Goal: Transaction & Acquisition: Purchase product/service

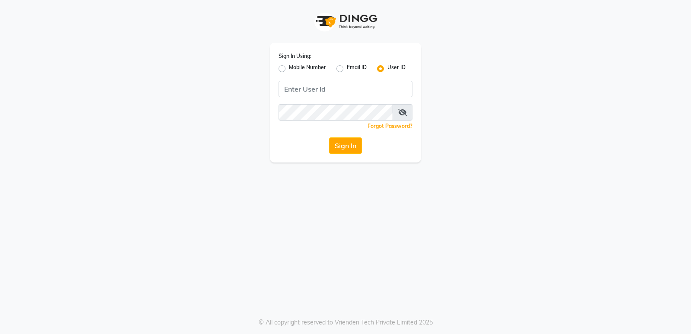
click at [289, 68] on label "Mobile Number" at bounding box center [307, 68] width 37 height 10
click at [289, 68] on input "Mobile Number" at bounding box center [292, 66] width 6 height 6
radio input "true"
radio input "false"
click at [376, 93] on input "Username" at bounding box center [359, 89] width 105 height 16
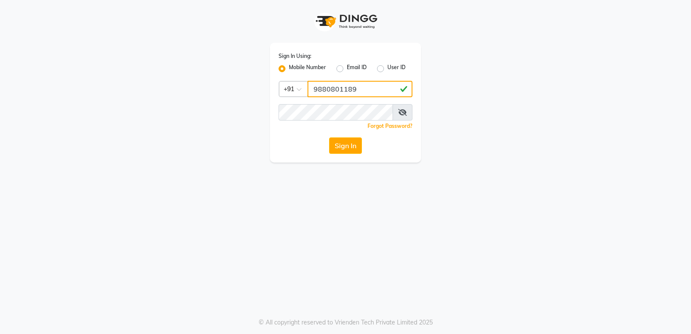
type input "9880801189"
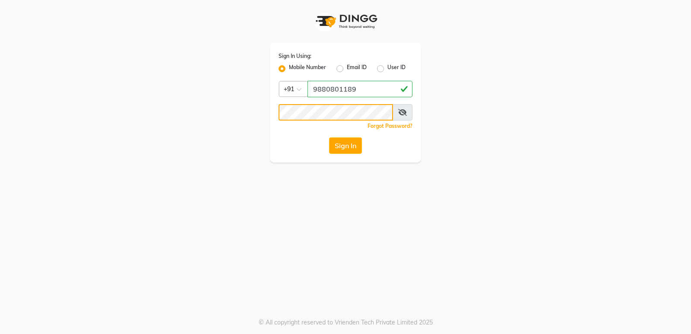
click at [329, 137] on button "Sign In" at bounding box center [345, 145] width 33 height 16
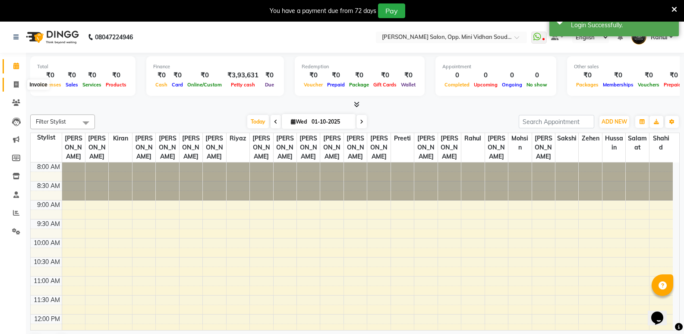
click at [17, 82] on icon at bounding box center [16, 84] width 5 height 6
select select "service"
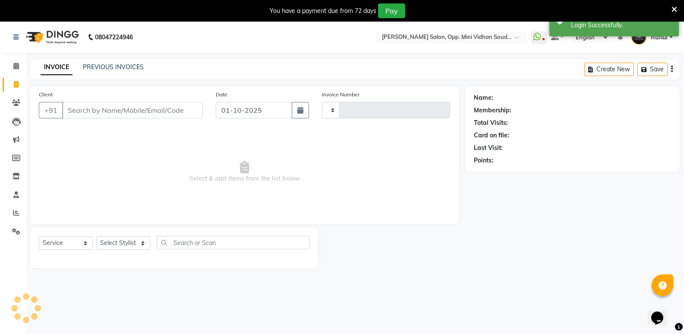
type input "7591"
select select "4533"
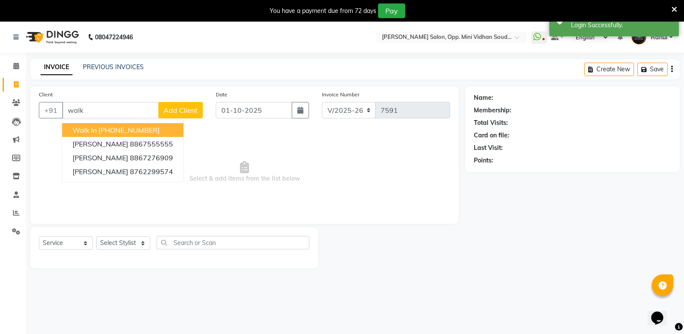
click at [145, 126] on ngb-highlight "+91 11886000000" at bounding box center [128, 130] width 61 height 9
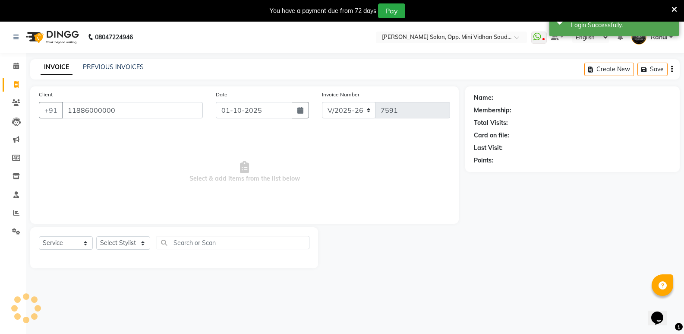
type input "11886000000"
select select "1: Object"
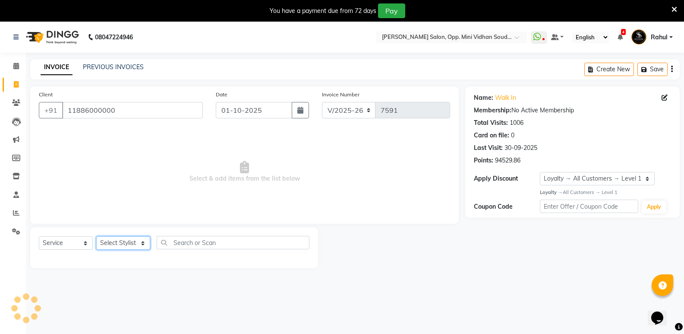
click at [125, 245] on select "Select Stylist Amir Hussain Ishwari Kiran Malik Mallu Manjunath Marmma Meraj Mo…" at bounding box center [123, 242] width 54 height 13
select select "25906"
click at [96, 236] on select "Select Stylist Amir Hussain Ishwari Kiran Malik Mallu Manjunath Marmma Meraj Mo…" at bounding box center [123, 242] width 54 height 13
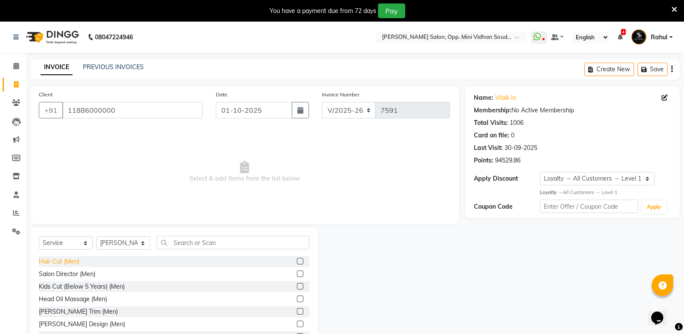
click at [67, 260] on div "Hair Cut (Men)" at bounding box center [59, 261] width 41 height 9
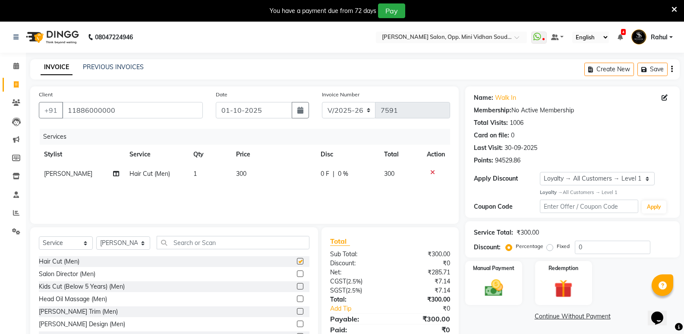
checkbox input "false"
click at [230, 244] on input "text" at bounding box center [233, 242] width 153 height 13
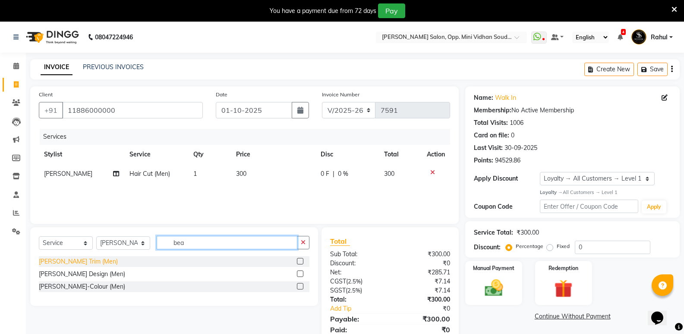
type input "bea"
click at [58, 260] on div "[PERSON_NAME] Trim (Men)" at bounding box center [78, 261] width 79 height 9
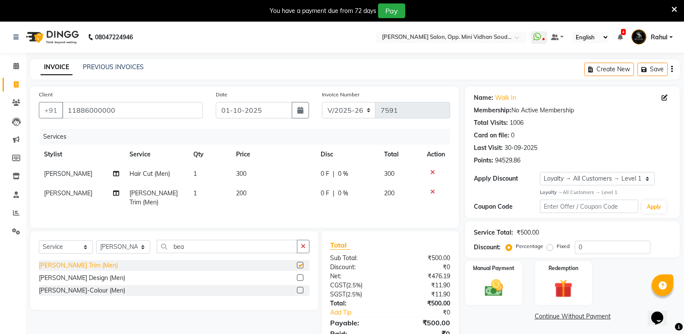
checkbox input "false"
click at [198, 176] on td "1" at bounding box center [209, 173] width 43 height 19
select select "25906"
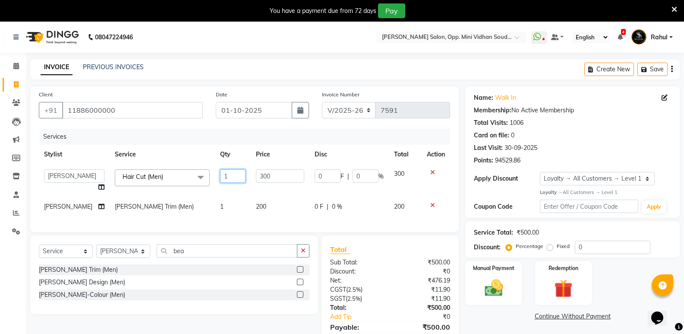
click at [222, 179] on input "1" at bounding box center [232, 175] width 25 height 13
type input "2"
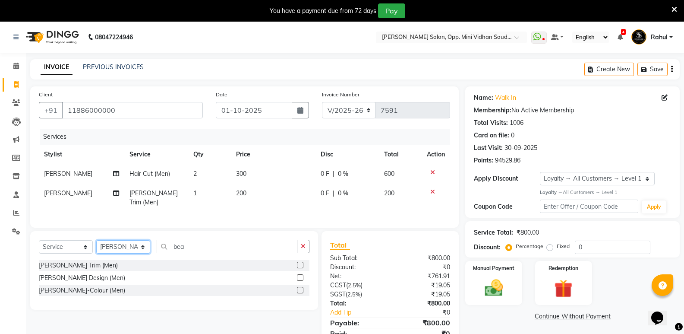
click at [108, 260] on div "Select Service Product Membership Package Voucher Prepaid Gift Card Select Styl…" at bounding box center [174, 270] width 288 height 79
select select "25908"
click at [96, 240] on select "Select Stylist Amir Hussain Ishwari Kiran Malik Mallu Manjunath Marmma Meraj Mo…" at bounding box center [123, 246] width 54 height 13
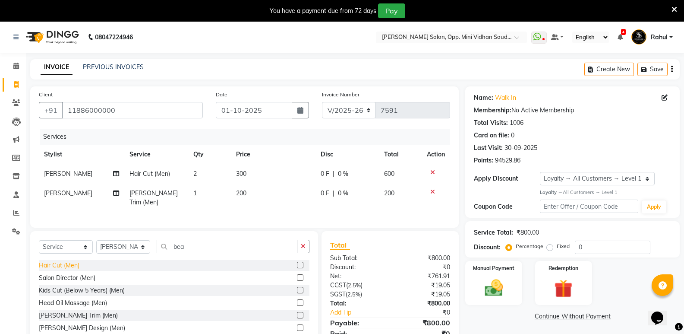
click at [60, 263] on div "Hair Cut (Men)" at bounding box center [59, 265] width 41 height 9
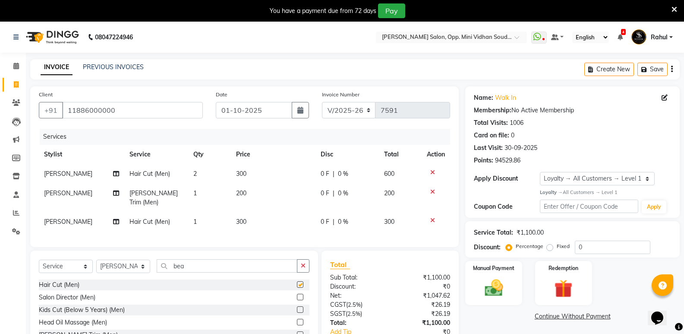
checkbox input "false"
click at [191, 265] on input "bea" at bounding box center [227, 265] width 141 height 13
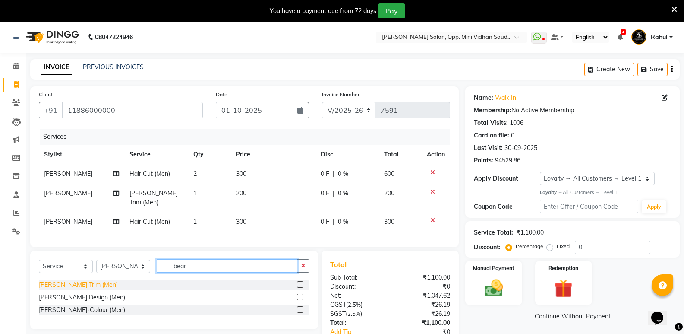
type input "bear"
click at [78, 281] on div "[PERSON_NAME] Trim (Men)" at bounding box center [78, 284] width 79 height 9
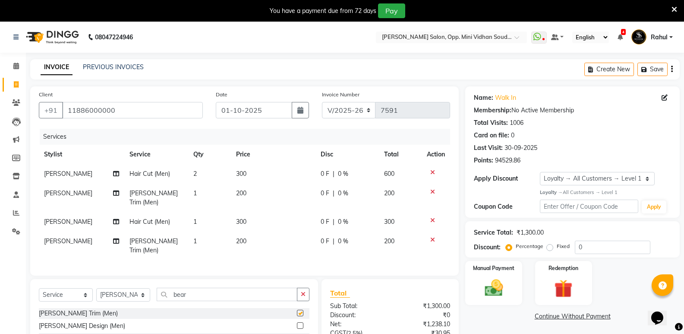
checkbox input "false"
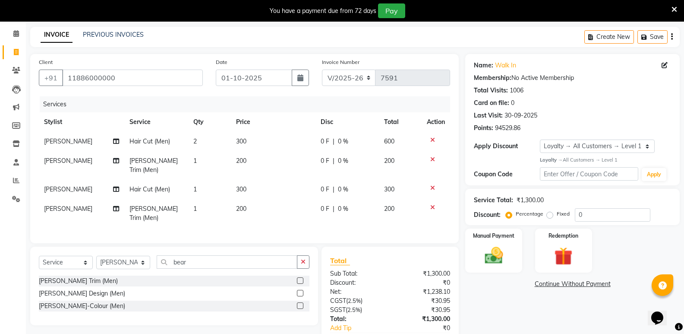
scroll to position [73, 0]
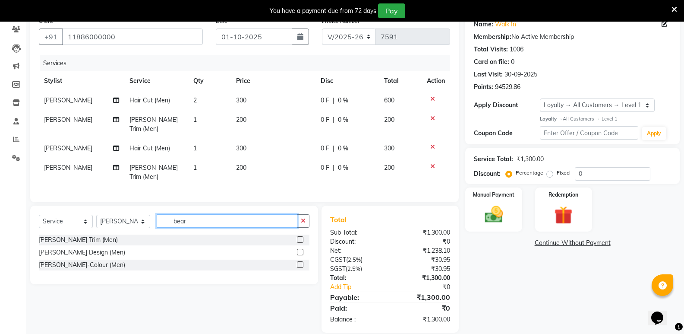
drag, startPoint x: 191, startPoint y: 208, endPoint x: 138, endPoint y: 212, distance: 53.8
click at [138, 214] on div "Select Service Product Membership Package Voucher Prepaid Gift Card Select Styl…" at bounding box center [174, 224] width 271 height 20
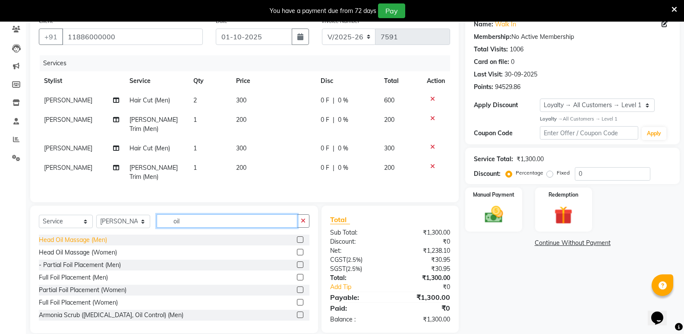
type input "oil"
click at [94, 235] on div "Head Oil Massage (Men)" at bounding box center [73, 239] width 68 height 9
checkbox input "false"
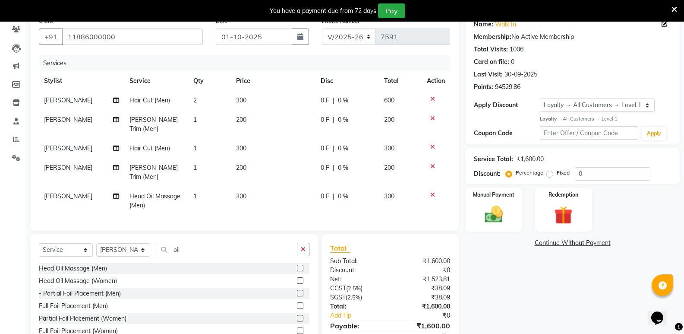
click at [204, 143] on td "1" at bounding box center [209, 148] width 43 height 19
select select "25908"
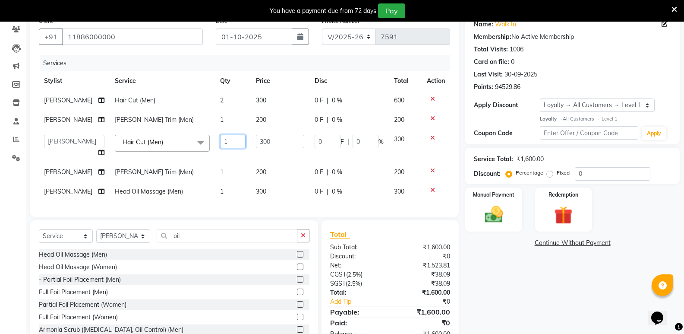
click at [223, 144] on input "1" at bounding box center [232, 141] width 25 height 13
type input "2"
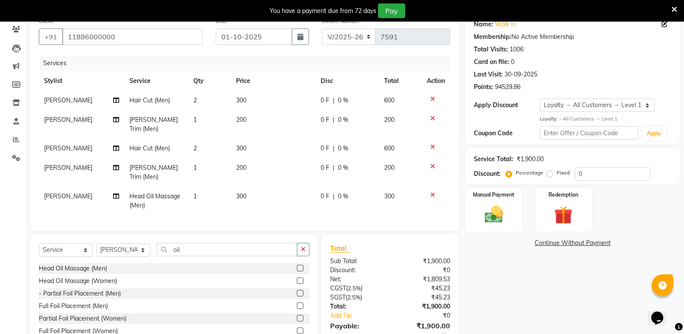
click at [232, 175] on tbody "Manjunath Hair Cut (Men) 2 300 0 F | 0 % 600 Manjunath Beard Trim (Men) 1 200 0…" at bounding box center [245, 153] width 412 height 124
click at [205, 161] on td "1" at bounding box center [209, 172] width 43 height 29
select select "25908"
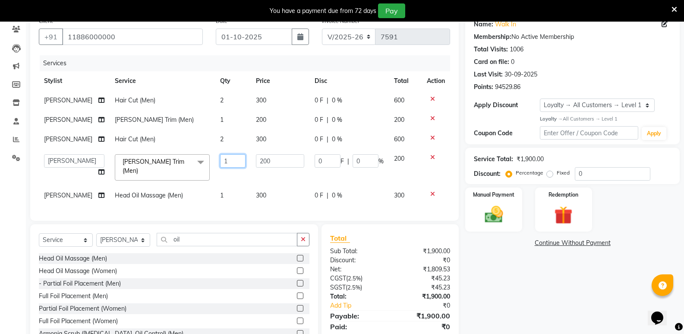
click at [223, 159] on input "1" at bounding box center [232, 160] width 25 height 13
type input "2"
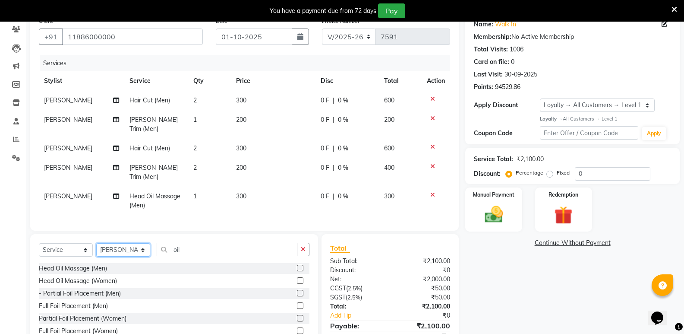
click at [115, 245] on div "Select Service Product Membership Package Voucher Prepaid Gift Card Select Styl…" at bounding box center [174, 253] width 271 height 20
select select "25909"
click at [96, 243] on select "Select Stylist Amir Hussain Ishwari Kiran Malik Mallu Manjunath Marmma Meraj Mo…" at bounding box center [123, 249] width 54 height 13
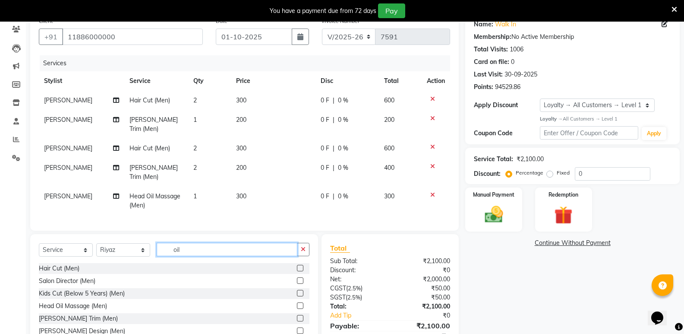
drag, startPoint x: 190, startPoint y: 237, endPoint x: 155, endPoint y: 244, distance: 36.1
click at [155, 244] on div "Select Service Product Membership Package Voucher Prepaid Gift Card Select Styl…" at bounding box center [174, 253] width 271 height 20
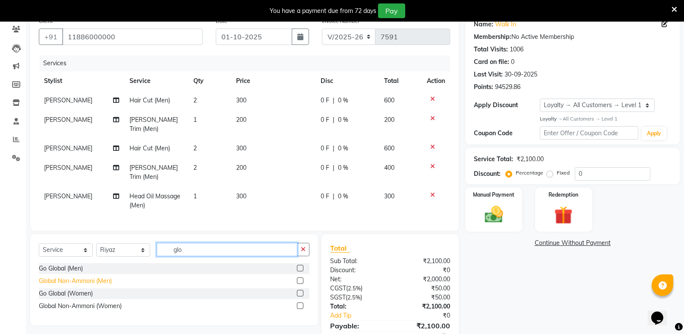
type input "glo"
click at [101, 276] on div "Global Non-Ammoni (Men)" at bounding box center [75, 280] width 73 height 9
checkbox input "false"
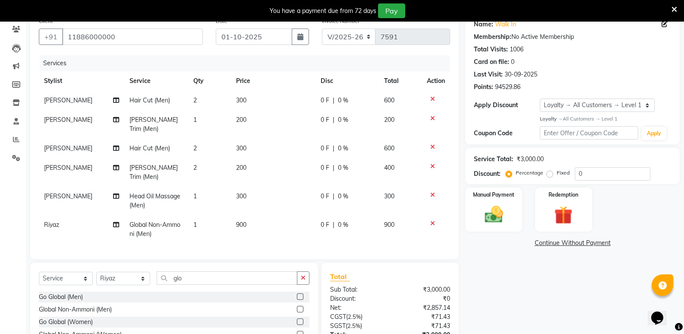
scroll to position [130, 0]
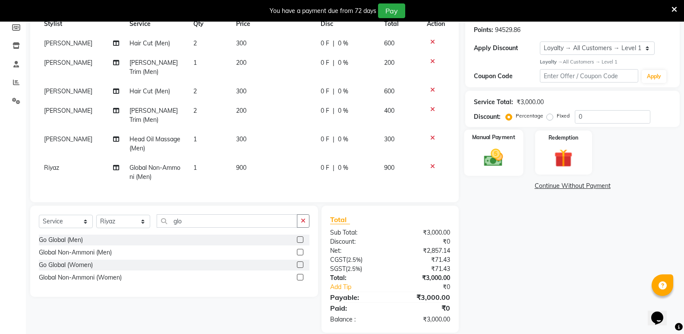
click at [509, 162] on img at bounding box center [493, 157] width 31 height 22
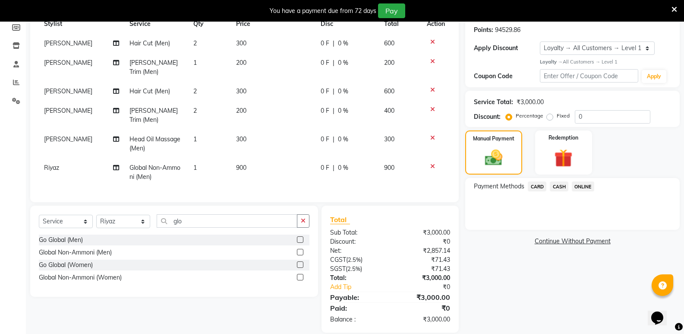
click at [562, 187] on span "CASH" at bounding box center [559, 186] width 19 height 10
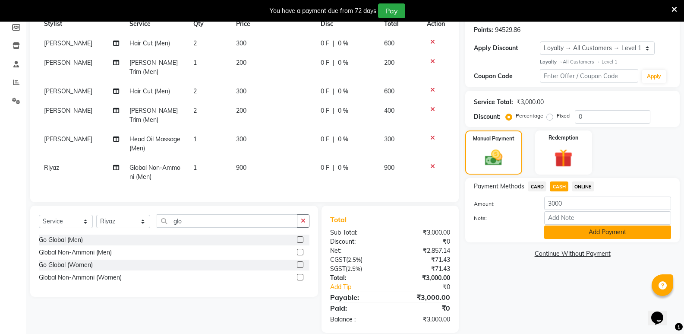
click at [563, 235] on button "Add Payment" at bounding box center [608, 231] width 127 height 13
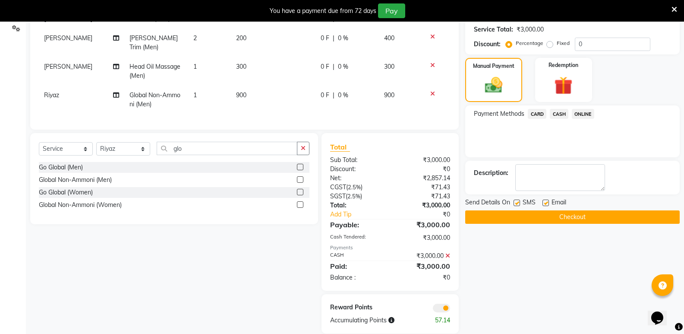
scroll to position [204, 0]
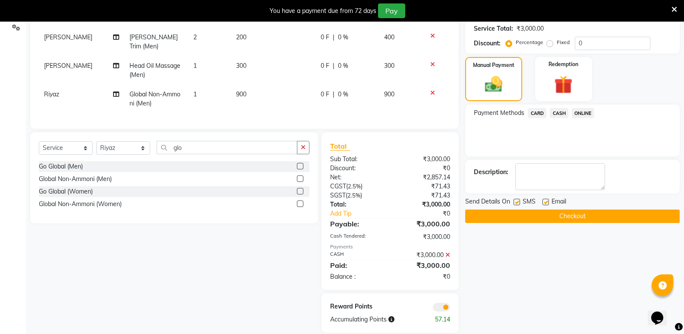
click at [566, 217] on button "Checkout" at bounding box center [573, 215] width 215 height 13
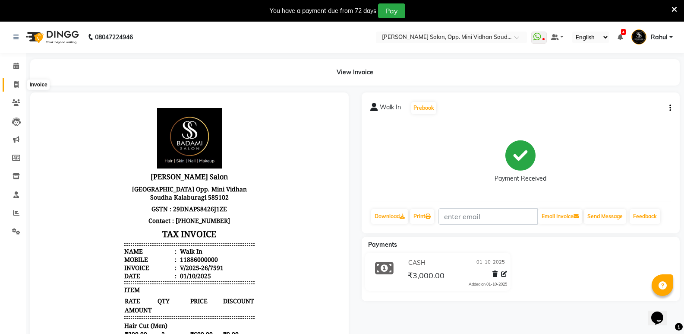
click at [11, 86] on span at bounding box center [16, 85] width 15 height 10
select select "service"
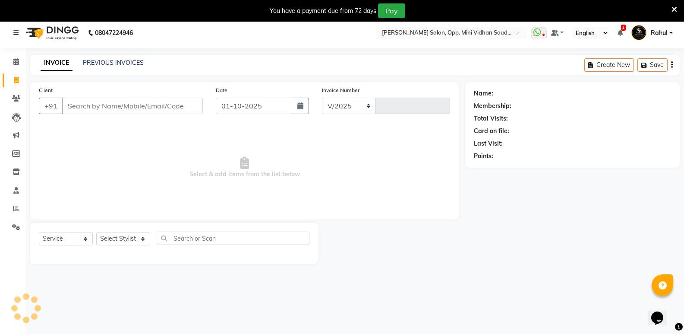
select select "4533"
type input "7592"
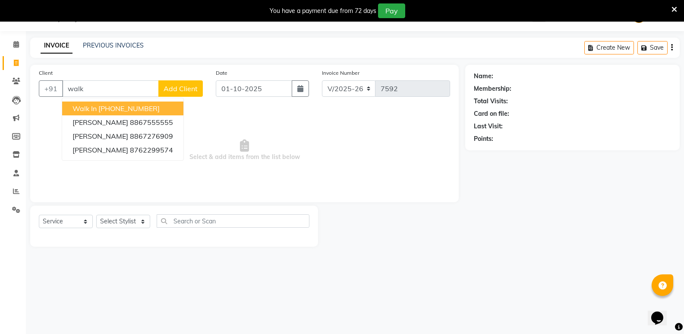
click at [140, 108] on ngb-highlight "+91 11886000000" at bounding box center [128, 108] width 61 height 9
type input "11886000000"
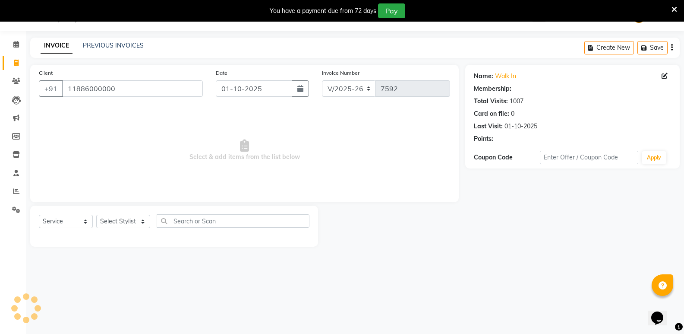
select select "1: Object"
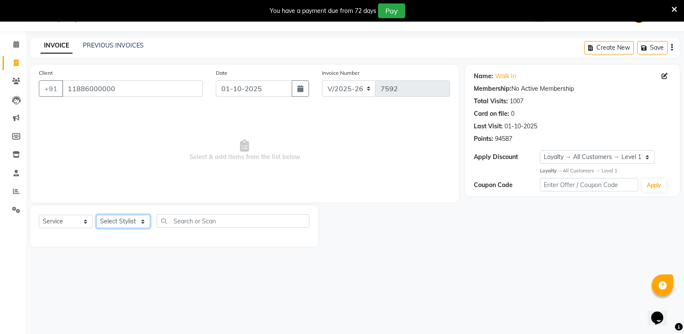
click at [129, 225] on select "Select Stylist Amir Hussain Ishwari Kiran Malik Mallu Manjunath Marmma Meraj Mo…" at bounding box center [123, 221] width 54 height 13
select select "25905"
click at [96, 215] on select "Select Stylist Amir Hussain Ishwari Kiran Malik Mallu Manjunath Marmma Meraj Mo…" at bounding box center [123, 221] width 54 height 13
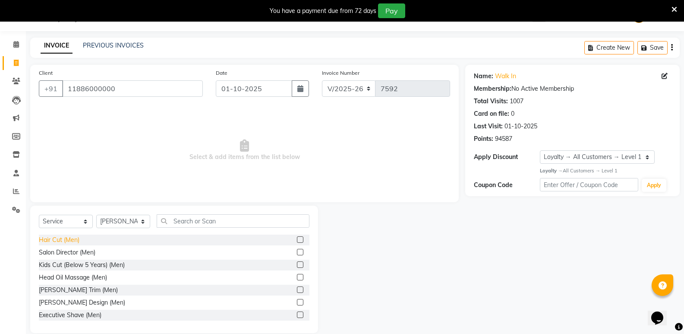
click at [62, 237] on div "Hair Cut (Men)" at bounding box center [59, 239] width 41 height 9
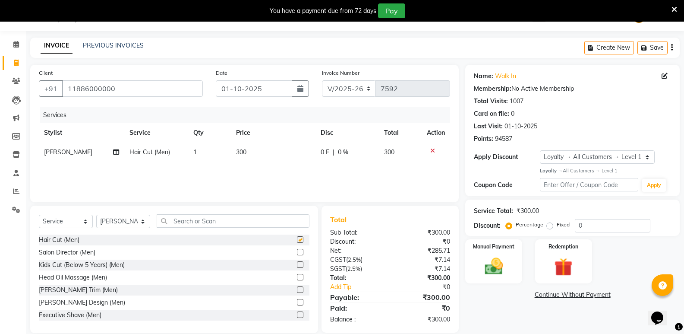
checkbox input "false"
click at [199, 156] on td "1" at bounding box center [209, 152] width 43 height 19
select select "25905"
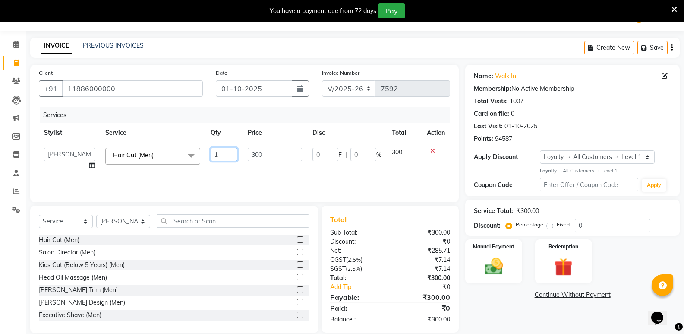
click at [224, 155] on input "1" at bounding box center [224, 154] width 27 height 13
type input "4"
click at [185, 225] on input "text" at bounding box center [233, 220] width 153 height 13
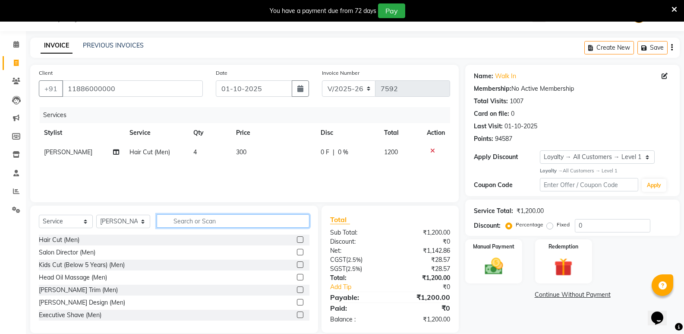
click at [191, 223] on input "text" at bounding box center [233, 220] width 153 height 13
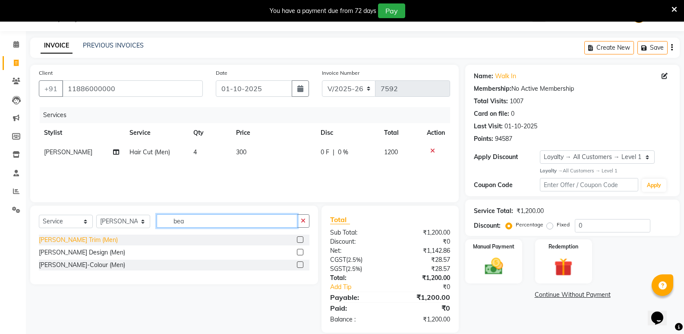
type input "bea"
click at [81, 238] on div "[PERSON_NAME] Trim (Men)" at bounding box center [78, 239] width 79 height 9
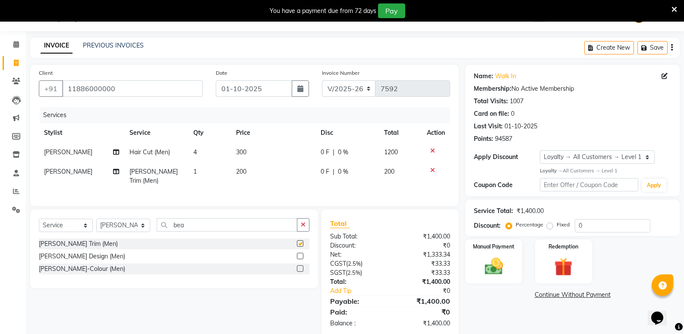
checkbox input "false"
drag, startPoint x: 193, startPoint y: 225, endPoint x: 165, endPoint y: 225, distance: 28.1
click at [165, 225] on input "bea" at bounding box center [227, 224] width 141 height 13
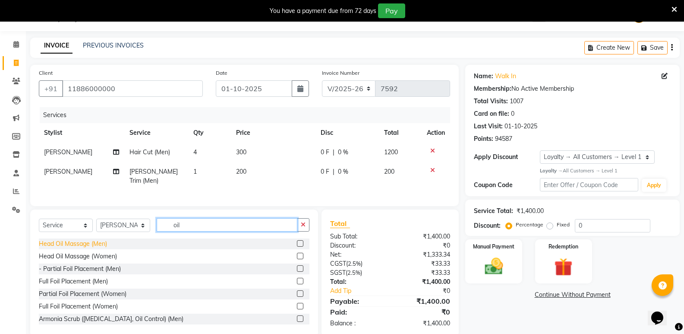
type input "oil"
click at [79, 239] on div "Head Oil Massage (Men)" at bounding box center [73, 243] width 68 height 9
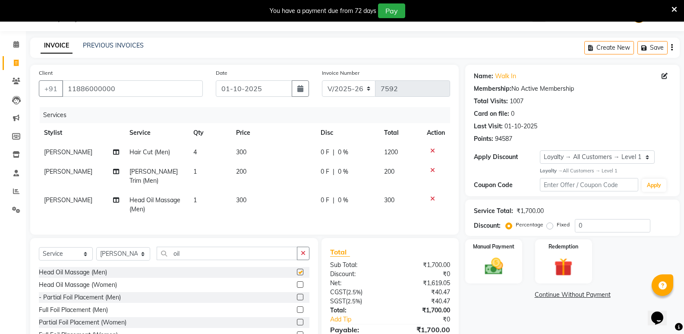
checkbox input "false"
click at [120, 250] on select "Select Stylist Amir Hussain Ishwari Kiran Malik Mallu Manjunath Marmma Meraj Mo…" at bounding box center [123, 253] width 54 height 13
select select "28117"
click at [96, 247] on select "Select Stylist Amir Hussain Ishwari Kiran Malik Mallu Manjunath Marmma Meraj Mo…" at bounding box center [123, 253] width 54 height 13
click at [72, 268] on div "Hair Cut (Men)" at bounding box center [59, 272] width 41 height 9
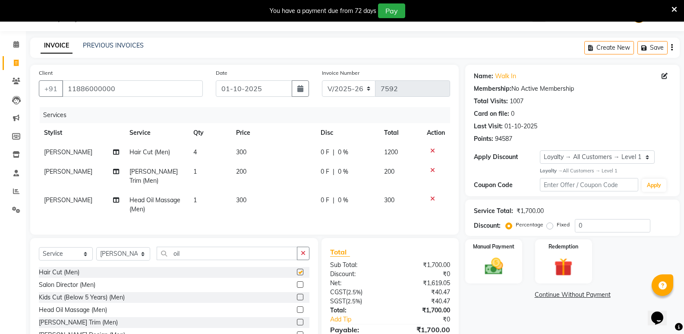
checkbox input "false"
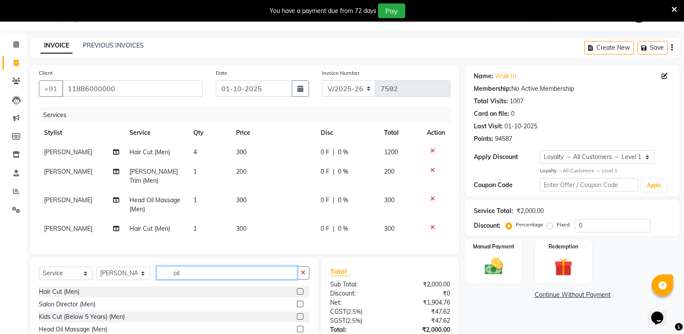
drag, startPoint x: 187, startPoint y: 274, endPoint x: 161, endPoint y: 278, distance: 27.1
click at [161, 278] on div "Select Service Product Membership Package Voucher Prepaid Gift Card Select Styl…" at bounding box center [174, 276] width 271 height 20
type input "bea"
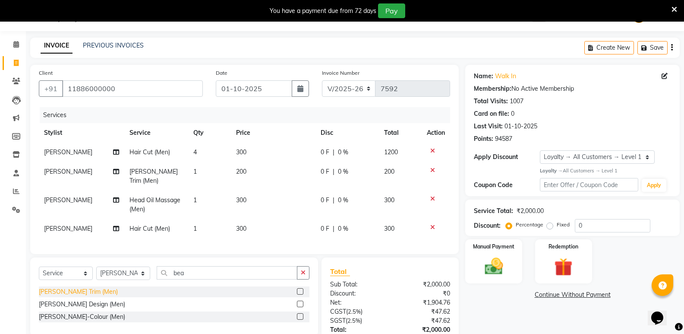
click at [73, 288] on div "[PERSON_NAME] Trim (Men)" at bounding box center [78, 291] width 79 height 9
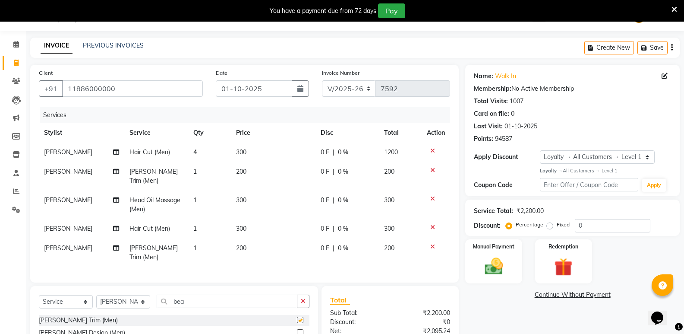
checkbox input "false"
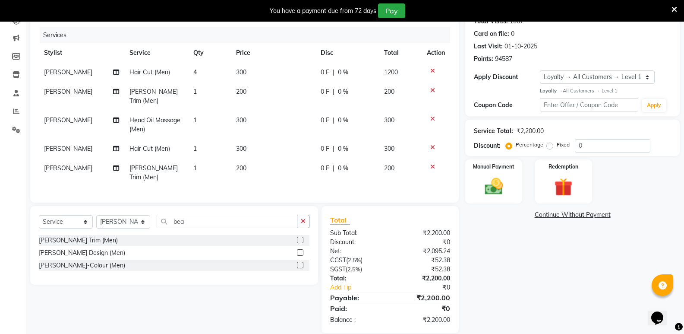
scroll to position [102, 0]
click at [204, 158] on td "1" at bounding box center [209, 172] width 43 height 29
select select "28117"
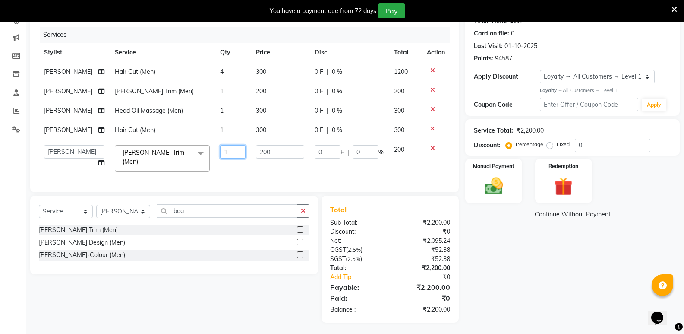
click at [225, 152] on input "1" at bounding box center [232, 151] width 25 height 13
type input "2"
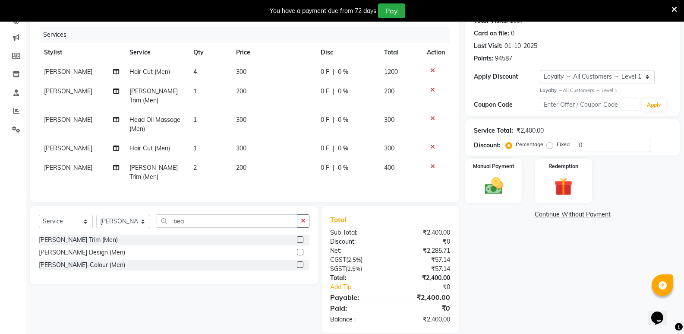
click at [528, 273] on div "Name: Walk In Membership: No Active Membership Total Visits: 1007 Card on file:…" at bounding box center [576, 158] width 221 height 348
click at [498, 194] on img at bounding box center [493, 186] width 31 height 22
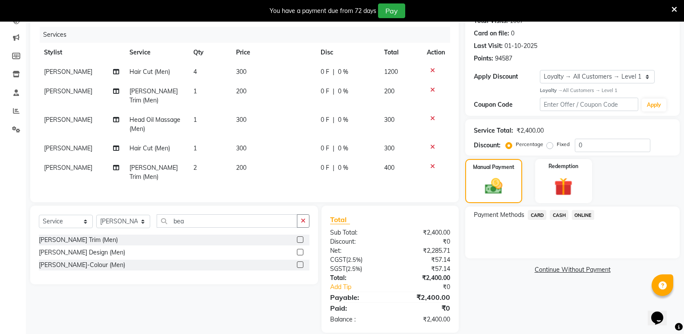
click at [554, 217] on span "CASH" at bounding box center [559, 215] width 19 height 10
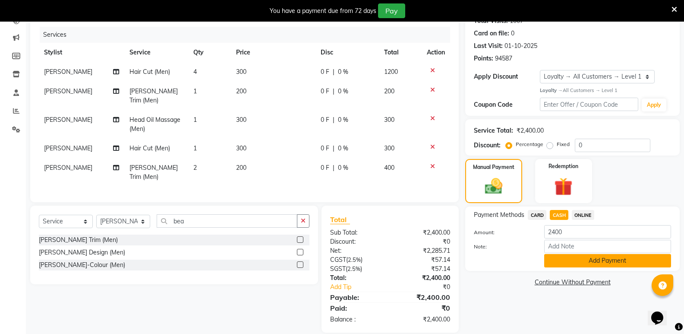
click at [564, 260] on button "Add Payment" at bounding box center [608, 260] width 127 height 13
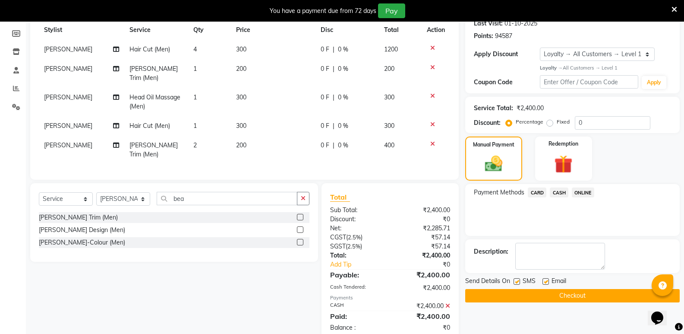
scroll to position [145, 0]
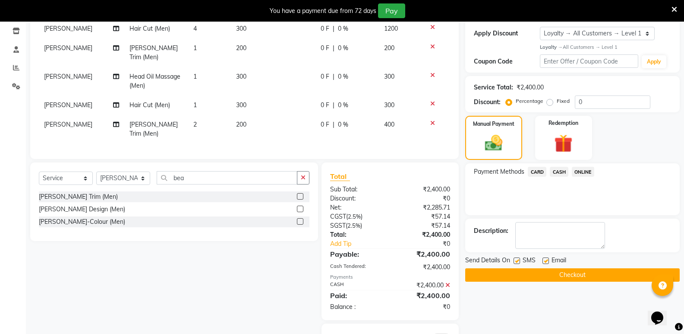
click at [542, 273] on button "Checkout" at bounding box center [573, 274] width 215 height 13
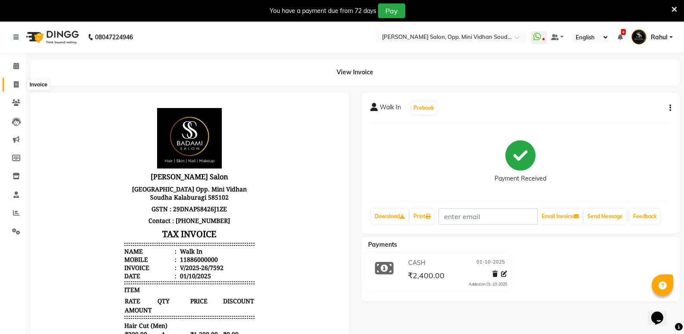
click at [19, 86] on icon at bounding box center [16, 84] width 5 height 6
select select "service"
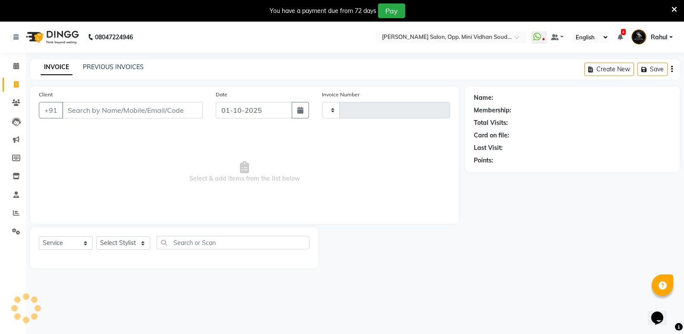
scroll to position [22, 0]
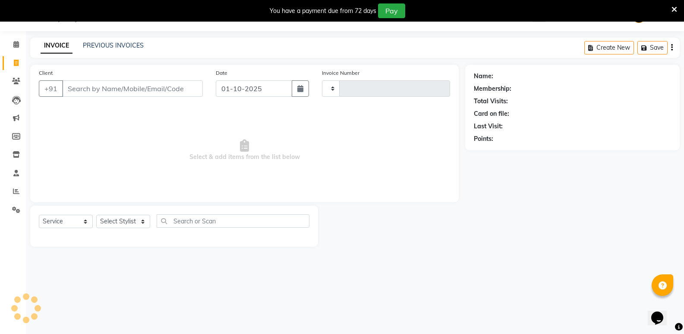
type input "7593"
select select "4533"
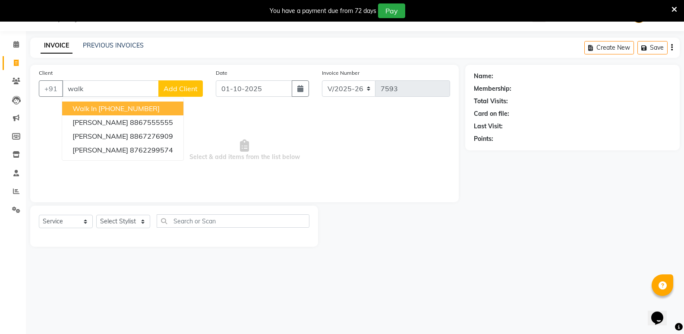
click at [148, 103] on button "Walk In +91 11886000000" at bounding box center [122, 108] width 121 height 14
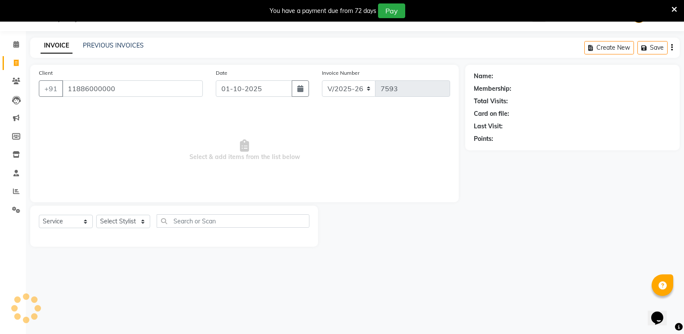
type input "11886000000"
select select "1: Object"
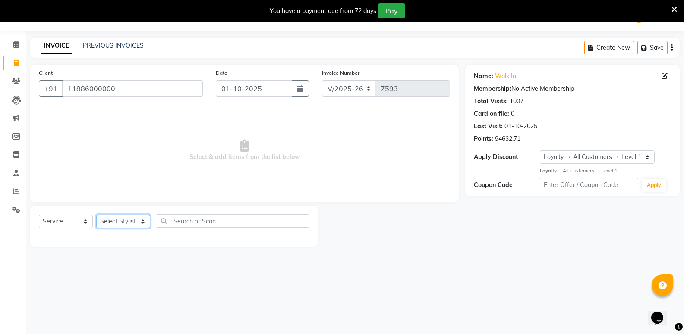
click at [124, 218] on select "Select Stylist Amir Hussain Ishwari Kiran Malik Mallu Manjunath Marmma Meraj Mo…" at bounding box center [123, 221] width 54 height 13
select select "63628"
click at [96, 215] on select "Select Stylist Amir Hussain Ishwari Kiran Malik Mallu Manjunath Marmma Meraj Mo…" at bounding box center [123, 221] width 54 height 13
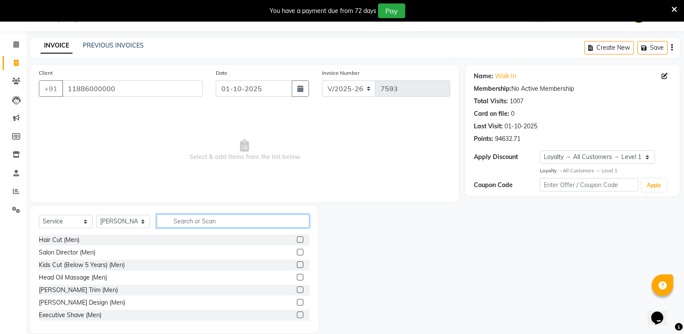
click at [203, 221] on input "text" at bounding box center [233, 220] width 153 height 13
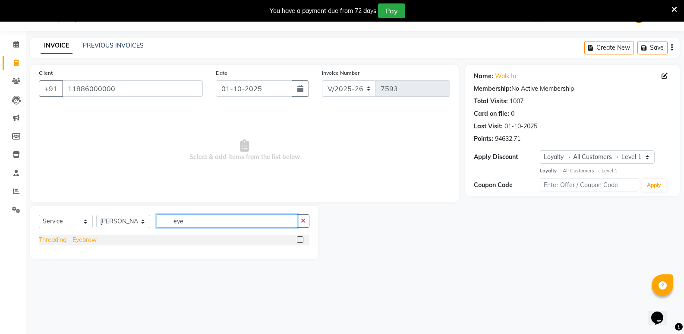
type input "eye"
click at [87, 237] on div "Threading - Eyebrow" at bounding box center [68, 239] width 58 height 9
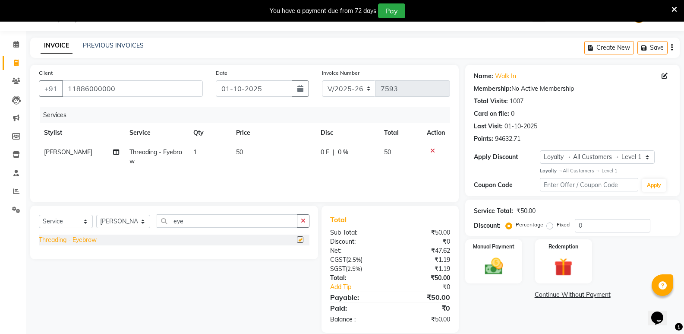
checkbox input "false"
click at [129, 225] on select "Select Stylist Amir Hussain Ishwari Kiran Malik Mallu Manjunath Marmma Meraj Mo…" at bounding box center [123, 221] width 54 height 13
select select "50304"
click at [96, 215] on select "Select Stylist Amir Hussain Ishwari Kiran Malik Mallu Manjunath Marmma Meraj Mo…" at bounding box center [123, 221] width 54 height 13
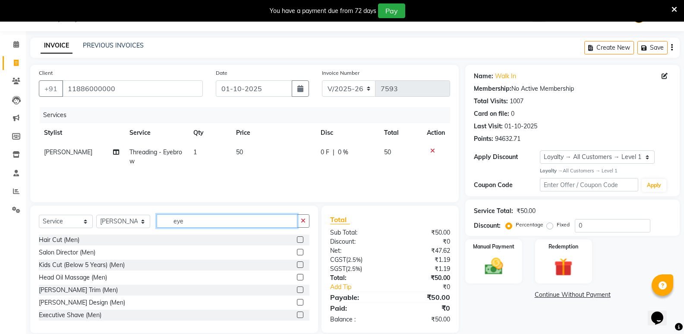
click at [190, 223] on input "eye" at bounding box center [227, 220] width 141 height 13
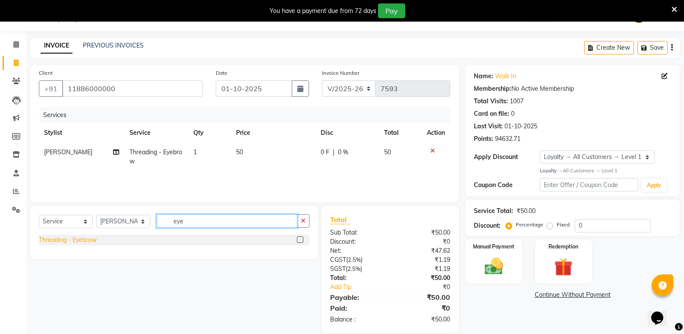
type input "eye"
click at [71, 239] on div "Threading - Eyebrow" at bounding box center [68, 239] width 58 height 9
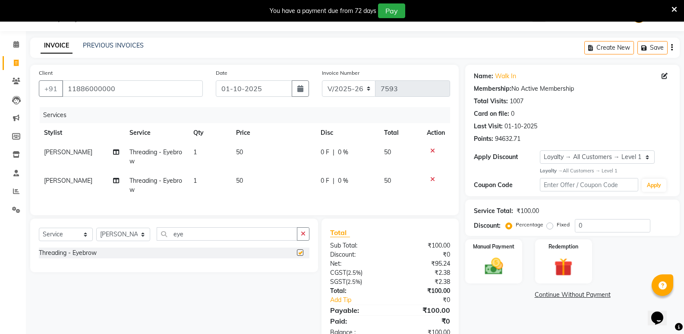
checkbox input "false"
drag, startPoint x: 185, startPoint y: 241, endPoint x: 166, endPoint y: 245, distance: 19.1
click at [166, 241] on input "eye" at bounding box center [227, 233] width 141 height 13
type input "upp"
click at [77, 270] on div "Threading - Upperlip" at bounding box center [67, 265] width 57 height 9
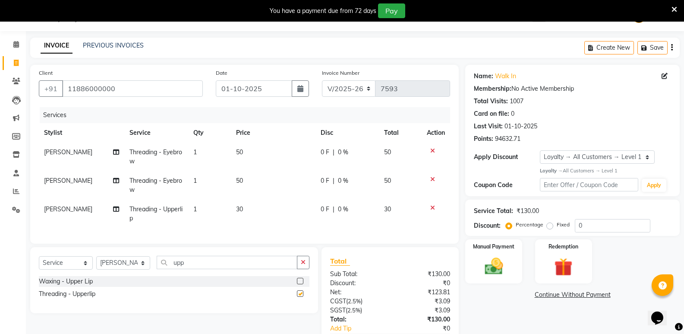
checkbox input "false"
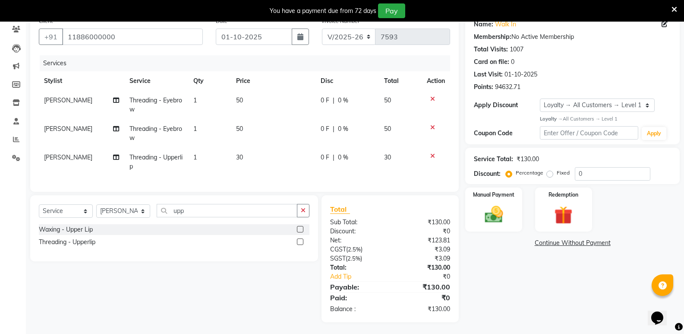
scroll to position [81, 0]
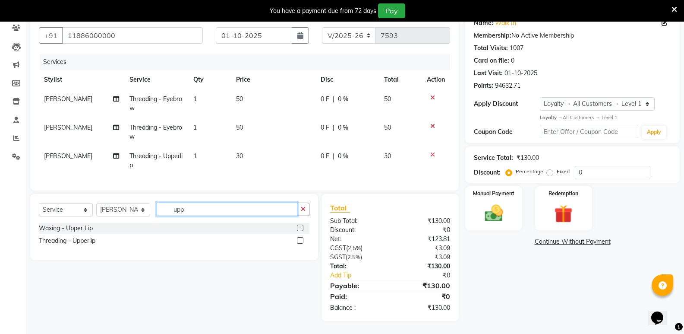
drag, startPoint x: 184, startPoint y: 211, endPoint x: 171, endPoint y: 214, distance: 13.6
click at [171, 214] on input "upp" at bounding box center [227, 209] width 141 height 13
type input "chin"
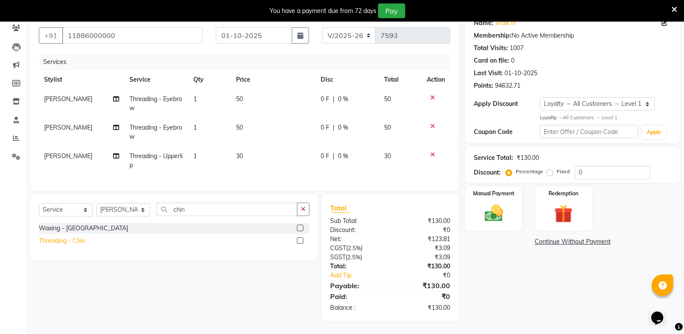
click at [76, 239] on div "Threading - Chin" at bounding box center [62, 240] width 46 height 9
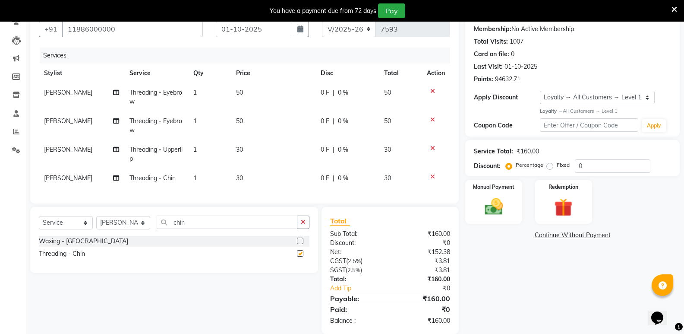
checkbox input "false"
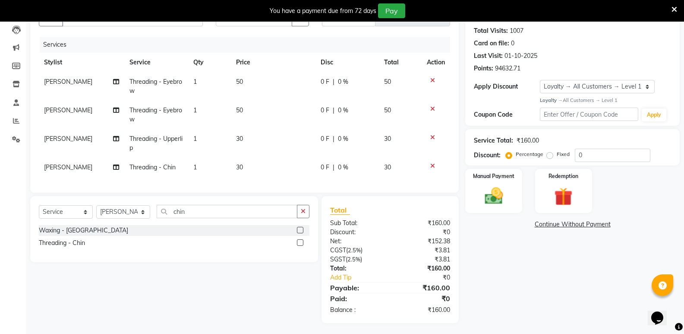
scroll to position [101, 0]
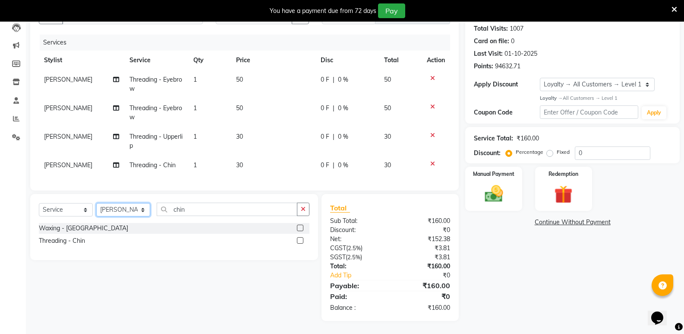
click at [124, 210] on select "Select Stylist Amir Hussain Ishwari Kiran Malik Mallu Manjunath Marmma Meraj Mo…" at bounding box center [123, 209] width 54 height 13
select select "43648"
click at [96, 203] on select "Select Stylist Amir Hussain Ishwari Kiran Malik Mallu Manjunath Marmma Meraj Mo…" at bounding box center [123, 209] width 54 height 13
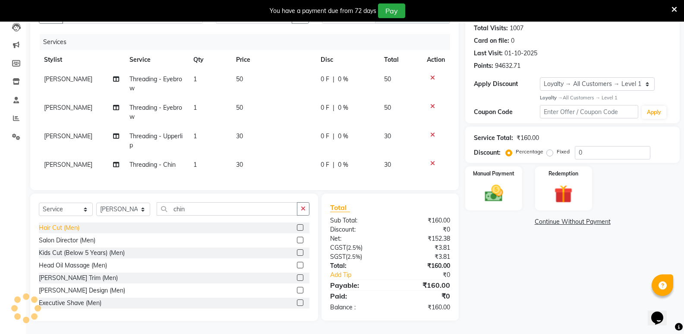
click at [59, 225] on div "Hair Cut (Men)" at bounding box center [59, 227] width 41 height 9
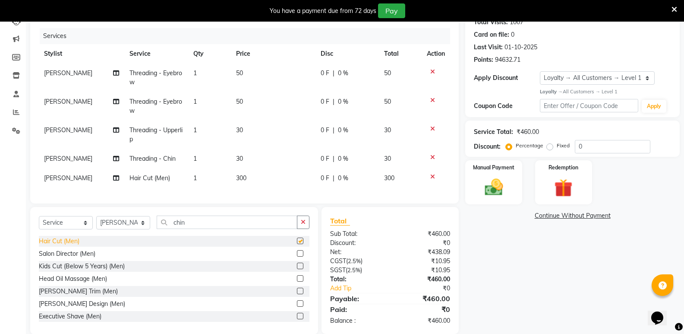
checkbox input "false"
drag, startPoint x: 200, startPoint y: 234, endPoint x: 157, endPoint y: 240, distance: 43.2
click at [157, 236] on div "Select Service Product Membership Package Voucher Prepaid Gift Card Select Styl…" at bounding box center [174, 225] width 271 height 20
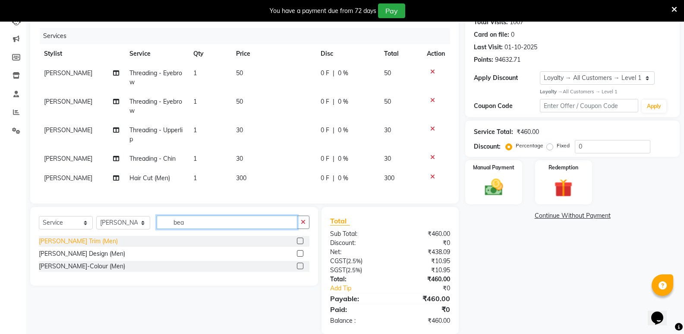
type input "bea"
click at [73, 246] on div "[PERSON_NAME] Trim (Men)" at bounding box center [78, 241] width 79 height 9
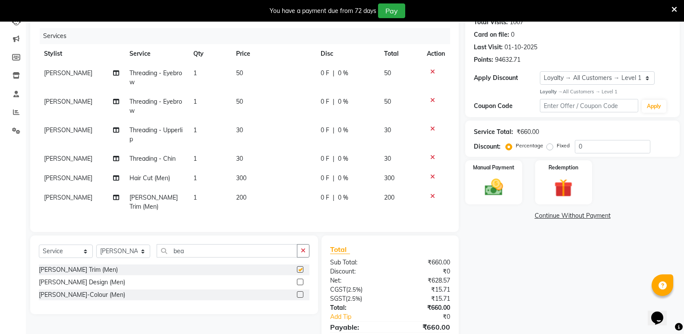
checkbox input "false"
drag, startPoint x: 189, startPoint y: 250, endPoint x: 161, endPoint y: 252, distance: 28.1
click at [161, 252] on input "bea" at bounding box center [227, 250] width 141 height 13
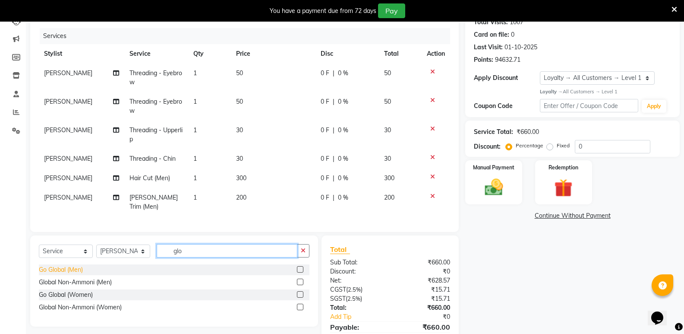
type input "glo"
click at [70, 266] on div "Go Global (Men)" at bounding box center [61, 269] width 44 height 9
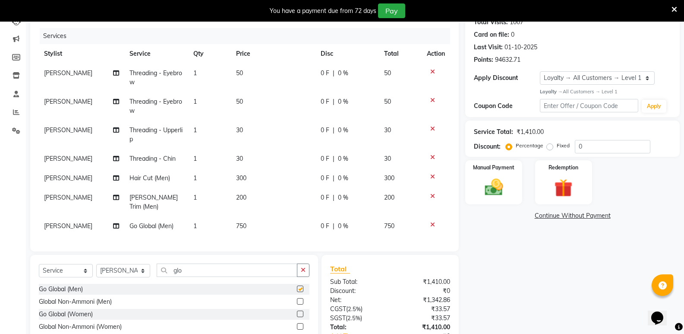
checkbox input "false"
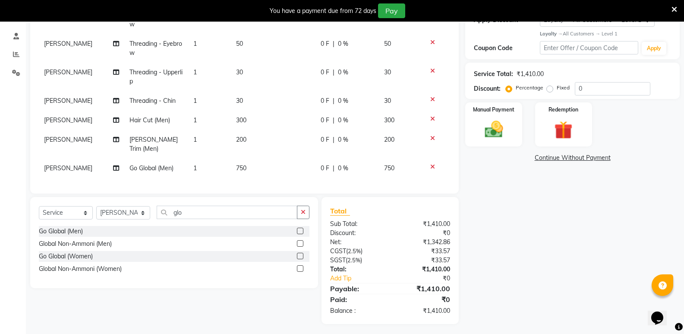
scroll to position [159, 0]
click at [124, 213] on select "Select Stylist Amir Hussain Ishwari Kiran Malik Mallu Manjunath Marmma Meraj Mo…" at bounding box center [123, 212] width 54 height 13
select select "45809"
click at [96, 206] on select "Select Stylist Amir Hussain Ishwari Kiran Malik Mallu Manjunath Marmma Meraj Mo…" at bounding box center [123, 212] width 54 height 13
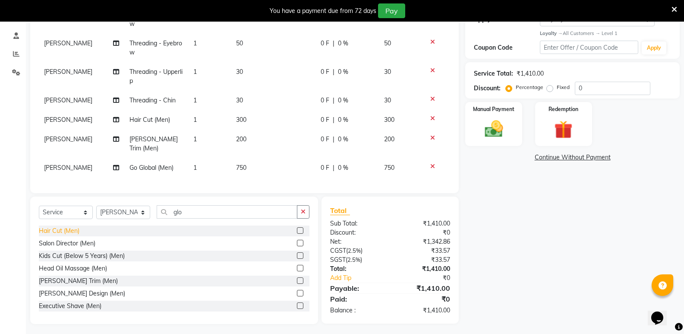
click at [68, 226] on div "Hair Cut (Men)" at bounding box center [59, 230] width 41 height 9
checkbox input "false"
drag, startPoint x: 182, startPoint y: 217, endPoint x: 169, endPoint y: 221, distance: 13.1
click at [169, 221] on div "Select Service Product Membership Package Voucher Prepaid Gift Card Select Styl…" at bounding box center [174, 216] width 271 height 20
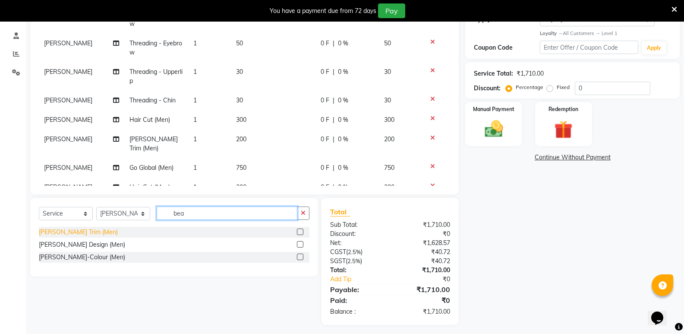
type input "bea"
click at [78, 230] on div "[PERSON_NAME] Trim (Men)" at bounding box center [78, 232] width 79 height 9
checkbox input "false"
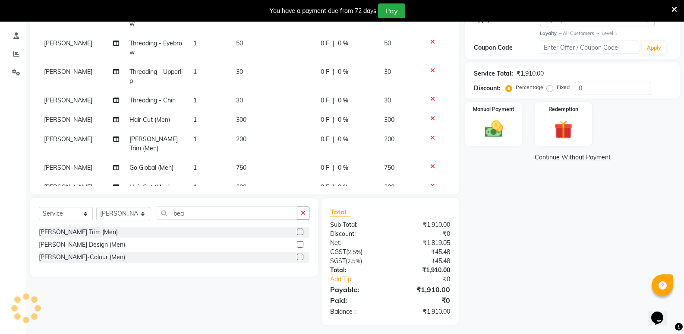
scroll to position [163, 0]
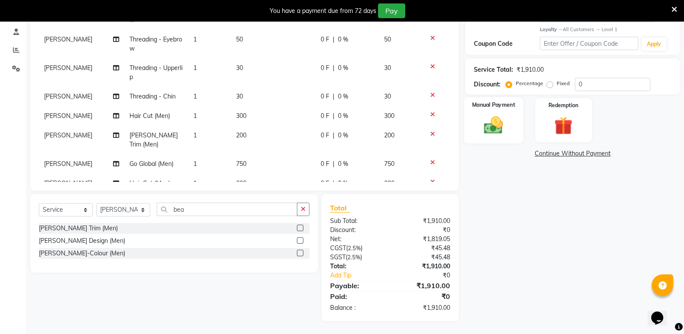
click at [497, 130] on img at bounding box center [493, 125] width 31 height 22
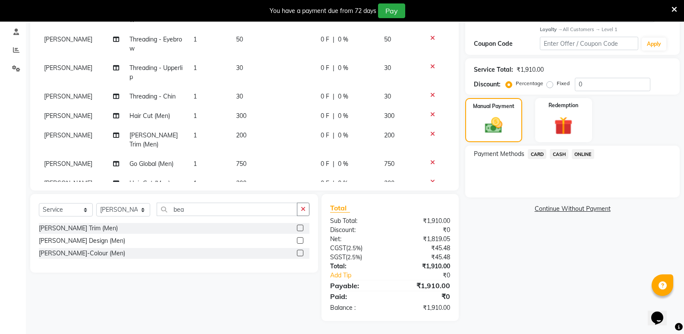
click at [562, 152] on span "CASH" at bounding box center [559, 154] width 19 height 10
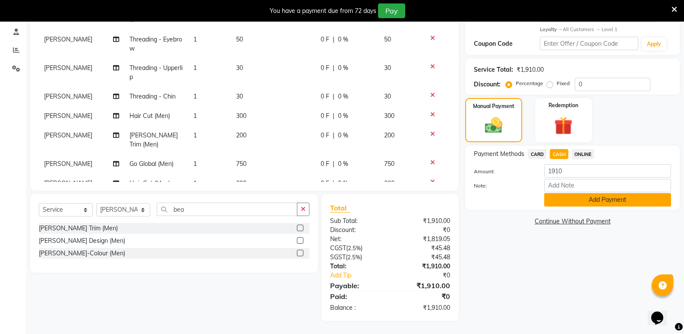
click at [564, 199] on button "Add Payment" at bounding box center [608, 199] width 127 height 13
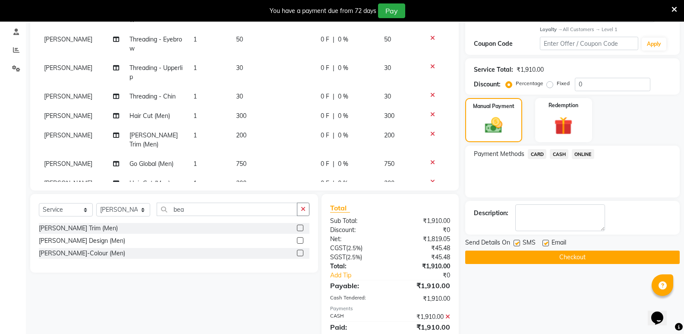
click at [539, 252] on button "Checkout" at bounding box center [573, 256] width 215 height 13
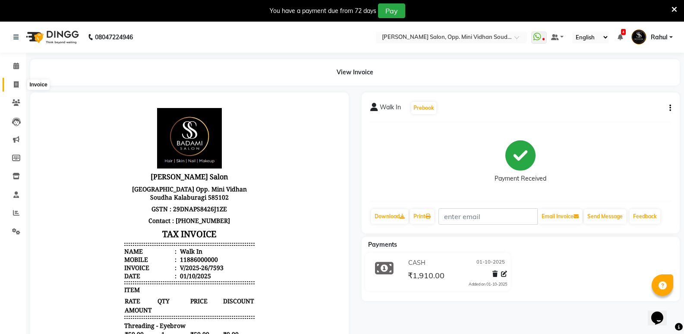
click at [15, 83] on icon at bounding box center [16, 84] width 5 height 6
select select "service"
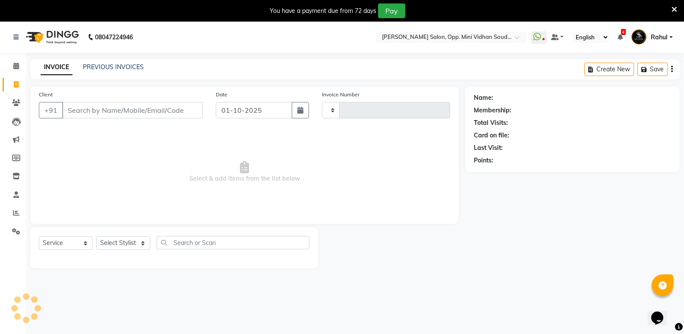
scroll to position [22, 0]
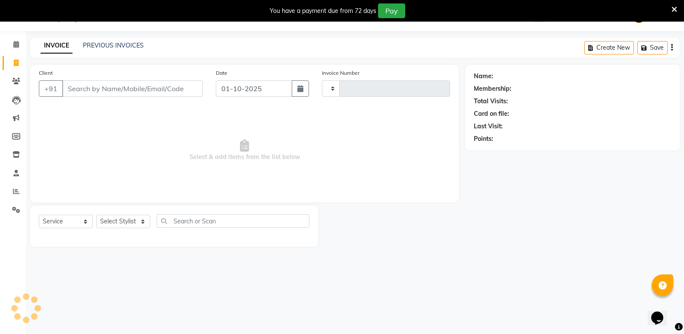
type input "7594"
select select "4533"
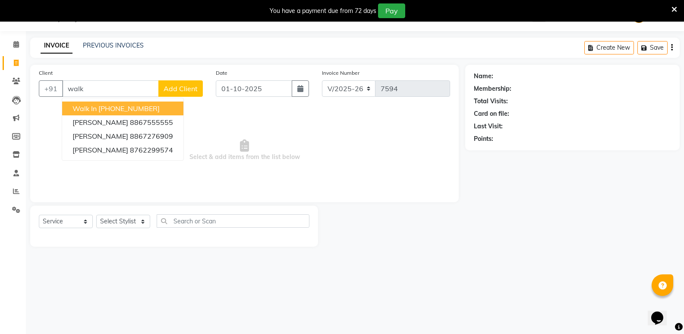
click at [127, 107] on ngb-highlight "+91 11886000000" at bounding box center [128, 108] width 61 height 9
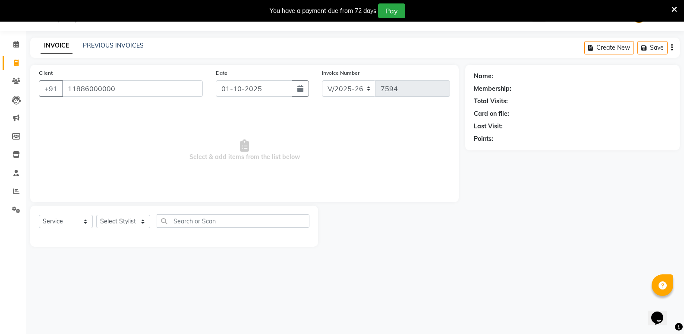
type input "11886000000"
click at [117, 220] on select "Select Stylist Amir Hussain Ishwari Kiran Malik Mallu Manjunath Marmma Meraj Mo…" at bounding box center [123, 221] width 54 height 13
select select "1: Object"
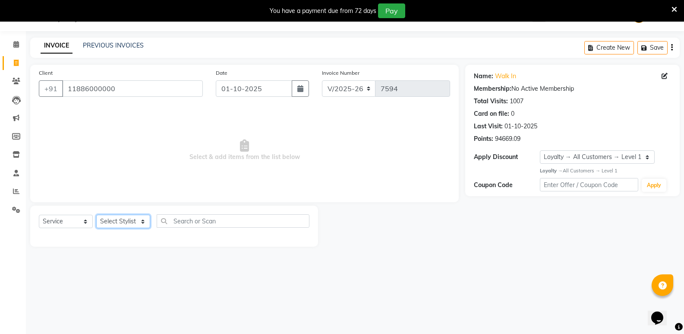
select select "25909"
click at [96, 215] on select "Select Stylist Amir Hussain Ishwari Kiran Malik Mallu Manjunath Marmma Meraj Mo…" at bounding box center [123, 221] width 54 height 13
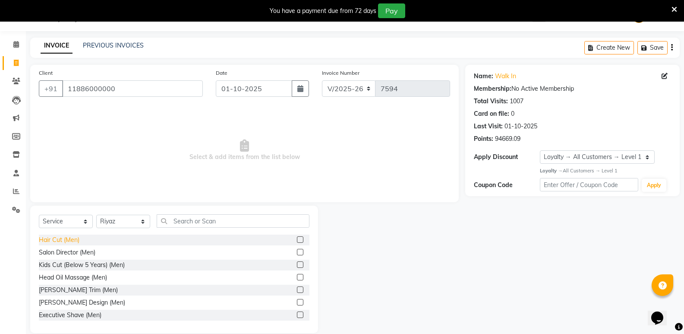
click at [65, 238] on div "Hair Cut (Men)" at bounding box center [59, 239] width 41 height 9
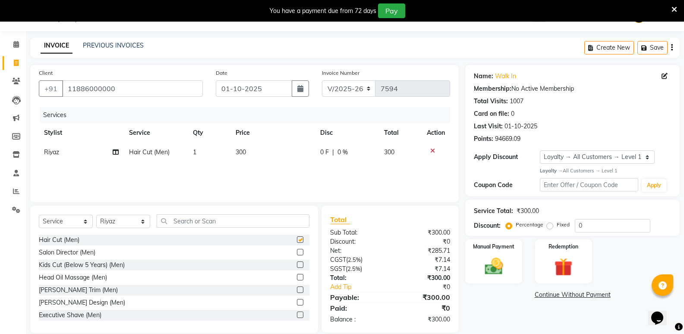
checkbox input "false"
click at [182, 221] on input "text" at bounding box center [233, 220] width 153 height 13
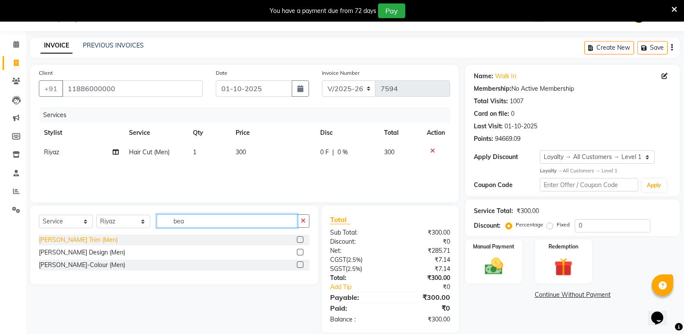
type input "bea"
click at [64, 239] on div "[PERSON_NAME] Trim (Men)" at bounding box center [78, 239] width 79 height 9
checkbox input "false"
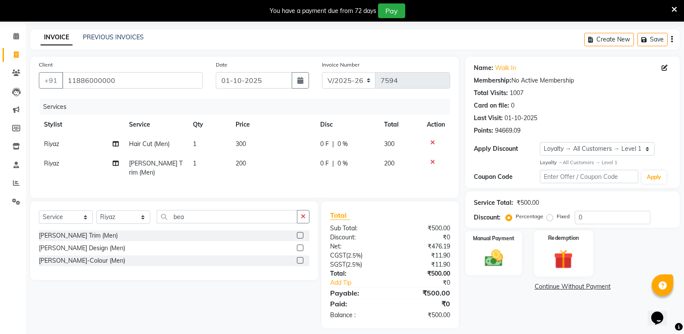
scroll to position [35, 0]
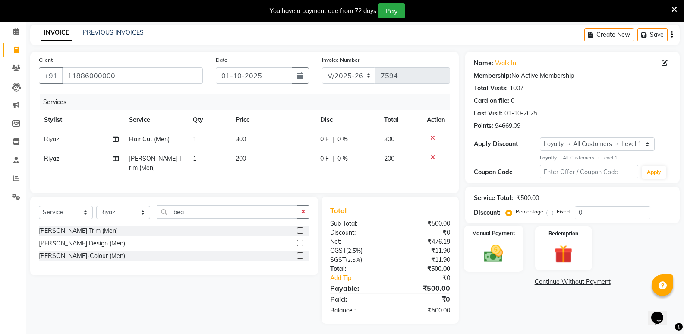
click at [496, 258] on img at bounding box center [493, 253] width 31 height 22
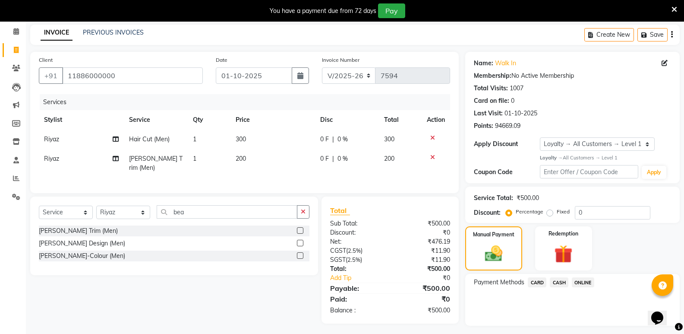
click at [563, 284] on span "CASH" at bounding box center [559, 282] width 19 height 10
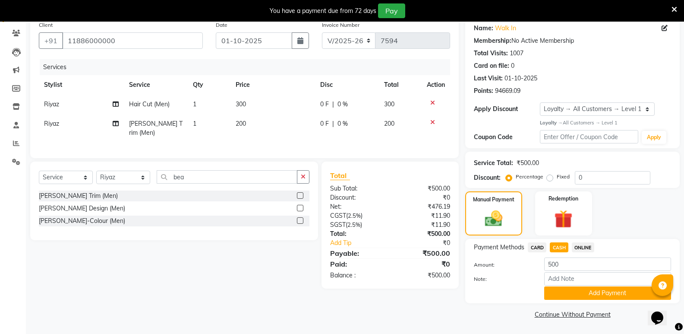
click at [563, 294] on button "Add Payment" at bounding box center [608, 292] width 127 height 13
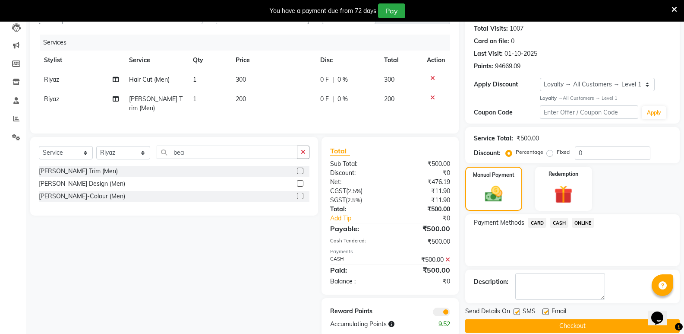
scroll to position [108, 0]
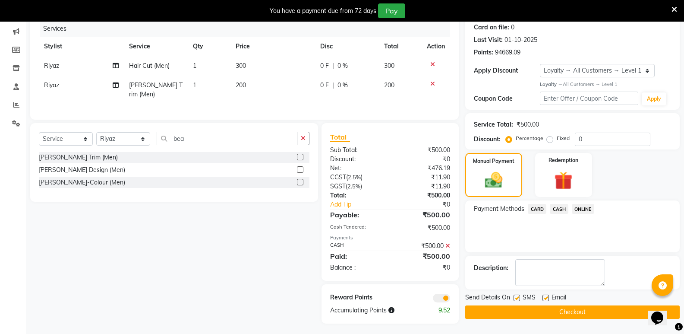
click at [559, 313] on button "Checkout" at bounding box center [573, 311] width 215 height 13
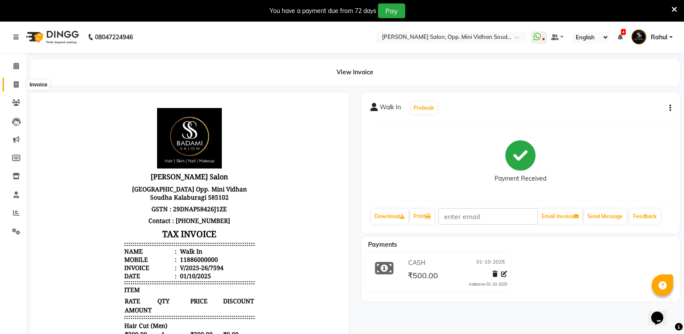
click at [12, 85] on span at bounding box center [16, 85] width 15 height 10
select select "4533"
select select "service"
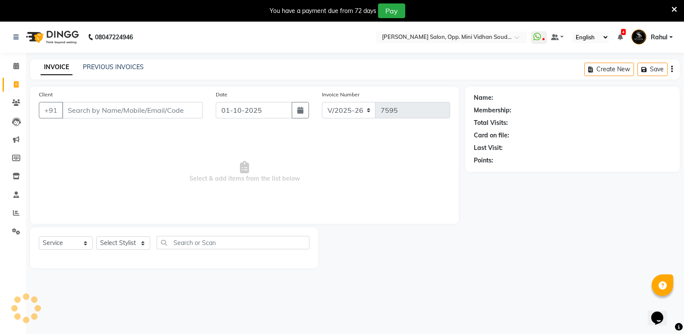
scroll to position [22, 0]
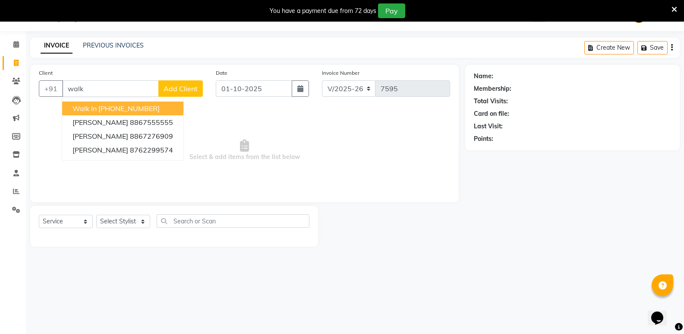
click at [114, 108] on ngb-highlight "+91 11886000000" at bounding box center [128, 108] width 61 height 9
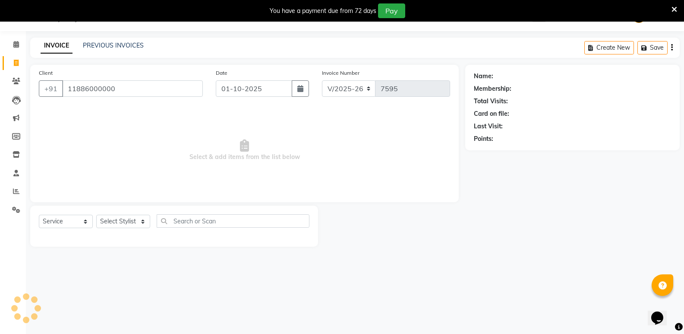
type input "11886000000"
click at [122, 216] on select "Select Stylist Amir Hussain Ishwari Kiran Malik Mallu Manjunath Marmma Meraj Mo…" at bounding box center [123, 221] width 54 height 13
select select "1: Object"
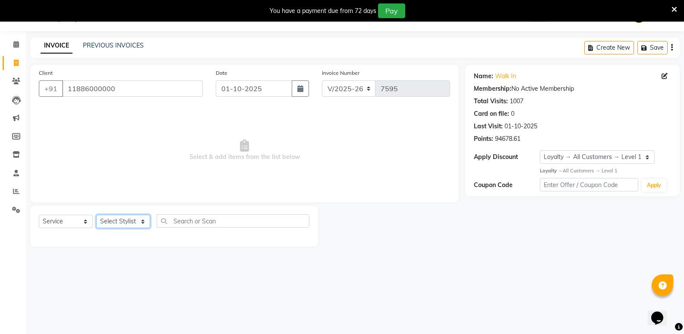
select select "50243"
click at [96, 215] on select "Select Stylist Amir Hussain Ishwari Kiran Malik Mallu Manjunath Marmma Meraj Mo…" at bounding box center [123, 221] width 54 height 13
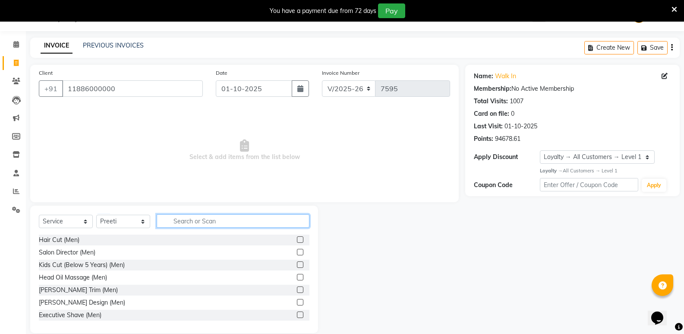
click at [230, 218] on input "text" at bounding box center [233, 220] width 153 height 13
type input "wom"
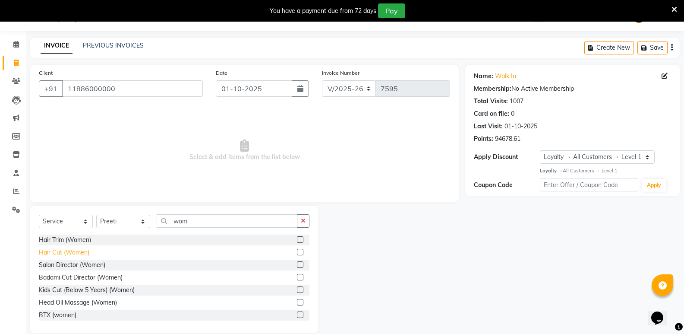
click at [73, 253] on div "Hair Cut (Women)" at bounding box center [64, 252] width 51 height 9
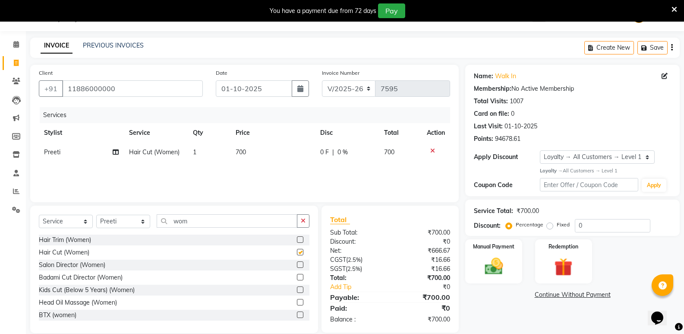
checkbox input "false"
click at [110, 222] on select "Select Stylist Amir Hussain Ishwari Kiran Malik Mallu Manjunath Marmma Meraj Mo…" at bounding box center [123, 221] width 54 height 13
select select "25908"
click at [96, 215] on select "Select Stylist Amir Hussain Ishwari Kiran Malik Mallu Manjunath Marmma Meraj Mo…" at bounding box center [123, 221] width 54 height 13
click at [56, 237] on div "Hair Cut (Men)" at bounding box center [59, 239] width 41 height 9
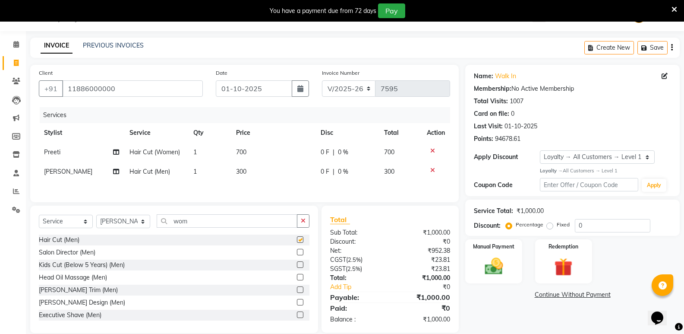
checkbox input "false"
drag, startPoint x: 189, startPoint y: 223, endPoint x: 176, endPoint y: 224, distance: 12.6
click at [176, 224] on input "wom" at bounding box center [227, 220] width 141 height 13
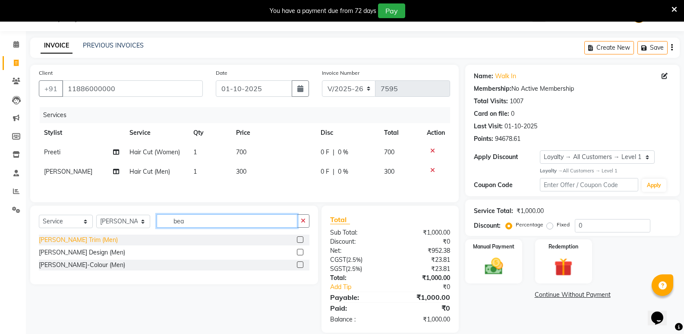
type input "bea"
drag, startPoint x: 74, startPoint y: 238, endPoint x: 155, endPoint y: 219, distance: 83.4
click at [76, 238] on div "[PERSON_NAME] Trim (Men)" at bounding box center [78, 239] width 79 height 9
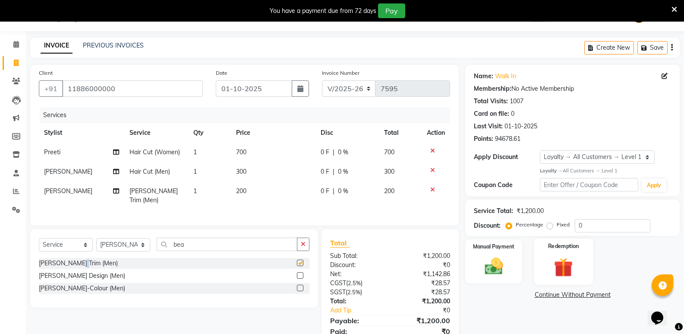
checkbox input "false"
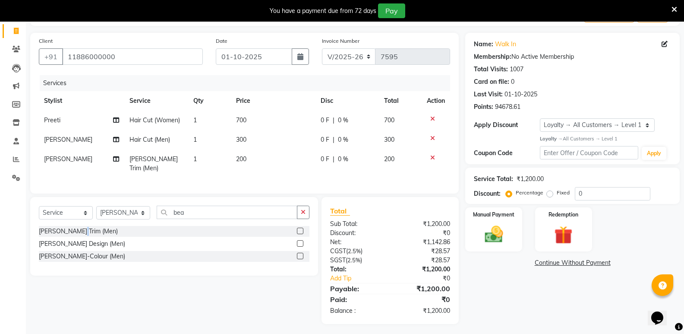
scroll to position [54, 0]
click at [491, 245] on div "Manual Payment" at bounding box center [494, 229] width 59 height 46
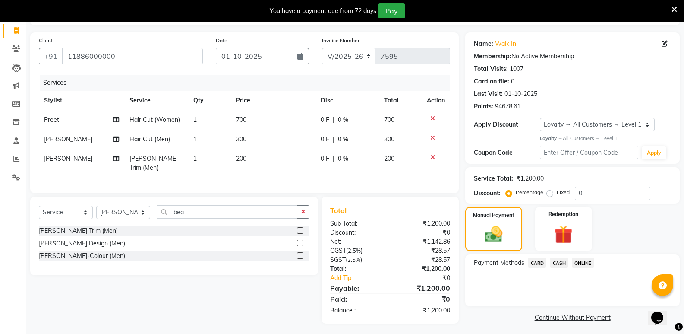
click at [578, 263] on span "ONLINE" at bounding box center [583, 263] width 22 height 10
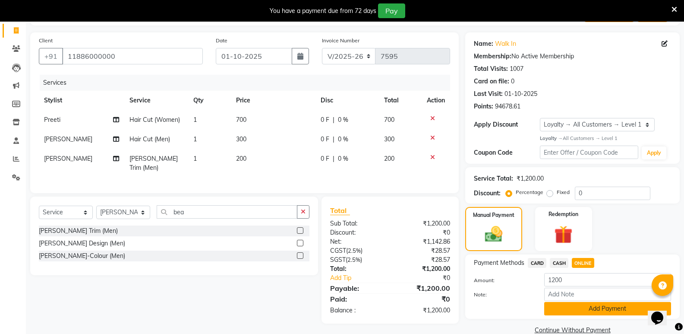
click at [552, 310] on button "Add Payment" at bounding box center [608, 308] width 127 height 13
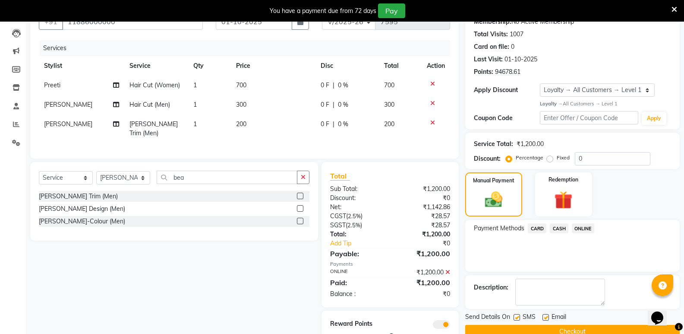
scroll to position [115, 0]
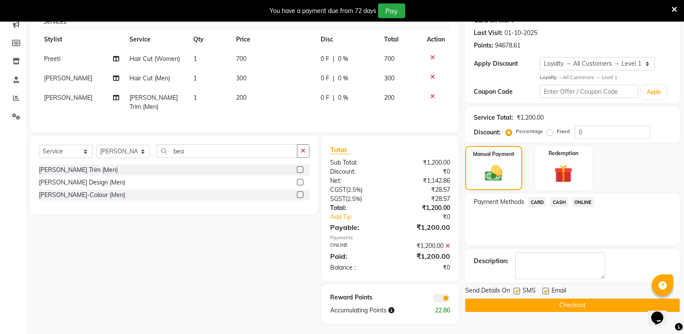
click at [549, 307] on button "Checkout" at bounding box center [573, 304] width 215 height 13
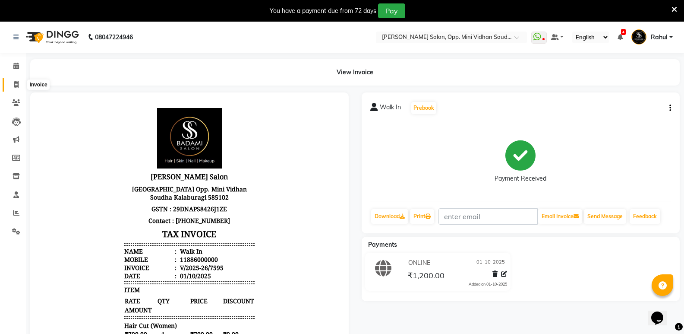
click at [17, 82] on icon at bounding box center [16, 84] width 5 height 6
select select "service"
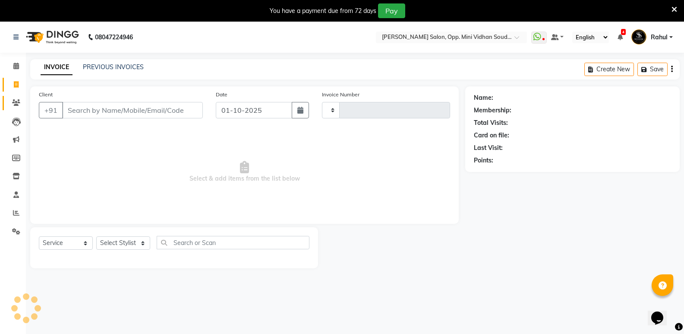
type input "7596"
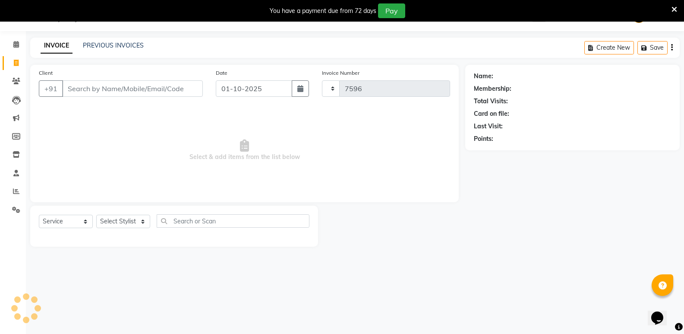
select select "4533"
click at [15, 45] on icon at bounding box center [16, 44] width 6 height 6
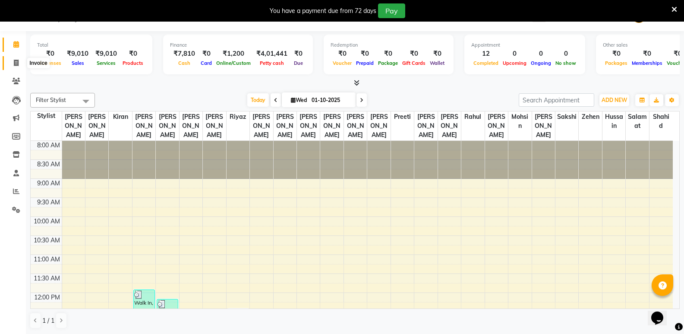
click at [17, 60] on icon at bounding box center [16, 63] width 5 height 6
select select "service"
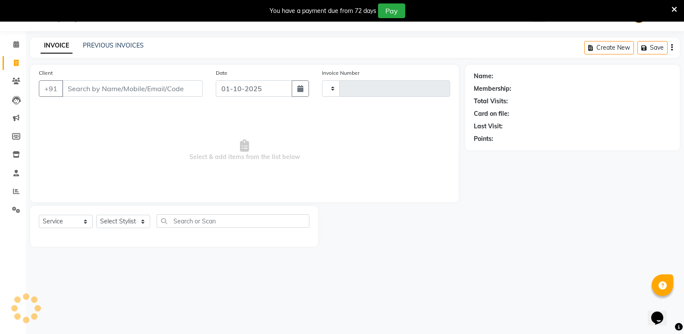
type input "7596"
select select "4533"
click at [135, 48] on link "PREVIOUS INVOICES" at bounding box center [113, 45] width 61 height 8
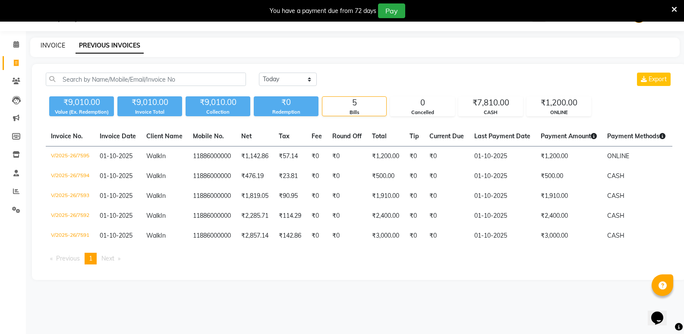
click at [52, 47] on link "INVOICE" at bounding box center [53, 45] width 25 height 8
select select "4533"
select select "service"
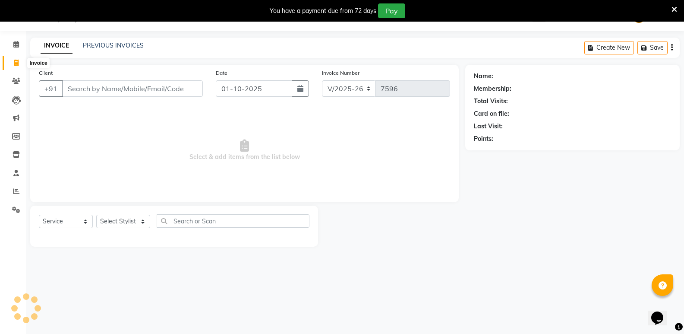
click at [15, 66] on icon at bounding box center [16, 63] width 5 height 6
select select "4533"
select select "service"
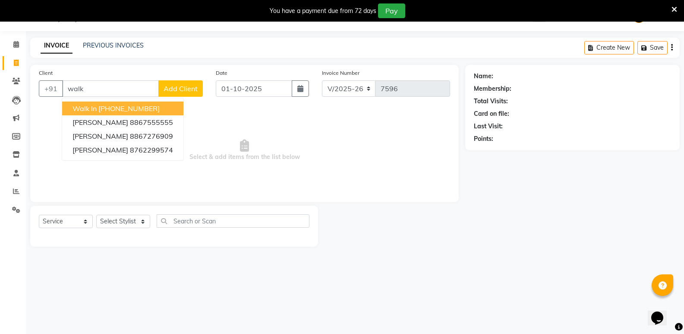
click at [95, 107] on span "Walk In" at bounding box center [85, 108] width 24 height 9
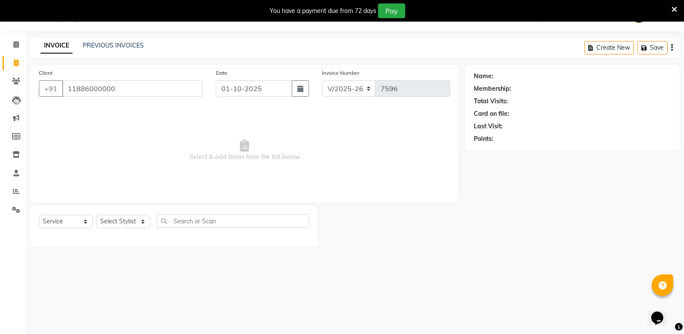
type input "11886000000"
click at [116, 222] on select "Select Stylist Amir Hussain Ishwari Kiran Malik Mallu Manjunath Marmma Meraj Mo…" at bounding box center [123, 221] width 54 height 13
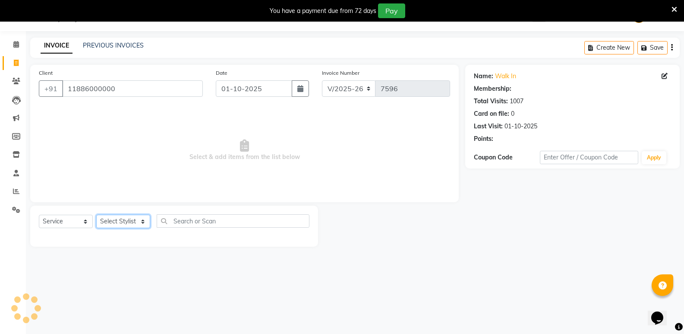
select select "1: Object"
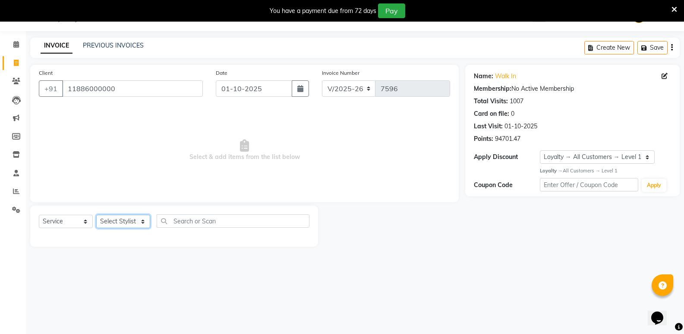
select select "45809"
click at [96, 215] on select "Select Stylist Amir Hussain Ishwari Kiran Malik Mallu Manjunath Marmma Meraj Mo…" at bounding box center [123, 221] width 54 height 13
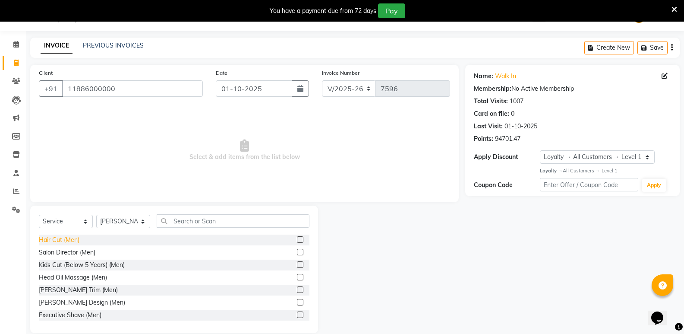
click at [61, 235] on div "Hair Cut (Men)" at bounding box center [59, 239] width 41 height 9
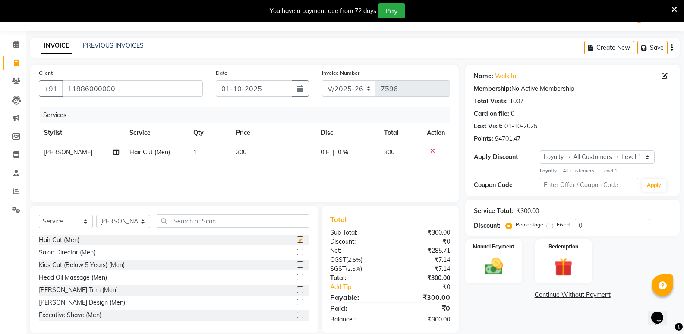
checkbox input "false"
click at [219, 219] on input "text" at bounding box center [233, 220] width 153 height 13
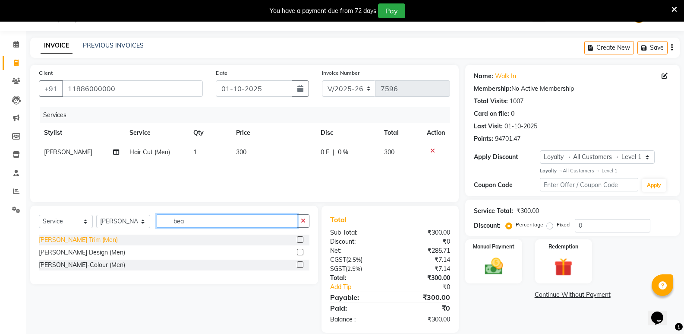
type input "bea"
click at [75, 238] on div "[PERSON_NAME] Trim (Men)" at bounding box center [78, 239] width 79 height 9
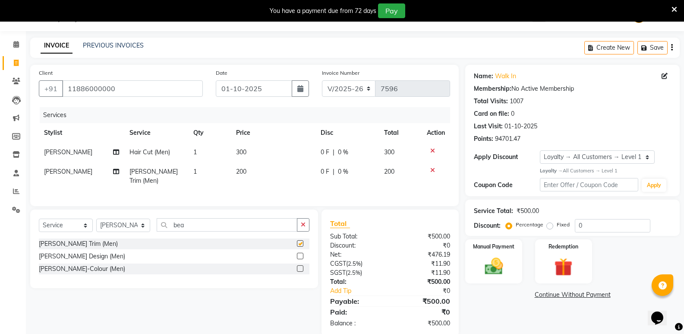
checkbox input "false"
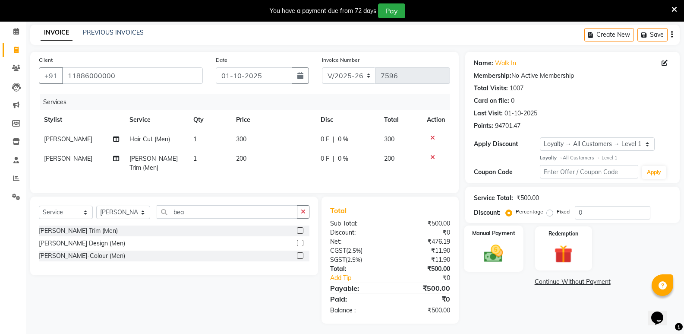
click at [505, 261] on img at bounding box center [493, 253] width 31 height 22
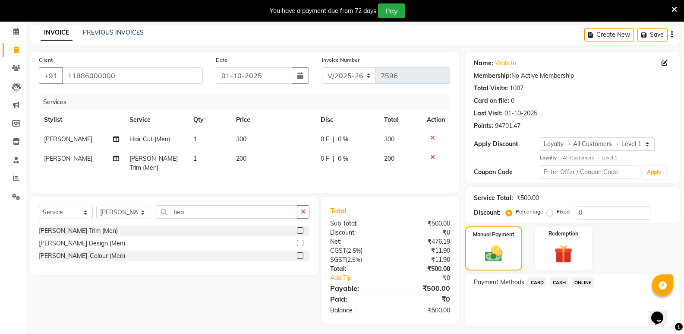
click at [558, 283] on span "CASH" at bounding box center [559, 282] width 19 height 10
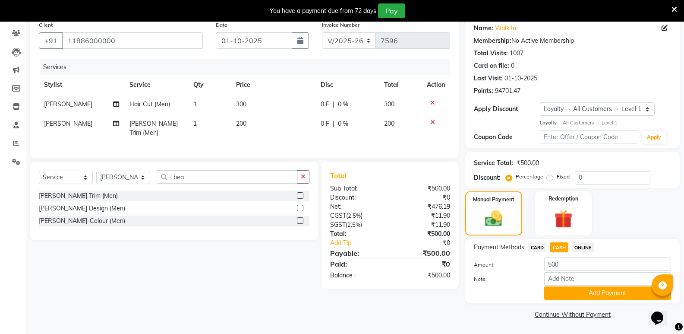
drag, startPoint x: 571, startPoint y: 294, endPoint x: 567, endPoint y: 291, distance: 4.7
click at [571, 294] on button "Add Payment" at bounding box center [608, 292] width 127 height 13
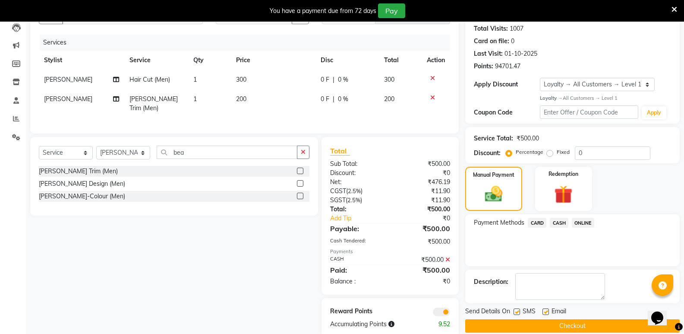
scroll to position [108, 0]
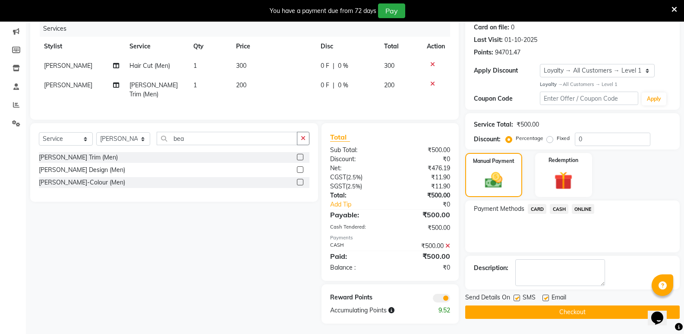
click at [567, 309] on button "Checkout" at bounding box center [573, 311] width 215 height 13
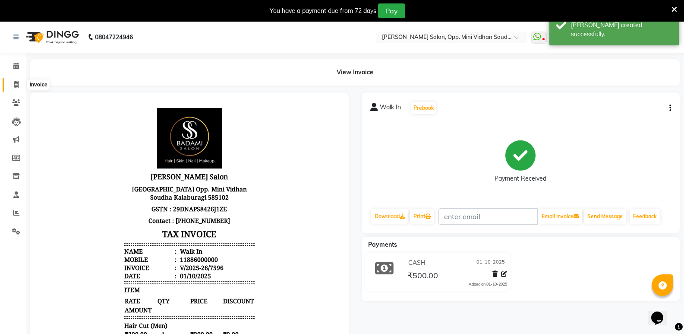
click at [13, 86] on span at bounding box center [16, 85] width 15 height 10
select select "4533"
select select "service"
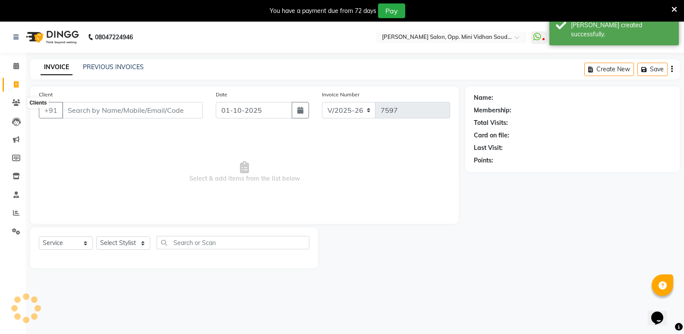
scroll to position [22, 0]
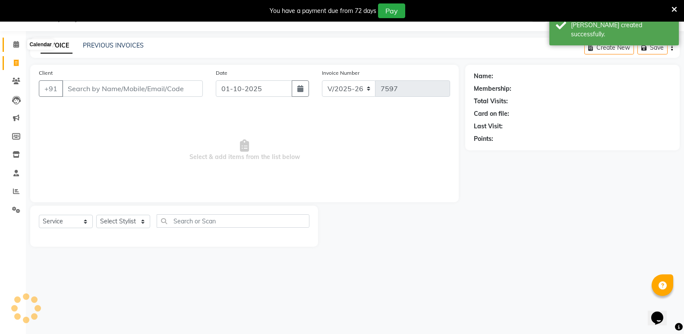
click at [10, 47] on span at bounding box center [16, 45] width 15 height 10
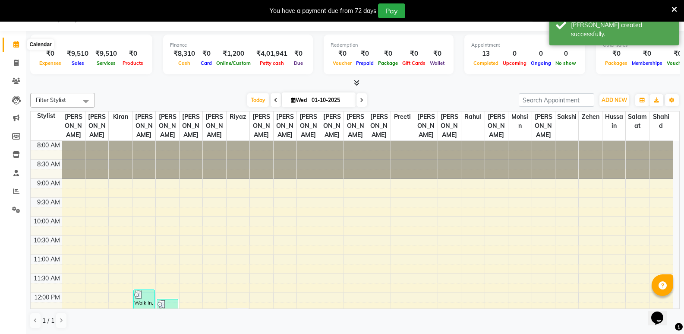
click at [13, 46] on icon at bounding box center [16, 44] width 6 height 6
click at [13, 58] on span at bounding box center [16, 63] width 15 height 10
select select "service"
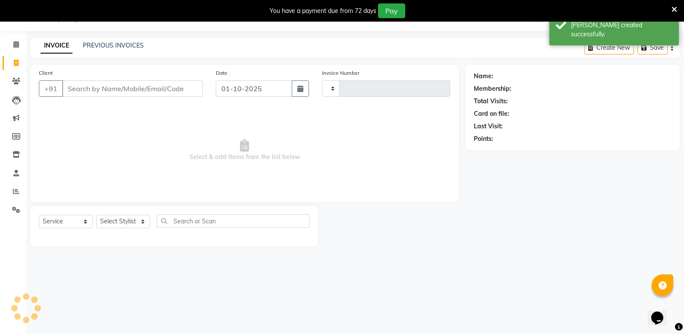
type input "7597"
select select "4533"
click at [96, 45] on link "PREVIOUS INVOICES" at bounding box center [113, 45] width 61 height 8
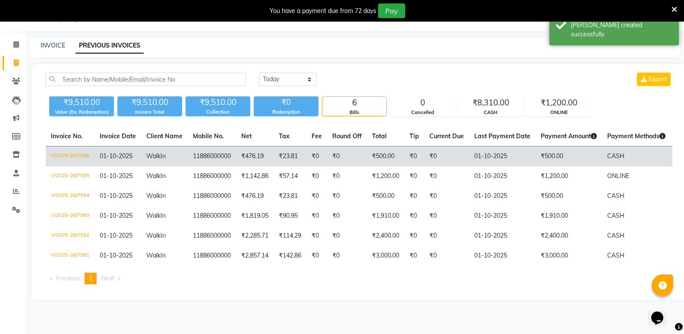
click at [169, 154] on td "Walk In" at bounding box center [164, 156] width 47 height 20
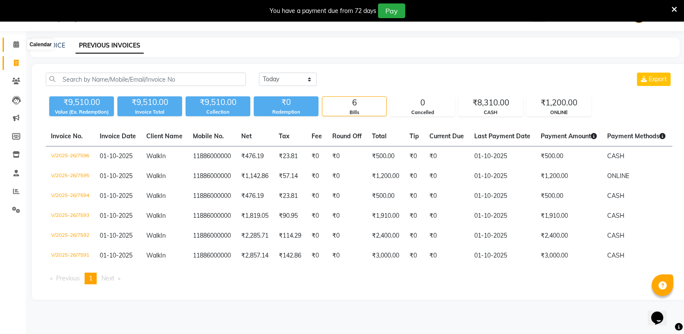
click at [13, 44] on icon at bounding box center [16, 44] width 6 height 6
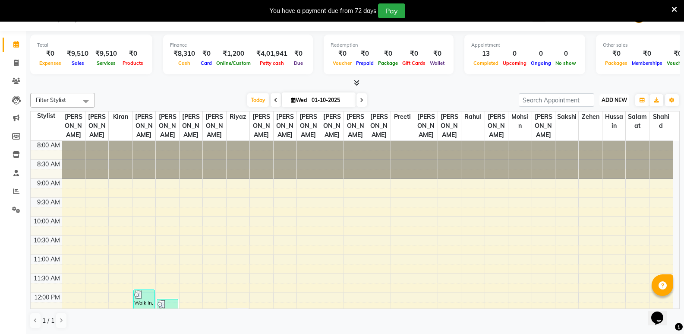
click at [625, 100] on span "ADD NEW" at bounding box center [614, 100] width 25 height 6
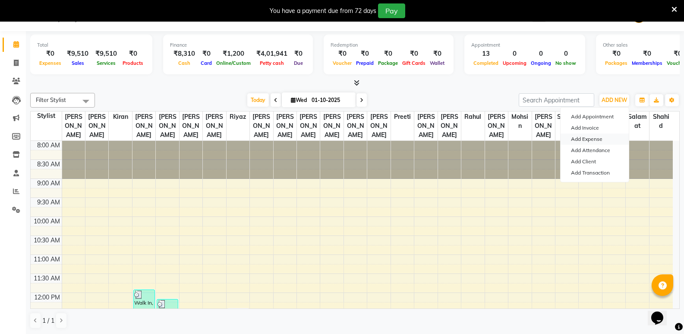
click at [595, 138] on link "Add Expense" at bounding box center [595, 138] width 68 height 11
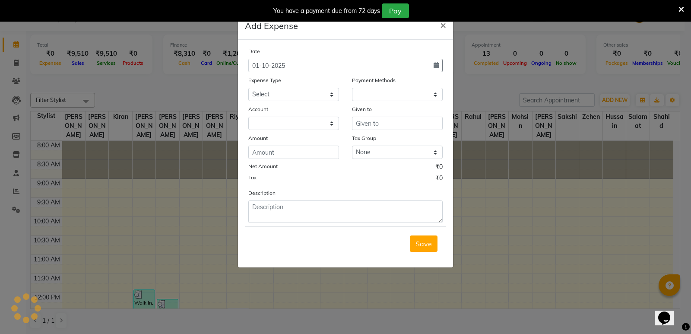
select select "1"
select select "3356"
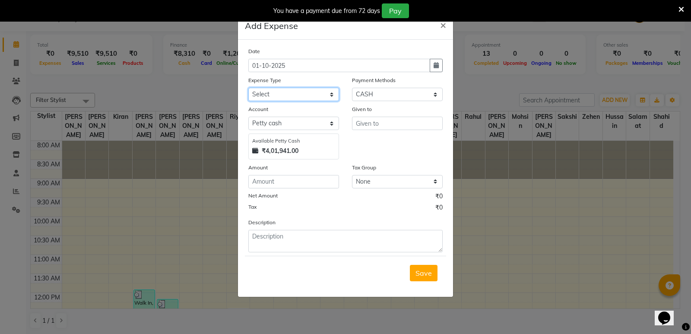
select select "6021"
type input "A"
type input "Rahul"
type input "920"
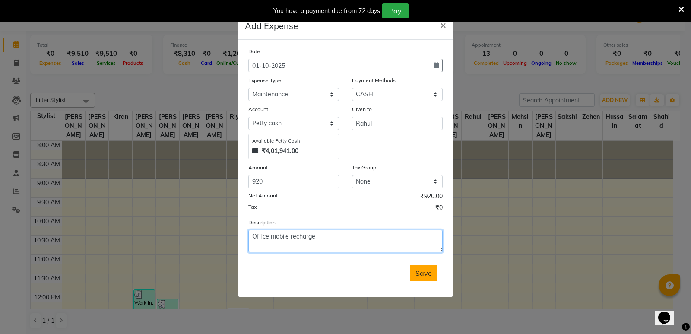
type textarea "Office mobile recharge"
click at [423, 272] on span "Save" at bounding box center [423, 273] width 16 height 9
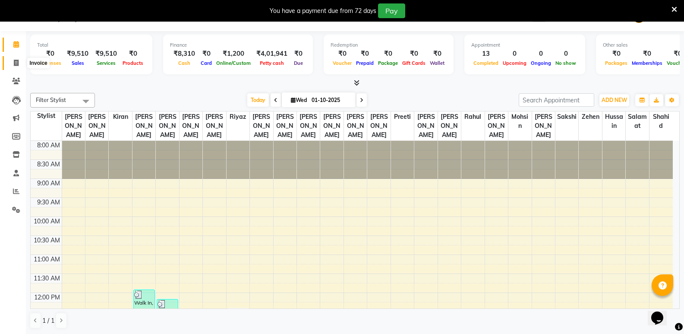
click at [18, 62] on icon at bounding box center [16, 63] width 5 height 6
select select "4533"
select select "service"
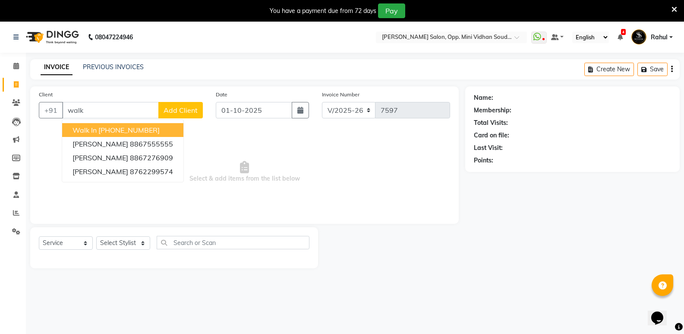
click at [133, 127] on ngb-highlight "+91 11886000000" at bounding box center [128, 130] width 61 height 9
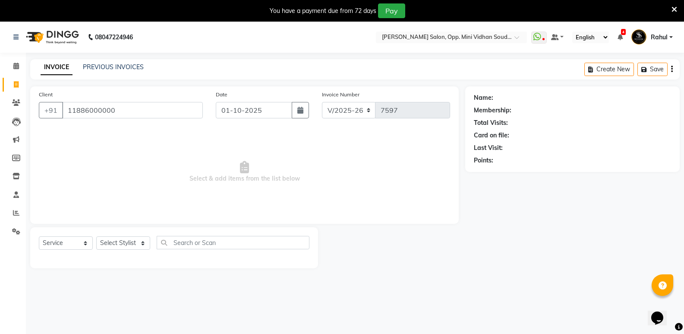
type input "11886000000"
select select "1: Object"
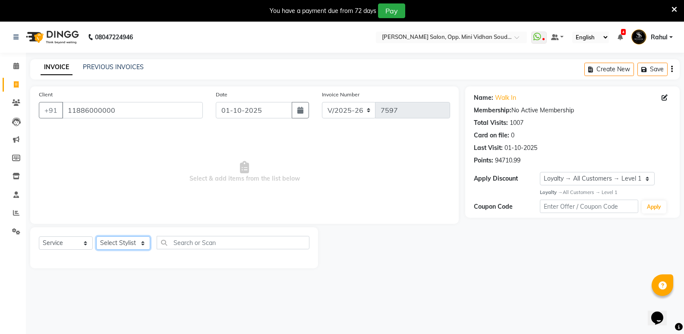
click at [129, 244] on select "Select Stylist Amir Hussain Ishwari Kiran Malik Mallu Manjunath Marmma Meraj Mo…" at bounding box center [123, 242] width 54 height 13
select select "25904"
click at [96, 236] on select "Select Stylist Amir Hussain Ishwari Kiran Malik Mallu Manjunath Marmma Meraj Mo…" at bounding box center [123, 242] width 54 height 13
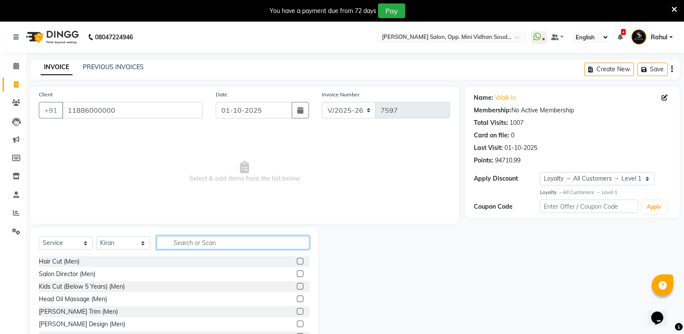
click at [218, 247] on input "text" at bounding box center [233, 242] width 153 height 13
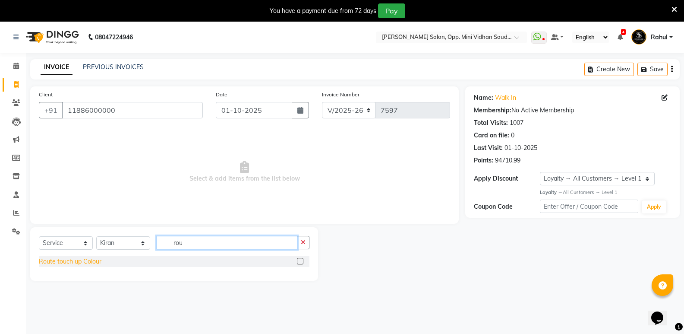
type input "rou"
click at [66, 261] on div "Route touch up Colour" at bounding box center [70, 261] width 63 height 9
checkbox input "false"
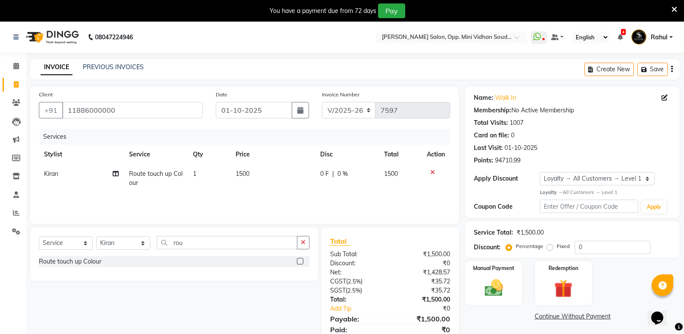
click at [198, 174] on td "1" at bounding box center [209, 178] width 43 height 29
select select "25904"
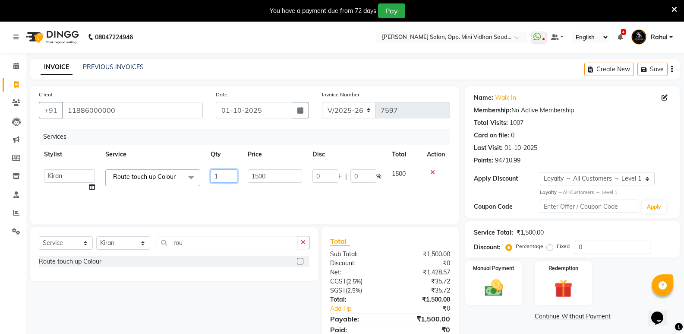
click at [225, 175] on input "1" at bounding box center [224, 175] width 27 height 13
type input "2"
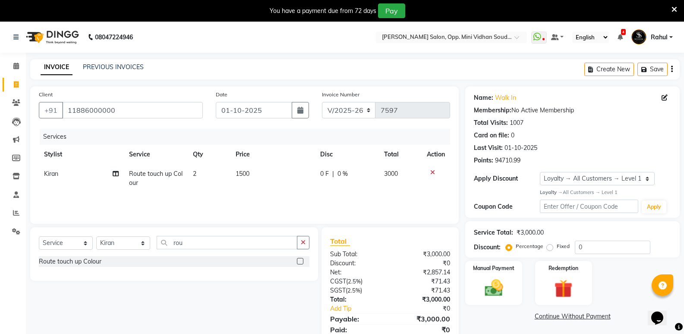
scroll to position [33, 0]
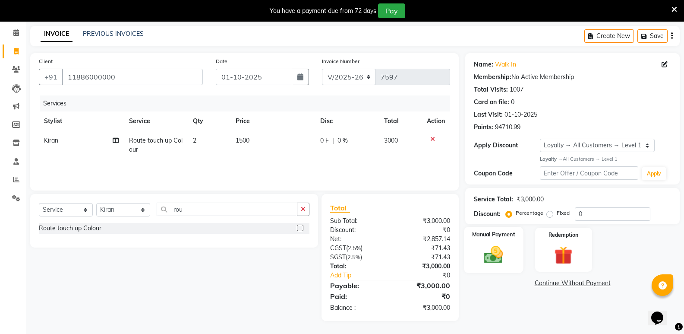
click at [502, 256] on img at bounding box center [493, 255] width 31 height 22
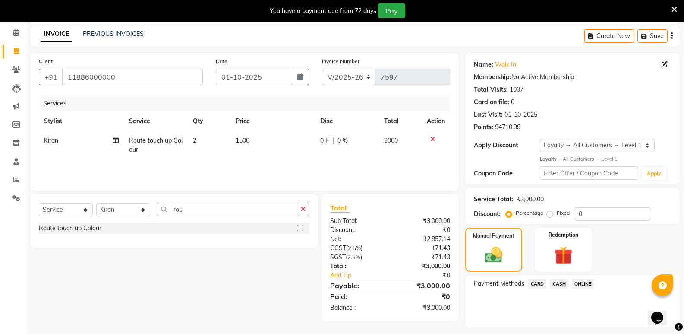
click at [583, 284] on span "ONLINE" at bounding box center [583, 284] width 22 height 10
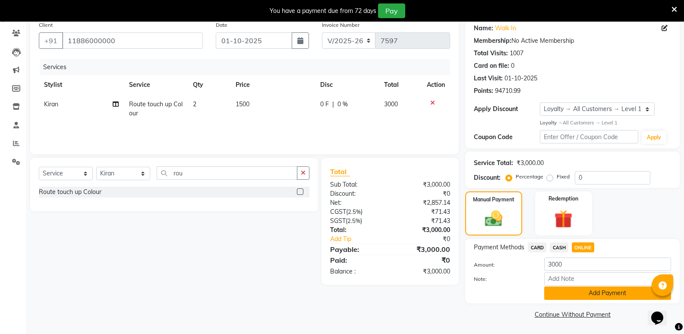
click at [576, 295] on button "Add Payment" at bounding box center [608, 292] width 127 height 13
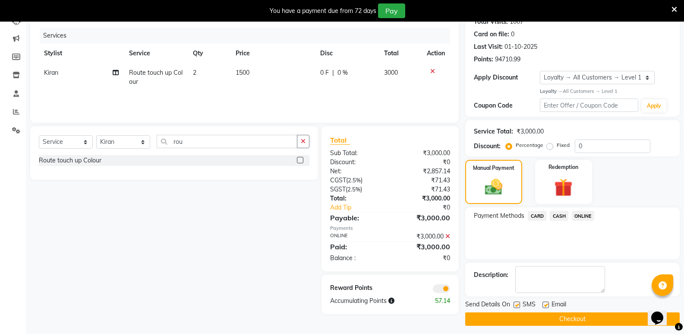
scroll to position [106, 0]
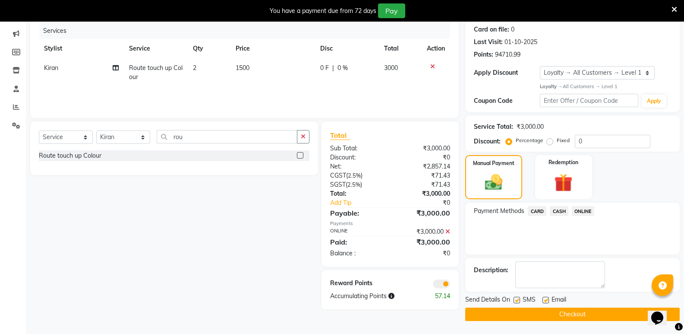
click at [505, 314] on button "Checkout" at bounding box center [573, 313] width 215 height 13
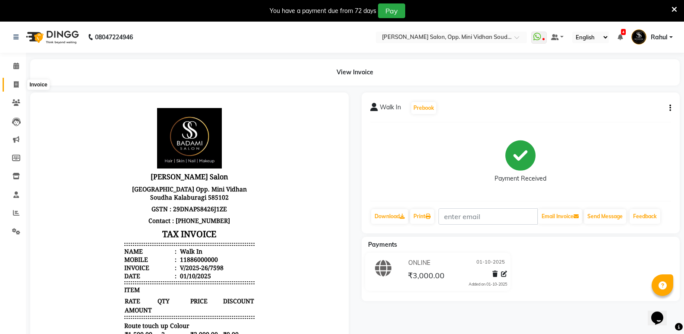
click at [16, 80] on span at bounding box center [16, 85] width 15 height 10
select select "service"
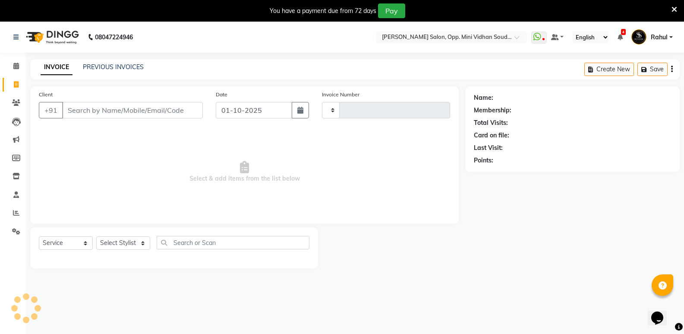
scroll to position [22, 0]
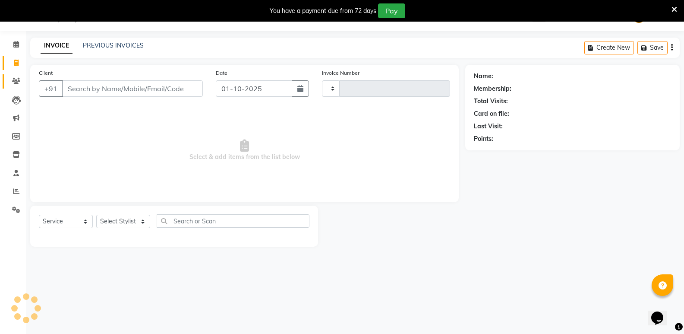
type input "7599"
select select "4533"
click at [127, 41] on link "PREVIOUS INVOICES" at bounding box center [113, 45] width 61 height 8
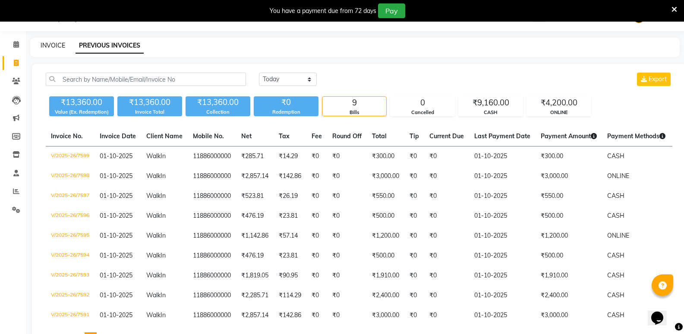
click at [51, 43] on link "INVOICE" at bounding box center [53, 45] width 25 height 8
select select "service"
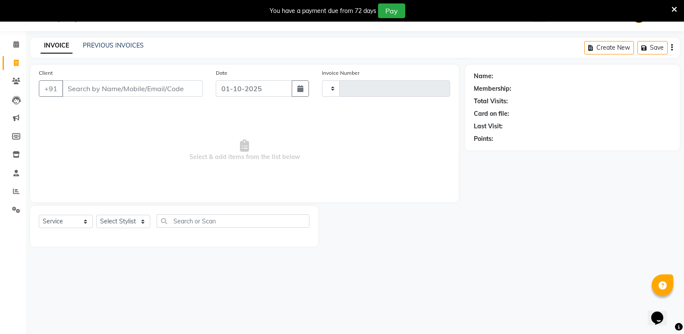
type input "7600"
select select "4533"
click at [16, 63] on icon at bounding box center [16, 63] width 5 height 6
select select "4533"
select select "service"
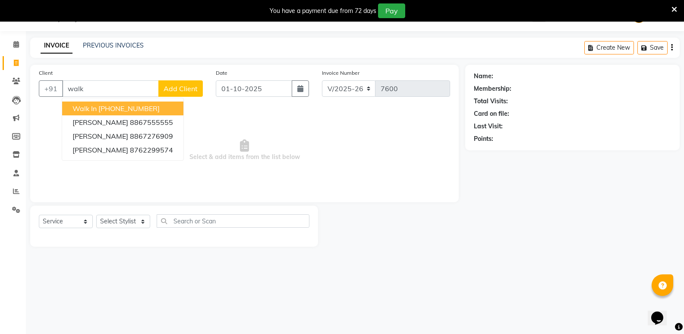
click at [127, 104] on ngb-highlight "+91 11886000000" at bounding box center [128, 108] width 61 height 9
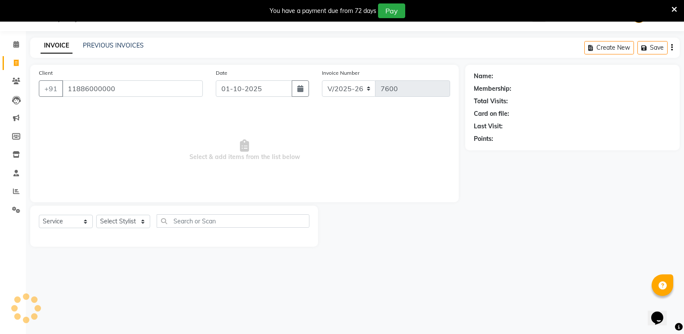
type input "11886000000"
select select "1: Object"
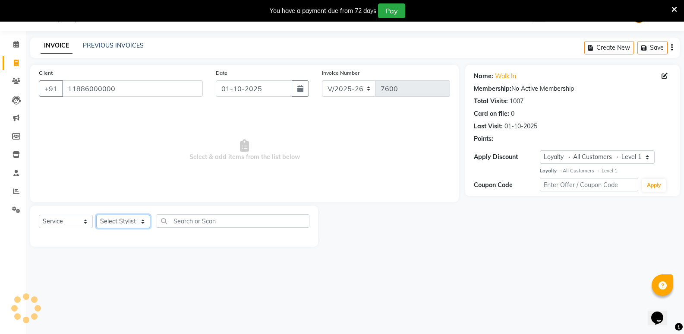
click at [120, 224] on select "Select Stylist Amir Hussain Ishwari Kiran Malik Mallu Manjunath Marmma Meraj Mo…" at bounding box center [123, 221] width 54 height 13
select select "43648"
click at [96, 215] on select "Select Stylist Amir Hussain Ishwari Kiran Malik Mallu Manjunath Marmma Meraj Mo…" at bounding box center [123, 221] width 54 height 13
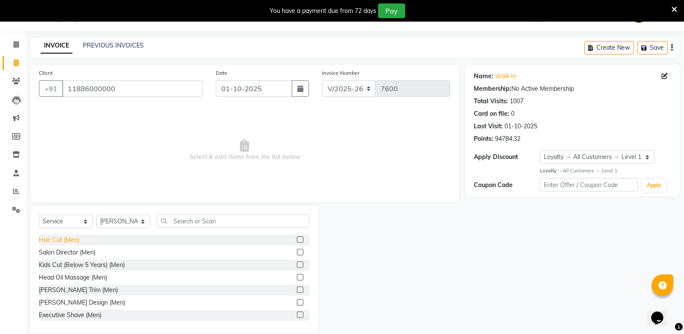
click at [62, 238] on div "Hair Cut (Men)" at bounding box center [59, 239] width 41 height 9
checkbox input "false"
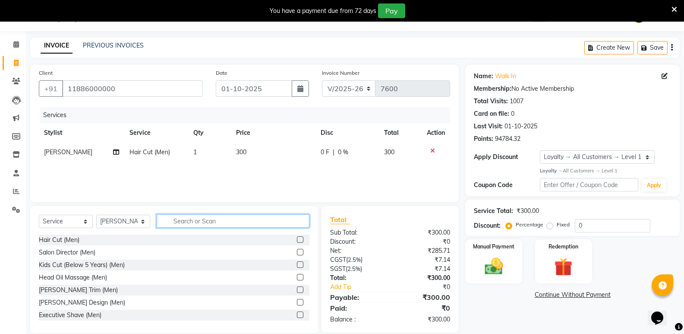
click at [218, 220] on input "text" at bounding box center [233, 220] width 153 height 13
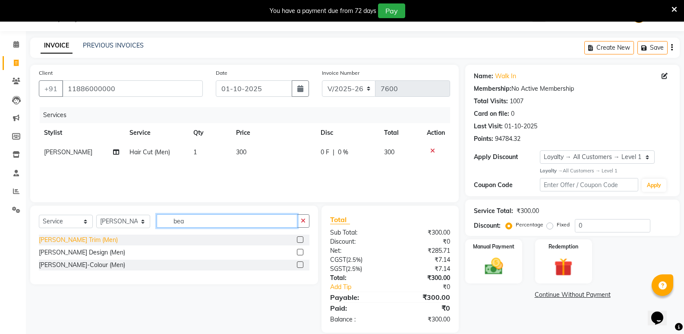
type input "bea"
click at [77, 240] on div "[PERSON_NAME] Trim (Men)" at bounding box center [78, 239] width 79 height 9
checkbox input "false"
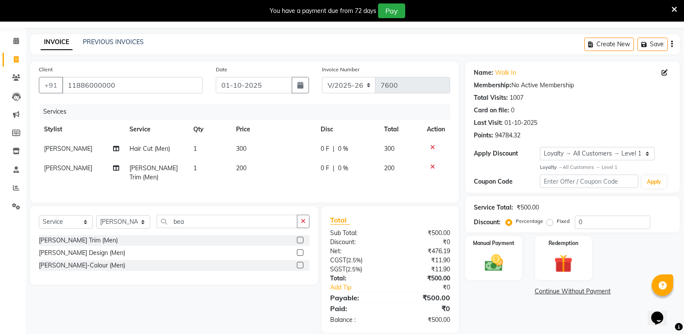
scroll to position [35, 0]
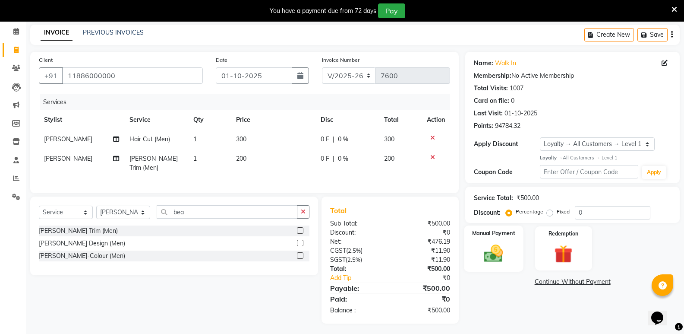
click at [488, 261] on img at bounding box center [493, 253] width 31 height 22
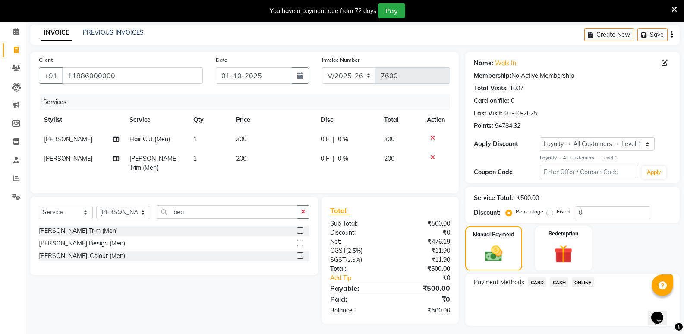
click at [564, 283] on span "CASH" at bounding box center [559, 282] width 19 height 10
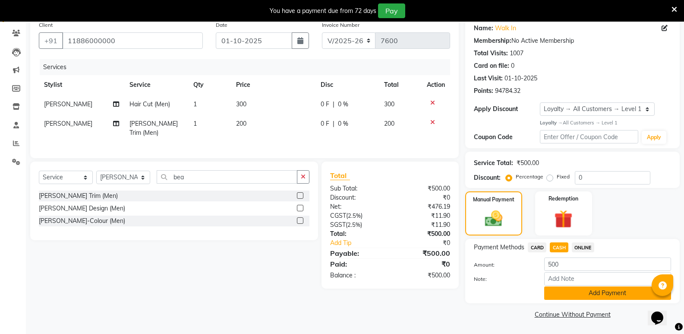
click at [565, 291] on button "Add Payment" at bounding box center [608, 292] width 127 height 13
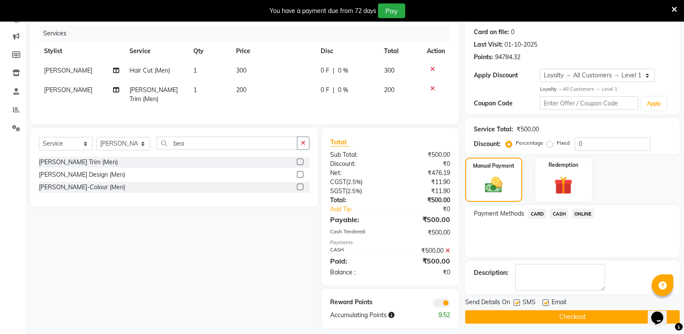
scroll to position [108, 0]
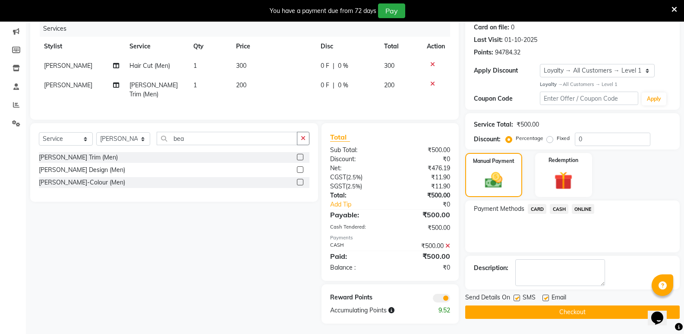
click at [566, 308] on button "Checkout" at bounding box center [573, 311] width 215 height 13
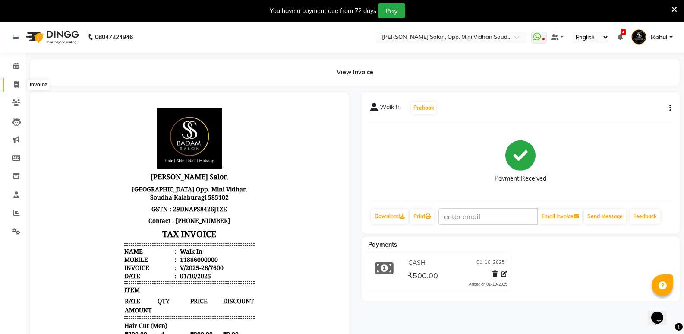
click at [13, 82] on span at bounding box center [16, 85] width 15 height 10
select select "service"
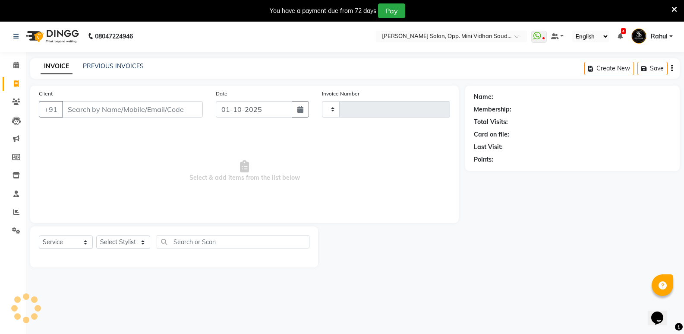
type input "7601"
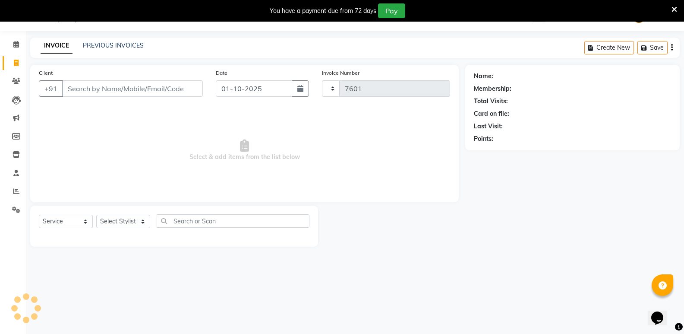
select select "4533"
click at [125, 44] on link "PREVIOUS INVOICES" at bounding box center [113, 45] width 61 height 8
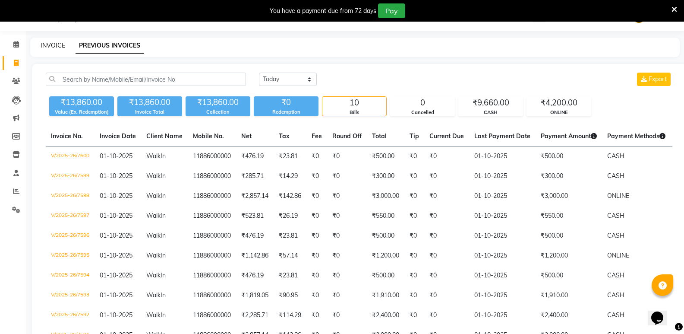
click at [42, 47] on link "INVOICE" at bounding box center [53, 45] width 25 height 8
select select "service"
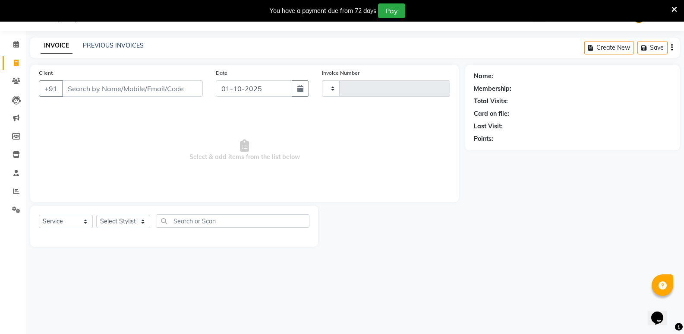
type input "7601"
select select "4533"
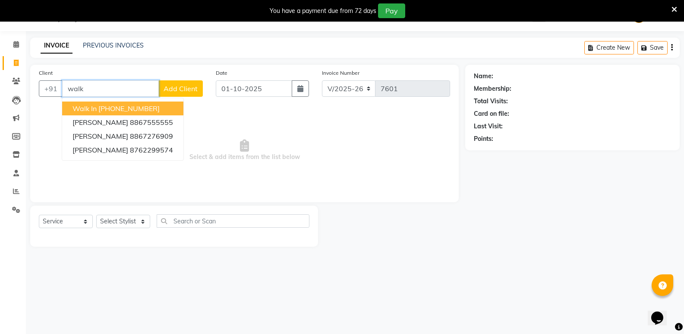
drag, startPoint x: 109, startPoint y: 110, endPoint x: 114, endPoint y: 112, distance: 5.4
click at [110, 110] on ngb-highlight "+91 11886000000" at bounding box center [128, 108] width 61 height 9
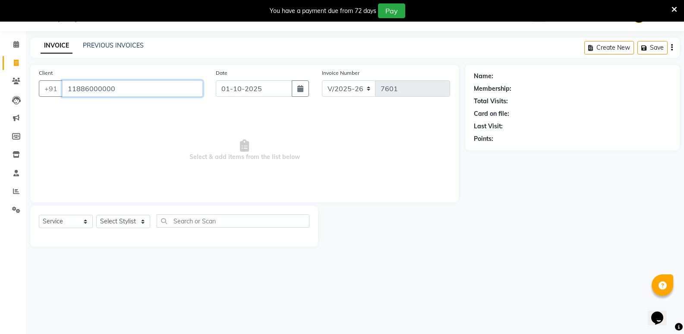
type input "11886000000"
select select "1: Object"
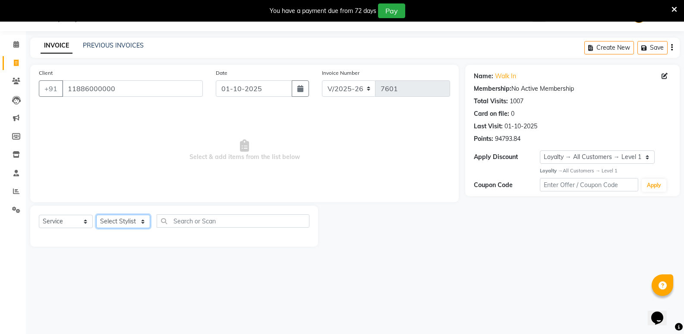
click at [118, 226] on select "Select Stylist Amir Hussain Ishwari Kiran Malik Mallu Manjunath Marmma Meraj Mo…" at bounding box center [123, 221] width 54 height 13
select select "70683"
click at [96, 215] on select "Select Stylist Amir Hussain Ishwari Kiran Malik Mallu Manjunath Marmma Meraj Mo…" at bounding box center [123, 221] width 54 height 13
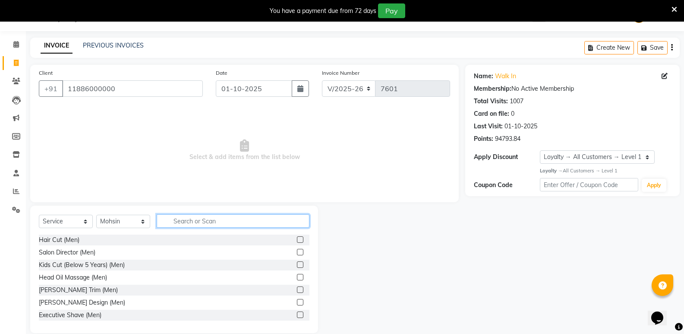
click at [212, 224] on input "text" at bounding box center [233, 220] width 153 height 13
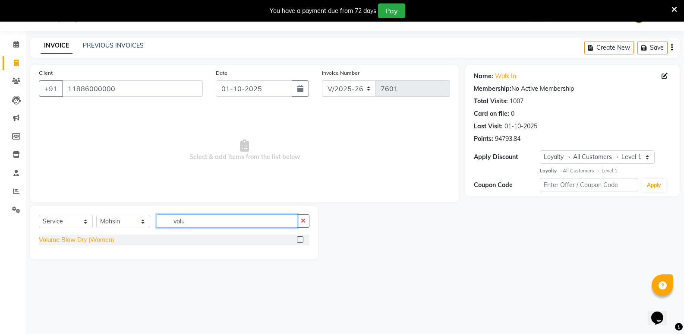
type input "volu"
click at [101, 238] on div "Volume Blow Dry (Women)" at bounding box center [76, 239] width 75 height 9
checkbox input "false"
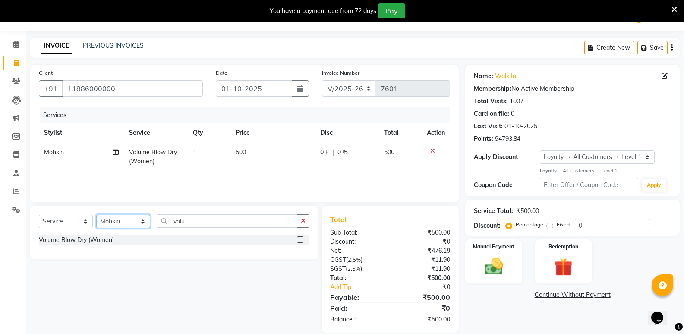
click at [115, 218] on select "Select Stylist Amir Hussain Ishwari Kiran Malik Mallu Manjunath Marmma Meraj Mo…" at bounding box center [123, 221] width 54 height 13
select select "25904"
click at [96, 215] on select "Select Stylist Amir Hussain Ishwari Kiran Malik Mallu Manjunath Marmma Meraj Mo…" at bounding box center [123, 221] width 54 height 13
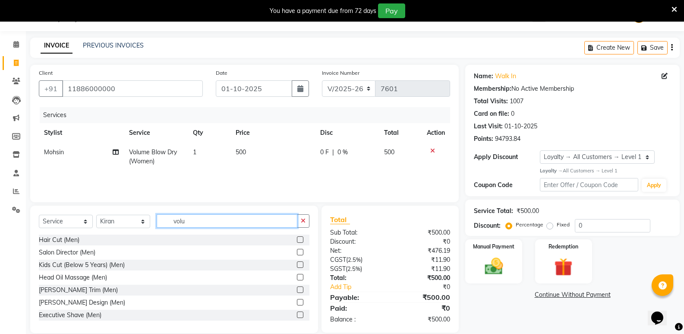
drag, startPoint x: 201, startPoint y: 218, endPoint x: 121, endPoint y: 219, distance: 80.3
click at [121, 219] on div "Select Service Product Membership Package Voucher Prepaid Gift Card Select Styl…" at bounding box center [174, 224] width 271 height 20
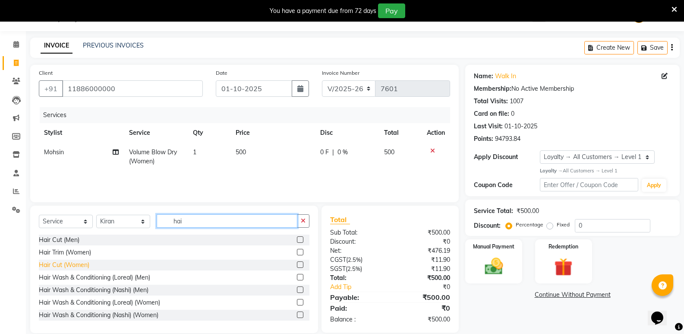
type input "hai"
click at [77, 263] on div "Hair Cut (Women)" at bounding box center [64, 264] width 51 height 9
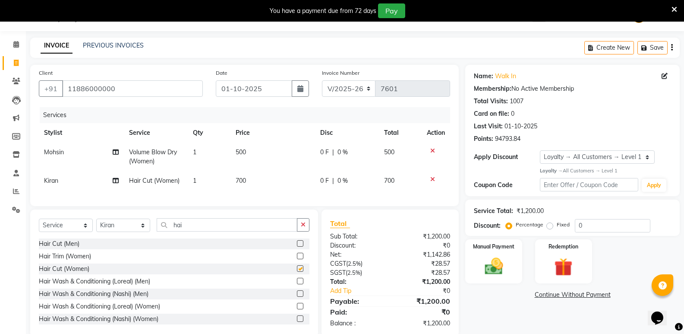
checkbox input "false"
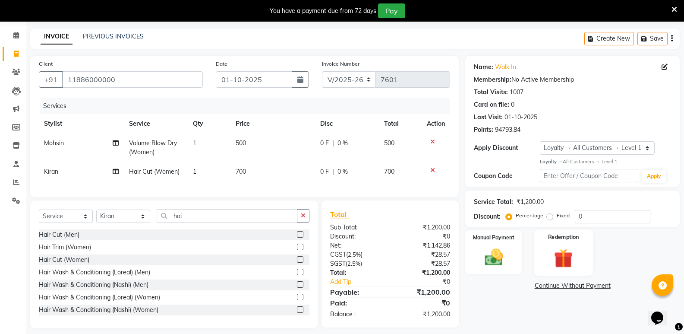
scroll to position [44, 0]
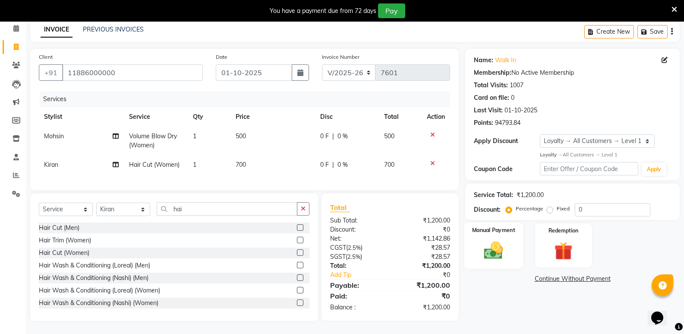
click at [496, 249] on img at bounding box center [493, 250] width 31 height 22
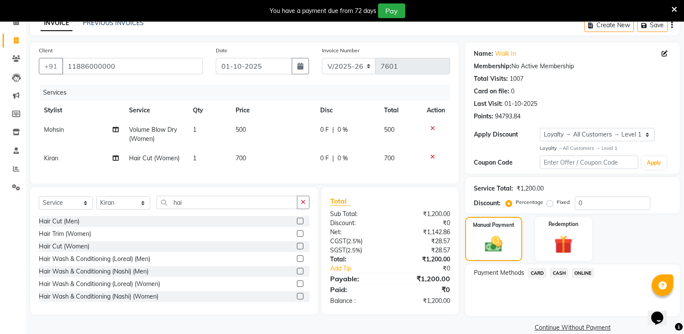
click at [582, 272] on span "ONLINE" at bounding box center [583, 273] width 22 height 10
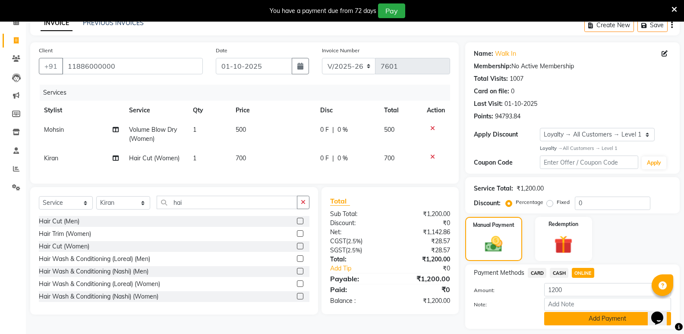
click at [554, 317] on button "Add Payment" at bounding box center [608, 318] width 127 height 13
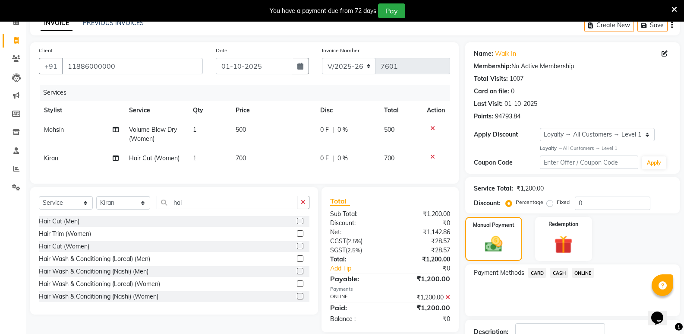
scroll to position [106, 0]
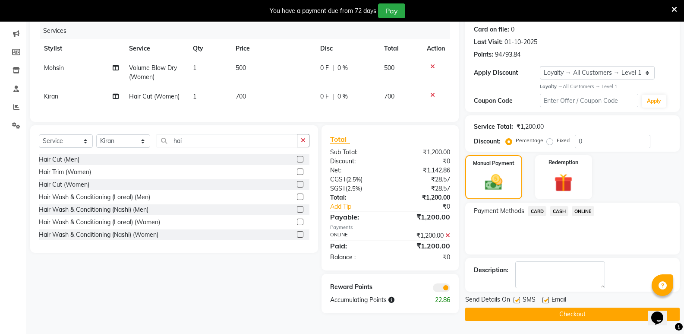
click at [512, 318] on button "Checkout" at bounding box center [573, 313] width 215 height 13
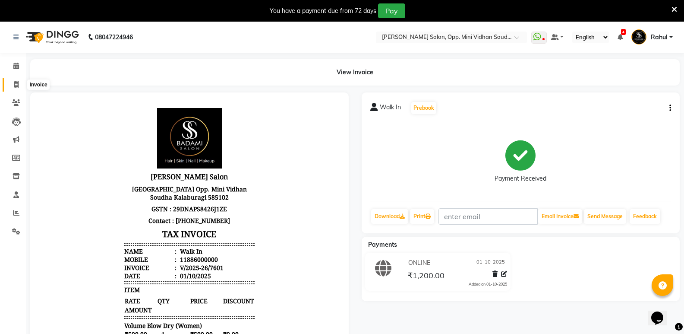
click at [15, 83] on icon at bounding box center [16, 84] width 5 height 6
select select "service"
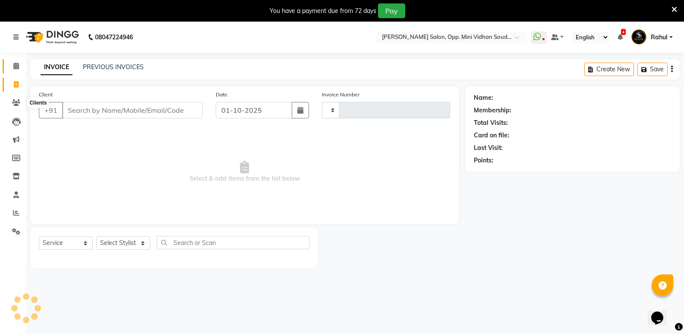
scroll to position [22, 0]
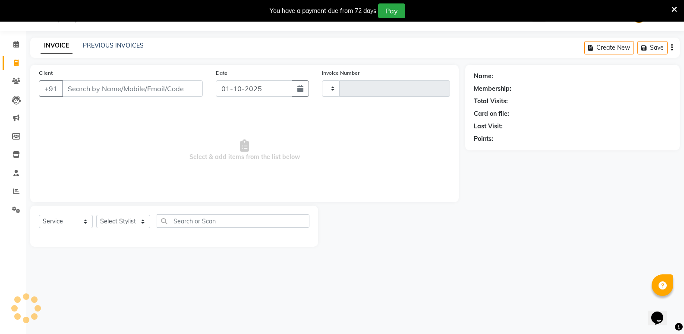
type input "7602"
select select "4533"
click at [15, 37] on li "Calendar" at bounding box center [13, 44] width 26 height 19
click at [119, 90] on input "Client" at bounding box center [132, 88] width 141 height 16
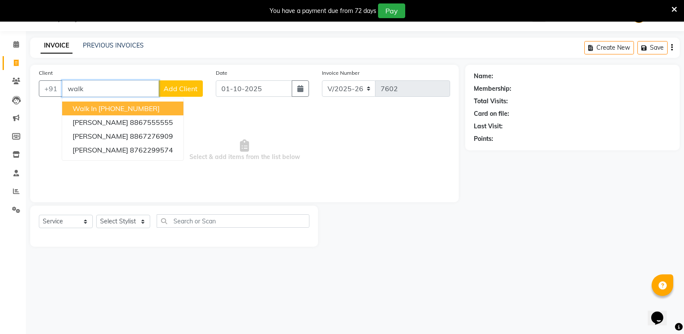
click at [98, 105] on button "Walk In +91 11886000000" at bounding box center [122, 108] width 121 height 14
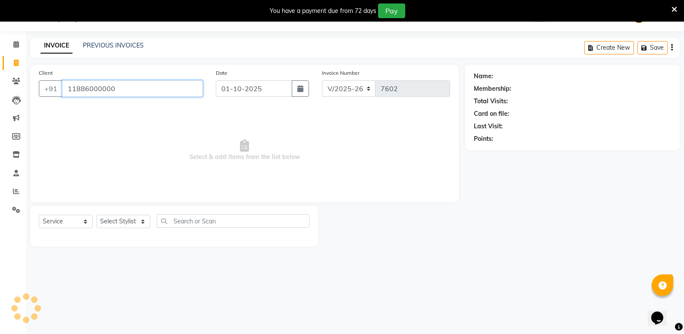
type input "11886000000"
click at [133, 219] on select "Select Stylist Amir Hussain Ishwari Kiran Malik Mallu Manjunath Marmma Meraj Mo…" at bounding box center [123, 221] width 54 height 13
select select "25900"
click at [96, 215] on select "Select Stylist Amir Hussain Ishwari Kiran Malik Mallu Manjunath Marmma Meraj Mo…" at bounding box center [123, 221] width 54 height 13
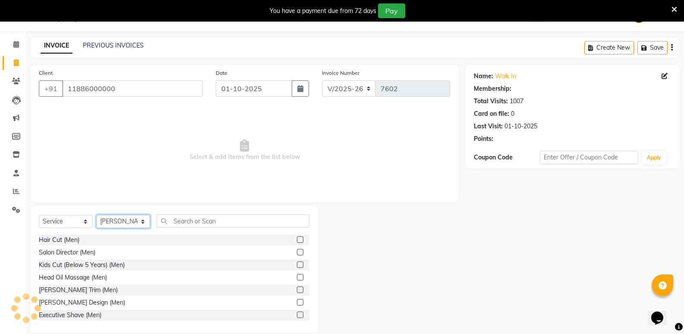
select select "1: Object"
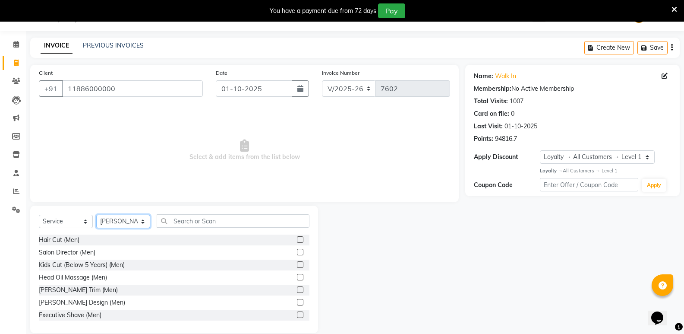
click at [129, 224] on select "Select Stylist Amir Hussain Ishwari Kiran Malik Mallu Manjunath Marmma Meraj Mo…" at bounding box center [123, 221] width 54 height 13
select select "25905"
click at [96, 215] on select "Select Stylist Amir Hussain Ishwari Kiran Malik Mallu Manjunath Marmma Meraj Mo…" at bounding box center [123, 221] width 54 height 13
click at [69, 237] on div "Hair Cut (Men)" at bounding box center [59, 239] width 41 height 9
checkbox input "false"
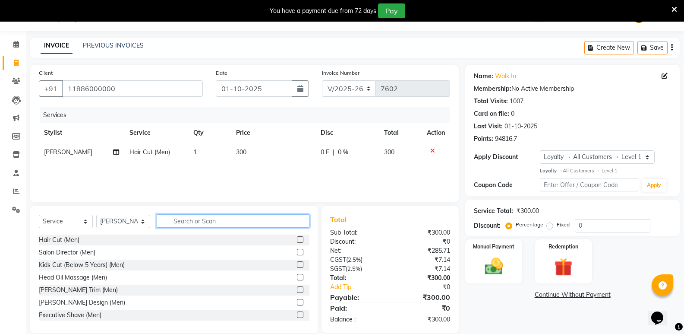
click at [185, 223] on input "text" at bounding box center [233, 220] width 153 height 13
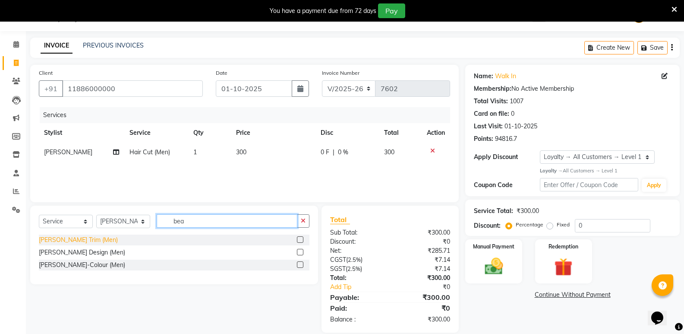
type input "bea"
click at [66, 238] on div "[PERSON_NAME] Trim (Men)" at bounding box center [78, 239] width 79 height 9
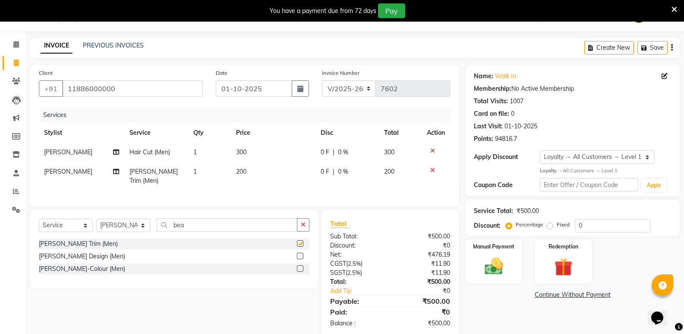
checkbox input "false"
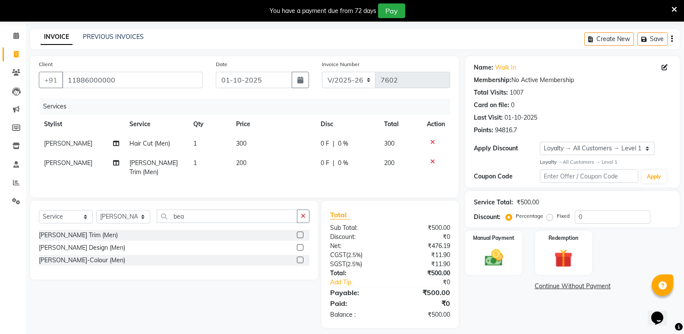
scroll to position [35, 0]
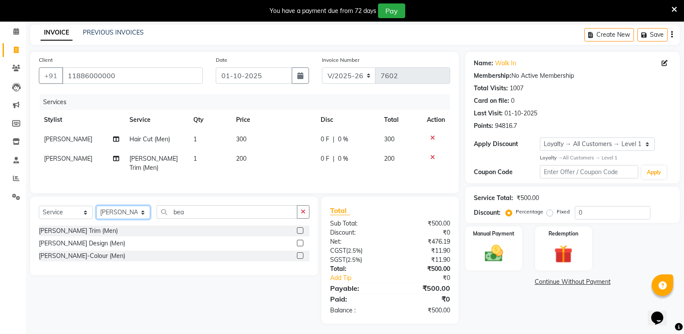
click at [124, 216] on select "Select Stylist Amir Hussain Ishwari Kiran Malik Mallu Manjunath Marmma Meraj Mo…" at bounding box center [123, 212] width 54 height 13
select select "25909"
click at [96, 206] on select "Select Stylist Amir Hussain Ishwari Kiran Malik Mallu Manjunath Marmma Meraj Mo…" at bounding box center [123, 212] width 54 height 13
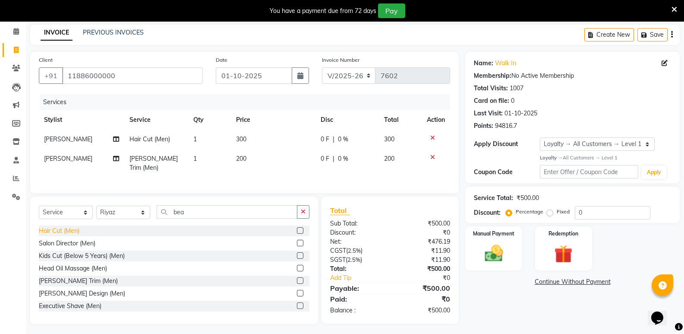
click at [53, 229] on div "Hair Cut (Men)" at bounding box center [59, 230] width 41 height 9
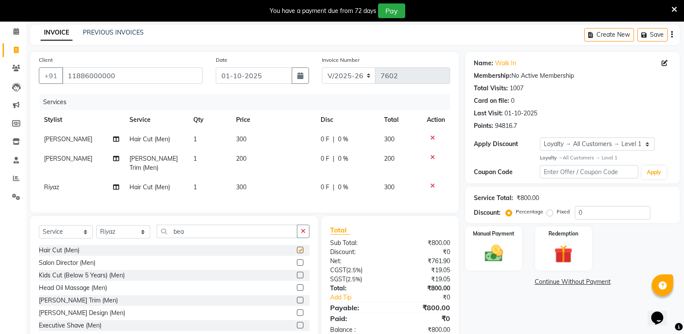
checkbox input "false"
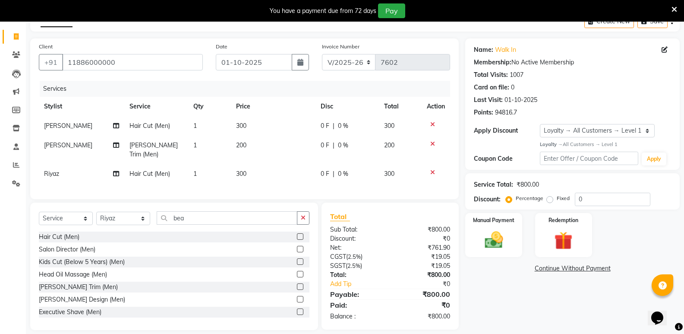
scroll to position [54, 0]
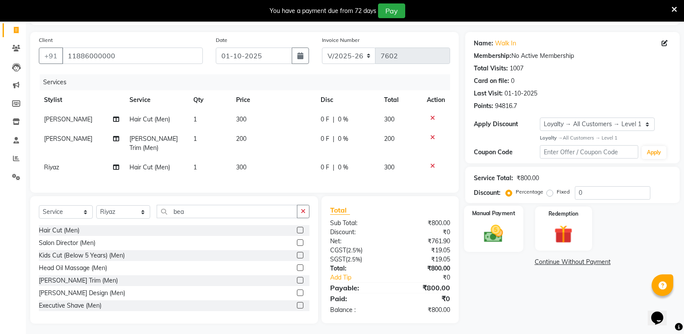
click at [503, 241] on img at bounding box center [493, 233] width 31 height 22
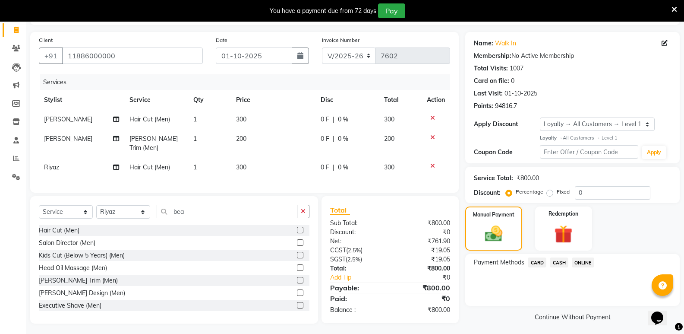
click at [563, 260] on span "CASH" at bounding box center [559, 262] width 19 height 10
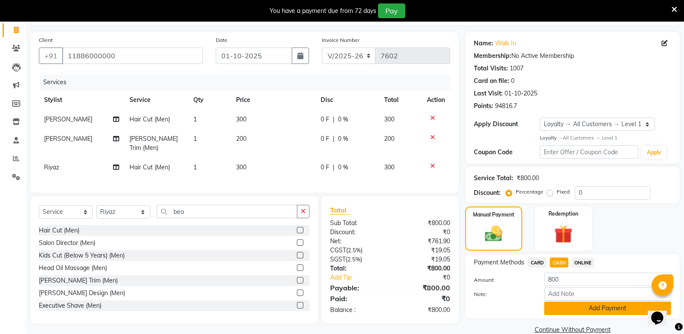
click at [572, 305] on button "Add Payment" at bounding box center [608, 307] width 127 height 13
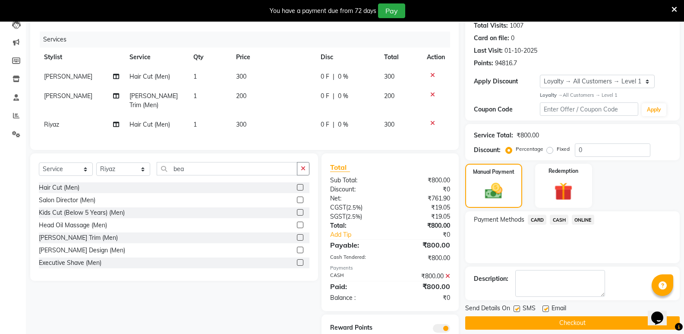
scroll to position [127, 0]
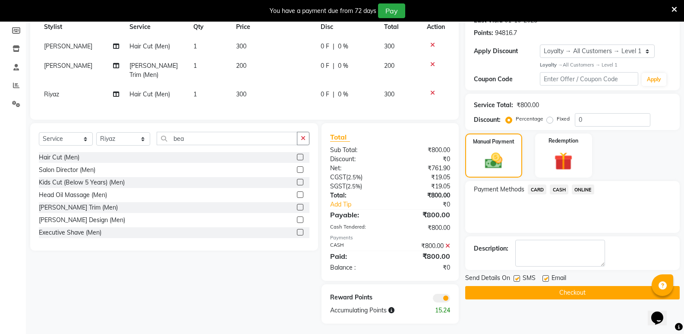
click at [575, 295] on button "Checkout" at bounding box center [573, 292] width 215 height 13
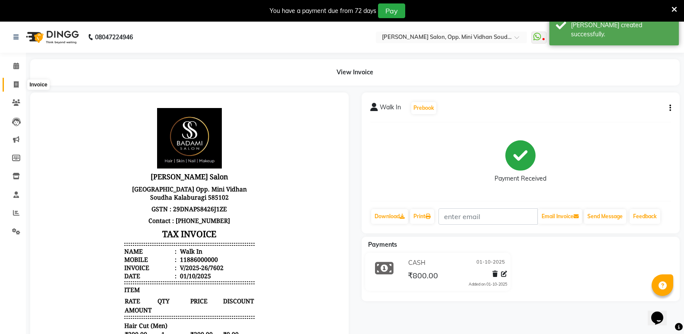
click at [14, 86] on icon at bounding box center [16, 84] width 5 height 6
select select "service"
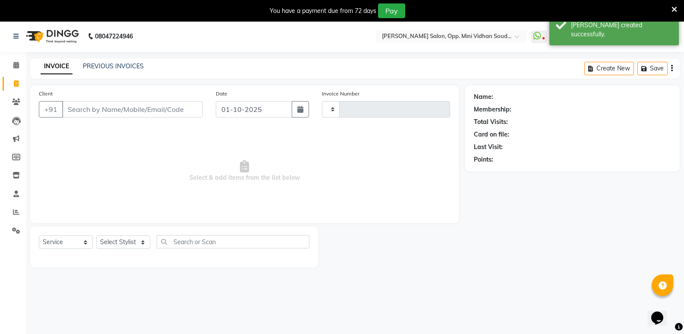
type input "7603"
select select "4533"
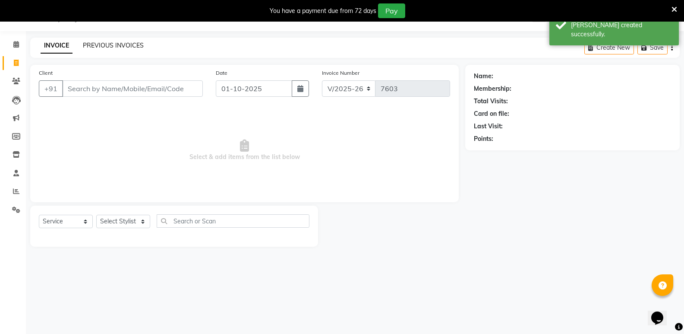
click at [120, 45] on link "PREVIOUS INVOICES" at bounding box center [113, 45] width 61 height 8
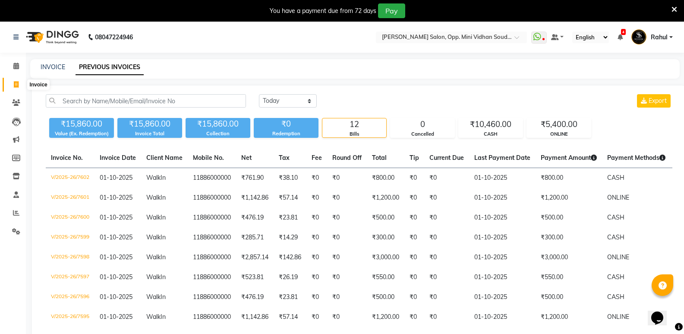
click at [14, 86] on icon at bounding box center [16, 84] width 5 height 6
select select "service"
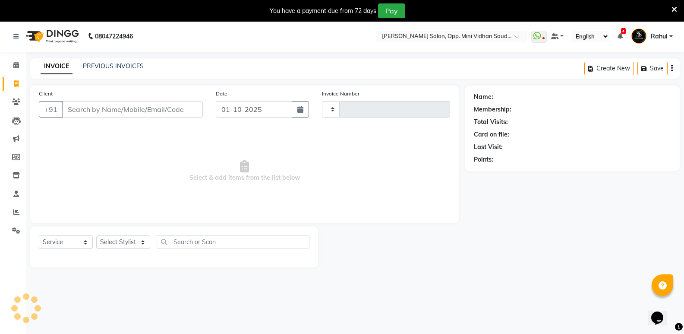
type input "7603"
select select "4533"
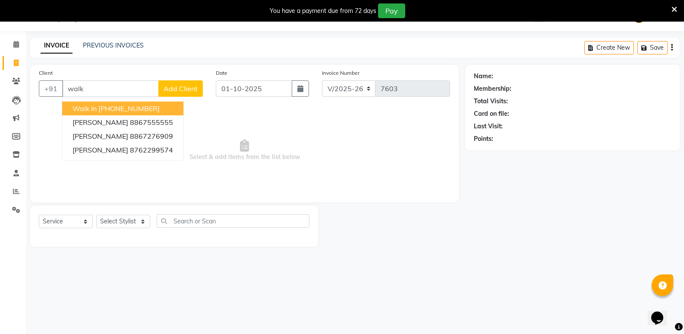
click at [136, 113] on button "Walk In +91 11886000000" at bounding box center [122, 108] width 121 height 14
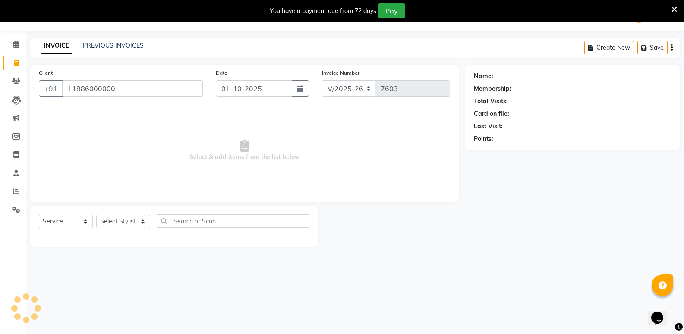
type input "11886000000"
click at [114, 221] on select "Select Stylist Amir Hussain Ishwari Kiran Malik Mallu Manjunath Marmma Meraj Mo…" at bounding box center [123, 221] width 54 height 13
select select "1: Object"
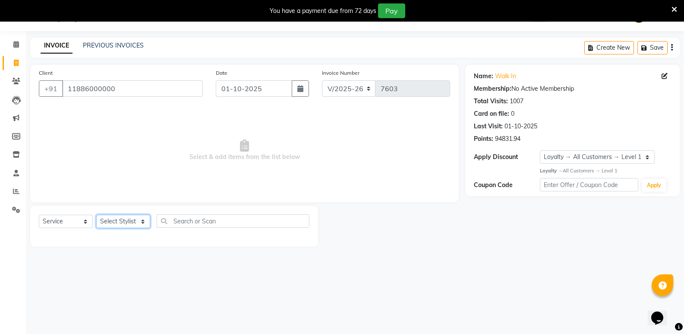
select select "74043"
click at [96, 215] on select "Select Stylist Amir Hussain Ishwari Kiran Malik Mallu Manjunath Marmma Meraj Mo…" at bounding box center [123, 221] width 54 height 13
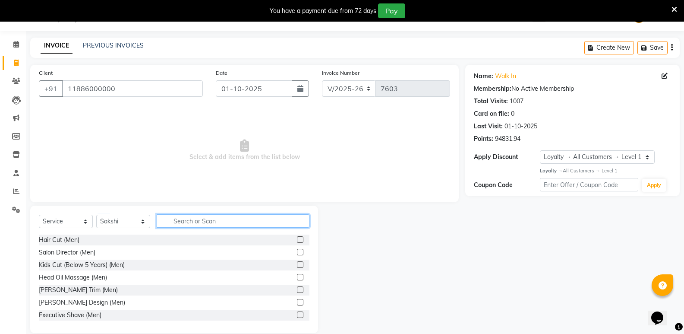
click at [188, 221] on input "text" at bounding box center [233, 220] width 153 height 13
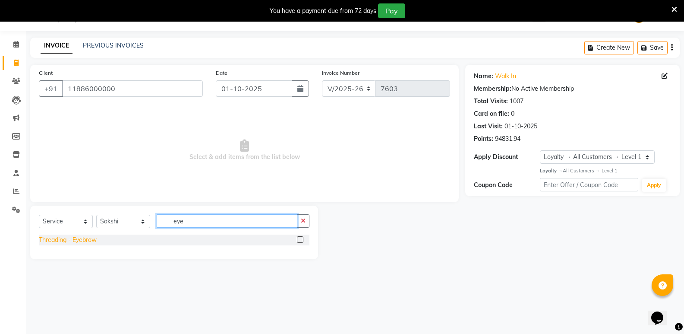
type input "eye"
click at [85, 240] on div "Threading - Eyebrow" at bounding box center [68, 239] width 58 height 9
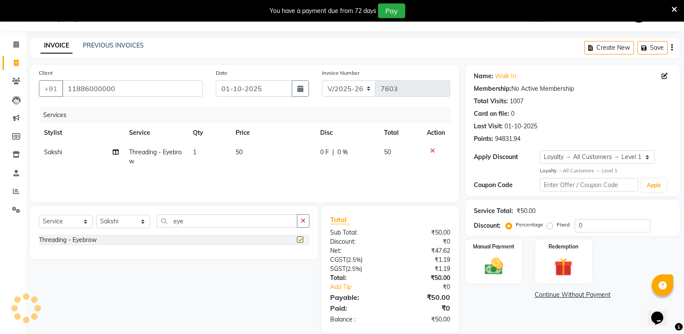
checkbox input "false"
drag, startPoint x: 196, startPoint y: 221, endPoint x: 159, endPoint y: 226, distance: 37.0
click at [159, 226] on input "eye" at bounding box center [227, 220] width 141 height 13
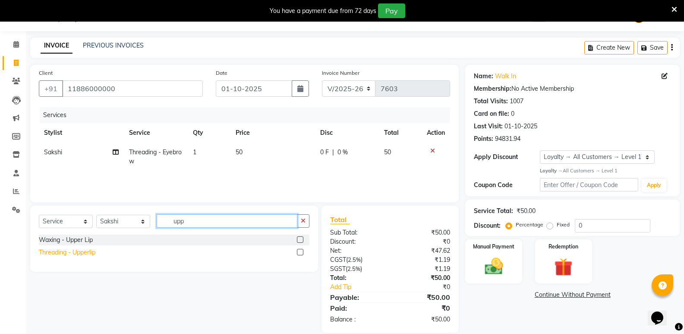
type input "upp"
click at [89, 252] on div "Threading - Upperlip" at bounding box center [67, 252] width 57 height 9
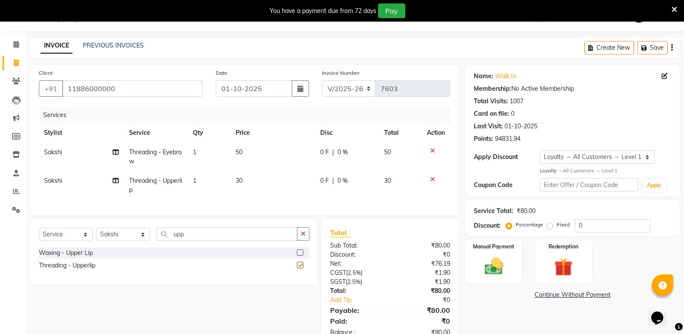
checkbox input "false"
drag, startPoint x: 170, startPoint y: 242, endPoint x: 156, endPoint y: 243, distance: 14.3
click at [156, 243] on div "Select Service Product Membership Package Voucher Prepaid Gift Card Select Styl…" at bounding box center [174, 237] width 271 height 20
drag, startPoint x: 192, startPoint y: 241, endPoint x: 143, endPoint y: 241, distance: 48.4
click at [143, 241] on div "Select Service Product Membership Package Voucher Prepaid Gift Card Select Styl…" at bounding box center [174, 237] width 271 height 20
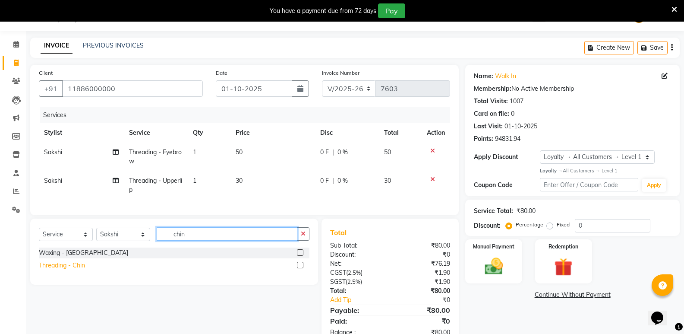
type input "chin"
click at [82, 270] on div "Threading - Chin" at bounding box center [62, 265] width 46 height 9
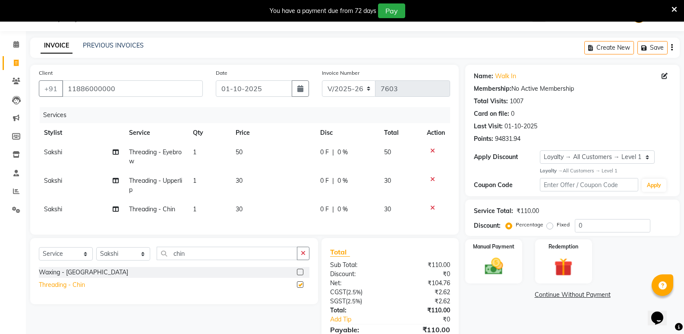
checkbox input "false"
click at [211, 149] on td "1" at bounding box center [209, 157] width 43 height 29
select select "74043"
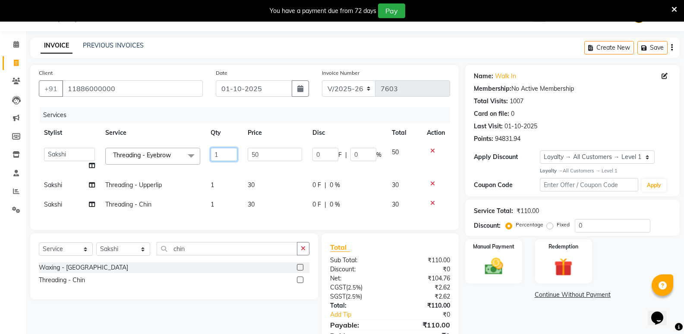
click at [231, 158] on input "1" at bounding box center [224, 154] width 27 height 13
type input "2"
click at [495, 309] on div "Name: Walk In Membership: No Active Membership Total Visits: 1007 Card on file:…" at bounding box center [576, 212] width 221 height 295
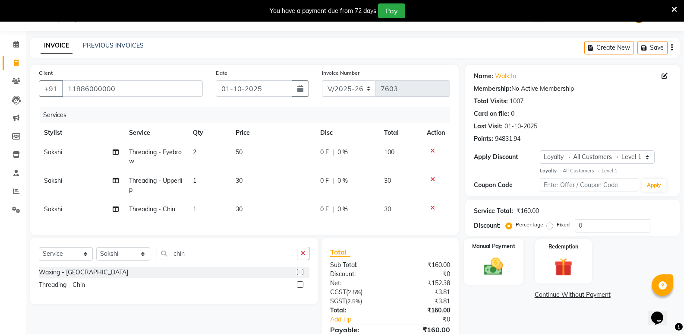
click at [500, 262] on img at bounding box center [493, 266] width 31 height 22
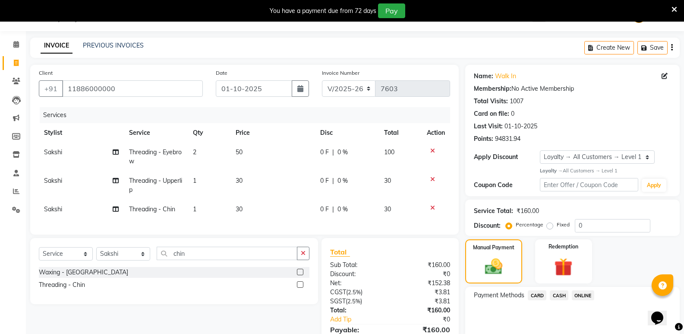
click at [561, 294] on span "CASH" at bounding box center [559, 295] width 19 height 10
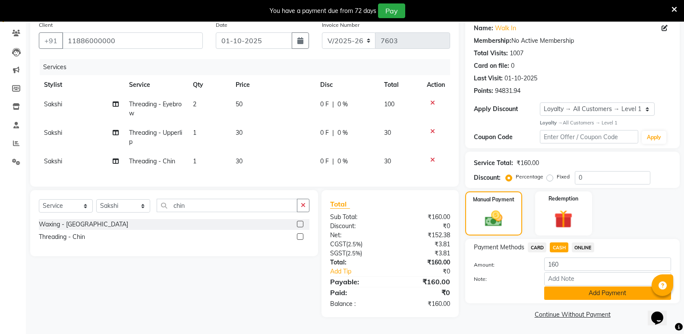
click at [561, 295] on button "Add Payment" at bounding box center [608, 292] width 127 height 13
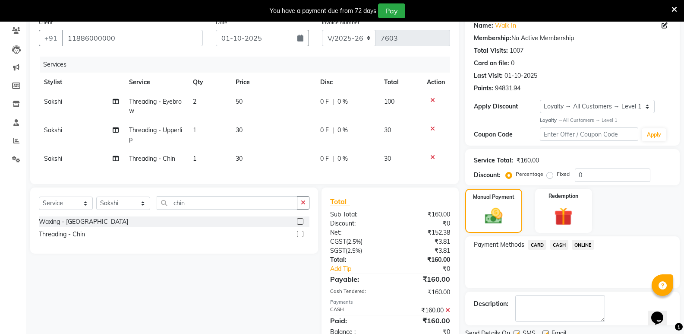
scroll to position [146, 0]
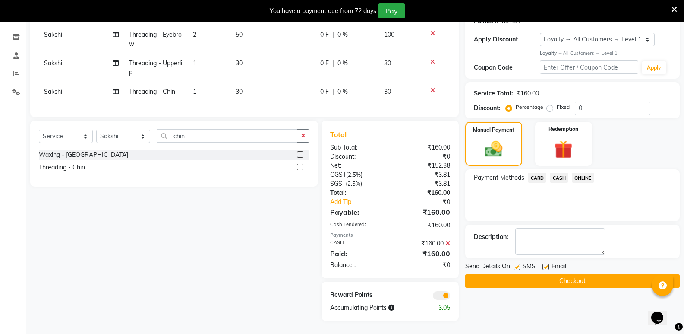
click at [561, 277] on button "Checkout" at bounding box center [573, 280] width 215 height 13
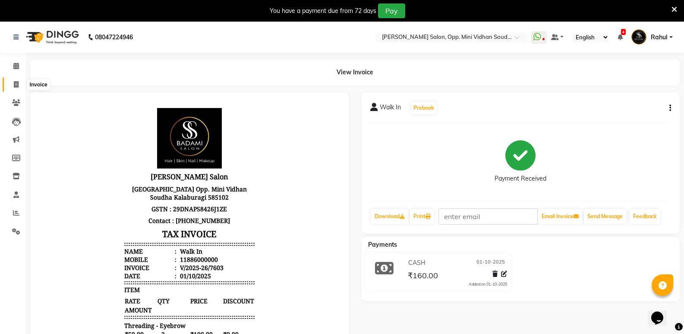
click at [14, 88] on span at bounding box center [16, 85] width 15 height 10
select select "service"
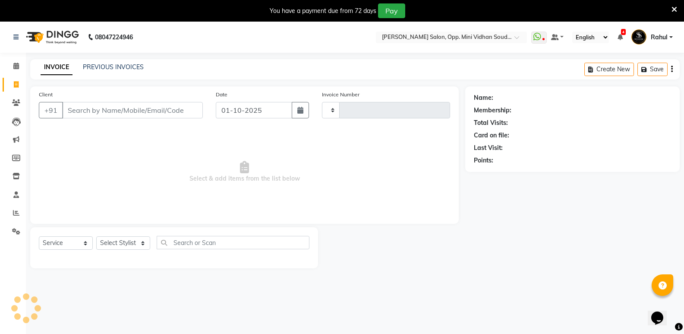
type input "7604"
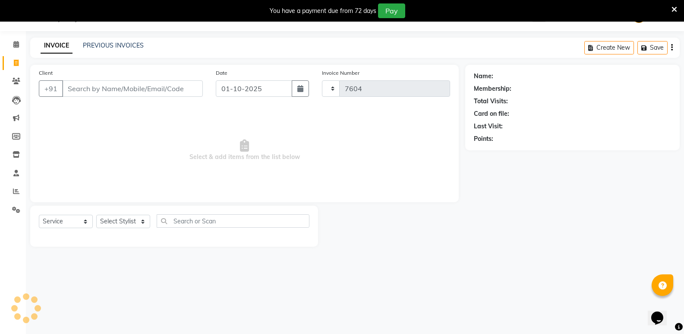
select select "4533"
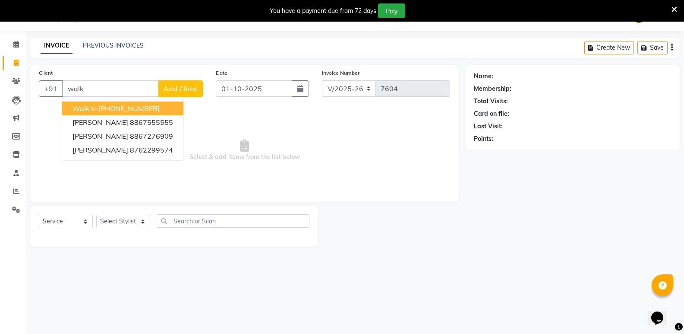
click at [119, 106] on ngb-highlight "+91 11886000000" at bounding box center [128, 108] width 61 height 9
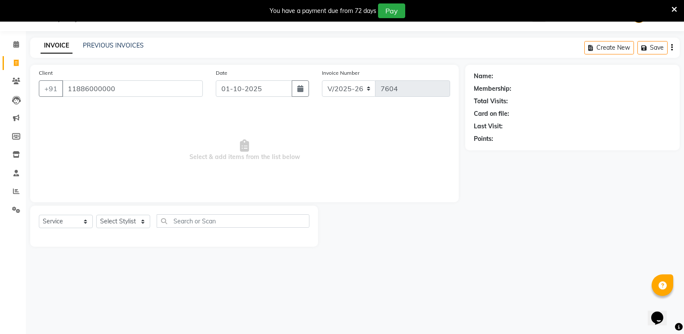
type input "11886000000"
click at [114, 219] on select "Select Stylist Amir Hussain Ishwari Kiran Malik Mallu Manjunath Marmma Meraj Mo…" at bounding box center [123, 221] width 54 height 13
select select "1: Object"
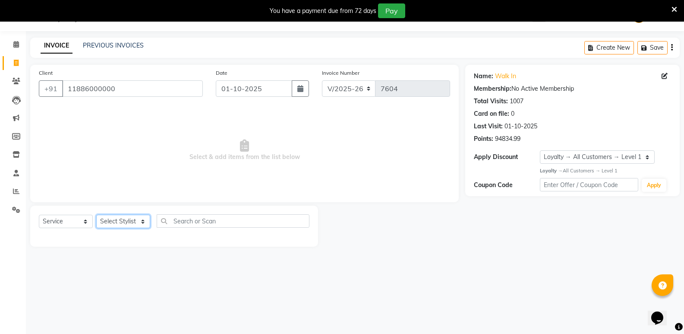
select select "25906"
click at [96, 215] on select "Select Stylist Amir Hussain Ishwari Kiran Malik Mallu Manjunath Marmma Meraj Mo…" at bounding box center [123, 221] width 54 height 13
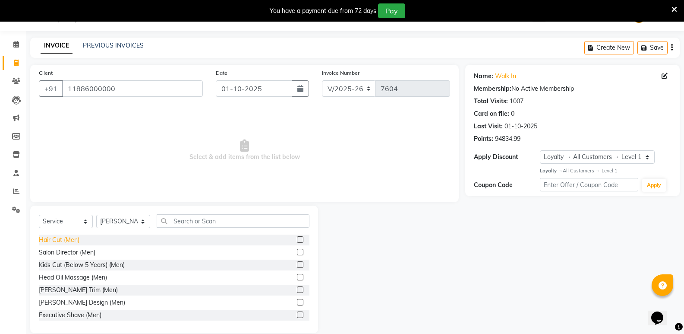
click at [63, 236] on div "Hair Cut (Men)" at bounding box center [59, 239] width 41 height 9
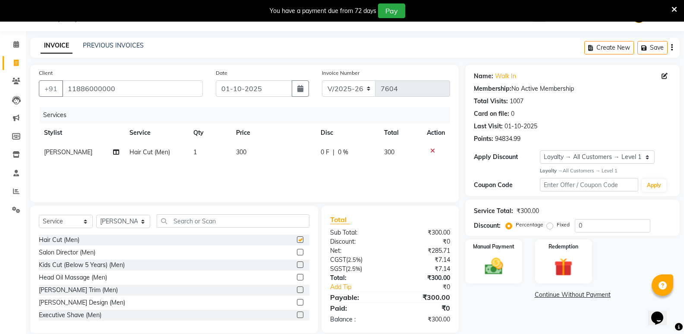
checkbox input "false"
click at [214, 219] on input "text" at bounding box center [233, 220] width 153 height 13
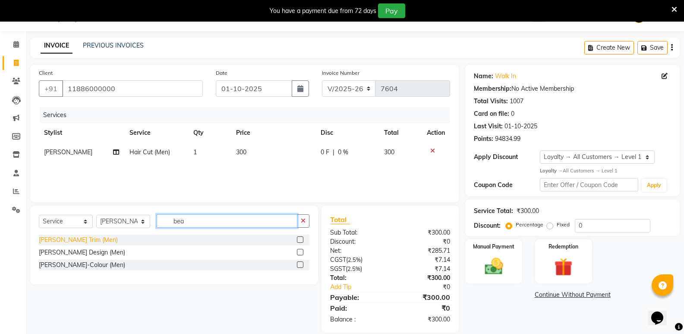
type input "bea"
click at [55, 239] on div "[PERSON_NAME] Trim (Men)" at bounding box center [78, 239] width 79 height 9
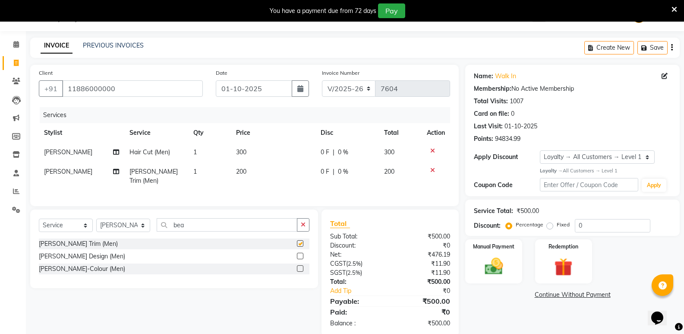
checkbox input "false"
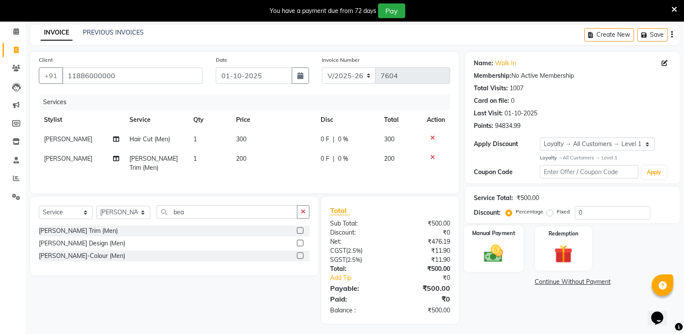
click at [490, 259] on img at bounding box center [493, 253] width 31 height 22
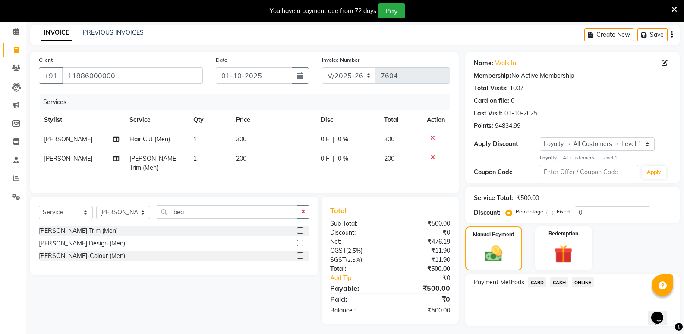
click at [560, 284] on span "CASH" at bounding box center [559, 282] width 19 height 10
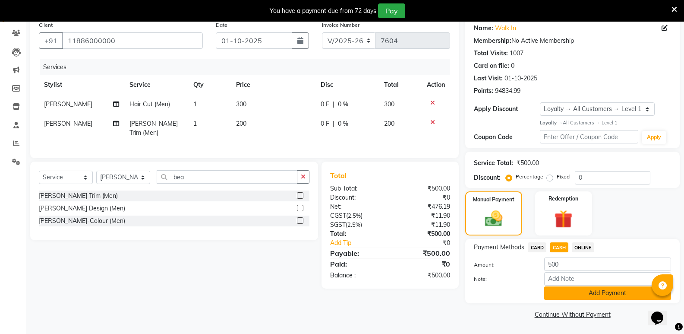
click at [555, 294] on button "Add Payment" at bounding box center [608, 292] width 127 height 13
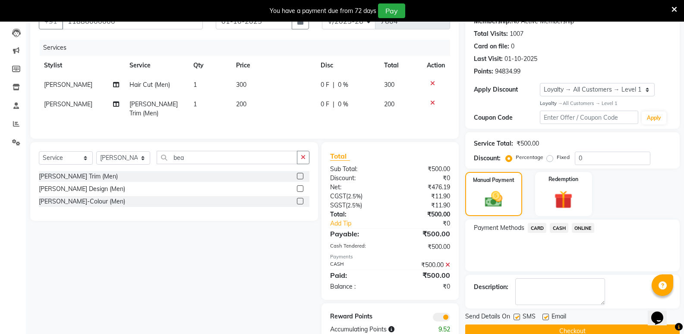
scroll to position [108, 0]
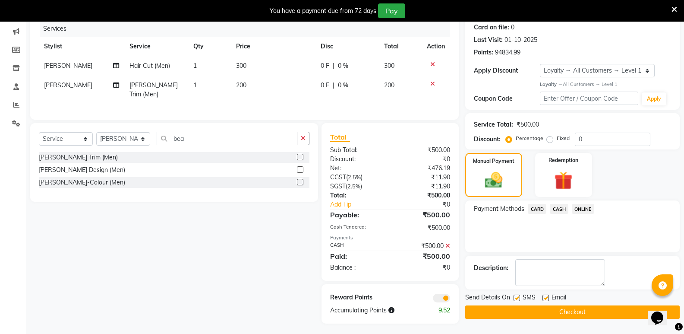
click at [555, 307] on button "Checkout" at bounding box center [573, 311] width 215 height 13
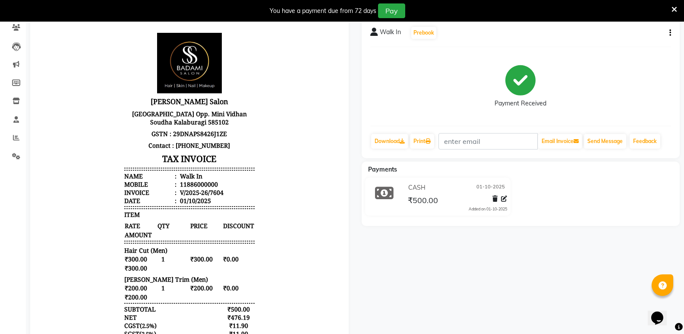
scroll to position [22, 0]
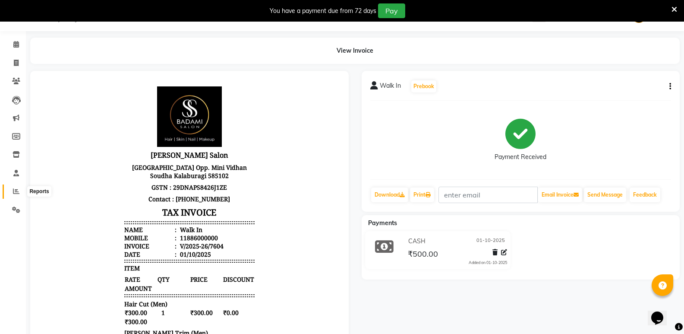
click at [19, 194] on icon at bounding box center [16, 191] width 6 height 6
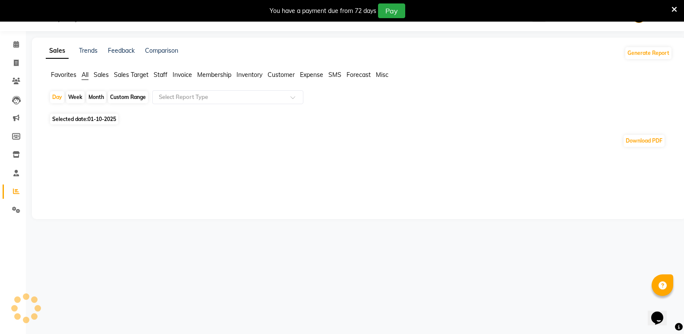
click at [161, 78] on span "Staff" at bounding box center [161, 75] width 14 height 8
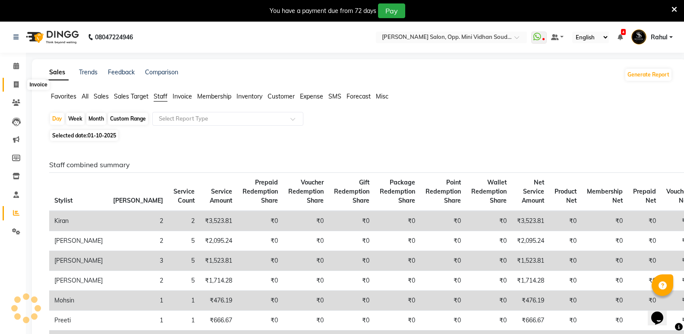
click at [15, 81] on icon at bounding box center [16, 84] width 5 height 6
select select "service"
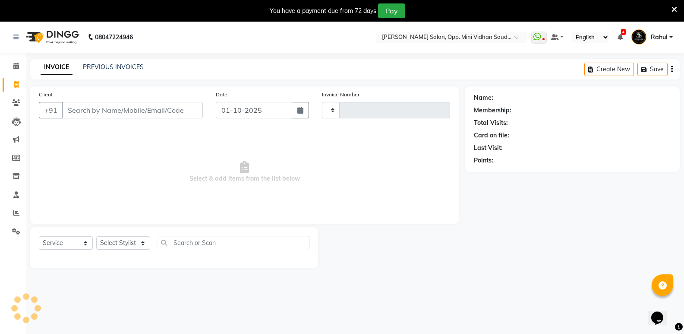
type input "7605"
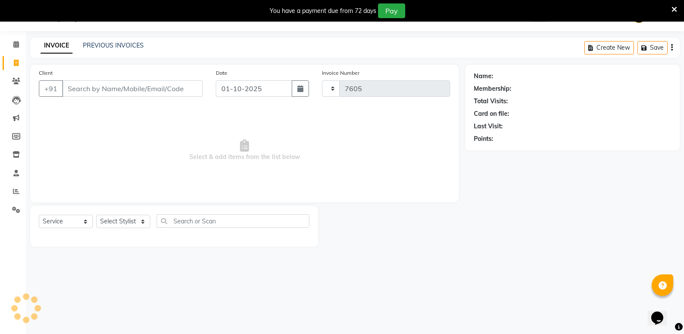
select select "4533"
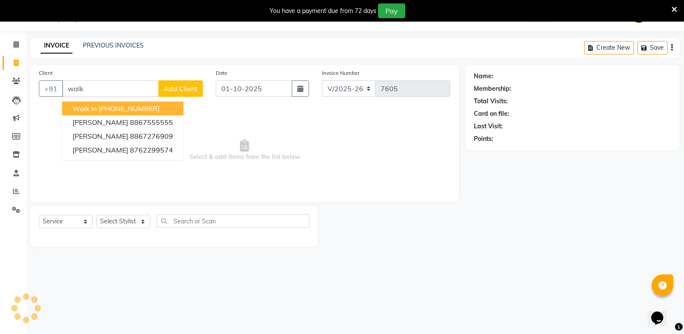
click at [156, 104] on ngb-highlight "+91 11886000000" at bounding box center [128, 108] width 61 height 9
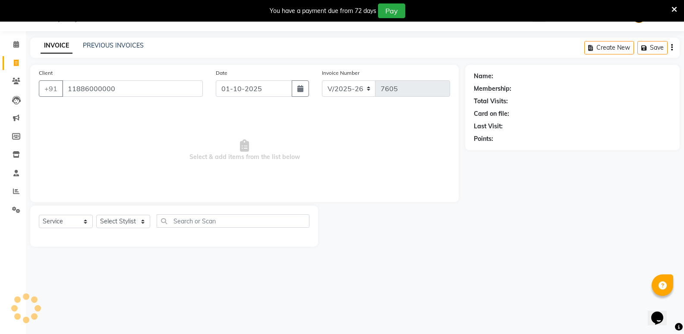
type input "11886000000"
click at [122, 215] on select "Select Stylist" at bounding box center [123, 221] width 54 height 13
click at [120, 227] on select "Select Stylist" at bounding box center [123, 221] width 54 height 13
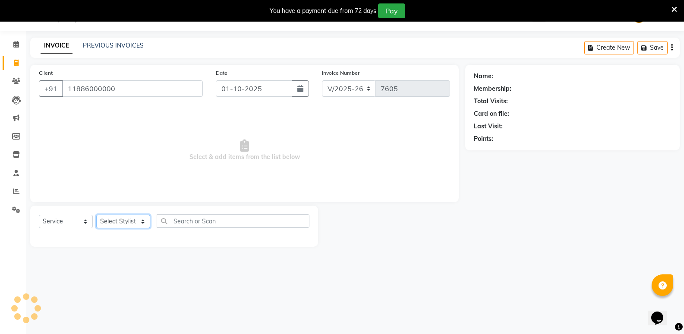
click at [120, 225] on select "Select Stylist" at bounding box center [123, 221] width 54 height 13
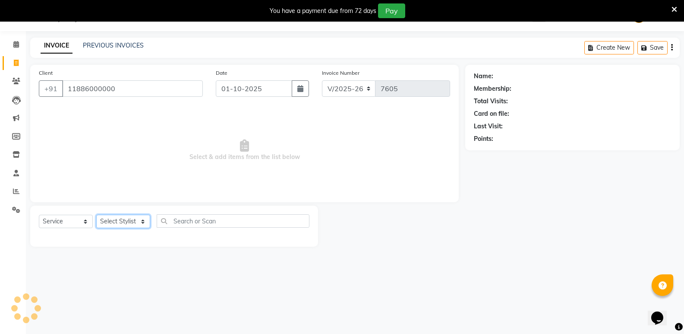
click at [120, 225] on select "Select Stylist" at bounding box center [123, 221] width 54 height 13
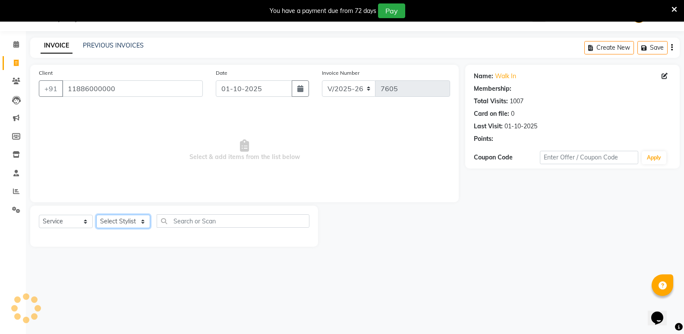
click at [120, 225] on select "Select Stylist" at bounding box center [123, 221] width 54 height 13
click at [119, 223] on select "Select Stylist" at bounding box center [123, 221] width 54 height 13
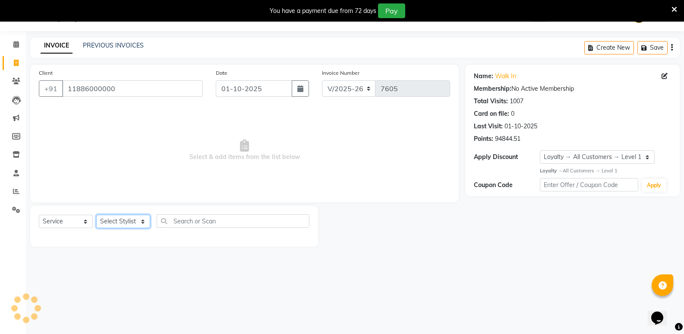
click at [119, 223] on select "Select Stylist" at bounding box center [123, 221] width 54 height 13
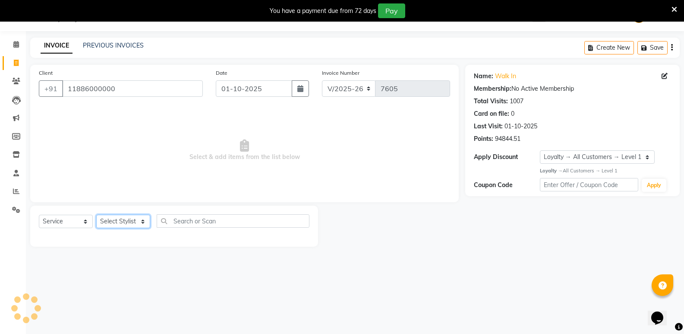
click at [119, 223] on select "Select Stylist" at bounding box center [123, 221] width 54 height 13
click at [119, 223] on select "Select Stylist Amir Hussain Ishwari Kiran Malik Mallu Manjunath Marmma Meraj Mo…" at bounding box center [123, 221] width 54 height 13
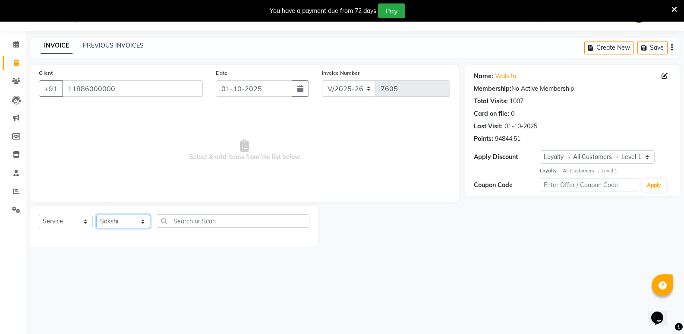
click at [96, 215] on select "Select Stylist Amir Hussain Ishwari Kiran Malik Mallu Manjunath Marmma Meraj Mo…" at bounding box center [123, 221] width 54 height 13
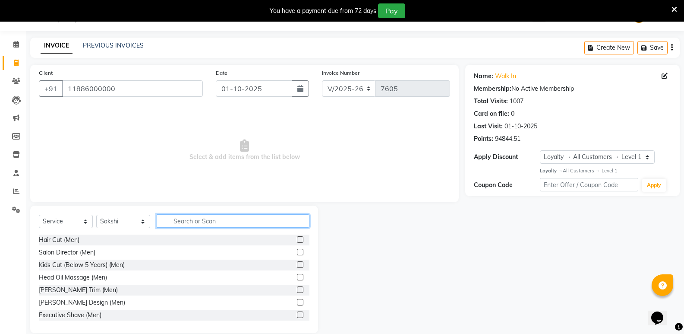
click at [206, 219] on input "text" at bounding box center [233, 220] width 153 height 13
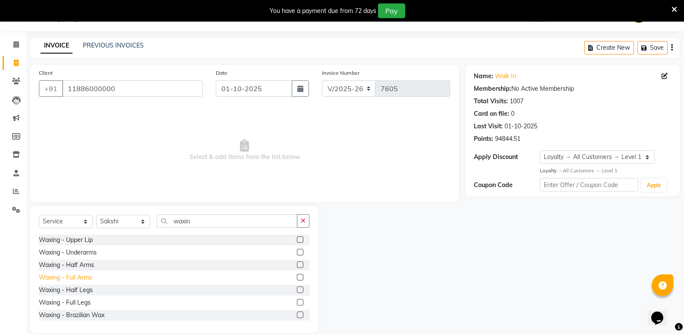
click at [86, 273] on div "Waxing - Full Arms" at bounding box center [65, 277] width 53 height 9
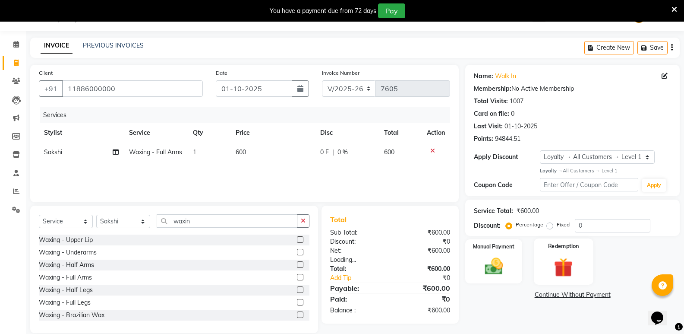
scroll to position [34, 0]
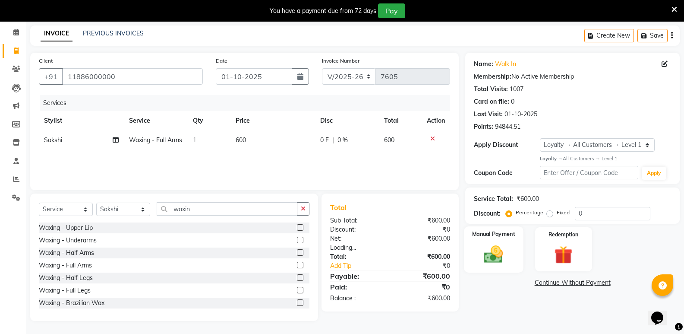
click at [485, 253] on img at bounding box center [493, 254] width 31 height 22
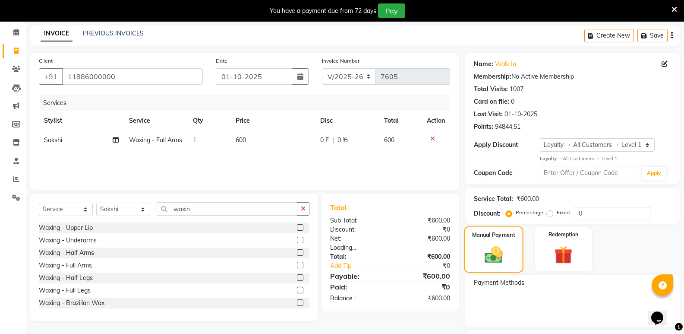
click at [500, 268] on div "Manual Payment" at bounding box center [494, 249] width 59 height 46
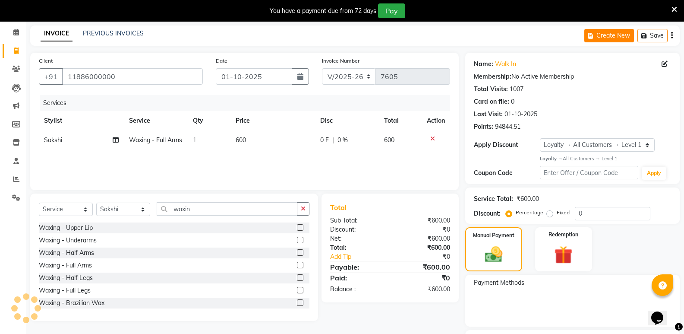
click at [606, 33] on button "Create New" at bounding box center [610, 35] width 50 height 13
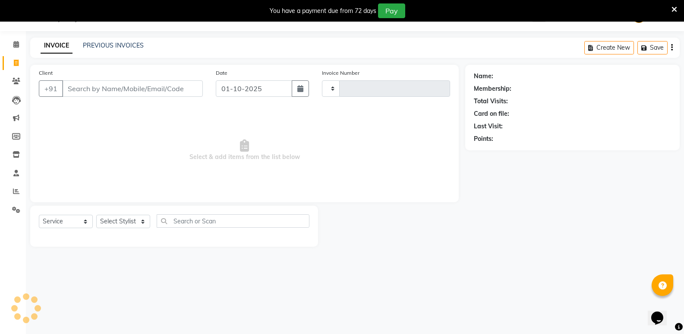
scroll to position [22, 0]
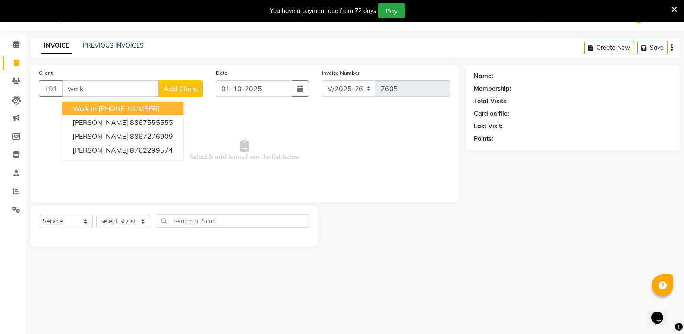
click at [103, 110] on ngb-highlight "+91 11886000000" at bounding box center [128, 108] width 61 height 9
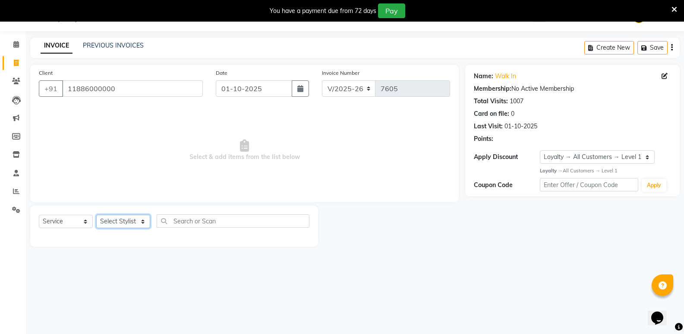
click at [108, 222] on select "Select Stylist Amir Hussain Ishwari Kiran Malik Mallu Manjunath Marmma Meraj Mo…" at bounding box center [123, 221] width 54 height 13
click at [96, 215] on select "Select Stylist Amir Hussain Ishwari Kiran Malik Mallu Manjunath Marmma Meraj Mo…" at bounding box center [123, 221] width 54 height 13
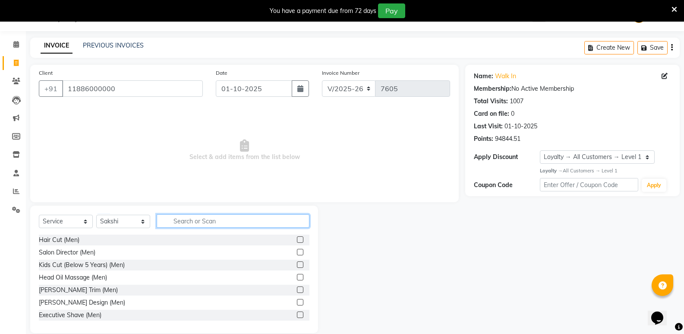
click at [257, 227] on input "text" at bounding box center [233, 220] width 153 height 13
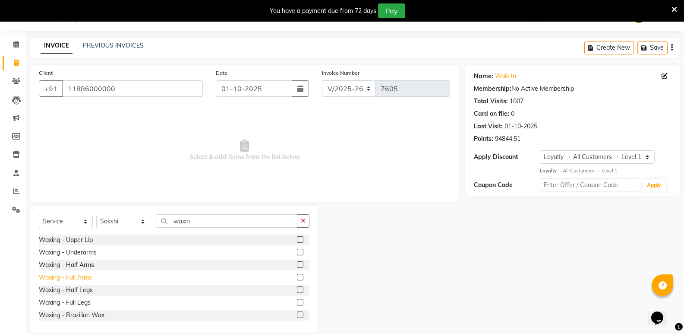
click at [82, 276] on div "Waxing - Full Arms" at bounding box center [65, 277] width 53 height 9
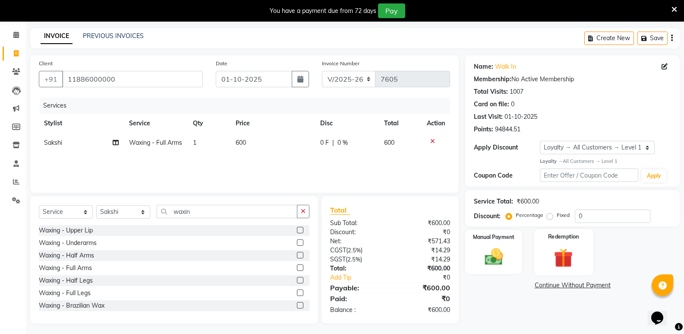
scroll to position [34, 0]
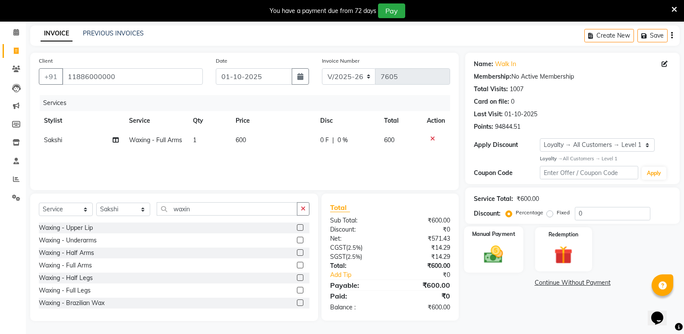
click at [496, 252] on img at bounding box center [493, 254] width 31 height 22
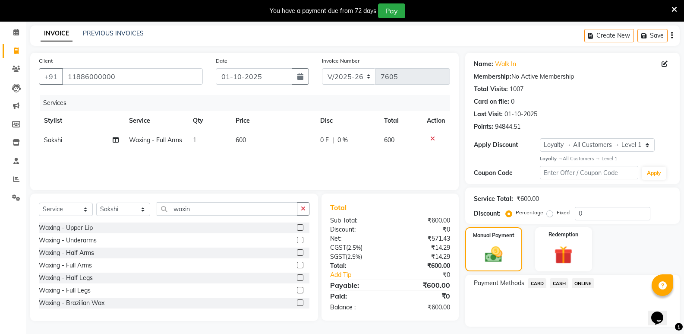
click at [559, 287] on span "CASH" at bounding box center [559, 283] width 19 height 10
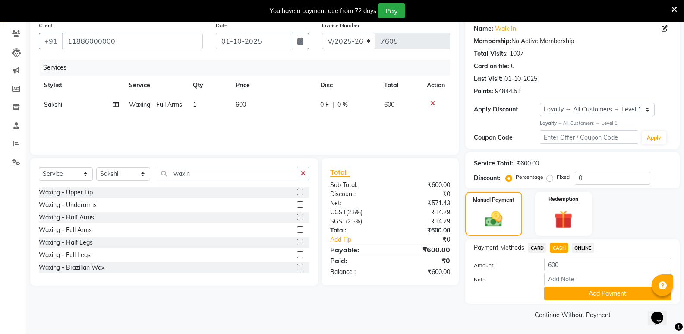
scroll to position [70, 0]
click at [561, 293] on button "Add Payment" at bounding box center [608, 292] width 127 height 13
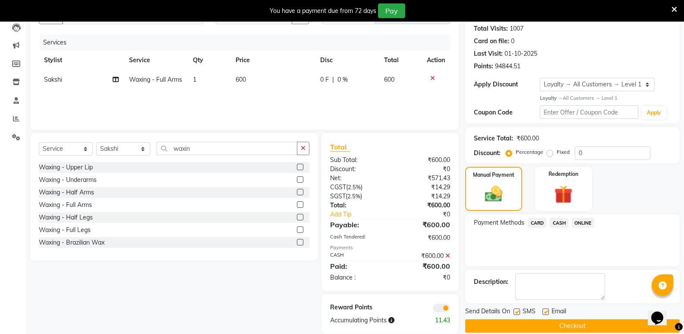
scroll to position [107, 0]
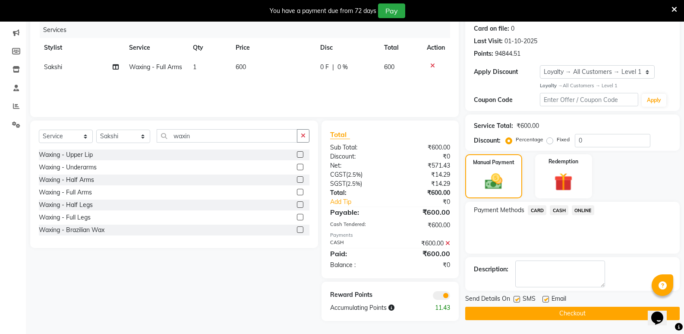
click at [562, 310] on button "Checkout" at bounding box center [573, 313] width 215 height 13
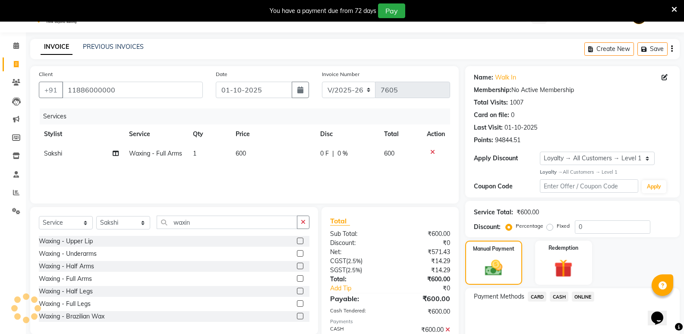
scroll to position [0, 0]
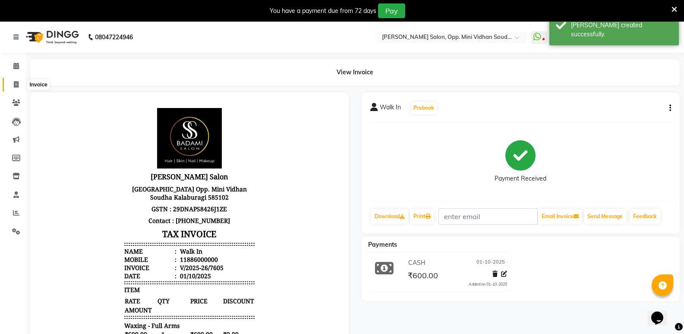
click at [18, 82] on icon at bounding box center [16, 84] width 5 height 6
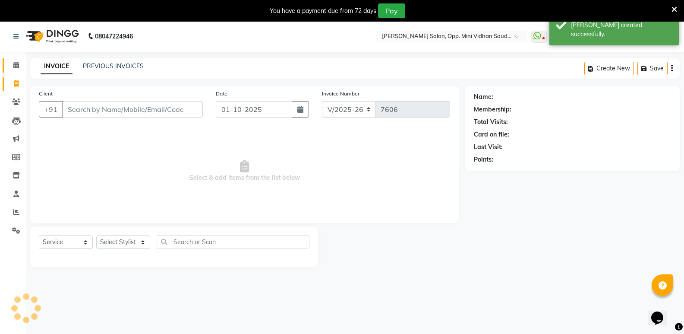
scroll to position [22, 0]
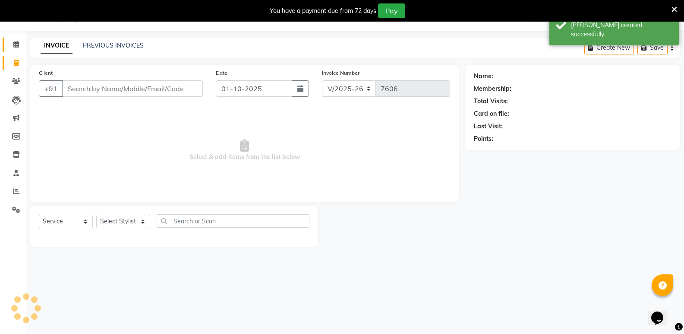
click at [13, 48] on span at bounding box center [16, 45] width 15 height 10
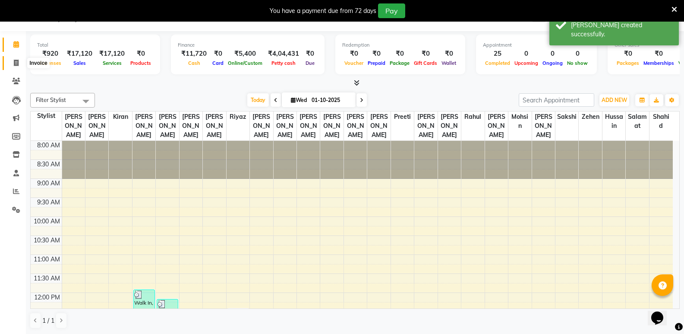
click at [14, 65] on icon at bounding box center [16, 63] width 5 height 6
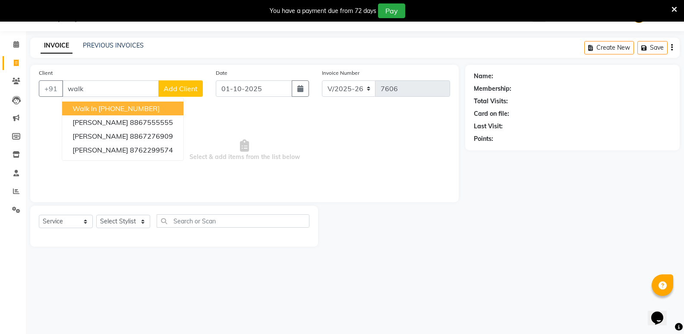
click at [117, 107] on ngb-highlight "+91 11886000000" at bounding box center [128, 108] width 61 height 9
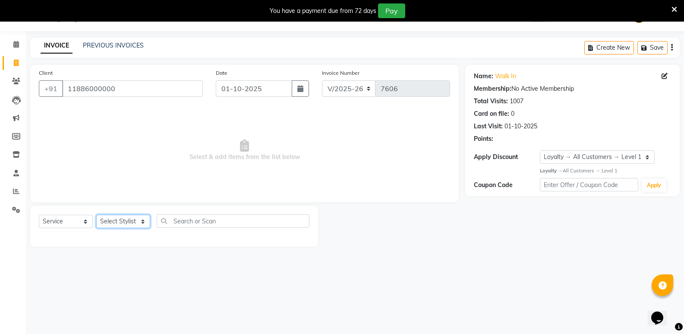
click at [119, 219] on select "Select Stylist Amir Hussain Ishwari Kiran Malik Mallu Manjunath Marmma Meraj Mo…" at bounding box center [123, 221] width 54 height 13
click at [96, 215] on select "Select Stylist Amir Hussain Ishwari Kiran Malik Mallu Manjunath Marmma Meraj Mo…" at bounding box center [123, 221] width 54 height 13
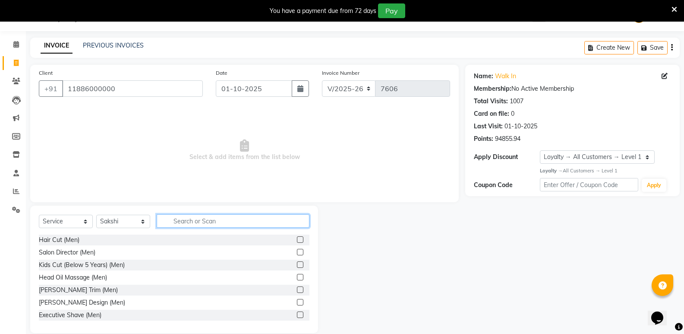
click at [191, 221] on input "text" at bounding box center [233, 220] width 153 height 13
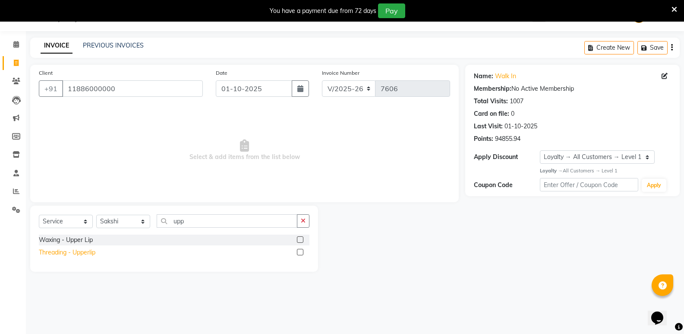
click at [55, 253] on div "Threading - Upperlip" at bounding box center [67, 252] width 57 height 9
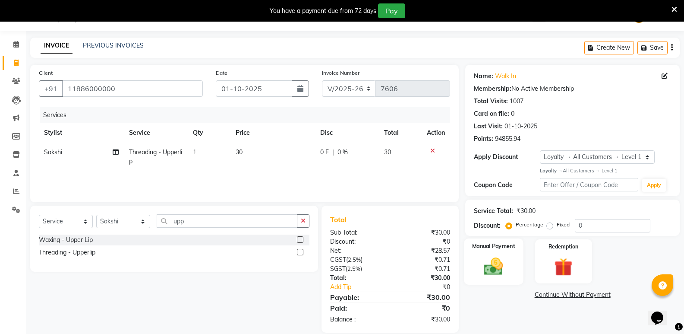
click at [485, 262] on img at bounding box center [493, 266] width 31 height 22
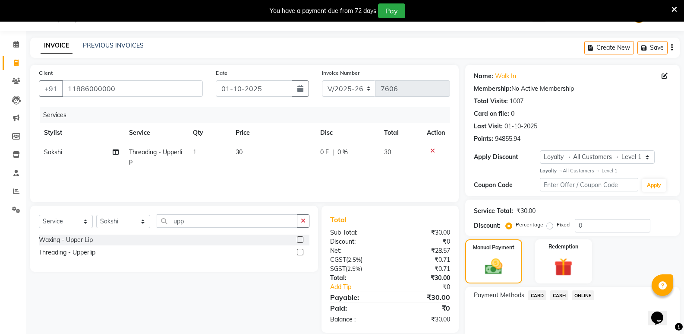
click at [557, 292] on span "CASH" at bounding box center [559, 295] width 19 height 10
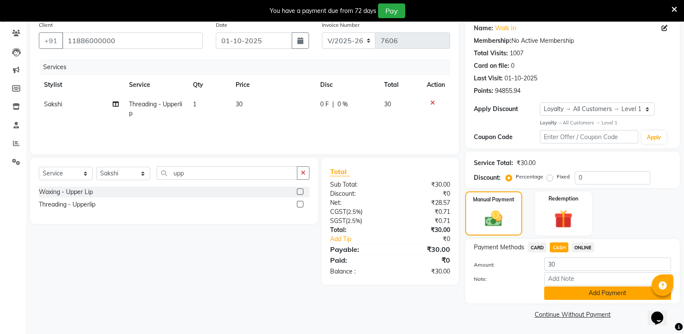
click at [554, 293] on button "Add Payment" at bounding box center [608, 292] width 127 height 13
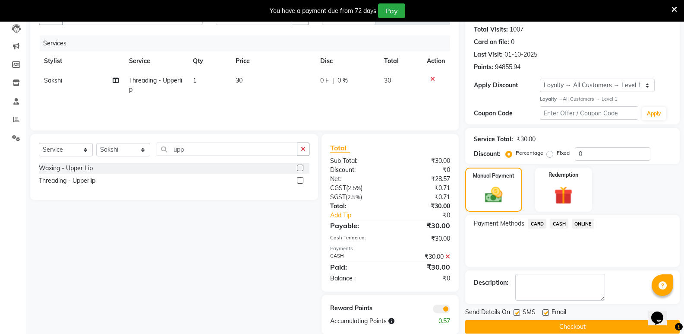
scroll to position [107, 0]
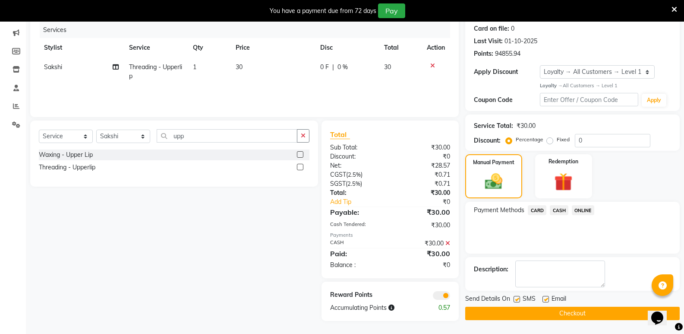
click at [548, 310] on button "Checkout" at bounding box center [573, 313] width 215 height 13
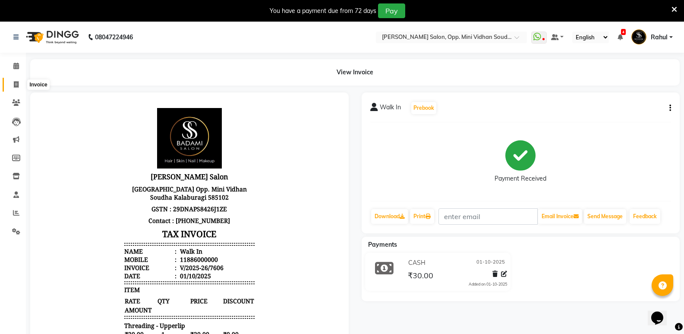
click at [22, 80] on span at bounding box center [16, 85] width 15 height 10
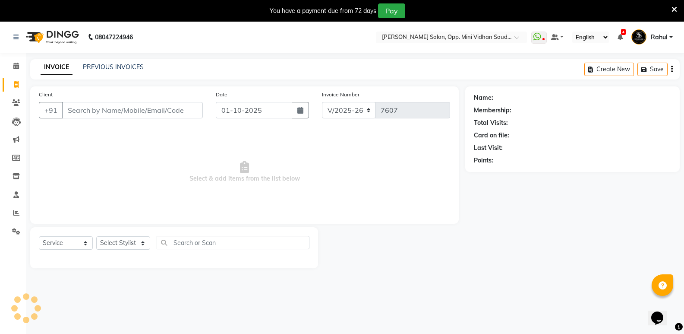
scroll to position [22, 0]
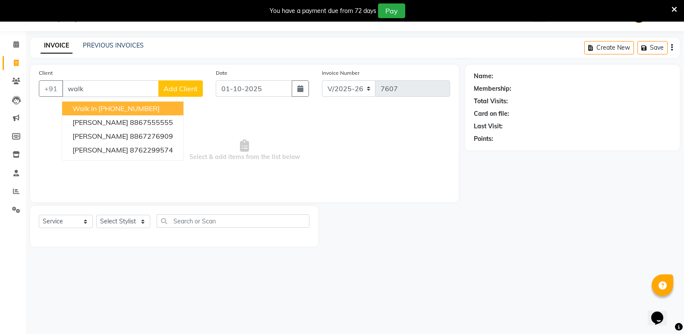
click at [146, 106] on ngb-highlight "+91 11886000000" at bounding box center [128, 108] width 61 height 9
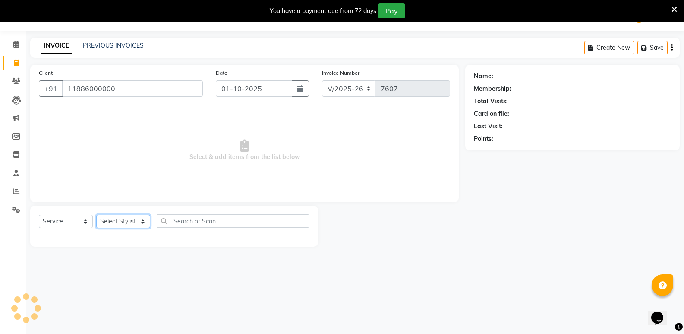
click at [121, 220] on select "Select Stylist Amir Hussain Ishwari Kiran Malik Mallu Manjunath Marmma Meraj Mo…" at bounding box center [123, 221] width 54 height 13
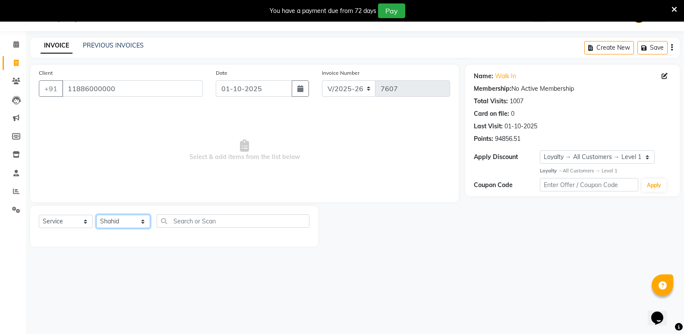
click at [96, 215] on select "Select Stylist Amir Hussain Ishwari Kiran Malik Mallu Manjunath Marmma Meraj Mo…" at bounding box center [123, 221] width 54 height 13
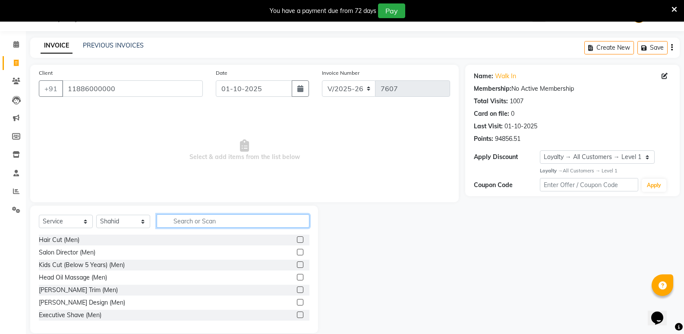
click at [230, 218] on input "text" at bounding box center [233, 220] width 153 height 13
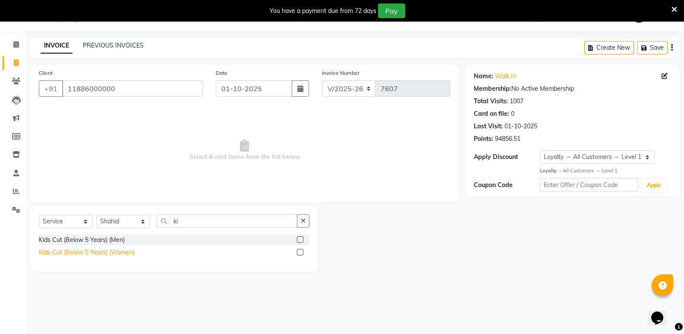
click at [117, 251] on div "Kids Cut (Below 5 Years) (Women)" at bounding box center [87, 252] width 96 height 9
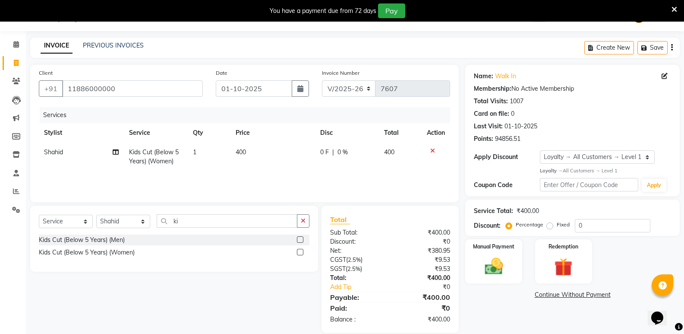
click at [238, 154] on span "400" at bounding box center [241, 152] width 10 height 8
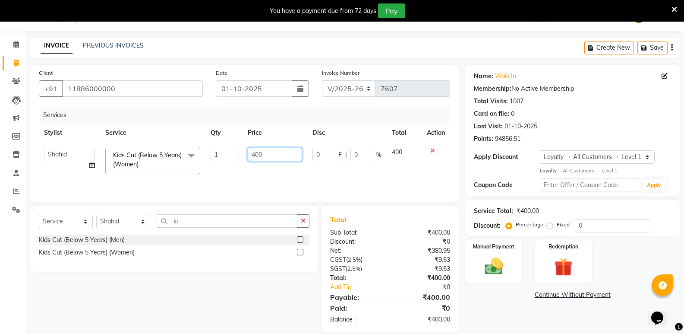
click at [256, 152] on input "400" at bounding box center [275, 154] width 54 height 13
click at [115, 222] on select "Select Stylist Amir Hussain Ishwari Kiran Malik Mallu Manjunath Marmma Meraj Mo…" at bounding box center [123, 221] width 54 height 13
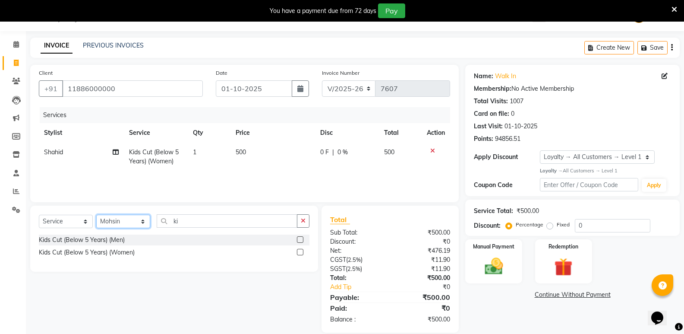
click at [96, 215] on select "Select Stylist Amir Hussain Ishwari Kiran Malik Mallu Manjunath Marmma Meraj Mo…" at bounding box center [123, 221] width 54 height 13
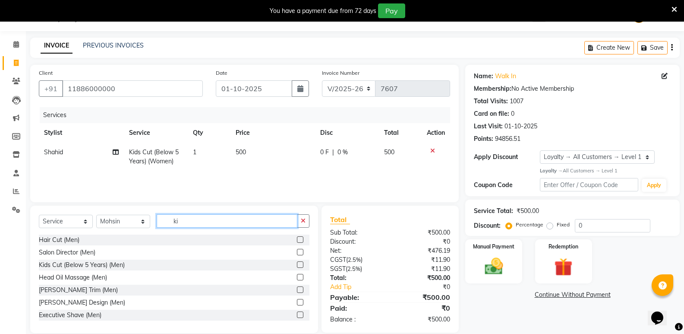
drag, startPoint x: 183, startPoint y: 224, endPoint x: 165, endPoint y: 231, distance: 18.4
click at [165, 231] on div "Select Service Product Membership Package Voucher Prepaid Gift Card Select Styl…" at bounding box center [174, 224] width 271 height 20
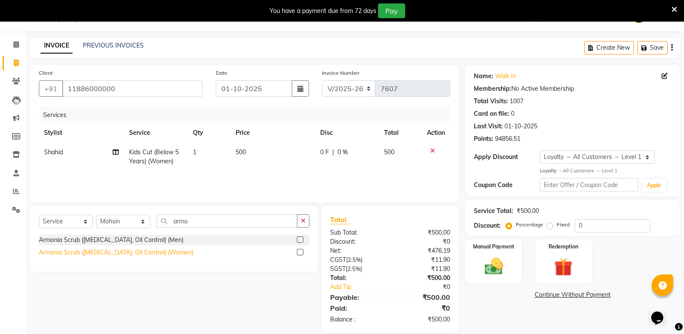
click at [149, 253] on div "Armonia Scrub (Dandruff, Oil Control) (Women)" at bounding box center [116, 252] width 155 height 9
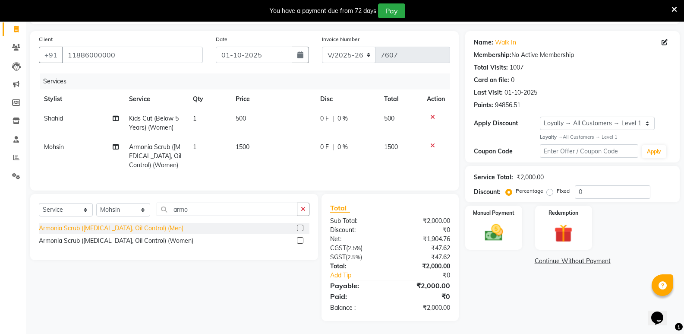
scroll to position [62, 0]
click at [108, 212] on select "Select Stylist Amir Hussain Ishwari Kiran Malik Mallu Manjunath Marmma Meraj Mo…" at bounding box center [123, 209] width 54 height 13
click at [96, 203] on select "Select Stylist Amir Hussain Ishwari Kiran Malik Mallu Manjunath Marmma Meraj Mo…" at bounding box center [123, 209] width 54 height 13
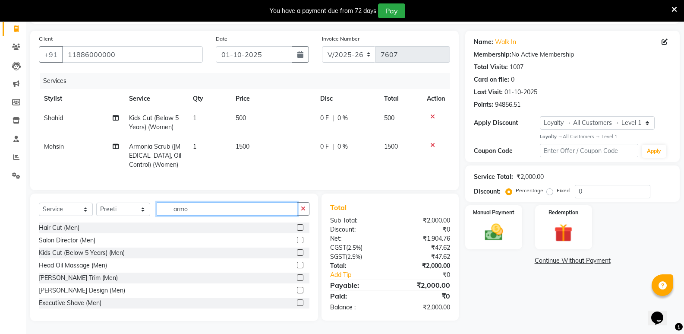
drag, startPoint x: 200, startPoint y: 211, endPoint x: 164, endPoint y: 215, distance: 36.1
click at [164, 215] on input "armo" at bounding box center [227, 208] width 141 height 13
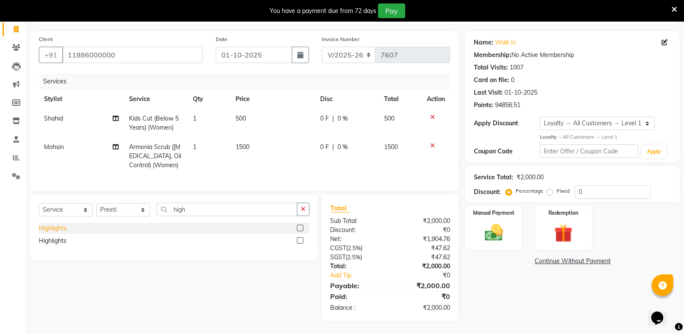
click at [54, 224] on div "Highlights" at bounding box center [53, 228] width 28 height 9
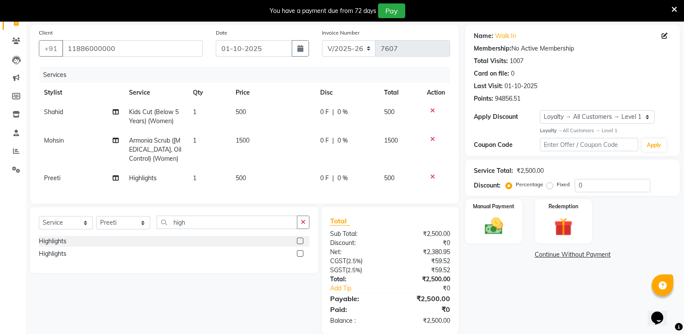
click at [206, 179] on td "1" at bounding box center [209, 177] width 43 height 19
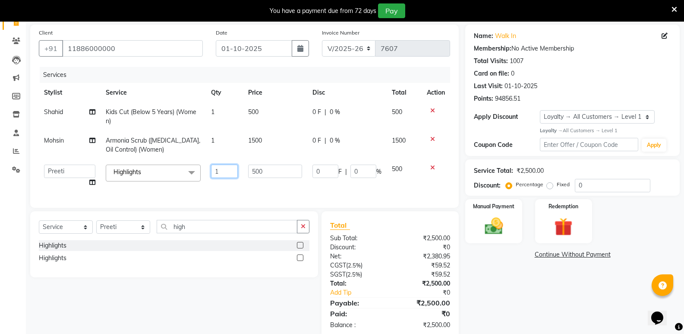
click at [221, 174] on input "1" at bounding box center [224, 171] width 27 height 13
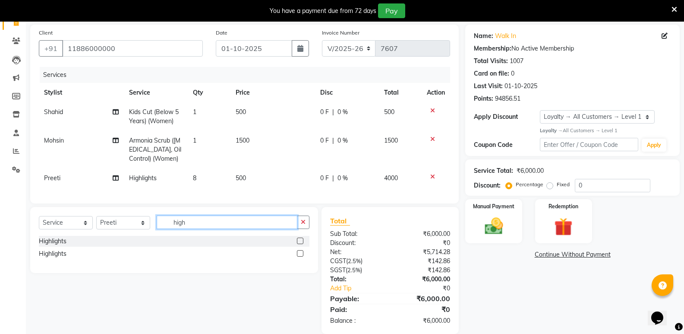
drag, startPoint x: 205, startPoint y: 236, endPoint x: 173, endPoint y: 237, distance: 32.0
click at [173, 236] on div "Select Service Product Membership Package Voucher Prepaid Gift Card Select Styl…" at bounding box center [174, 225] width 271 height 20
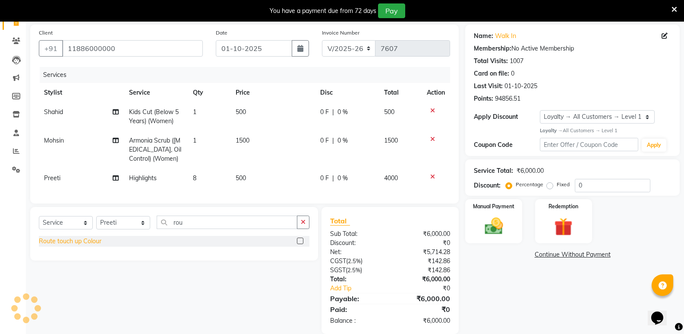
click at [85, 246] on div "Route touch up Colour" at bounding box center [70, 241] width 63 height 9
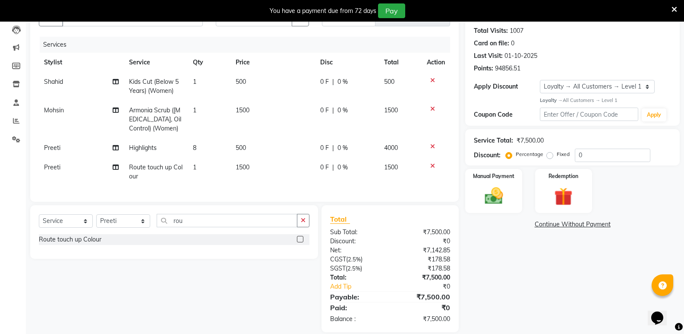
scroll to position [110, 0]
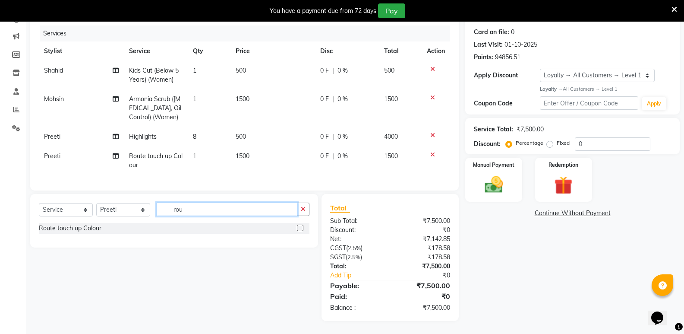
drag, startPoint x: 188, startPoint y: 208, endPoint x: 152, endPoint y: 208, distance: 35.8
click at [152, 208] on div "Select Service Product Membership Package Voucher Prepaid Gift Card Select Styl…" at bounding box center [174, 213] width 271 height 20
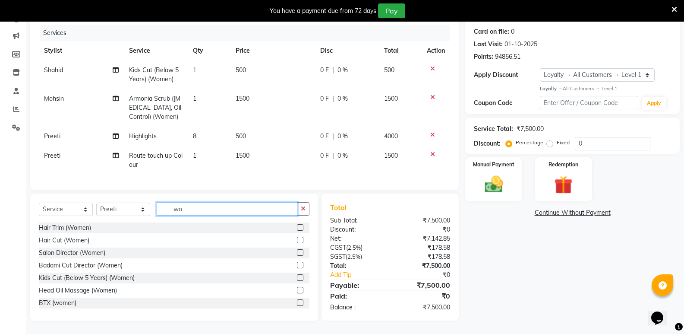
drag, startPoint x: 200, startPoint y: 212, endPoint x: 161, endPoint y: 224, distance: 40.6
click at [161, 224] on div "Select Service Product Membership Package Voucher Prepaid Gift Card Select Styl…" at bounding box center [174, 256] width 288 height 127
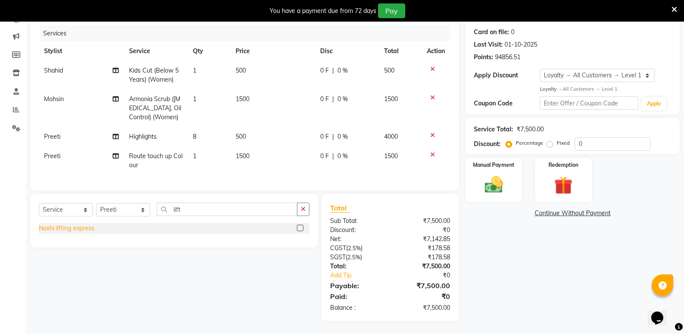
click at [87, 227] on div "Nashi lifting express" at bounding box center [67, 228] width 56 height 9
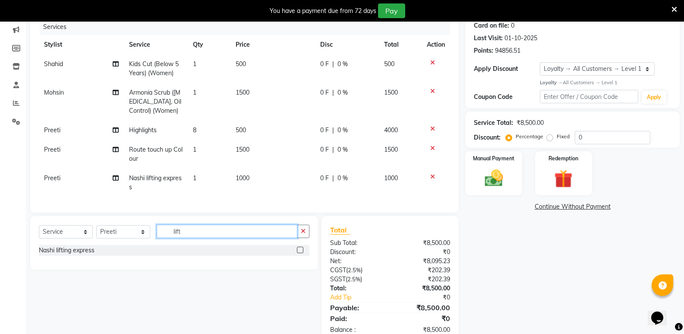
drag, startPoint x: 187, startPoint y: 241, endPoint x: 171, endPoint y: 246, distance: 17.3
click at [171, 245] on div "Select Service Product Membership Package Voucher Prepaid Gift Card Select Styl…" at bounding box center [174, 235] width 271 height 20
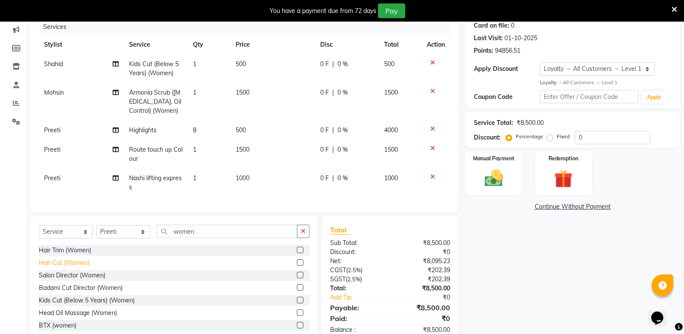
click at [75, 267] on div "Hair Cut (Women)" at bounding box center [64, 262] width 51 height 9
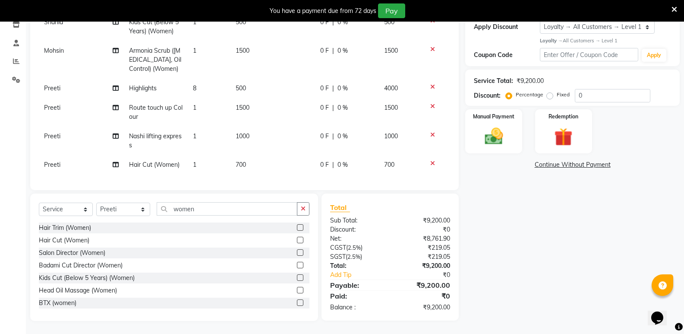
scroll to position [158, 0]
click at [507, 132] on img at bounding box center [493, 136] width 31 height 22
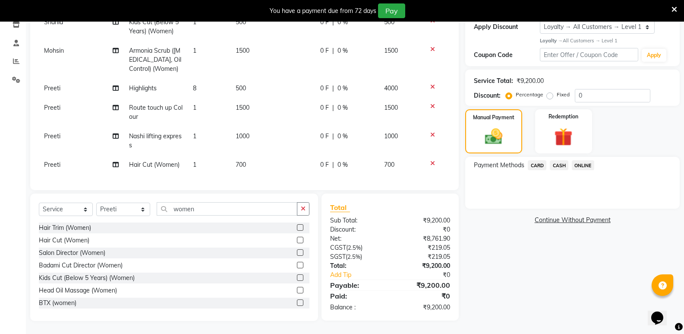
click at [552, 160] on span "CASH" at bounding box center [559, 165] width 19 height 10
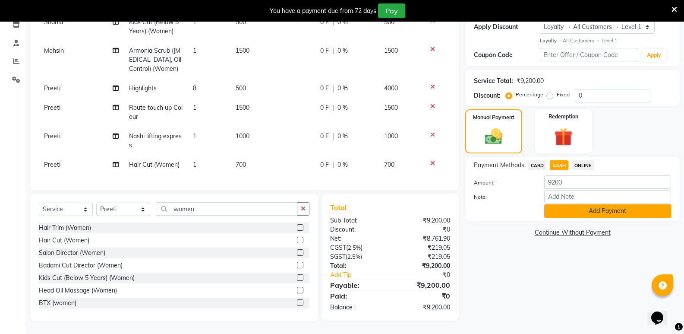
click at [554, 209] on button "Add Payment" at bounding box center [608, 210] width 127 height 13
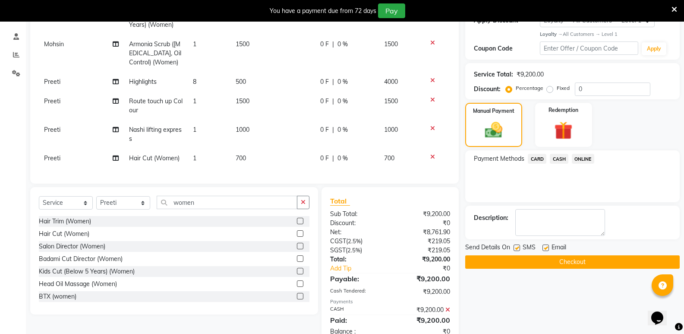
click at [528, 258] on button "Checkout" at bounding box center [573, 261] width 215 height 13
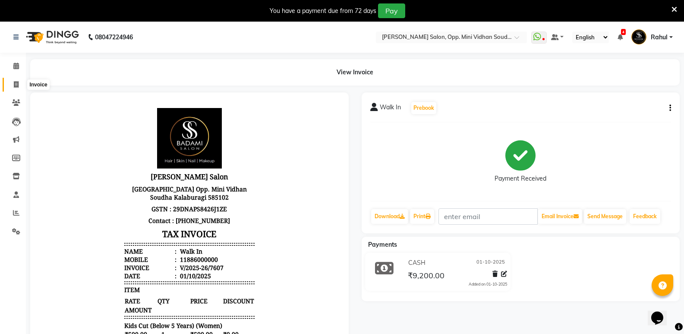
click at [17, 86] on icon at bounding box center [16, 84] width 5 height 6
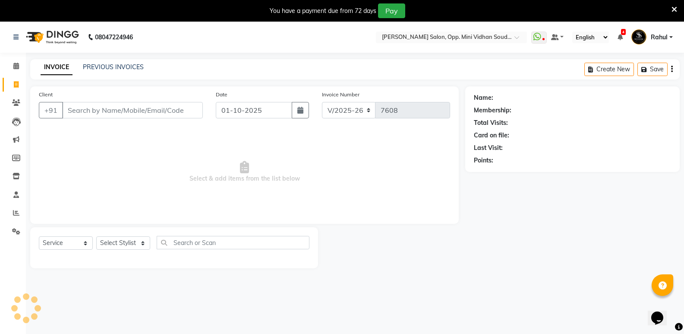
scroll to position [22, 0]
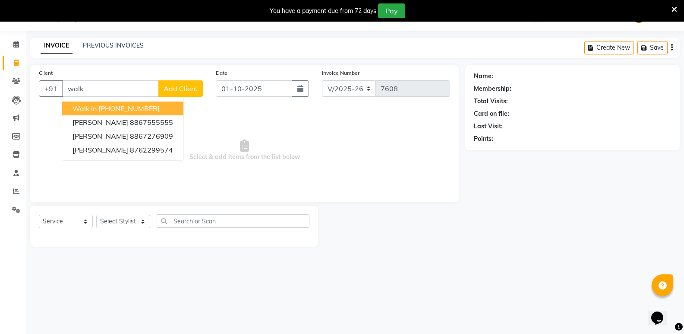
click at [117, 105] on ngb-highlight "+91 11886000000" at bounding box center [128, 108] width 61 height 9
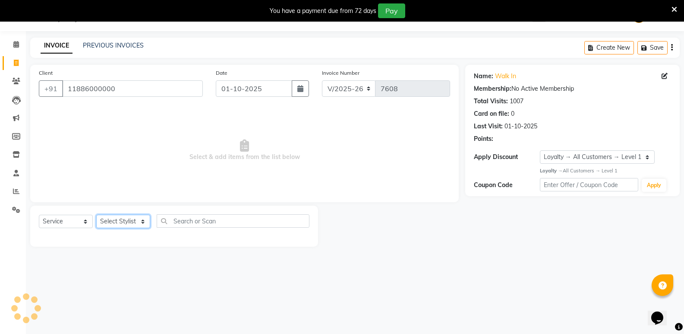
click at [102, 220] on select "Select Stylist Amir Hussain Ishwari Kiran Malik Mallu Manjunath Marmma Meraj Mo…" at bounding box center [123, 221] width 54 height 13
click at [96, 215] on select "Select Stylist Amir Hussain Ishwari Kiran Malik Mallu Manjunath Marmma Meraj Mo…" at bounding box center [123, 221] width 54 height 13
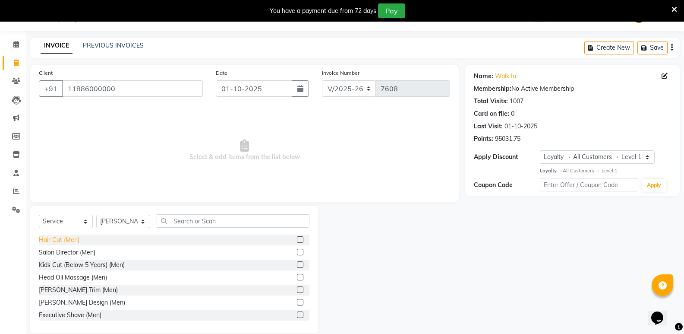
click at [62, 239] on div "Hair Cut (Men)" at bounding box center [59, 239] width 41 height 9
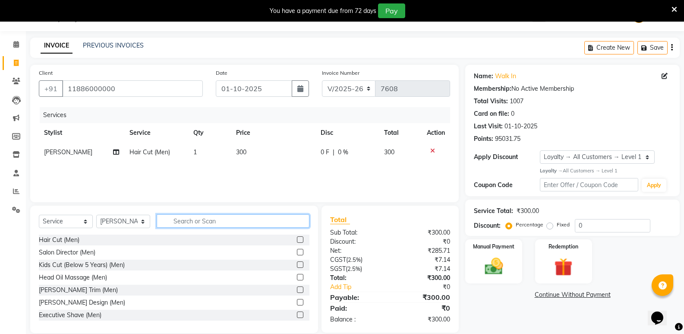
click at [192, 221] on input "text" at bounding box center [233, 220] width 153 height 13
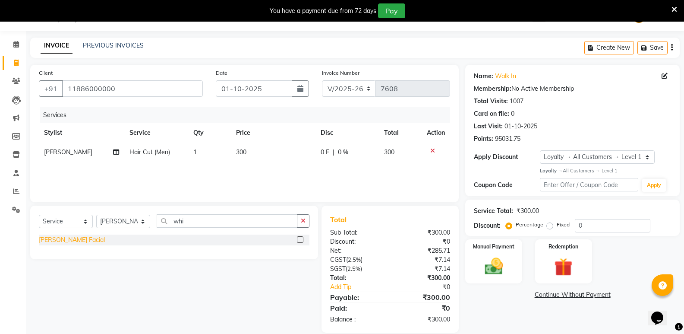
click at [67, 237] on div "Whiting Facial" at bounding box center [72, 239] width 66 height 9
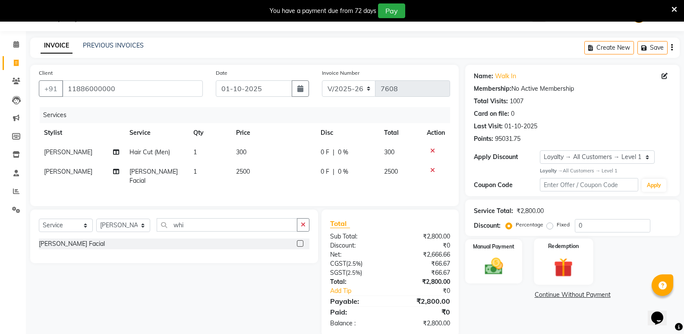
scroll to position [35, 0]
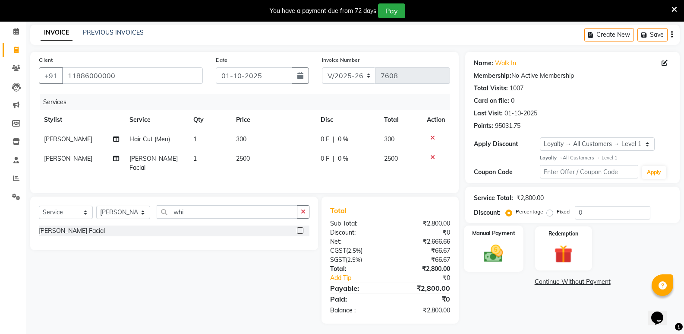
click at [501, 252] on img at bounding box center [493, 253] width 31 height 22
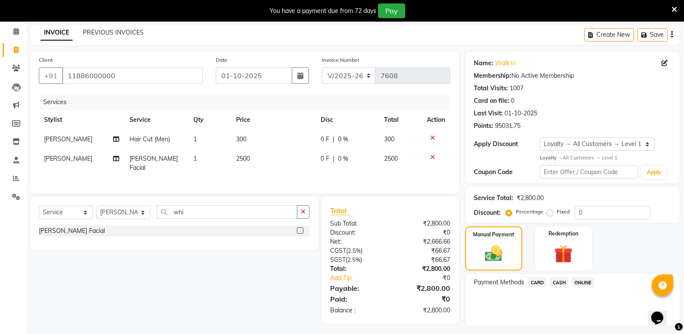
click at [559, 280] on span "CASH" at bounding box center [559, 282] width 19 height 10
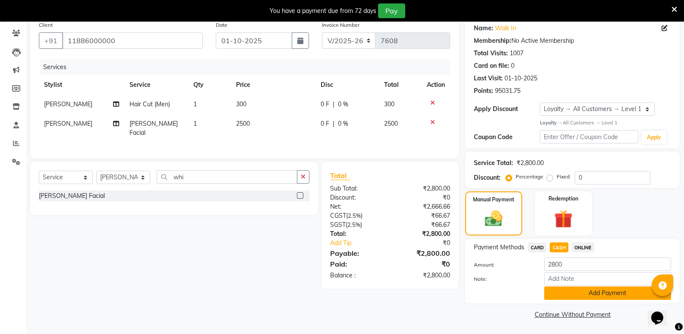
click at [560, 298] on button "Add Payment" at bounding box center [608, 292] width 127 height 13
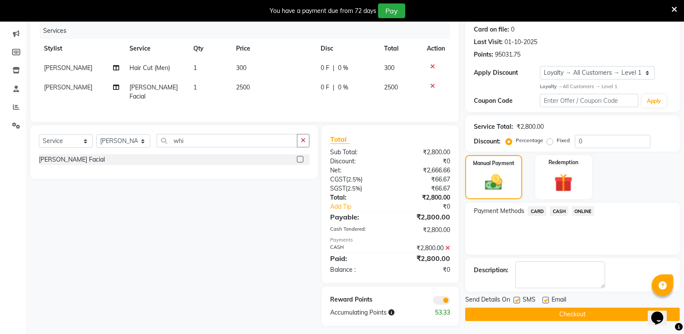
scroll to position [108, 0]
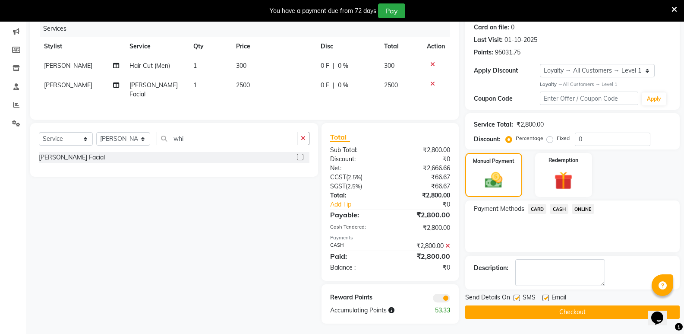
click at [562, 312] on button "Checkout" at bounding box center [573, 311] width 215 height 13
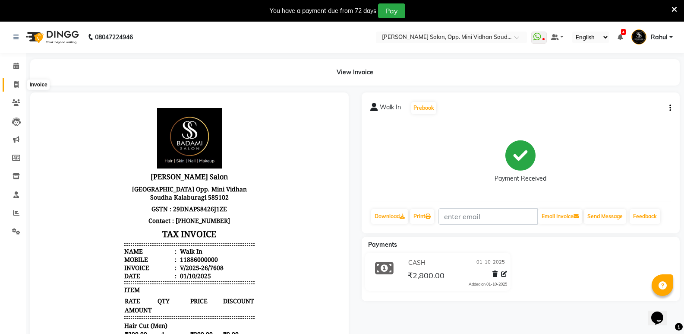
click at [13, 86] on span at bounding box center [16, 85] width 15 height 10
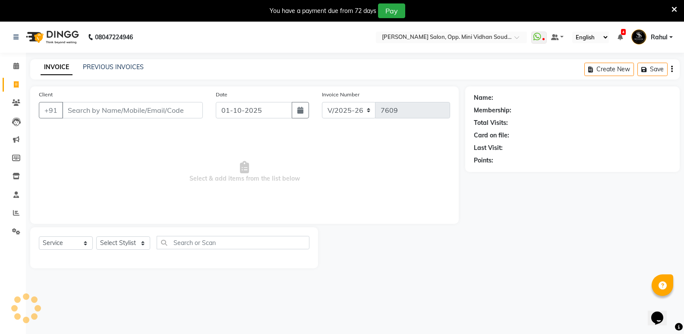
scroll to position [22, 0]
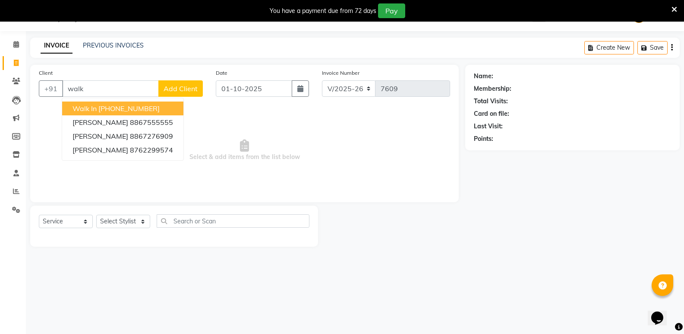
click at [106, 108] on ngb-highlight "+91 11886000000" at bounding box center [128, 108] width 61 height 9
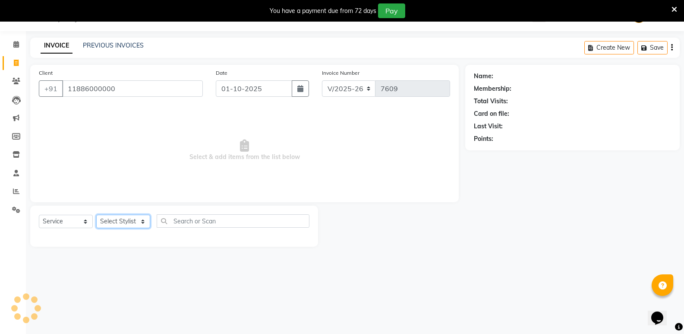
click at [113, 222] on select "Select Stylist Amir Hussain Ishwari Kiran Malik Mallu Manjunath Marmma Meraj Mo…" at bounding box center [123, 221] width 54 height 13
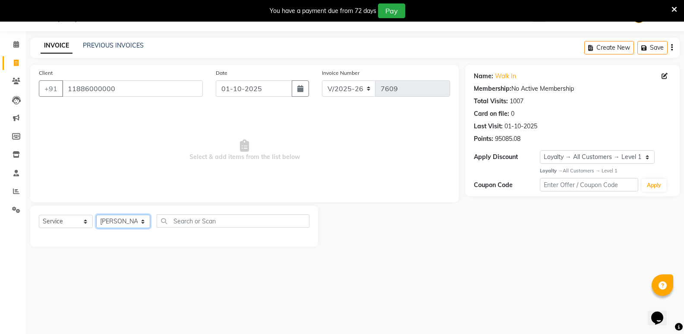
click at [96, 215] on select "Select Stylist Amir Hussain Ishwari Kiran Malik Mallu Manjunath Marmma Meraj Mo…" at bounding box center [123, 221] width 54 height 13
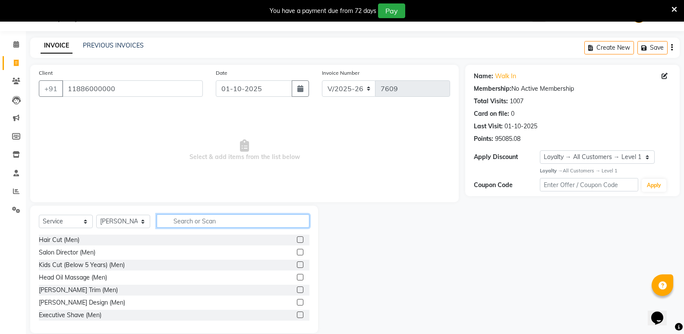
click at [244, 225] on input "text" at bounding box center [233, 220] width 153 height 13
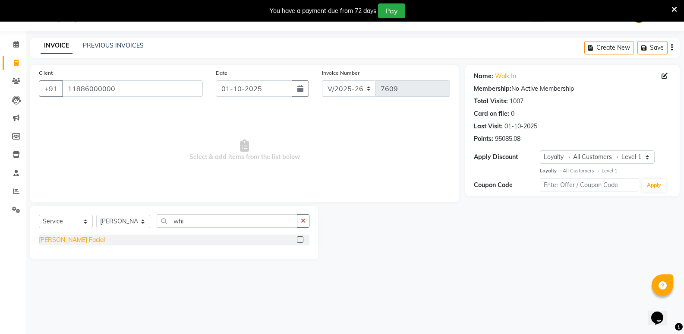
click at [78, 241] on div "Whiting Facial" at bounding box center [72, 239] width 66 height 9
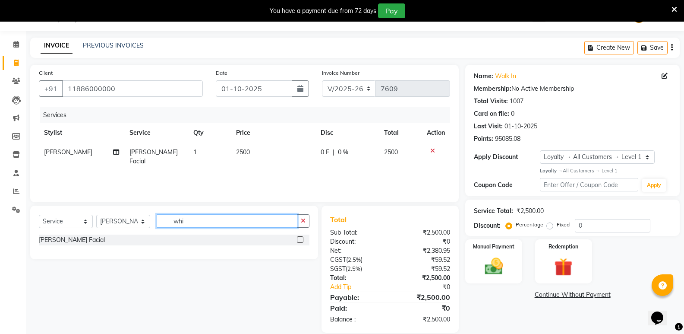
drag, startPoint x: 197, startPoint y: 221, endPoint x: 154, endPoint y: 227, distance: 43.5
click at [154, 227] on div "Select Service Product Membership Package Voucher Prepaid Gift Card Select Styl…" at bounding box center [174, 224] width 271 height 20
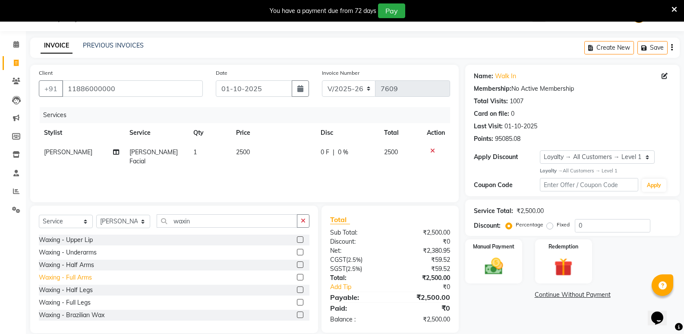
click at [86, 276] on div "Waxing - Full Arms" at bounding box center [65, 277] width 53 height 9
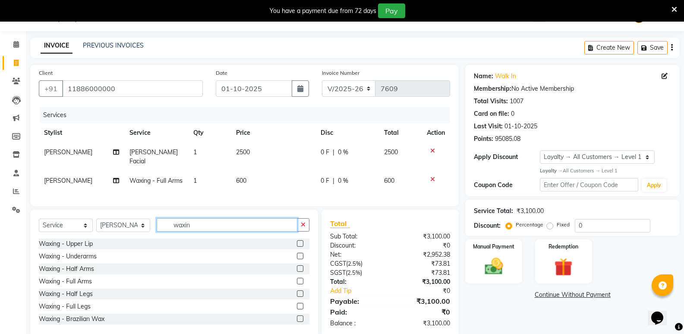
drag, startPoint x: 195, startPoint y: 232, endPoint x: 155, endPoint y: 228, distance: 39.9
click at [155, 228] on div "Select Service Product Membership Package Voucher Prepaid Gift Card Select Styl…" at bounding box center [174, 228] width 271 height 20
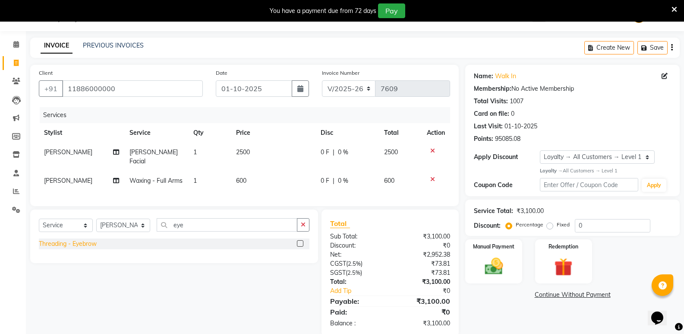
click at [89, 248] on div "Threading - Eyebrow" at bounding box center [68, 243] width 58 height 9
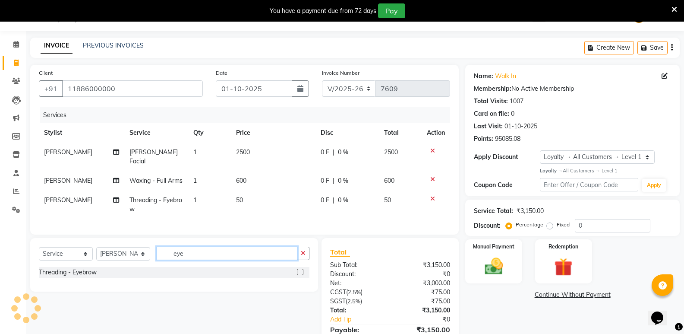
drag, startPoint x: 187, startPoint y: 258, endPoint x: 158, endPoint y: 260, distance: 29.0
click at [158, 260] on input "eye" at bounding box center [227, 253] width 141 height 13
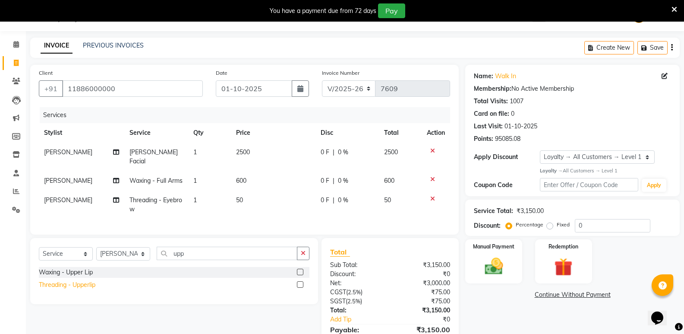
click at [92, 289] on div "Threading - Upperlip" at bounding box center [67, 284] width 57 height 9
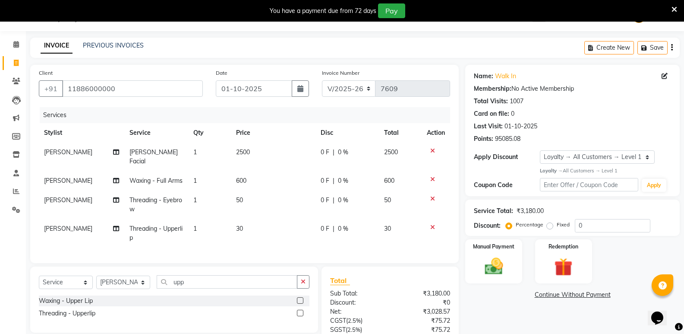
scroll to position [101, 0]
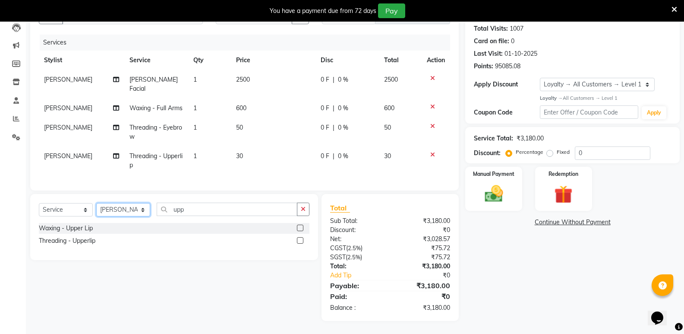
click at [130, 211] on select "Select Stylist Amir Hussain Ishwari Kiran Malik Mallu Manjunath Marmma Meraj Mo…" at bounding box center [123, 209] width 54 height 13
click at [96, 203] on select "Select Stylist Amir Hussain Ishwari Kiran Malik Mallu Manjunath Marmma Meraj Mo…" at bounding box center [123, 209] width 54 height 13
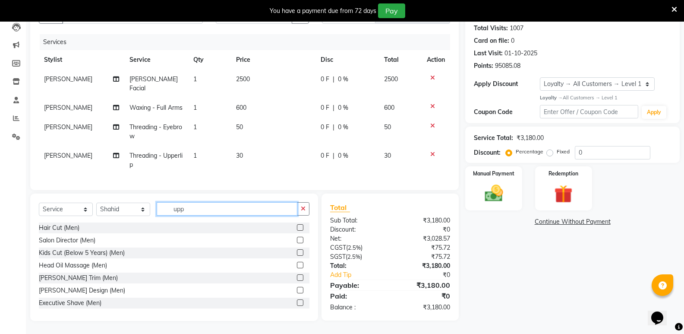
drag, startPoint x: 195, startPoint y: 212, endPoint x: 139, endPoint y: 213, distance: 55.3
click at [139, 213] on div "Select Service Product Membership Package Voucher Prepaid Gift Card Select Styl…" at bounding box center [174, 212] width 271 height 20
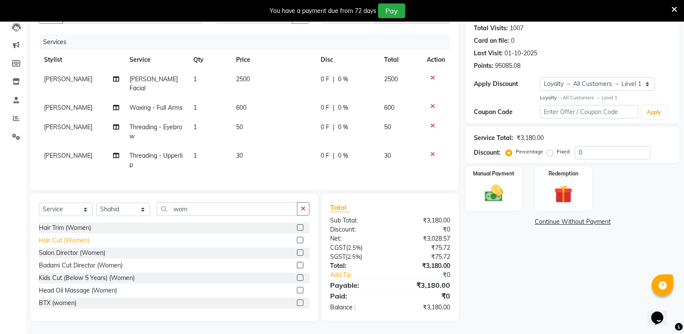
click at [79, 238] on div "Hair Cut (Women)" at bounding box center [64, 240] width 51 height 9
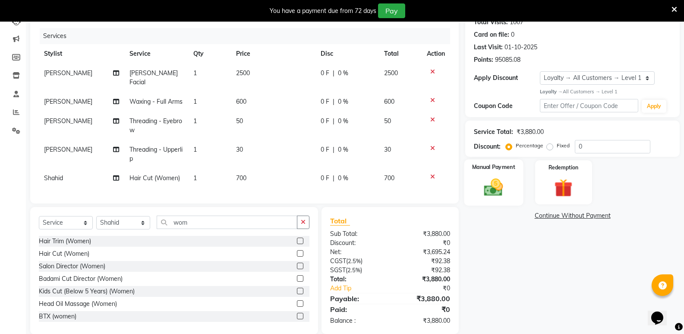
click at [490, 187] on img at bounding box center [493, 187] width 31 height 22
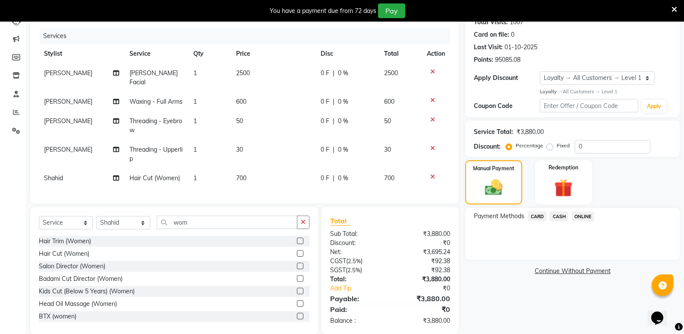
click at [539, 216] on span "CARD" at bounding box center [537, 216] width 19 height 10
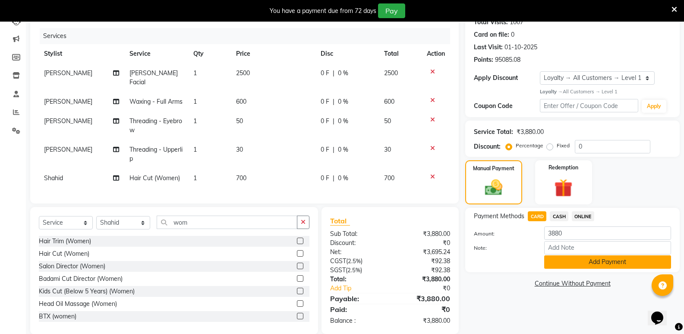
click at [554, 263] on button "Add Payment" at bounding box center [608, 261] width 127 height 13
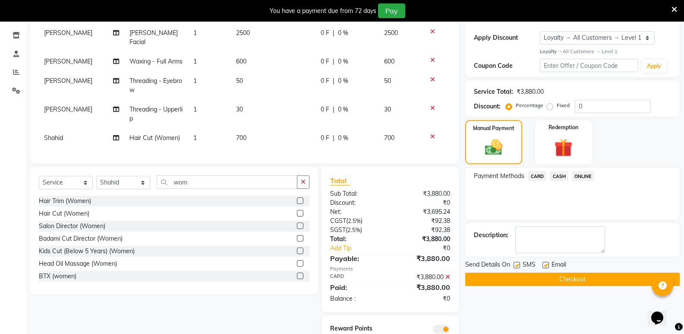
scroll to position [181, 0]
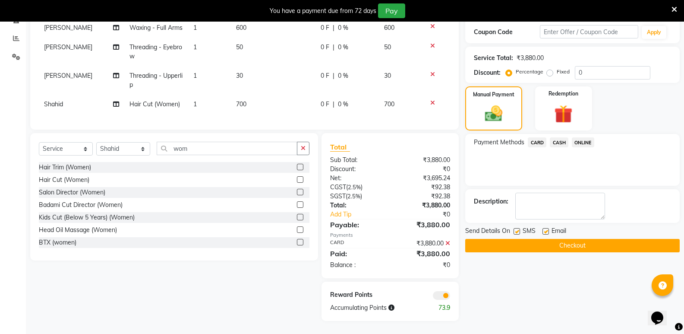
click at [561, 239] on button "Checkout" at bounding box center [573, 245] width 215 height 13
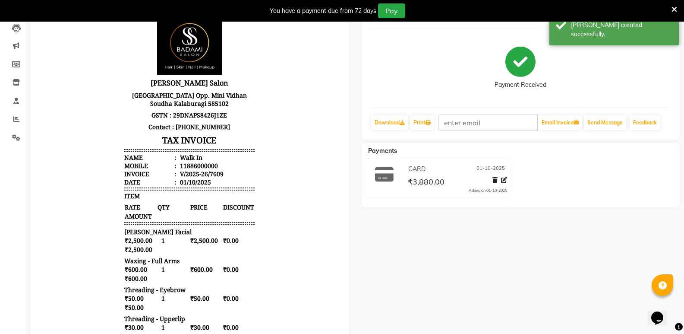
scroll to position [8, 0]
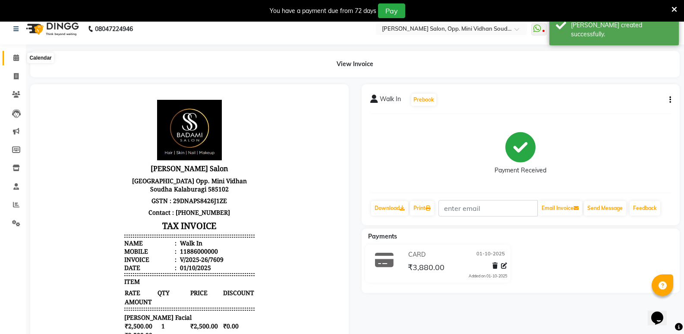
click at [12, 56] on span at bounding box center [16, 58] width 15 height 10
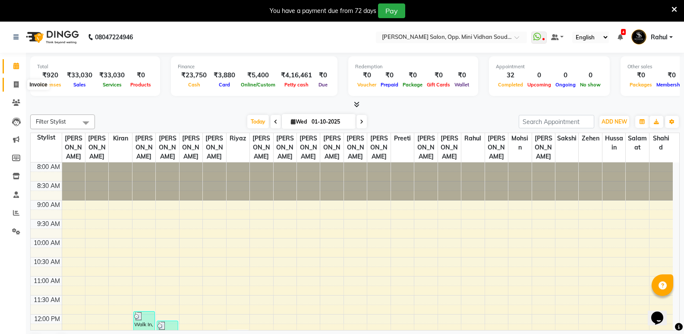
click at [15, 86] on icon at bounding box center [16, 84] width 5 height 6
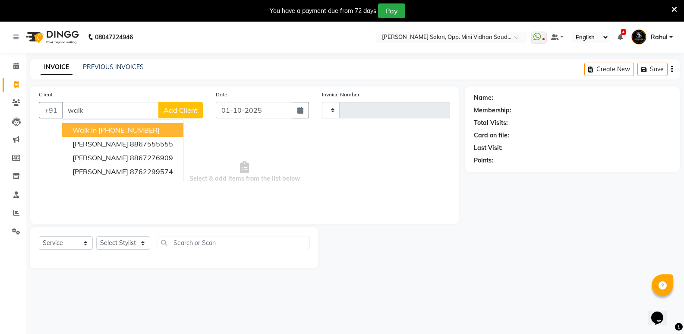
click at [107, 130] on ngb-highlight "+91 11886000000" at bounding box center [128, 130] width 61 height 9
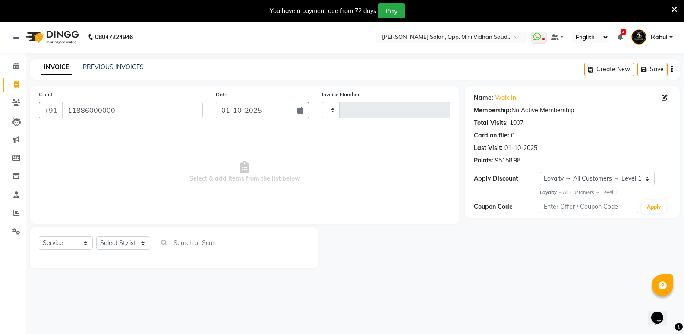
click at [111, 235] on div "Select Service Product Membership Package Voucher Prepaid Gift Card Select Styl…" at bounding box center [174, 247] width 288 height 41
click at [113, 241] on select "Select Stylist Amir Hussain Ishwari Kiran Malik Mallu Manjunath Marmma Meraj Mo…" at bounding box center [123, 242] width 54 height 13
click at [96, 236] on select "Select Stylist Amir Hussain Ishwari Kiran Malik Mallu Manjunath Marmma Meraj Mo…" at bounding box center [123, 242] width 54 height 13
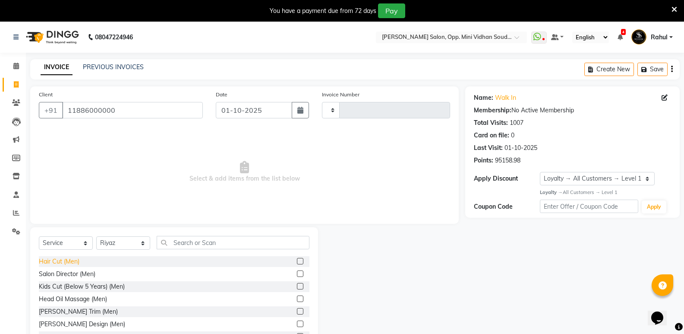
click at [72, 262] on div "Hair Cut (Men)" at bounding box center [59, 261] width 41 height 9
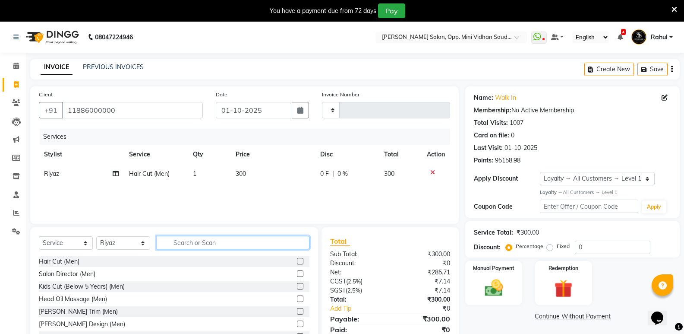
click at [206, 246] on input "text" at bounding box center [233, 242] width 153 height 13
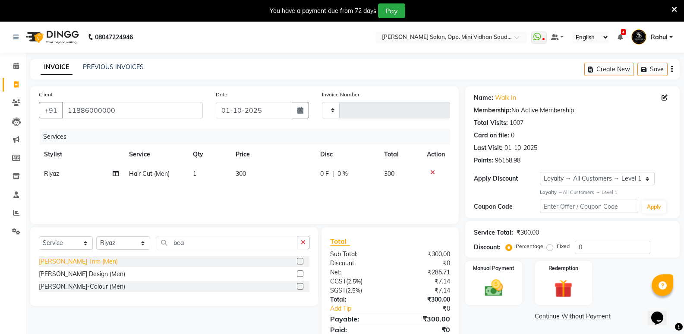
click at [82, 259] on div "[PERSON_NAME] Trim (Men)" at bounding box center [78, 261] width 79 height 9
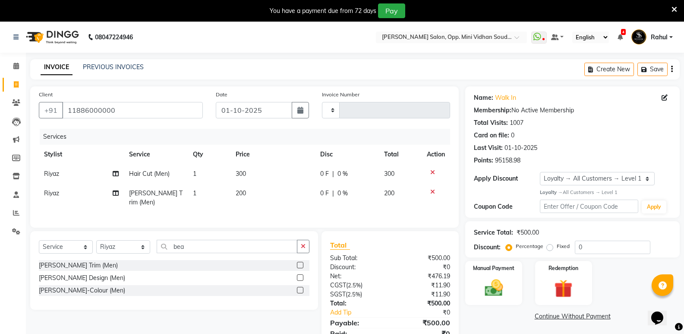
scroll to position [35, 0]
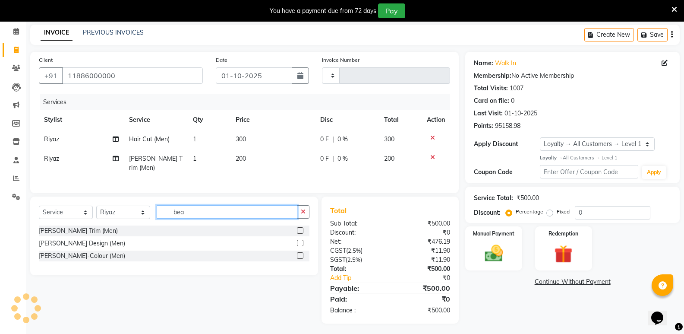
drag, startPoint x: 195, startPoint y: 215, endPoint x: 153, endPoint y: 219, distance: 42.1
click at [153, 219] on div "Select Service Product Membership Package Voucher Prepaid Gift Card Select Styl…" at bounding box center [174, 215] width 271 height 20
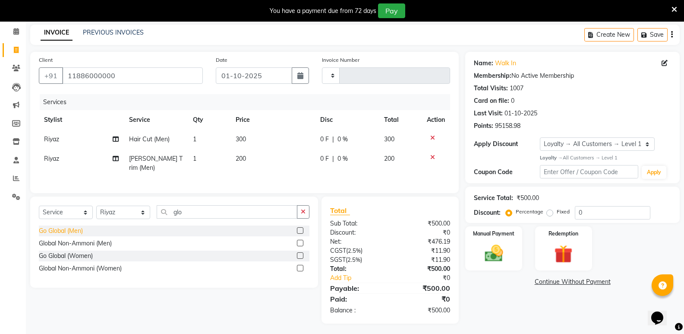
click at [59, 228] on div "Go Global (Men)" at bounding box center [61, 230] width 44 height 9
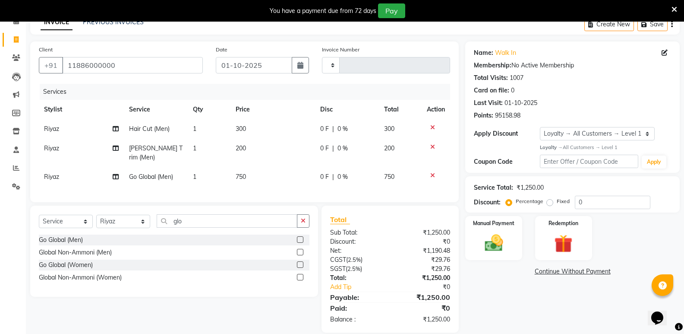
scroll to position [54, 0]
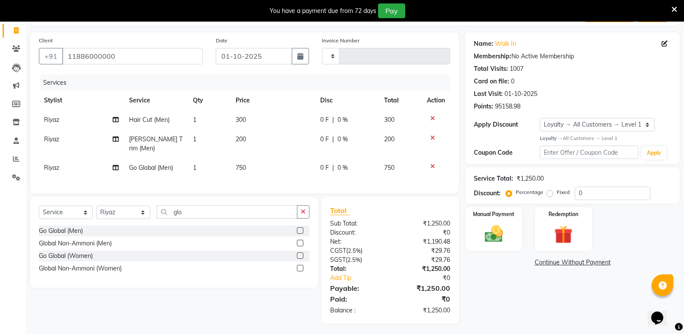
click at [434, 163] on icon at bounding box center [433, 166] width 5 height 6
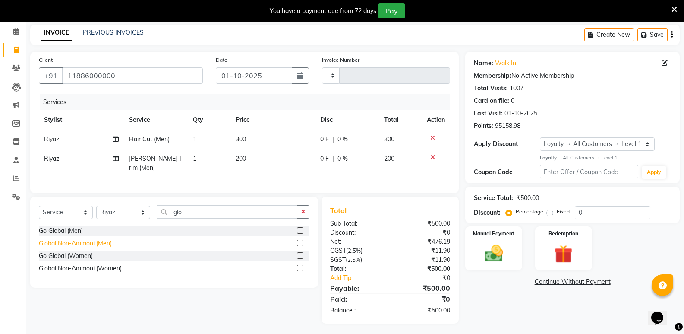
click at [81, 239] on div "Global Non-Ammoni (Men)" at bounding box center [75, 243] width 73 height 9
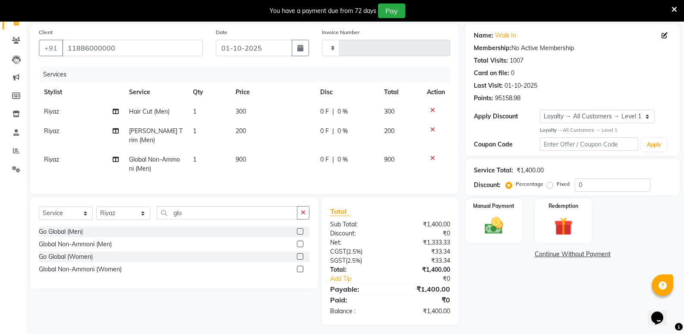
scroll to position [63, 0]
click at [112, 209] on select "Select Stylist Amir Hussain Ishwari Kiran Malik Mallu Manjunath Marmma Meraj Mo…" at bounding box center [123, 212] width 54 height 13
click at [96, 206] on select "Select Stylist Amir Hussain Ishwari Kiran Malik Mallu Manjunath Marmma Meraj Mo…" at bounding box center [123, 212] width 54 height 13
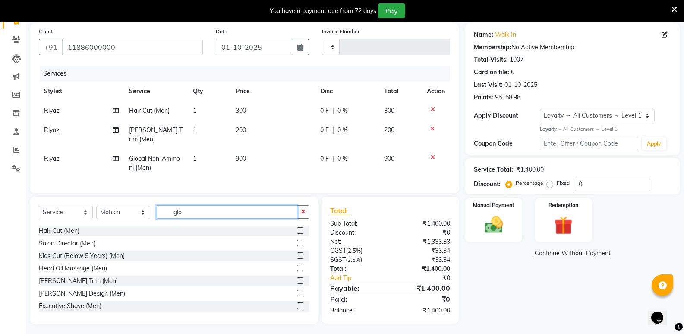
drag, startPoint x: 191, startPoint y: 213, endPoint x: 165, endPoint y: 221, distance: 27.5
click at [165, 221] on div "Select Service Product Membership Package Voucher Prepaid Gift Card Select Styl…" at bounding box center [174, 215] width 271 height 20
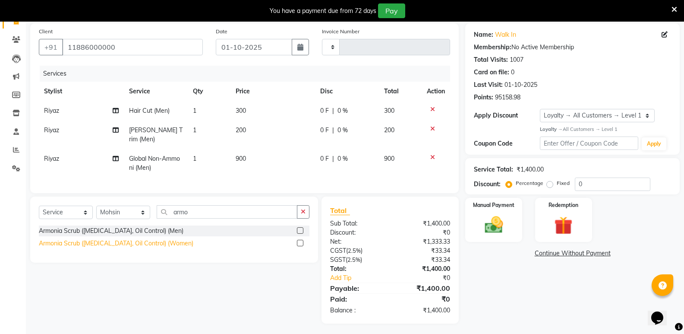
click at [144, 240] on div "Armonia Scrub (Dandruff, Oil Control) (Women)" at bounding box center [116, 243] width 155 height 9
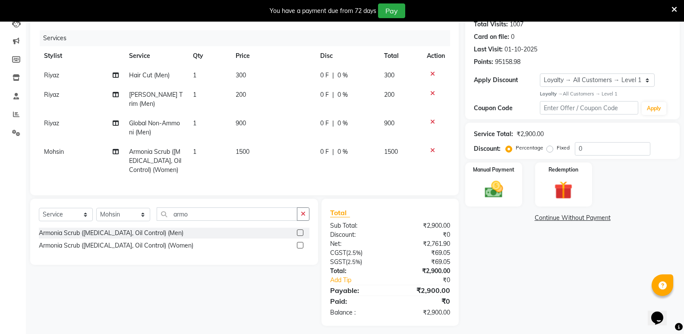
scroll to position [101, 0]
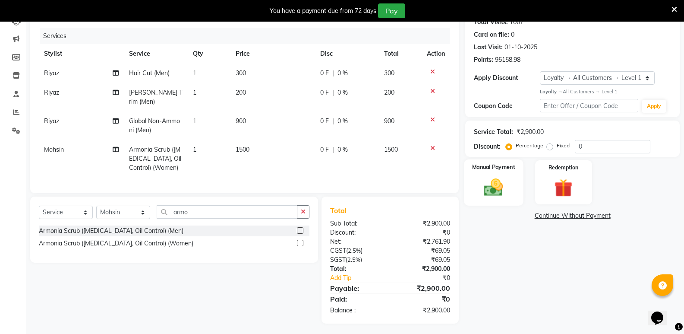
click at [488, 184] on img at bounding box center [493, 187] width 31 height 22
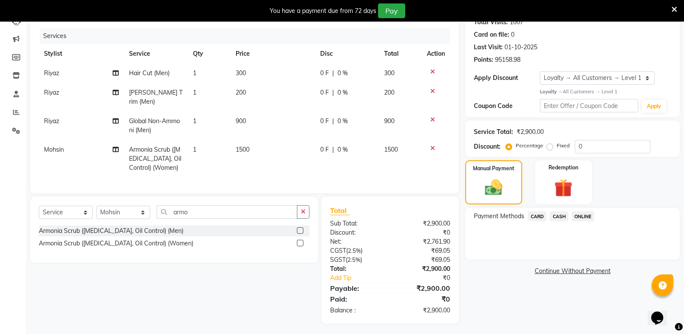
click at [581, 213] on span "ONLINE" at bounding box center [583, 216] width 22 height 10
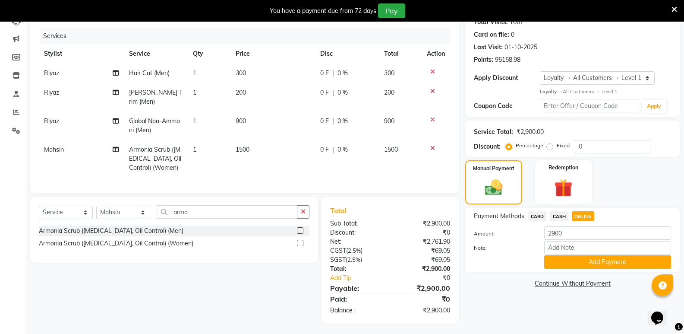
drag, startPoint x: 560, startPoint y: 263, endPoint x: 566, endPoint y: 250, distance: 15.3
click at [562, 257] on button "Add Payment" at bounding box center [608, 261] width 127 height 13
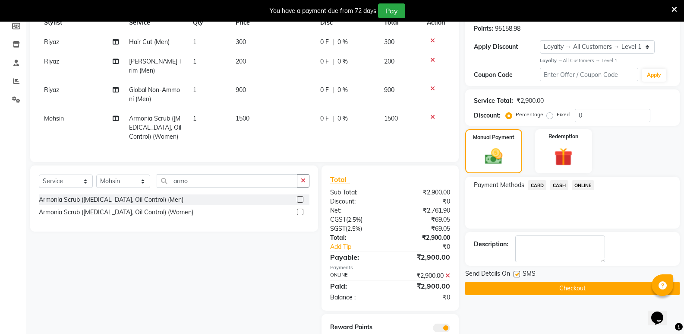
scroll to position [162, 0]
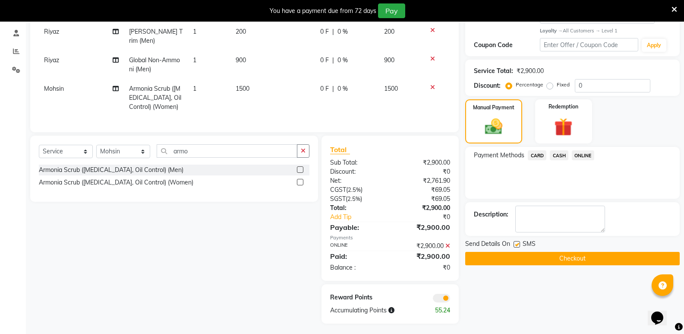
click at [539, 261] on button "Checkout" at bounding box center [573, 258] width 215 height 13
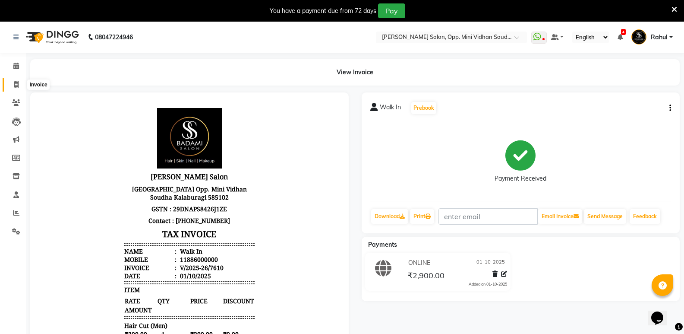
click at [14, 83] on icon at bounding box center [16, 84] width 5 height 6
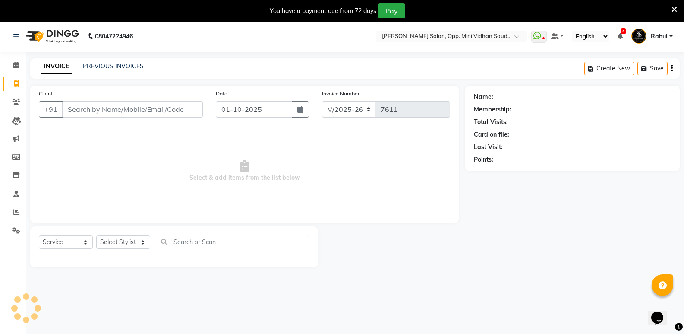
scroll to position [22, 0]
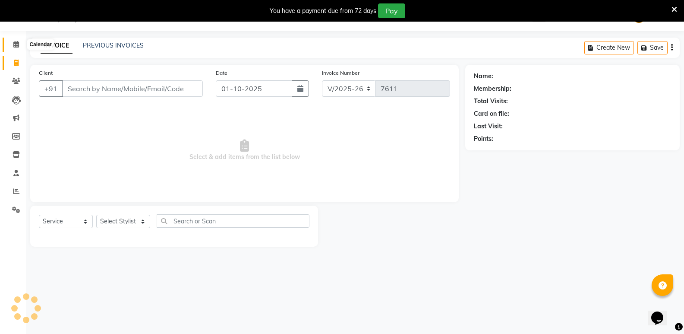
click at [16, 43] on icon at bounding box center [16, 44] width 6 height 6
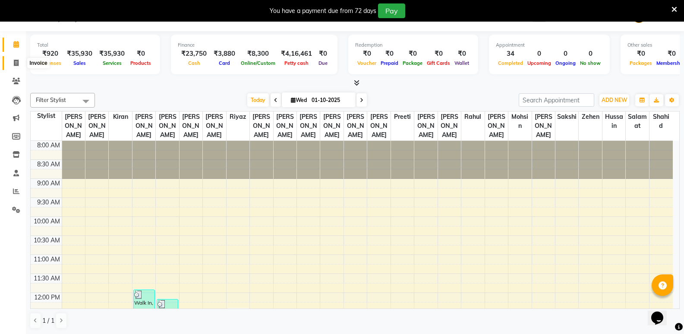
click at [14, 60] on icon at bounding box center [16, 63] width 5 height 6
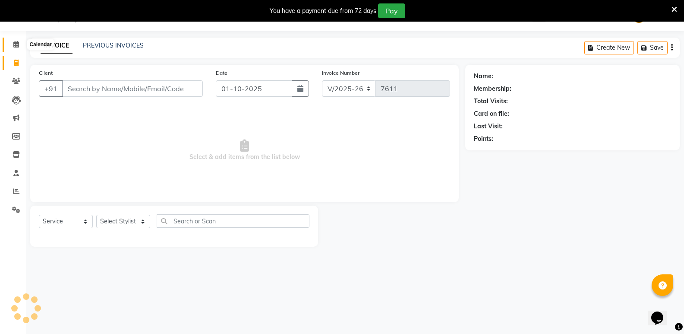
click at [15, 47] on icon at bounding box center [16, 44] width 6 height 6
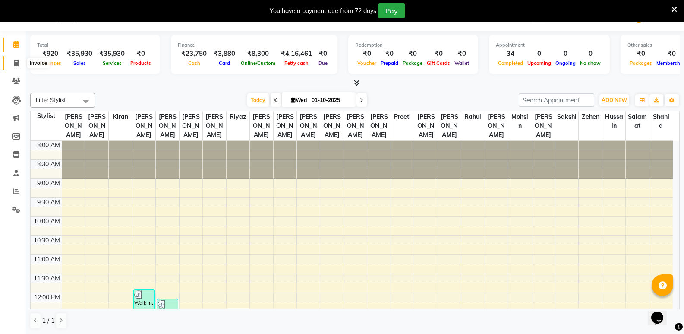
click at [19, 63] on span at bounding box center [16, 63] width 15 height 10
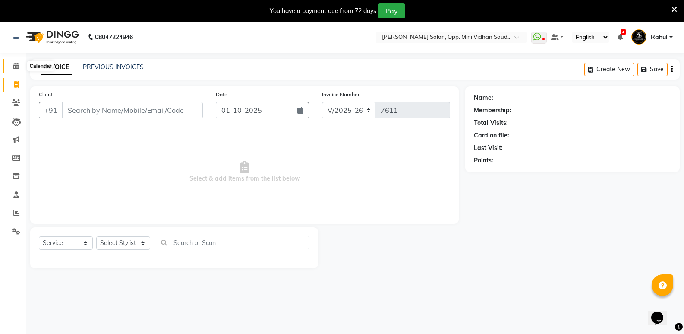
click at [13, 64] on icon at bounding box center [16, 66] width 6 height 6
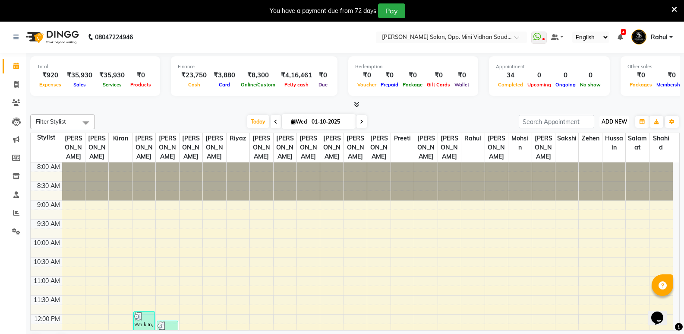
click at [615, 122] on span "ADD NEW" at bounding box center [614, 121] width 25 height 6
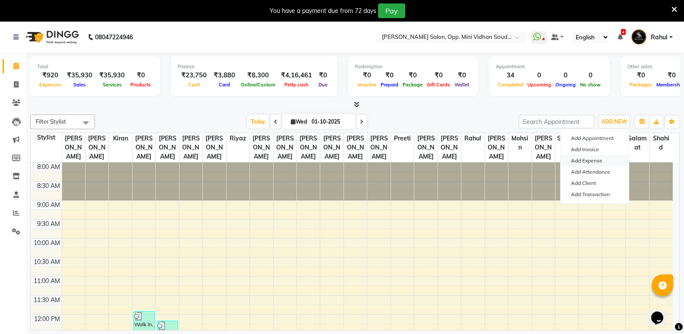
click at [600, 160] on link "Add Expense" at bounding box center [595, 160] width 68 height 11
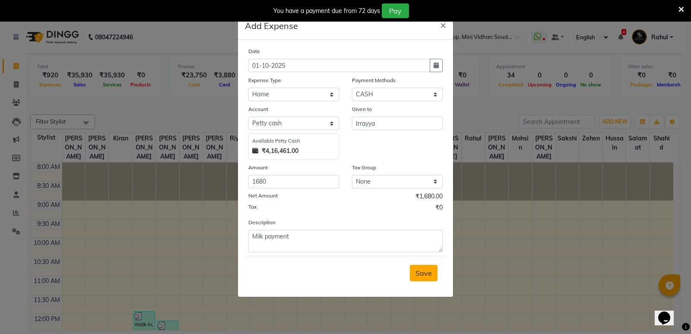
click at [425, 275] on span "Save" at bounding box center [423, 273] width 16 height 9
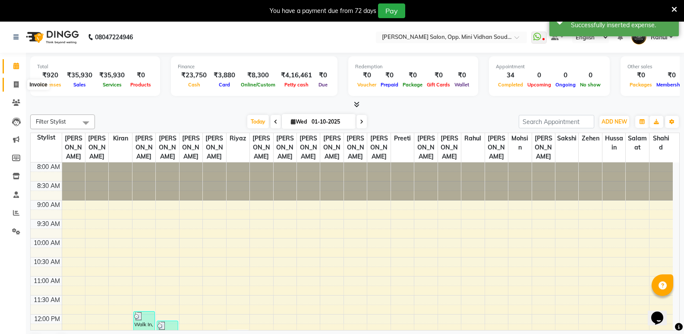
click at [9, 80] on span at bounding box center [16, 85] width 15 height 10
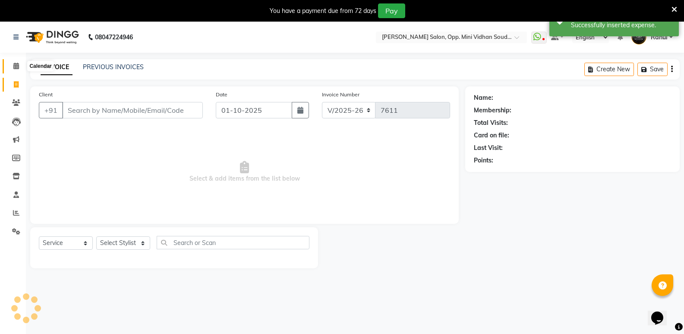
click at [11, 68] on span at bounding box center [16, 66] width 15 height 10
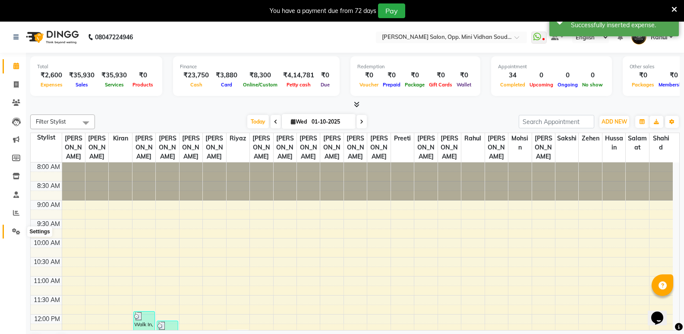
click at [14, 229] on icon at bounding box center [16, 231] width 8 height 6
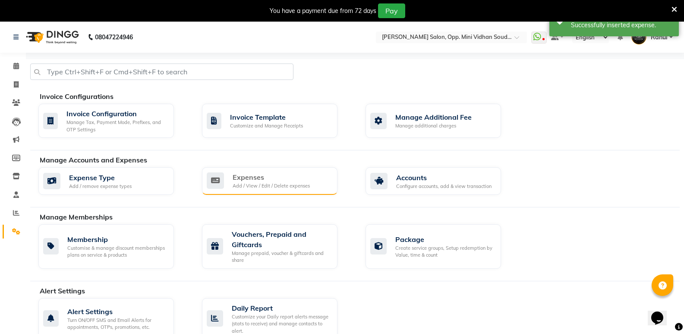
click at [245, 185] on div "Add / View / Edit / Delete expenses" at bounding box center [271, 185] width 77 height 7
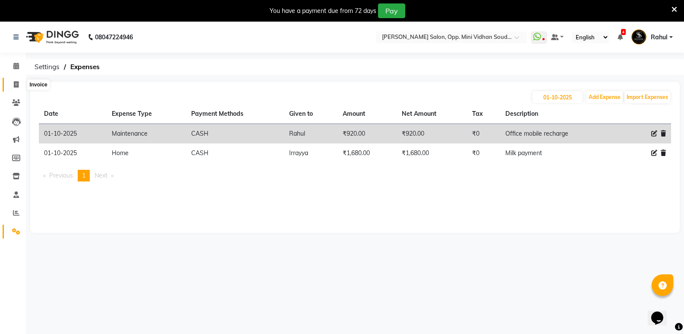
click at [11, 83] on span at bounding box center [16, 85] width 15 height 10
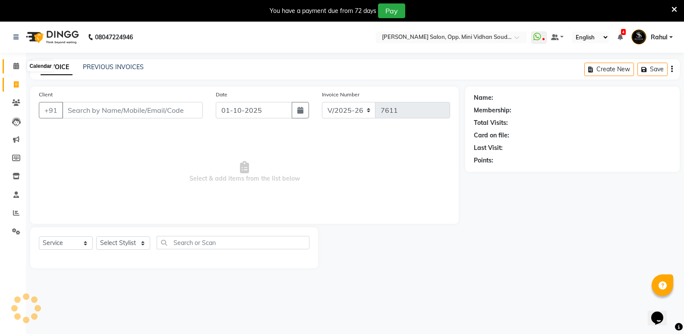
click at [10, 64] on span at bounding box center [16, 66] width 15 height 10
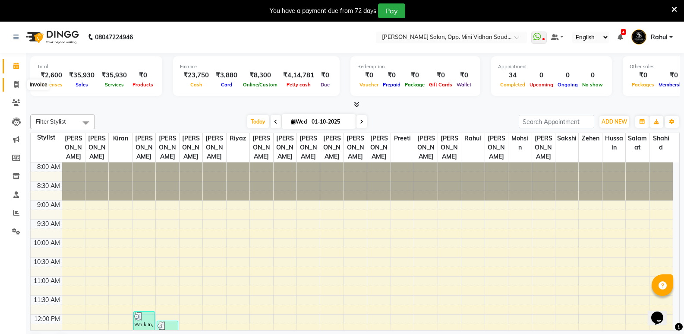
click at [13, 88] on span at bounding box center [16, 85] width 15 height 10
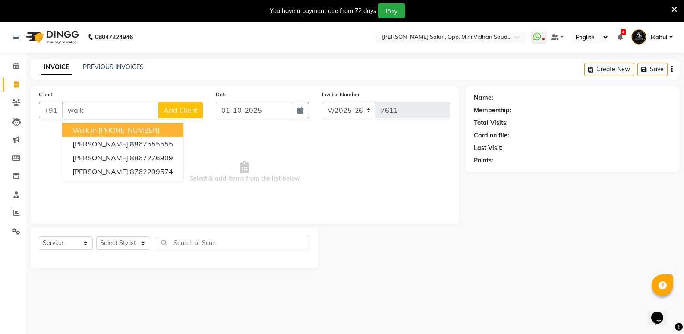
click at [86, 128] on span "Walk In" at bounding box center [85, 130] width 24 height 9
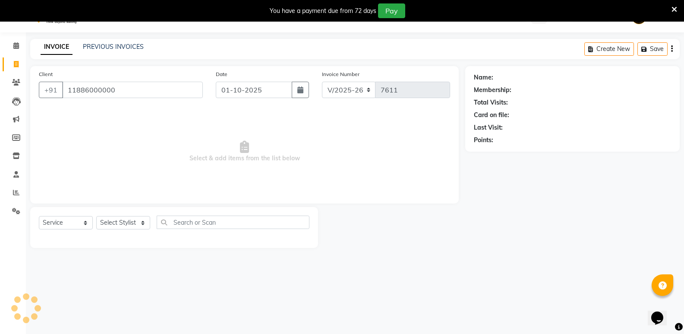
scroll to position [22, 0]
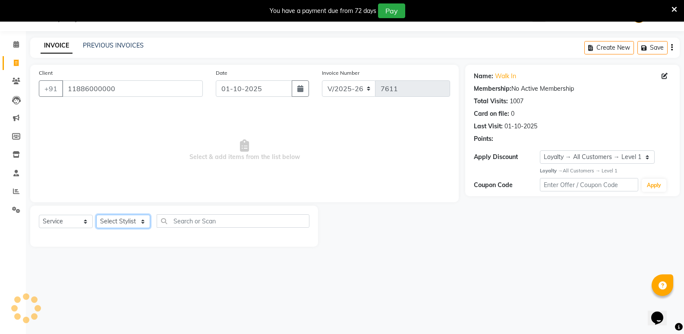
click at [124, 221] on select "Select Stylist Amir Hussain Ishwari Kiran Malik Mallu Manjunath Marmma Meraj Mo…" at bounding box center [123, 221] width 54 height 13
click at [96, 215] on select "Select Stylist Amir Hussain Ishwari Kiran Malik Mallu Manjunath Marmma Meraj Mo…" at bounding box center [123, 221] width 54 height 13
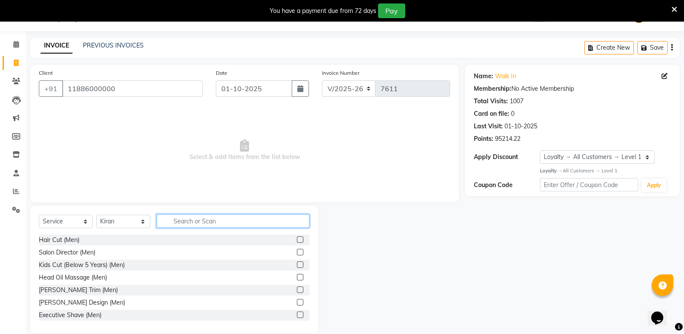
click at [222, 223] on input "text" at bounding box center [233, 220] width 153 height 13
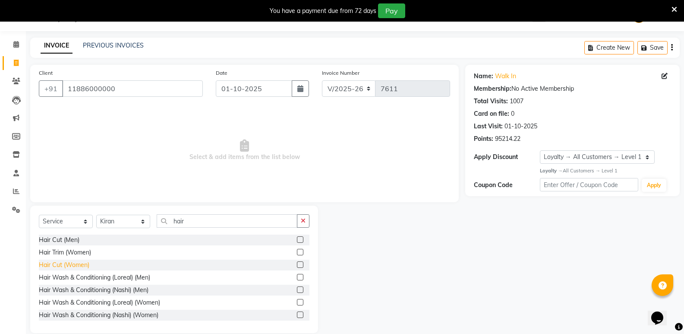
click at [67, 265] on div "Hair Cut (Women)" at bounding box center [64, 264] width 51 height 9
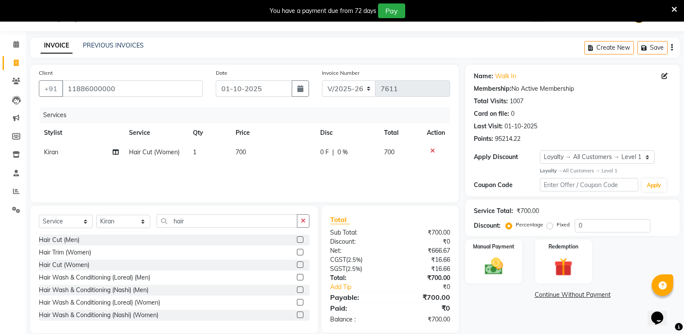
scroll to position [34, 0]
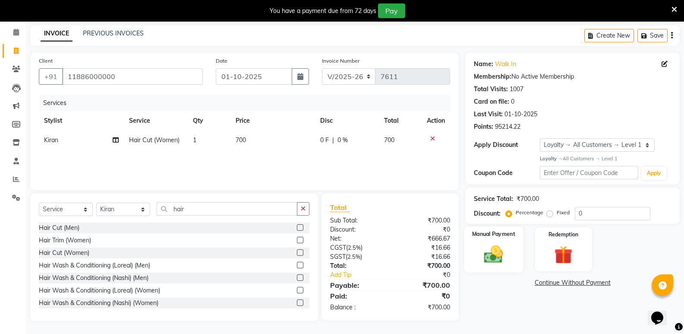
click at [495, 261] on img at bounding box center [493, 254] width 31 height 22
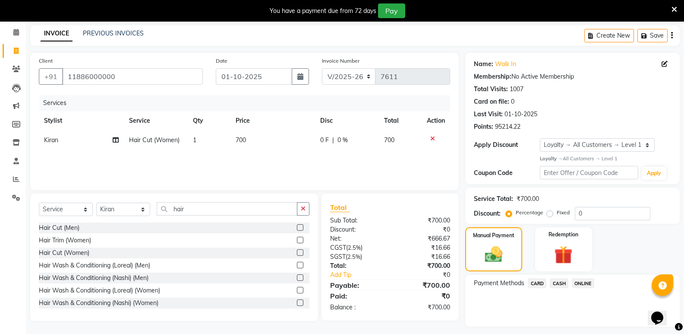
click at [554, 282] on span "CASH" at bounding box center [559, 283] width 19 height 10
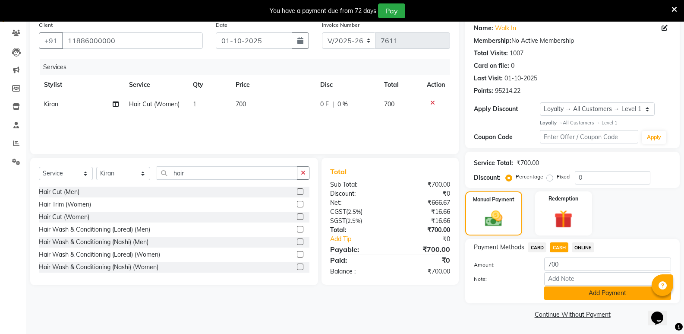
click at [559, 298] on button "Add Payment" at bounding box center [608, 292] width 127 height 13
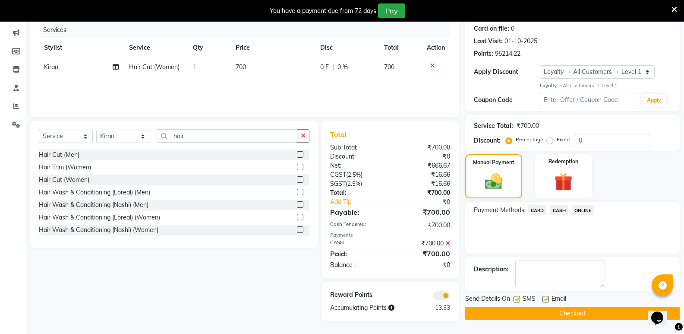
click at [554, 320] on button "Checkout" at bounding box center [573, 313] width 215 height 13
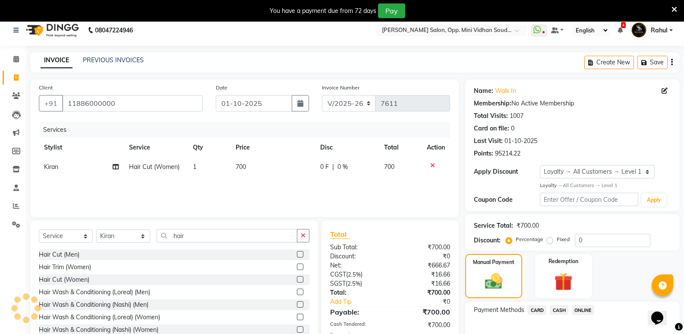
scroll to position [0, 0]
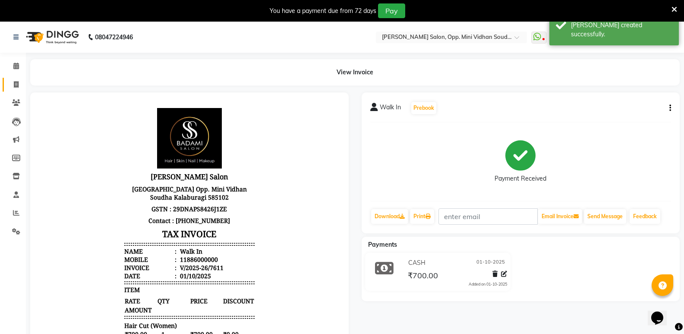
click at [14, 89] on link "Invoice" at bounding box center [13, 85] width 21 height 14
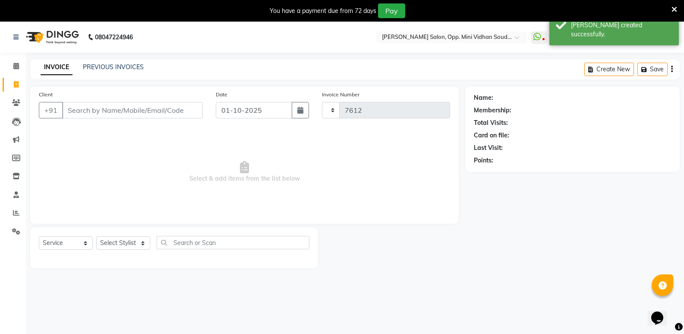
scroll to position [22, 0]
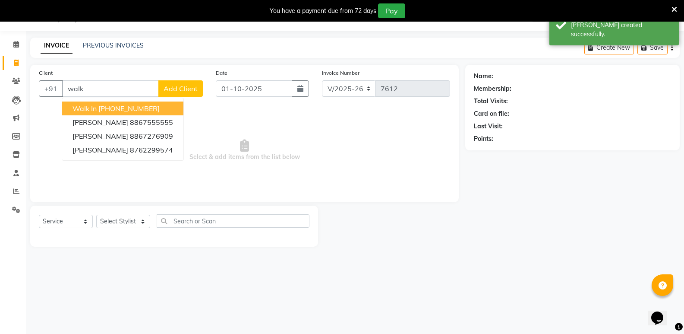
click at [80, 105] on span "Walk In" at bounding box center [85, 108] width 24 height 9
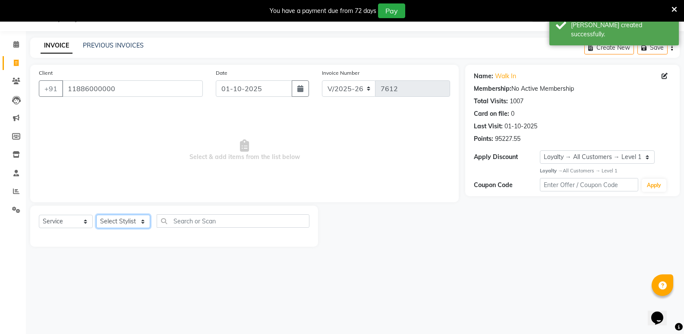
click at [116, 219] on select "Select Stylist Amir Hussain Ishwari Kiran Malik Mallu Manjunath Marmma Meraj Mo…" at bounding box center [123, 221] width 54 height 13
click at [96, 215] on select "Select Stylist Amir Hussain Ishwari Kiran Malik Mallu Manjunath Marmma Meraj Mo…" at bounding box center [123, 221] width 54 height 13
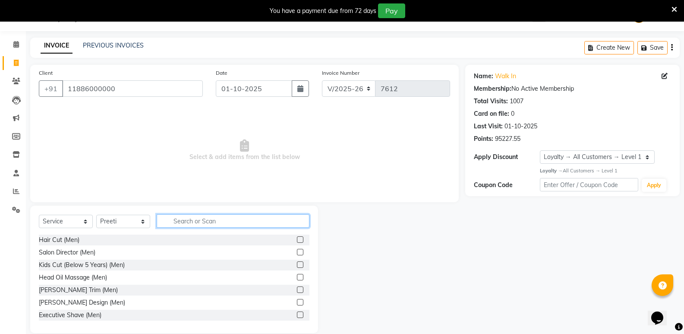
click at [215, 223] on input "text" at bounding box center [233, 220] width 153 height 13
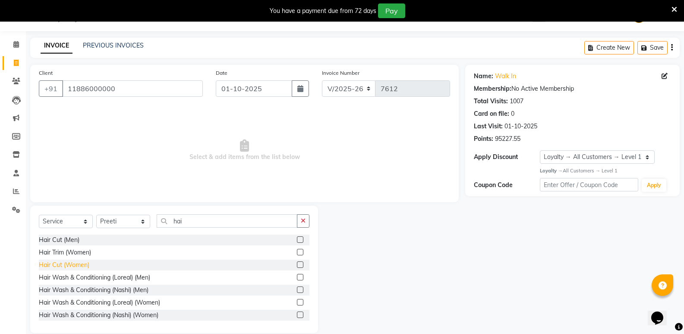
click at [52, 266] on div "Hair Cut (Women)" at bounding box center [64, 264] width 51 height 9
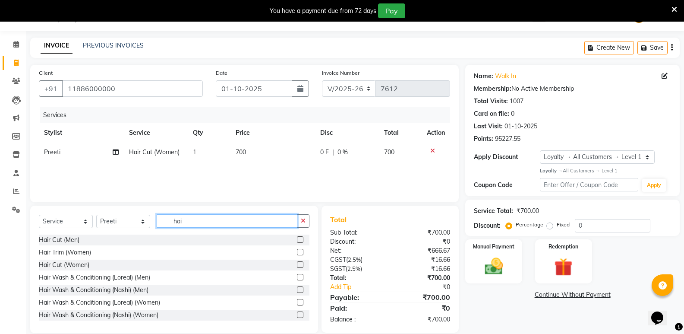
click at [212, 221] on input "hai" at bounding box center [227, 220] width 141 height 13
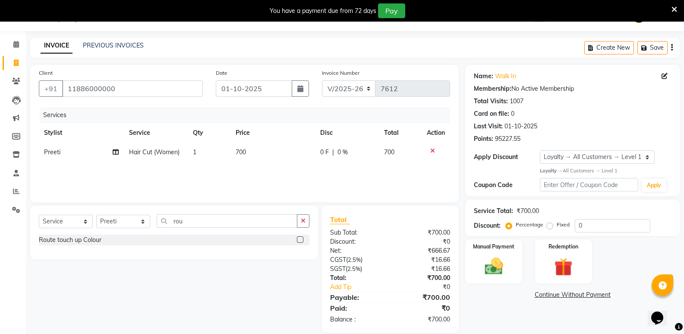
click at [56, 245] on div "Route touch up Colour" at bounding box center [174, 240] width 271 height 13
click at [57, 242] on div "Route touch up Colour" at bounding box center [70, 239] width 63 height 9
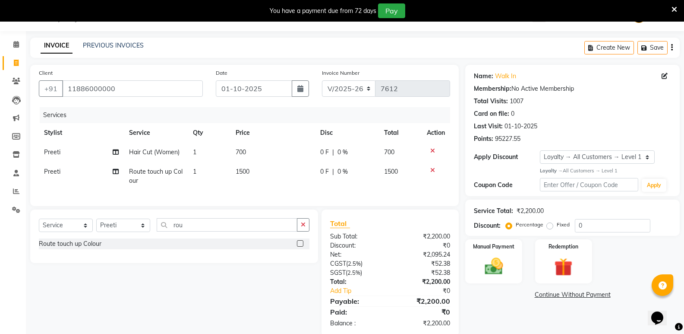
drag, startPoint x: 223, startPoint y: 167, endPoint x: 222, endPoint y: 192, distance: 25.5
click at [223, 171] on td "1" at bounding box center [209, 176] width 43 height 29
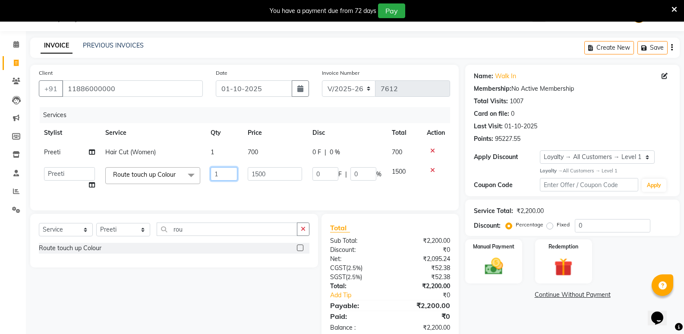
click at [224, 177] on input "1" at bounding box center [224, 173] width 27 height 13
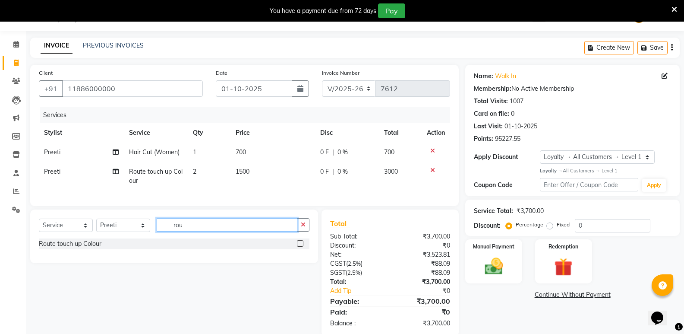
drag, startPoint x: 188, startPoint y: 234, endPoint x: 141, endPoint y: 242, distance: 47.6
click at [141, 238] on div "Select Service Product Membership Package Voucher Prepaid Gift Card Select Styl…" at bounding box center [174, 228] width 271 height 20
click at [76, 248] on div "Nashi lifting express" at bounding box center [67, 243] width 56 height 9
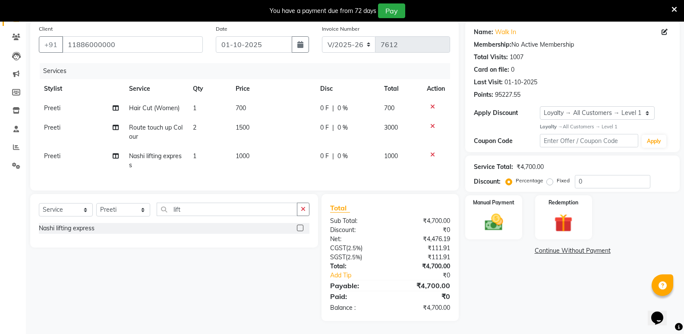
click at [208, 153] on td "1" at bounding box center [209, 160] width 43 height 29
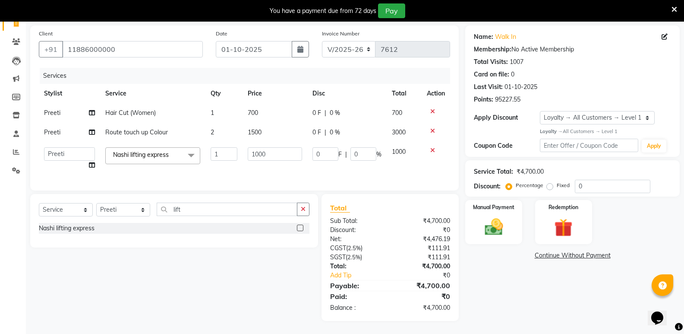
scroll to position [67, 0]
click at [219, 153] on input "1" at bounding box center [224, 153] width 27 height 13
click at [195, 211] on input "lift" at bounding box center [227, 209] width 141 height 13
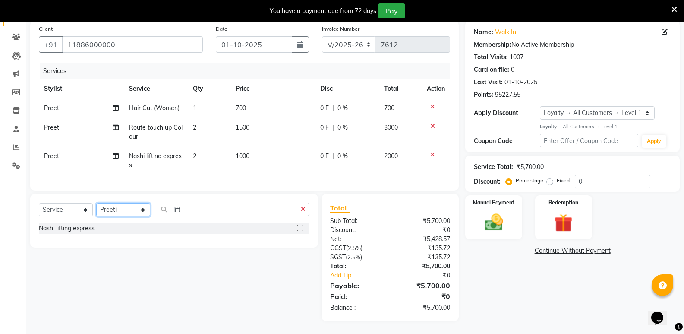
click at [116, 216] on select "Select Stylist Amir Hussain Ishwari Kiran Malik Mallu Manjunath Marmma Meraj Mo…" at bounding box center [123, 209] width 54 height 13
click at [96, 208] on select "Select Stylist Amir Hussain Ishwari Kiran Malik Mallu Manjunath Marmma Meraj Mo…" at bounding box center [123, 209] width 54 height 13
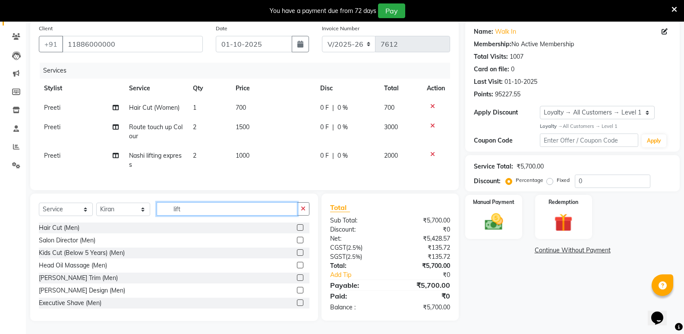
drag, startPoint x: 201, startPoint y: 218, endPoint x: 114, endPoint y: 233, distance: 88.1
click at [114, 233] on div "Select Service Product Membership Package Voucher Prepaid Gift Card Select Styl…" at bounding box center [174, 256] width 288 height 127
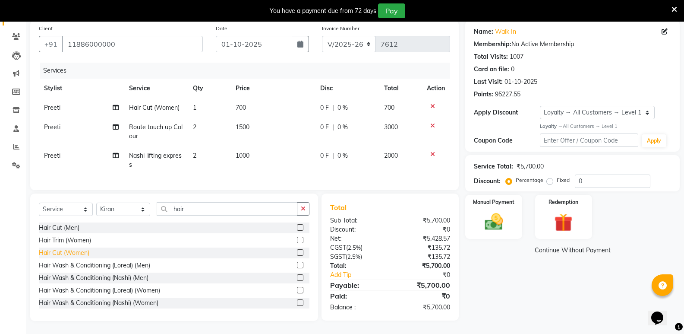
click at [83, 257] on div "Hair Cut (Women)" at bounding box center [64, 252] width 51 height 9
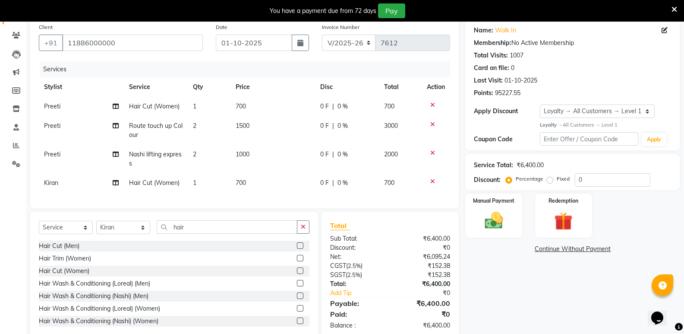
scroll to position [92, 0]
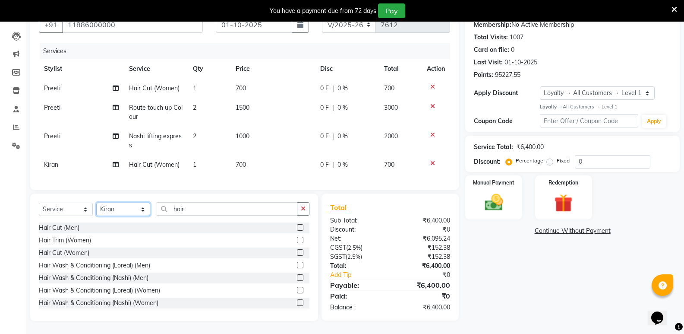
click at [117, 213] on select "Select Stylist Amir Hussain Ishwari Kiran Malik Mallu Manjunath Marmma Meraj Mo…" at bounding box center [123, 209] width 54 height 13
click at [96, 203] on select "Select Stylist Amir Hussain Ishwari Kiran Malik Mallu Manjunath Marmma Meraj Mo…" at bounding box center [123, 209] width 54 height 13
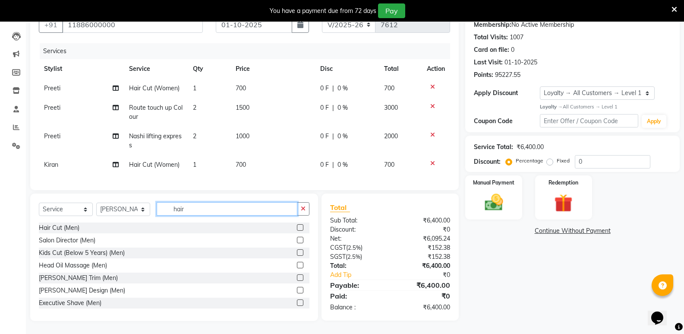
drag, startPoint x: 187, startPoint y: 209, endPoint x: 171, endPoint y: 214, distance: 16.7
click at [171, 214] on input "hair" at bounding box center [227, 208] width 141 height 13
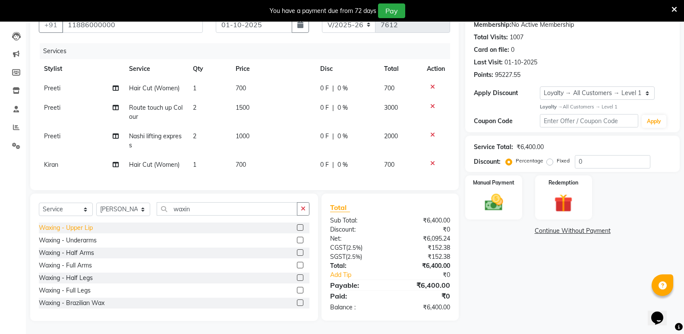
click at [81, 228] on div "Waxing - Upper Lip" at bounding box center [66, 227] width 54 height 9
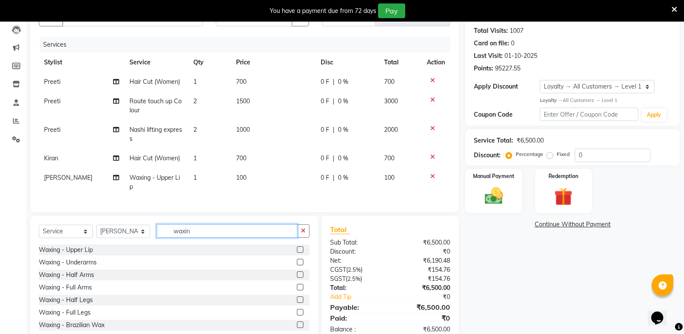
drag, startPoint x: 194, startPoint y: 237, endPoint x: 159, endPoint y: 242, distance: 35.3
click at [159, 238] on input "waxin" at bounding box center [227, 230] width 141 height 13
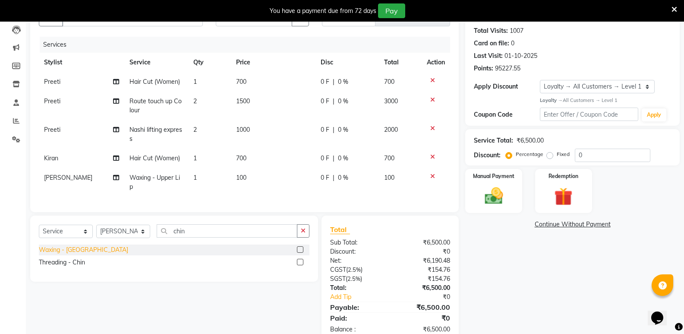
click at [73, 253] on div "Waxing - Chin" at bounding box center [83, 249] width 89 height 9
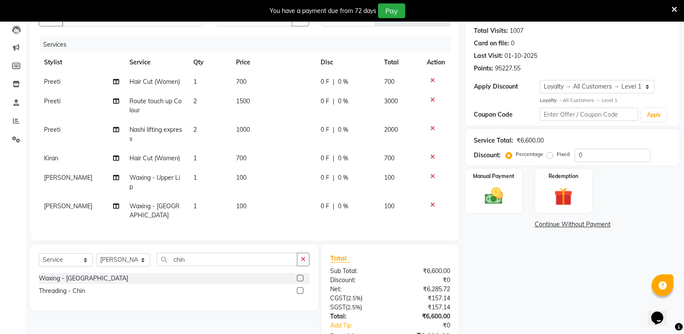
scroll to position [135, 0]
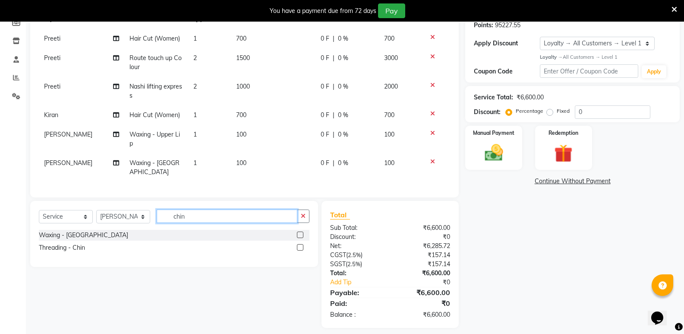
drag, startPoint x: 193, startPoint y: 213, endPoint x: 158, endPoint y: 219, distance: 35.4
click at [158, 219] on input "chin" at bounding box center [227, 215] width 141 height 13
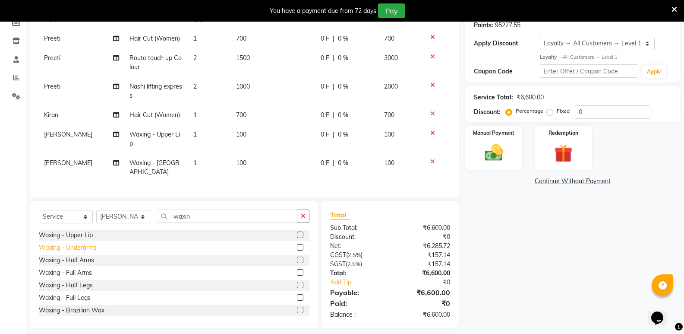
click at [85, 246] on div "Waxing - Underarms" at bounding box center [68, 247] width 58 height 9
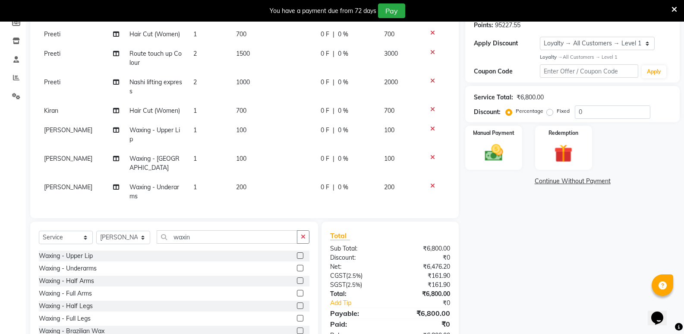
scroll to position [5, 0]
click at [77, 291] on div "Waxing - Full Arms" at bounding box center [65, 293] width 53 height 9
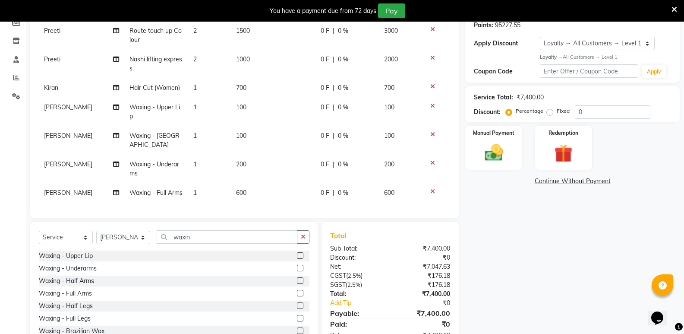
scroll to position [163, 0]
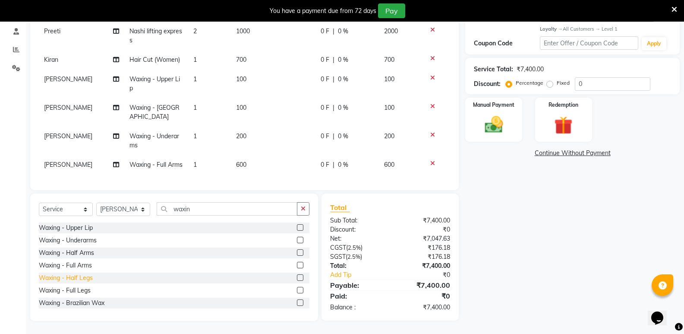
click at [70, 275] on div "Waxing - Half Legs" at bounding box center [66, 277] width 54 height 9
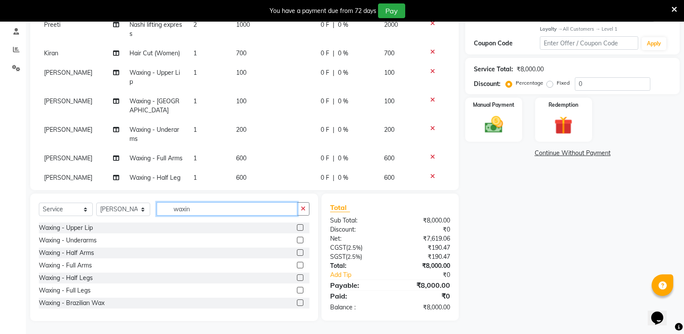
drag, startPoint x: 206, startPoint y: 211, endPoint x: 125, endPoint y: 222, distance: 81.5
click at [125, 222] on div "Select Service Product Membership Package Voucher Prepaid Gift Card Select Styl…" at bounding box center [174, 212] width 271 height 20
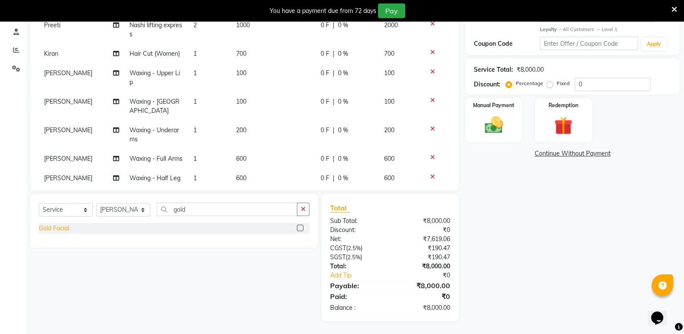
click at [53, 228] on div "Gold Facial" at bounding box center [54, 228] width 30 height 9
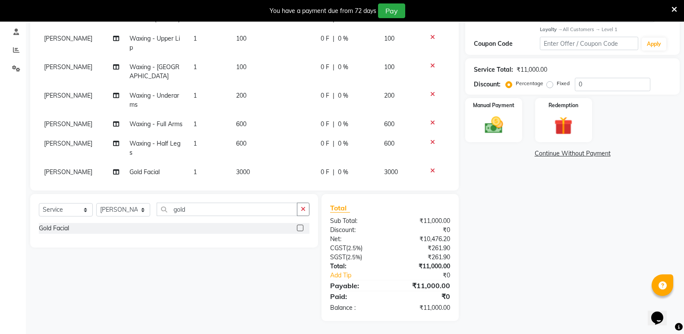
scroll to position [82, 0]
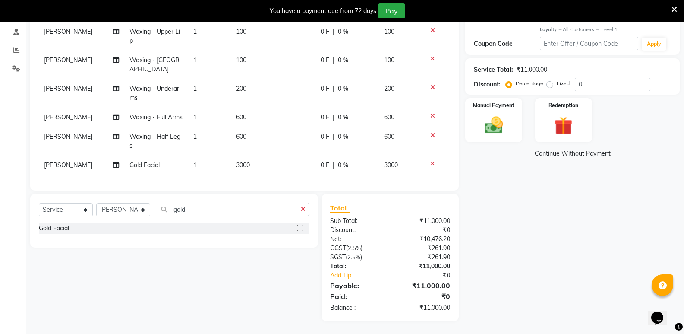
click at [431, 161] on icon at bounding box center [433, 164] width 5 height 6
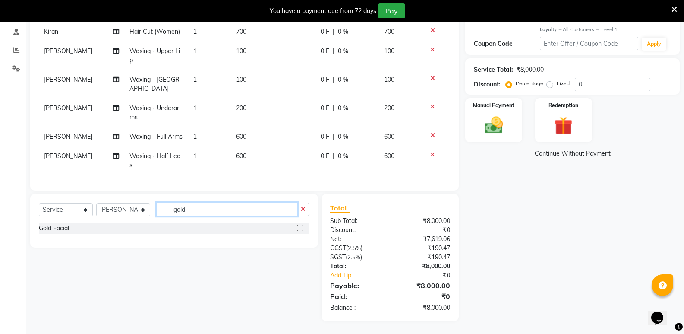
drag, startPoint x: 193, startPoint y: 209, endPoint x: 168, endPoint y: 215, distance: 25.3
click at [168, 215] on input "gold" at bounding box center [227, 209] width 141 height 13
click at [67, 227] on div "Whiting Facial" at bounding box center [72, 228] width 66 height 9
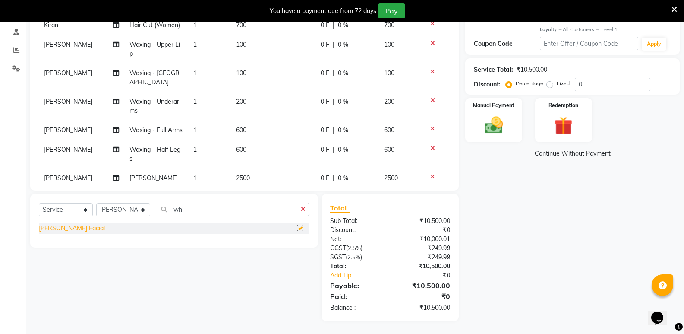
scroll to position [82, 0]
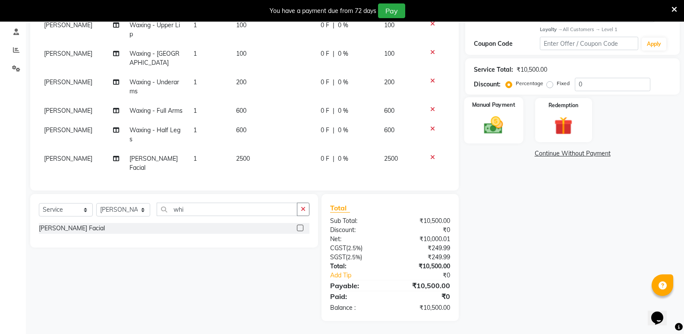
click at [507, 131] on img at bounding box center [493, 125] width 31 height 22
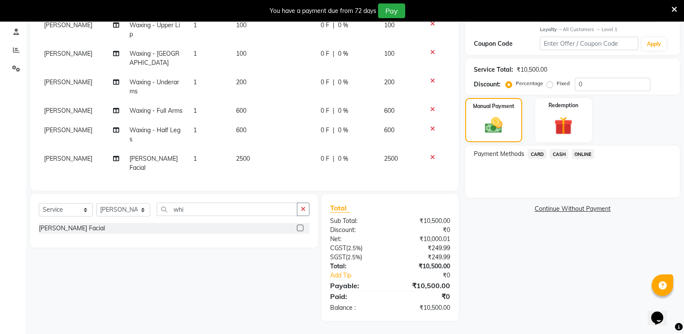
click at [563, 153] on span "CASH" at bounding box center [559, 154] width 19 height 10
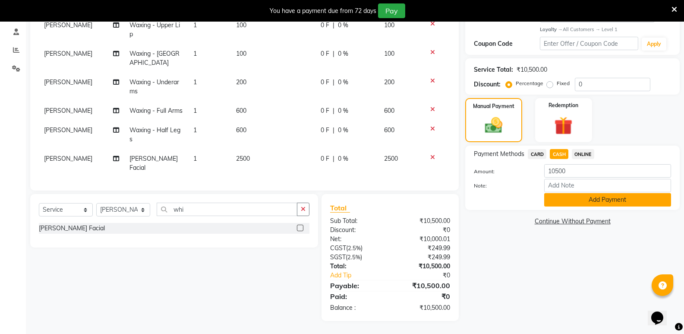
click at [576, 196] on button "Add Payment" at bounding box center [608, 199] width 127 height 13
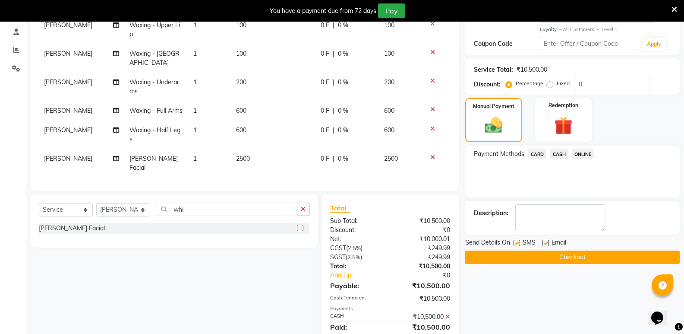
scroll to position [236, 0]
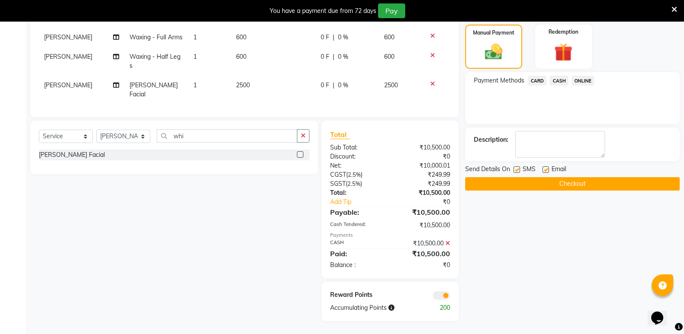
click at [567, 187] on button "Checkout" at bounding box center [573, 183] width 215 height 13
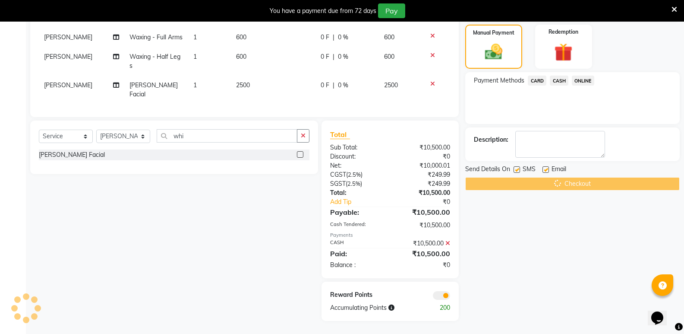
scroll to position [0, 0]
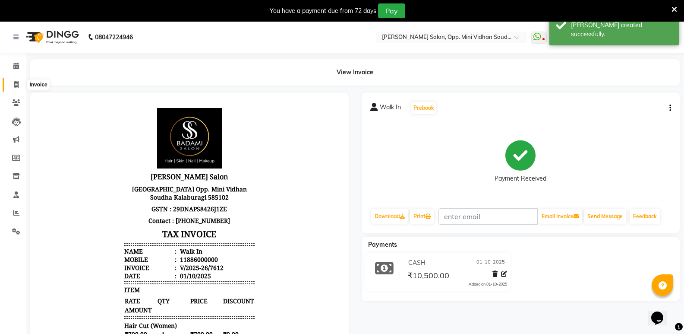
click at [18, 84] on icon at bounding box center [16, 84] width 5 height 6
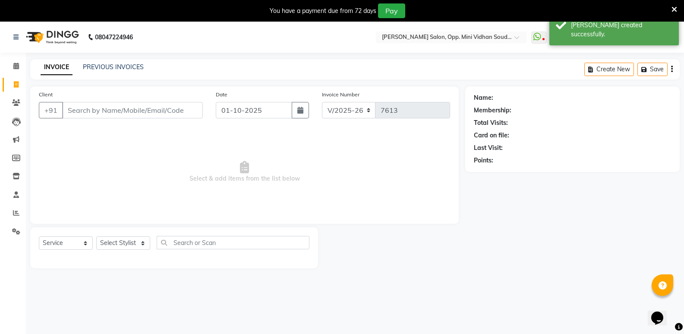
scroll to position [22, 0]
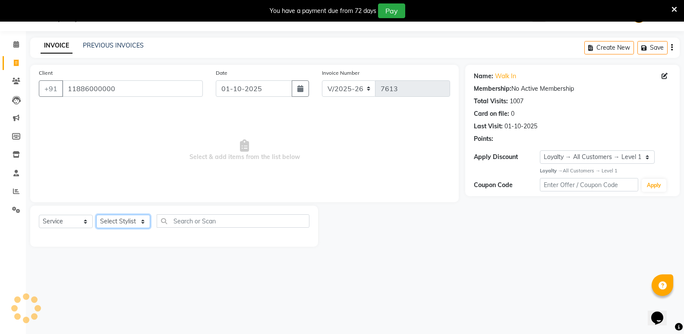
click at [131, 219] on select "Select Stylist Amir Hussain Ishwari Kiran Malik Mallu Manjunath Marmma Meraj Mo…" at bounding box center [123, 221] width 54 height 13
click at [96, 215] on select "Select Stylist Amir Hussain Ishwari Kiran Malik Mallu Manjunath Marmma Meraj Mo…" at bounding box center [123, 221] width 54 height 13
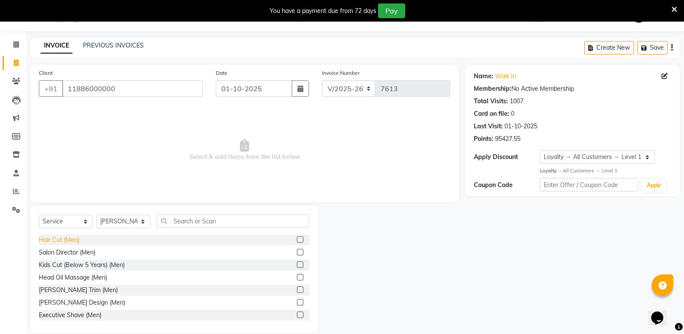
click at [58, 241] on div "Hair Cut (Men)" at bounding box center [59, 239] width 41 height 9
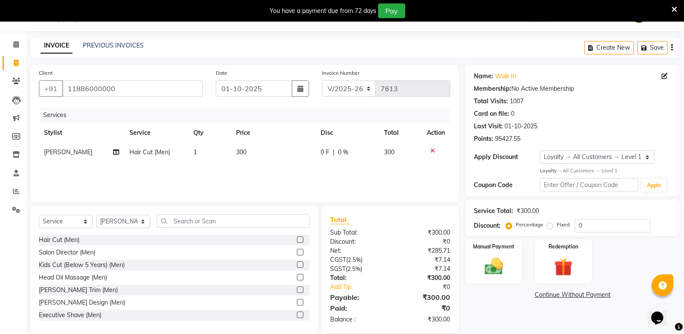
scroll to position [34, 0]
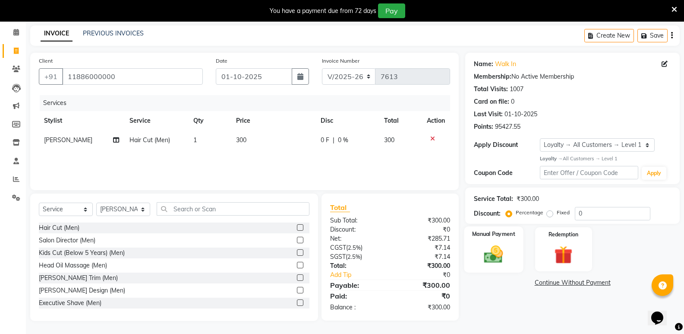
click at [497, 253] on img at bounding box center [493, 254] width 31 height 22
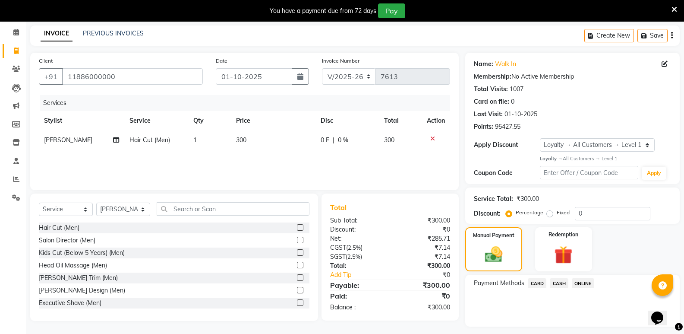
click at [559, 283] on span "CASH" at bounding box center [559, 283] width 19 height 10
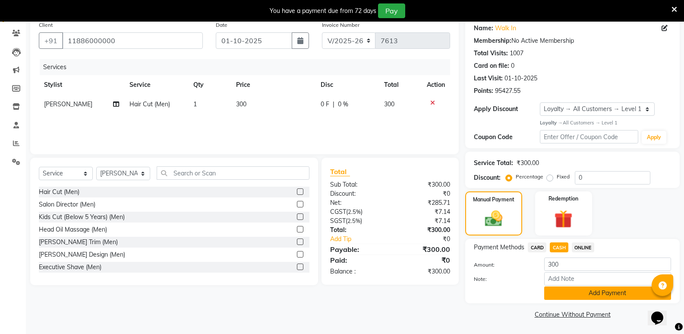
click at [559, 295] on button "Add Payment" at bounding box center [608, 292] width 127 height 13
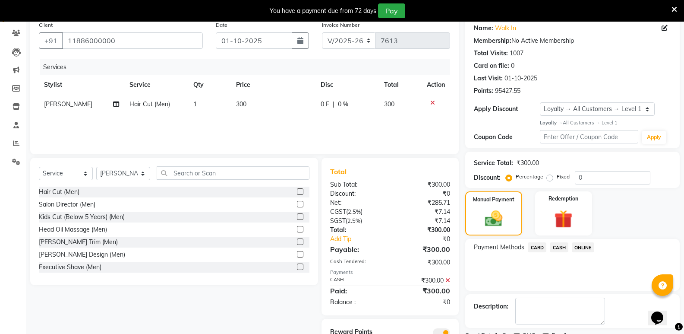
scroll to position [107, 0]
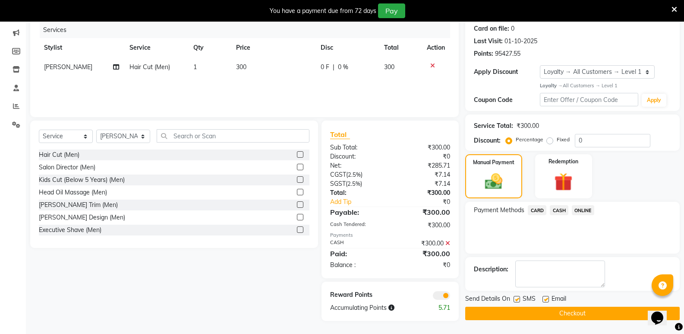
click at [560, 316] on button "Checkout" at bounding box center [573, 313] width 215 height 13
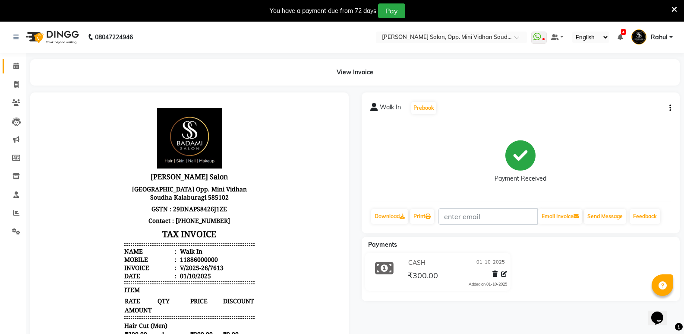
click at [7, 62] on link "Calendar" at bounding box center [13, 66] width 21 height 14
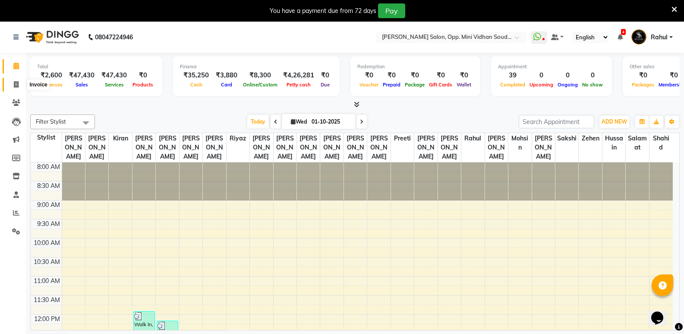
click at [17, 82] on icon at bounding box center [16, 84] width 5 height 6
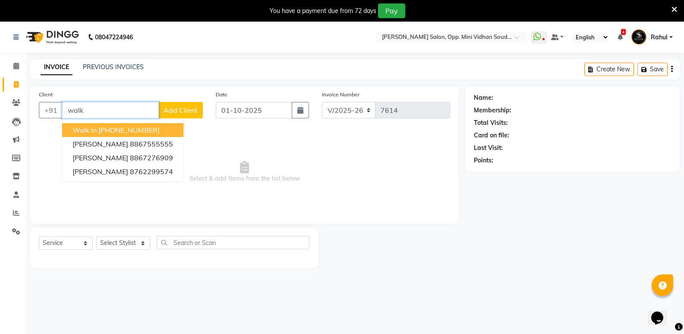
click at [88, 124] on button "Walk In +91 11886000000" at bounding box center [122, 130] width 121 height 14
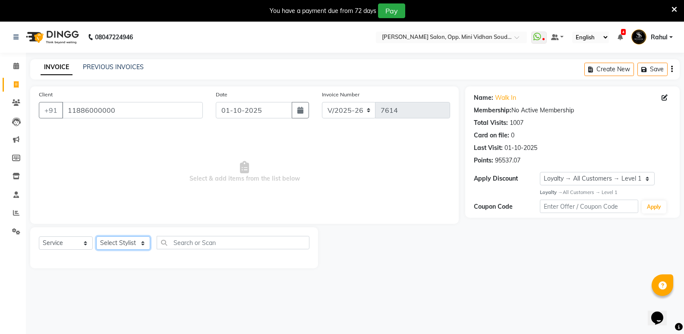
click at [130, 244] on select "Select Stylist Amir Hussain Ishwari Kiran Malik Mallu Manjunath Marmma Meraj Mo…" at bounding box center [123, 242] width 54 height 13
click at [96, 236] on select "Select Stylist Amir Hussain Ishwari Kiran Malik Mallu Manjunath Marmma Meraj Mo…" at bounding box center [123, 242] width 54 height 13
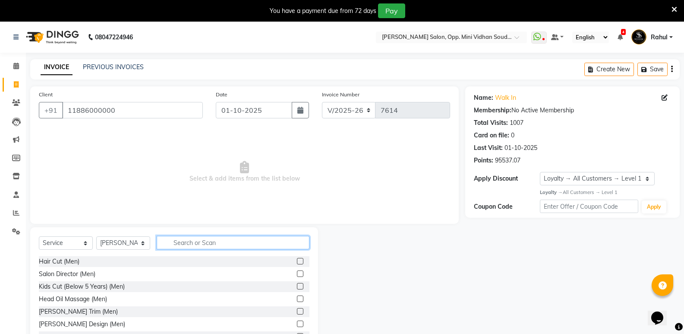
click at [195, 244] on input "text" at bounding box center [233, 242] width 153 height 13
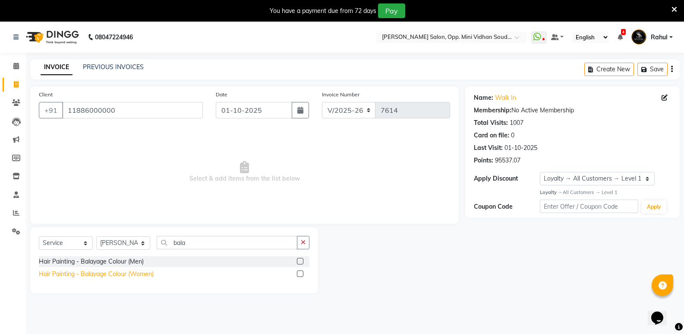
click at [127, 272] on div "Hair Painting - Balayage Colour (Women)" at bounding box center [96, 273] width 115 height 9
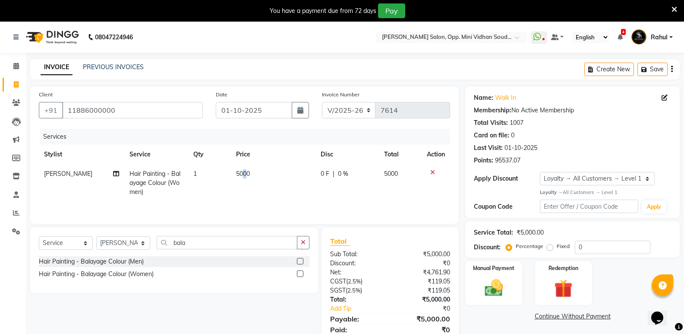
click at [244, 177] on td "5000" at bounding box center [273, 183] width 85 height 38
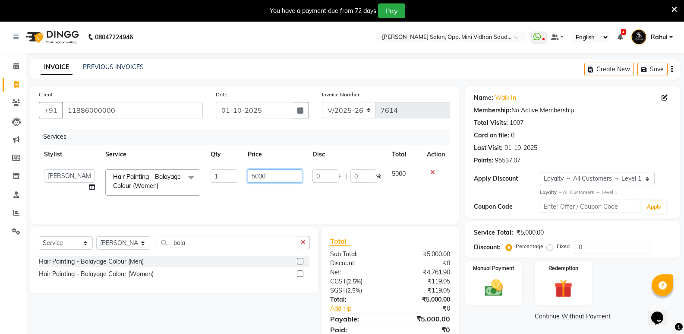
click at [260, 179] on input "5000" at bounding box center [275, 175] width 54 height 13
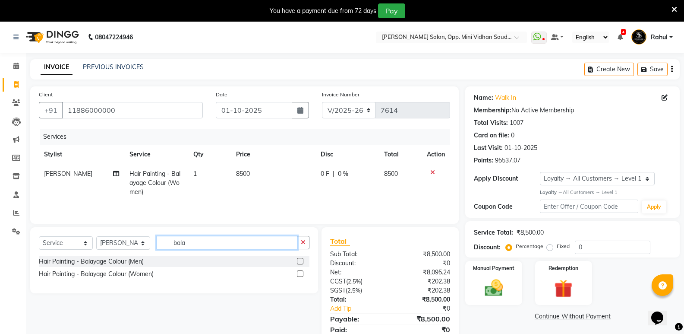
drag, startPoint x: 197, startPoint y: 246, endPoint x: 160, endPoint y: 256, distance: 38.3
click at [160, 256] on div "Select Service Product Membership Package Voucher Prepaid Gift Card Select Styl…" at bounding box center [174, 246] width 271 height 20
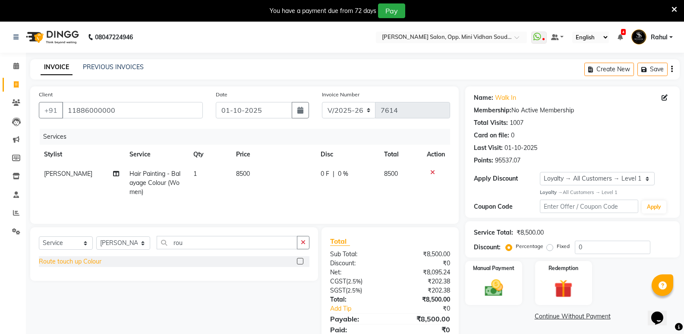
click at [96, 261] on div "Route touch up Colour" at bounding box center [70, 261] width 63 height 9
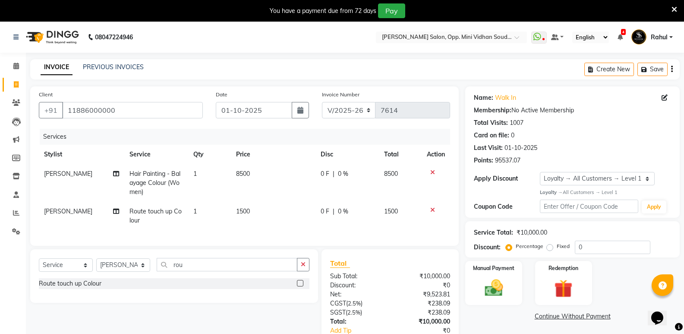
scroll to position [62, 0]
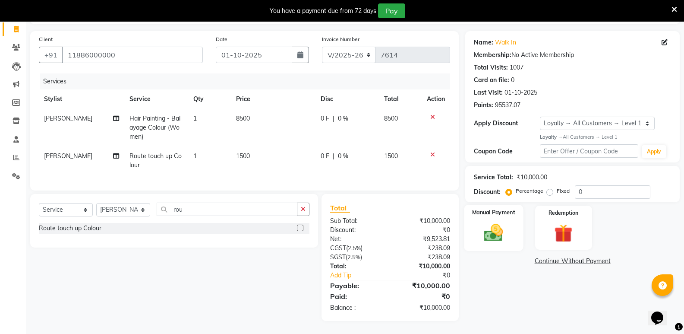
click at [496, 229] on img at bounding box center [493, 233] width 31 height 22
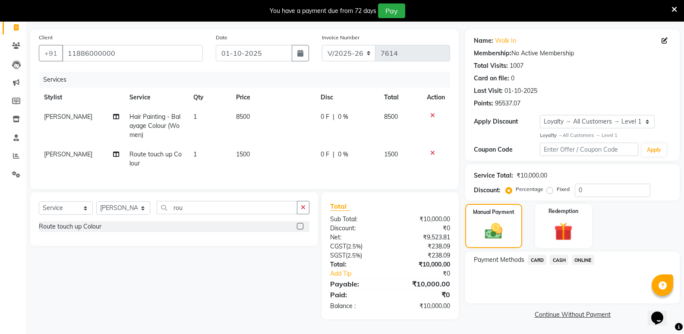
click at [540, 256] on span "CARD" at bounding box center [537, 260] width 19 height 10
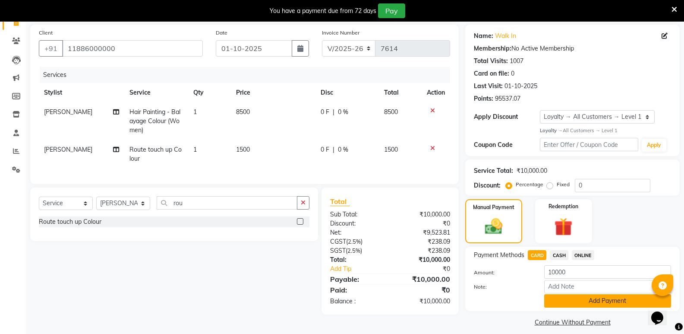
click at [551, 298] on button "Add Payment" at bounding box center [608, 300] width 127 height 13
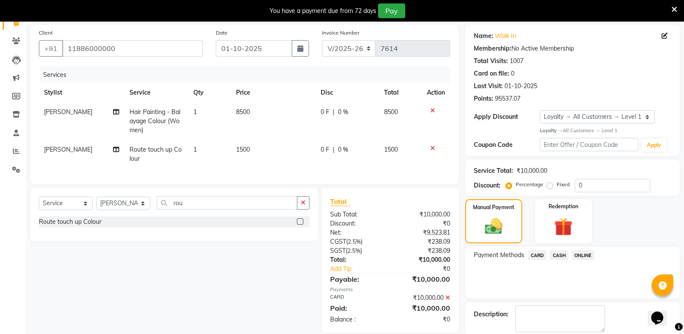
scroll to position [123, 0]
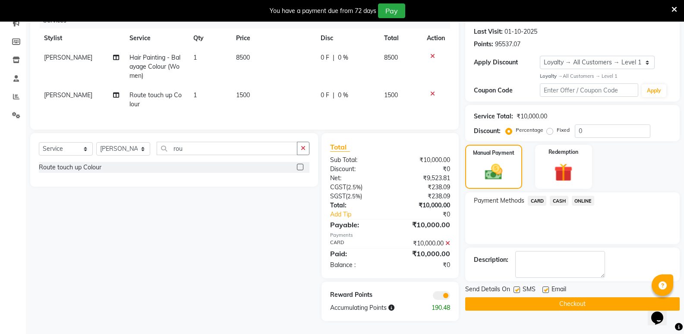
click at [552, 298] on button "Checkout" at bounding box center [573, 303] width 215 height 13
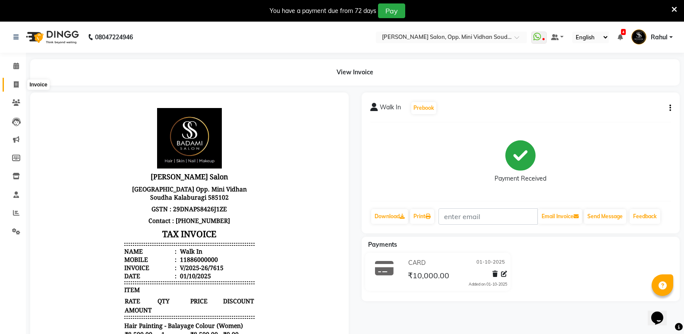
click at [14, 82] on icon at bounding box center [16, 84] width 5 height 6
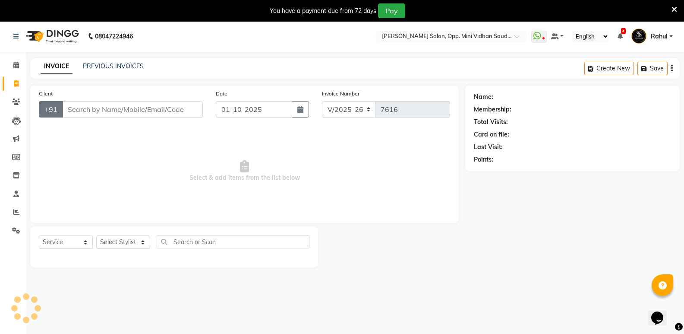
scroll to position [22, 0]
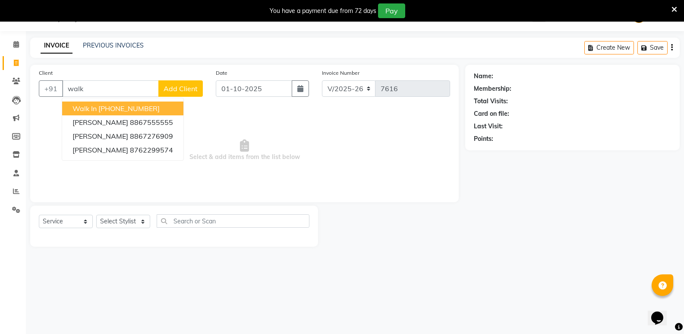
click at [85, 108] on span "Walk In" at bounding box center [85, 108] width 24 height 9
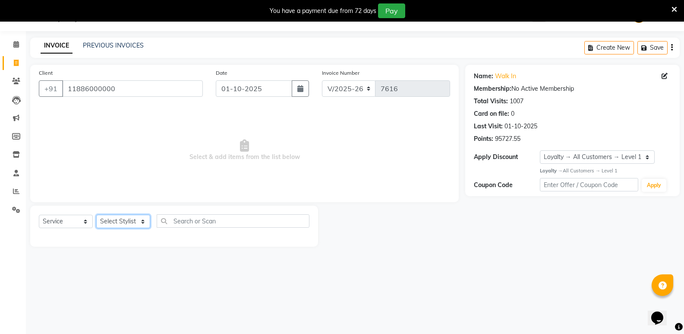
click at [106, 225] on select "Select Stylist Amir Hussain Ishwari Kiran Malik Mallu Manjunath Marmma Meraj Mo…" at bounding box center [123, 221] width 54 height 13
click at [96, 215] on select "Select Stylist Amir Hussain Ishwari Kiran Malik Mallu Manjunath Marmma Meraj Mo…" at bounding box center [123, 221] width 54 height 13
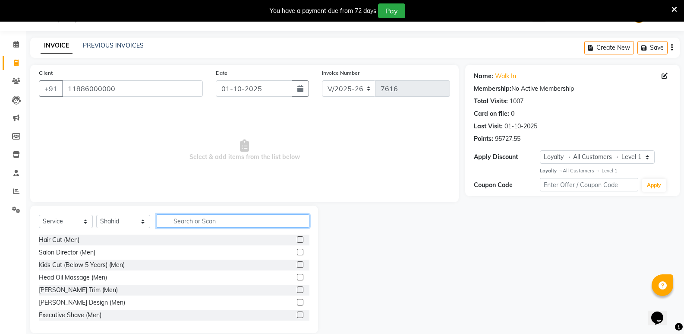
click at [245, 221] on input "text" at bounding box center [233, 220] width 153 height 13
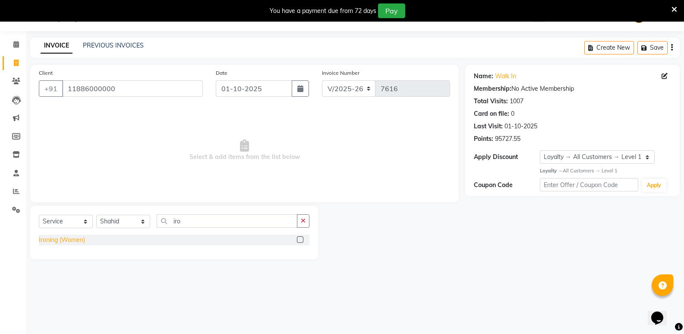
click at [80, 238] on div "Ironing (Women)" at bounding box center [62, 239] width 46 height 9
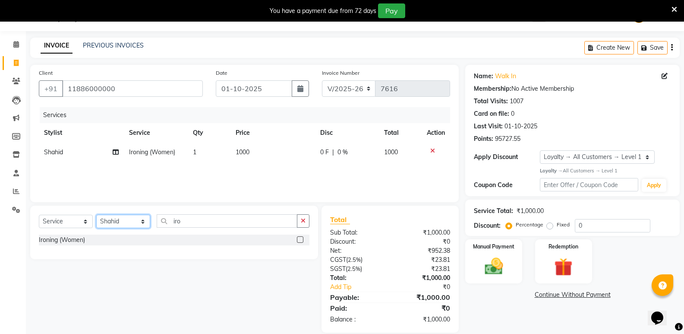
click at [124, 222] on select "Select Stylist Amir Hussain Ishwari Kiran Malik Mallu Manjunath Marmma Meraj Mo…" at bounding box center [123, 221] width 54 height 13
click at [96, 215] on select "Select Stylist Amir Hussain Ishwari Kiran Malik Mallu Manjunath Marmma Meraj Mo…" at bounding box center [123, 221] width 54 height 13
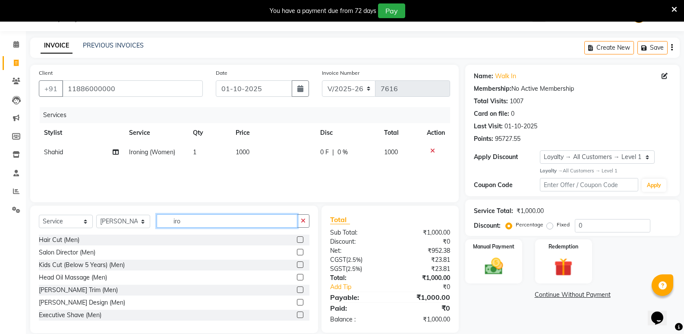
drag, startPoint x: 92, startPoint y: 222, endPoint x: 85, endPoint y: 222, distance: 6.9
click at [85, 222] on div "Select Service Product Membership Package Voucher Prepaid Gift Card Select Styl…" at bounding box center [174, 224] width 271 height 20
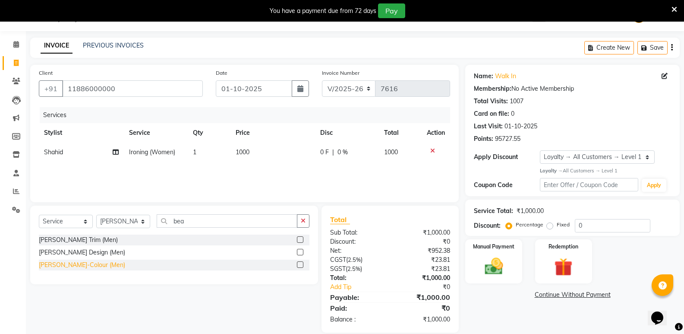
click at [61, 265] on div "Beard-Colour (Men)" at bounding box center [82, 264] width 86 height 9
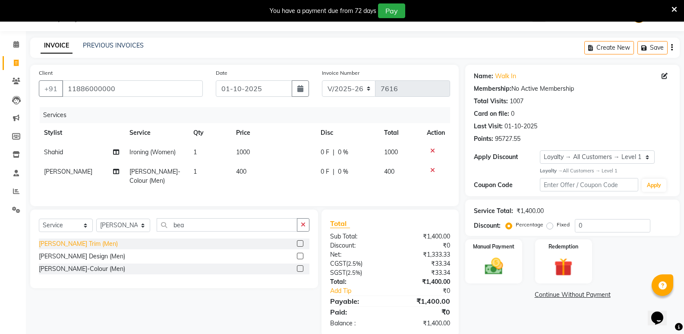
scroll to position [44, 0]
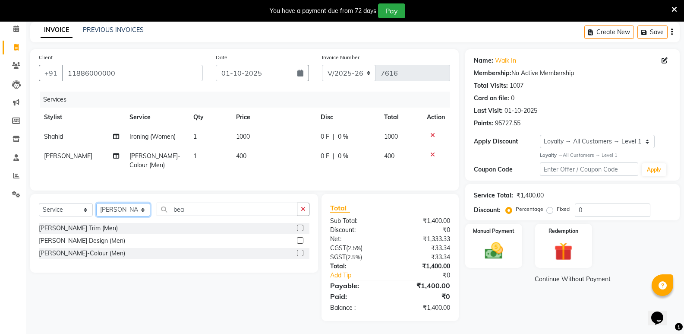
click at [112, 210] on select "Select Stylist Amir Hussain Ishwari Kiran Malik Mallu Manjunath Marmma Meraj Mo…" at bounding box center [123, 209] width 54 height 13
click at [431, 152] on icon at bounding box center [433, 155] width 5 height 6
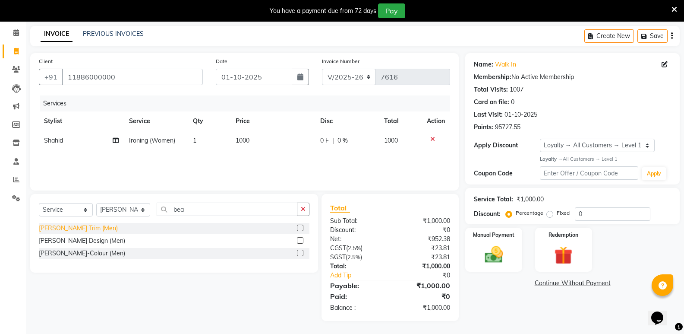
click at [67, 227] on div "[PERSON_NAME] Trim (Men)" at bounding box center [78, 228] width 79 height 9
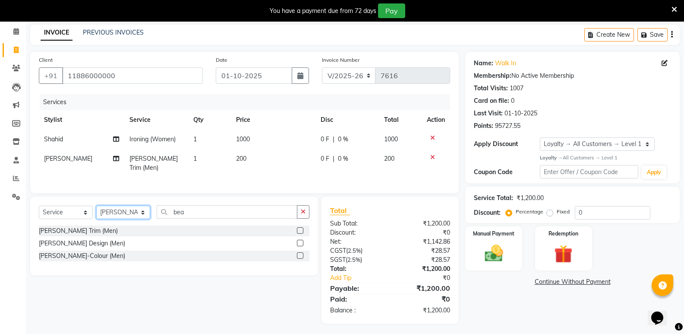
click at [115, 206] on select "Select Stylist Amir Hussain Ishwari Kiran Malik Mallu Manjunath Marmma Meraj Mo…" at bounding box center [123, 212] width 54 height 13
click at [96, 206] on select "Select Stylist Amir Hussain Ishwari Kiran Malik Mallu Manjunath Marmma Meraj Mo…" at bounding box center [123, 212] width 54 height 13
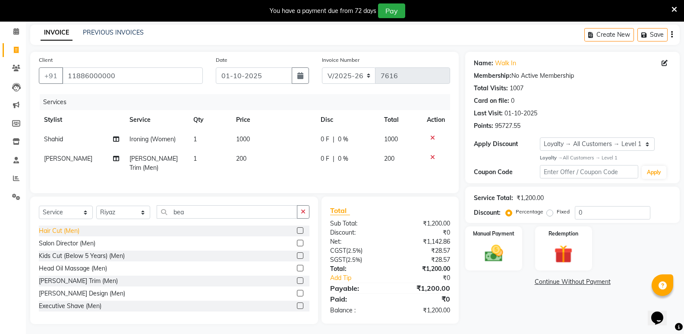
click at [56, 226] on div "Hair Cut (Men)" at bounding box center [59, 230] width 41 height 9
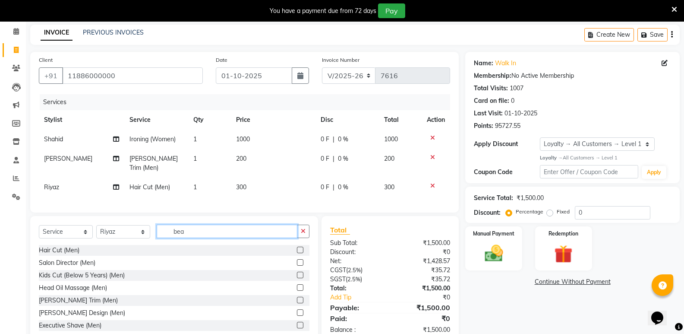
click at [187, 230] on input "bea" at bounding box center [227, 231] width 141 height 13
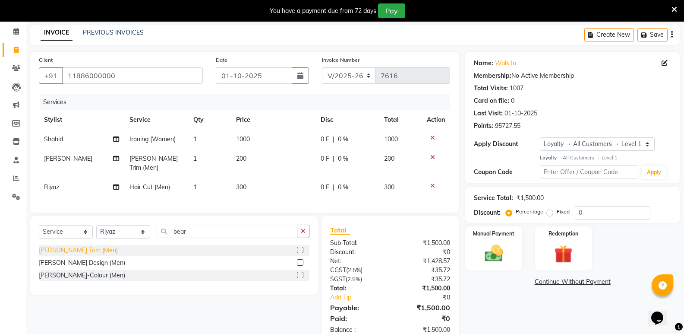
click at [66, 247] on div "[PERSON_NAME] Trim (Men)" at bounding box center [78, 250] width 79 height 9
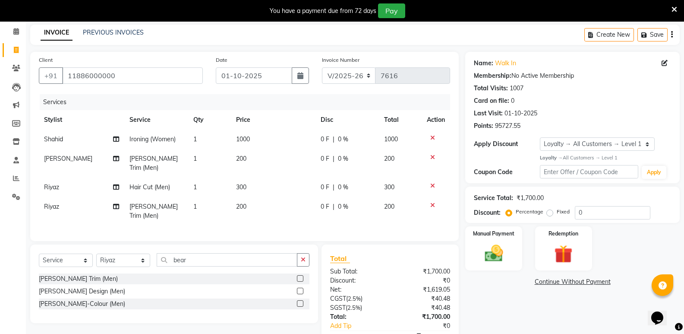
scroll to position [73, 0]
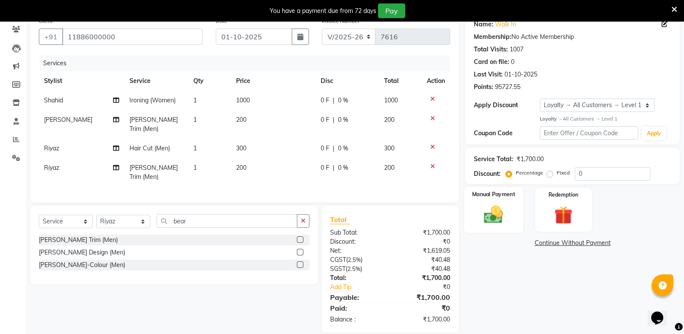
click at [492, 218] on img at bounding box center [493, 214] width 31 height 22
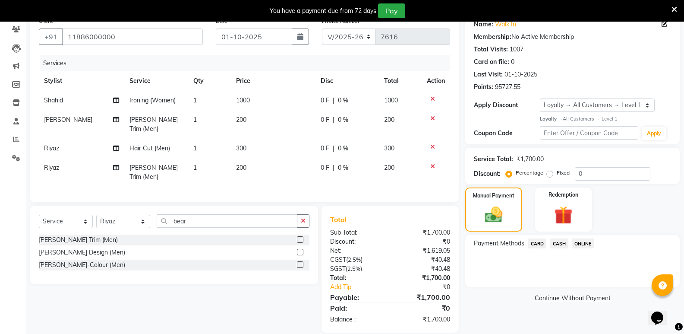
click at [556, 245] on span "CASH" at bounding box center [559, 243] width 19 height 10
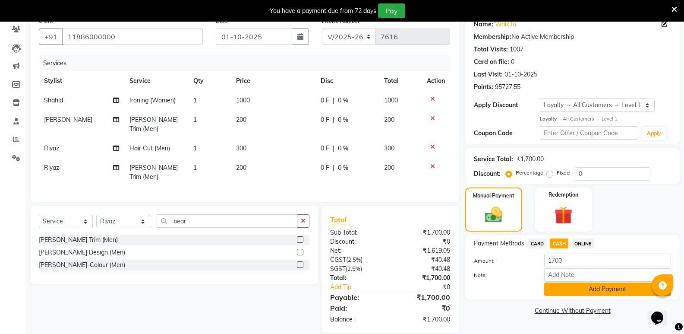
click at [567, 294] on button "Add Payment" at bounding box center [608, 288] width 127 height 13
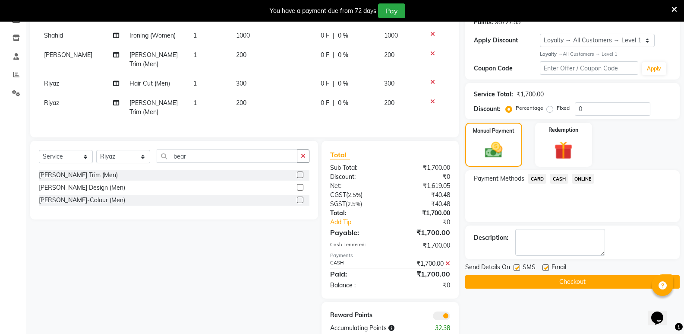
scroll to position [147, 0]
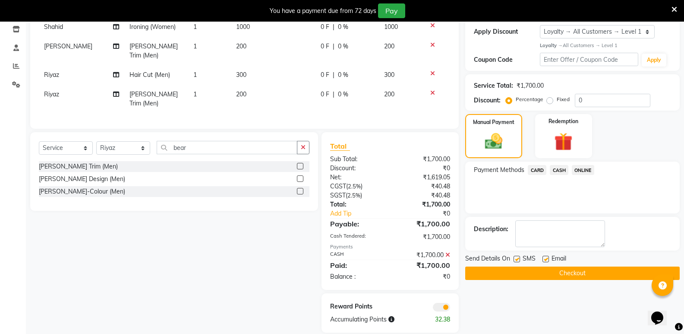
click at [576, 278] on button "Checkout" at bounding box center [573, 272] width 215 height 13
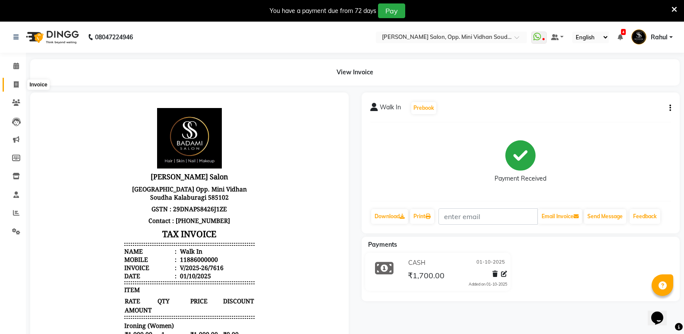
click at [13, 83] on span at bounding box center [16, 85] width 15 height 10
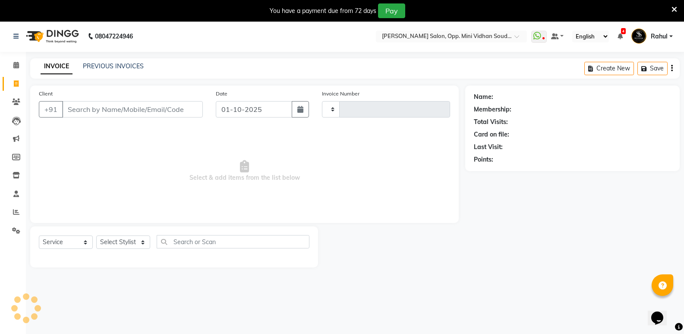
scroll to position [22, 0]
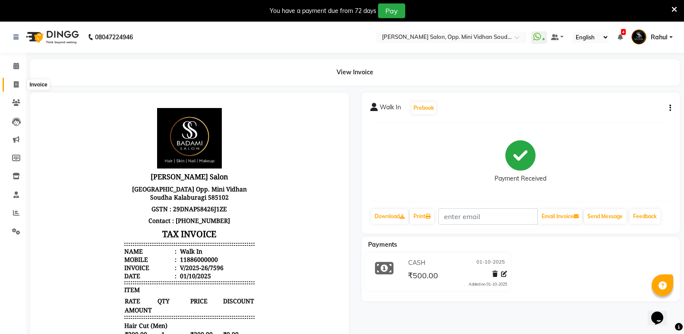
click at [13, 85] on span at bounding box center [16, 85] width 15 height 10
select select "service"
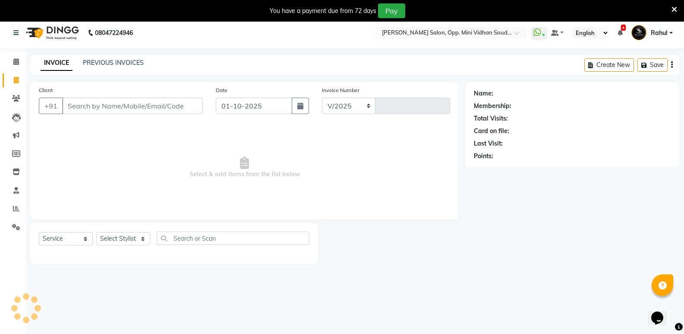
select select "4533"
type input "7597"
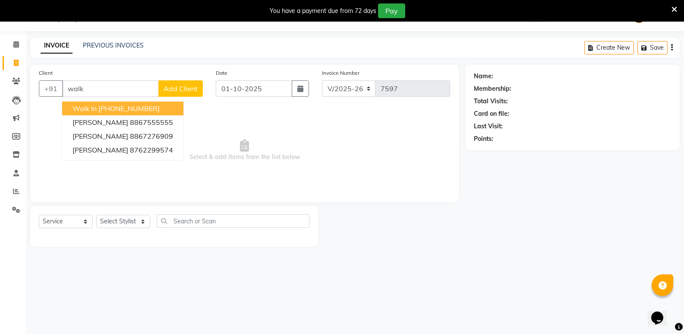
click at [152, 112] on ngb-highlight "+91 11886000000" at bounding box center [128, 108] width 61 height 9
type input "11886000000"
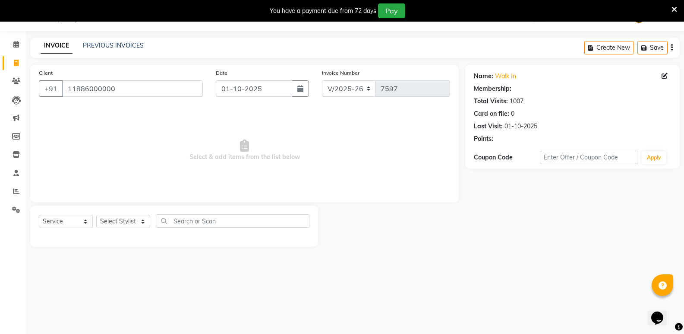
select select "1: Object"
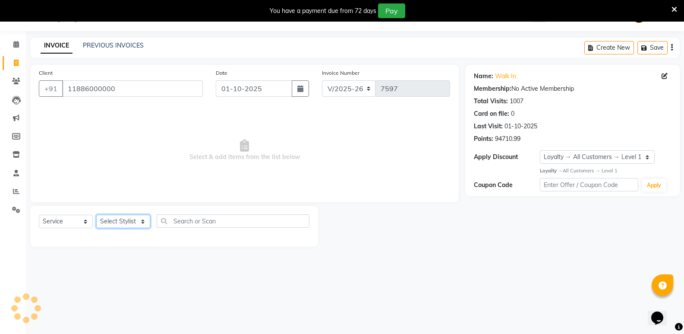
click at [118, 222] on select "Select Stylist Amir Hussain Ishwari Kiran Malik Mallu Manjunath Marmma Meraj Mo…" at bounding box center [123, 221] width 54 height 13
select select "25911"
click at [96, 215] on select "Select Stylist Amir Hussain Ishwari Kiran Malik Mallu Manjunath Marmma Meraj Mo…" at bounding box center [123, 221] width 54 height 13
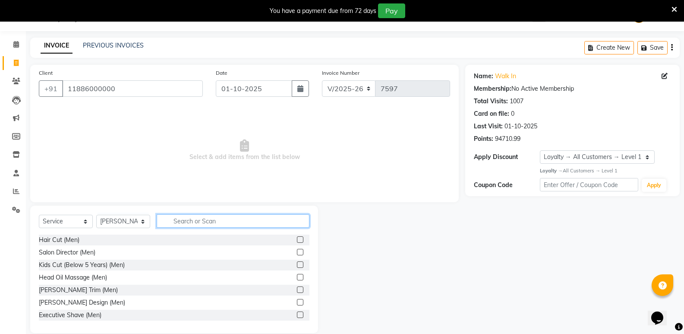
click at [203, 223] on input "text" at bounding box center [233, 220] width 153 height 13
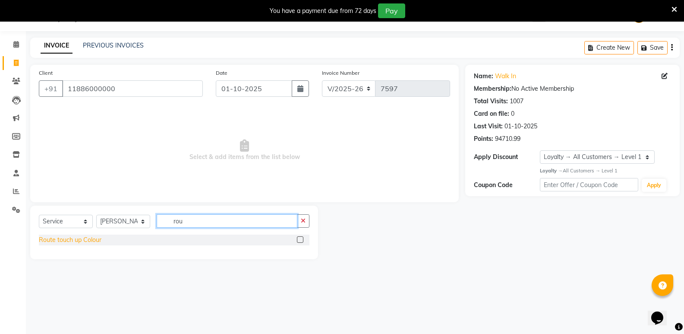
type input "rou"
click at [73, 242] on div "Route touch up Colour" at bounding box center [70, 239] width 63 height 9
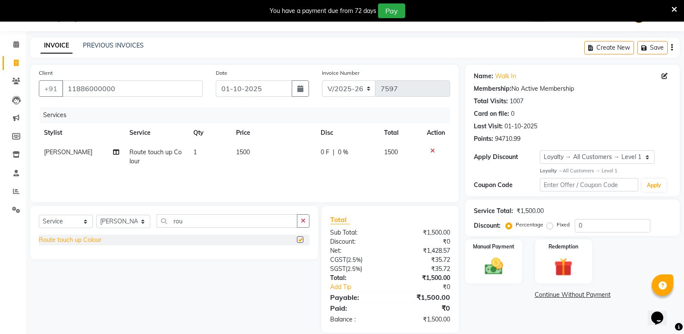
checkbox input "false"
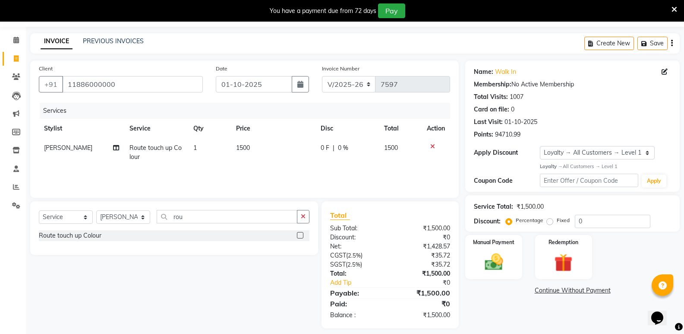
scroll to position [33, 0]
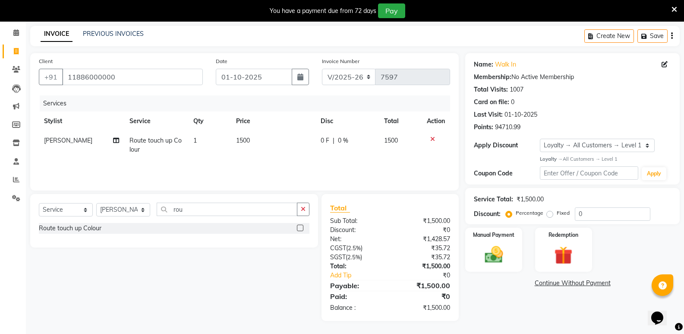
click at [434, 138] on icon at bounding box center [433, 139] width 5 height 6
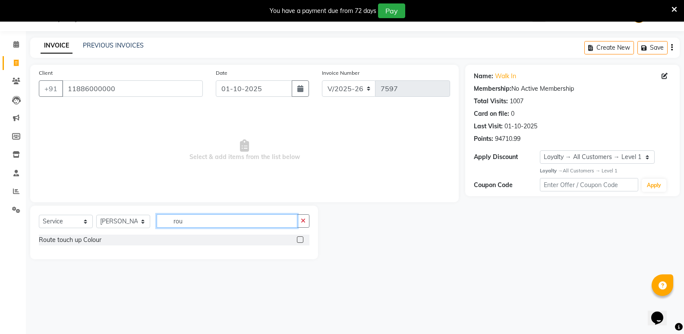
drag, startPoint x: 187, startPoint y: 226, endPoint x: 174, endPoint y: 232, distance: 14.7
click at [174, 232] on div "Select Service Product Membership Package Voucher Prepaid Gift Card Select Styl…" at bounding box center [174, 224] width 271 height 20
type input "volu"
click at [95, 236] on div "Volume Blow Dry (Women)" at bounding box center [76, 239] width 75 height 9
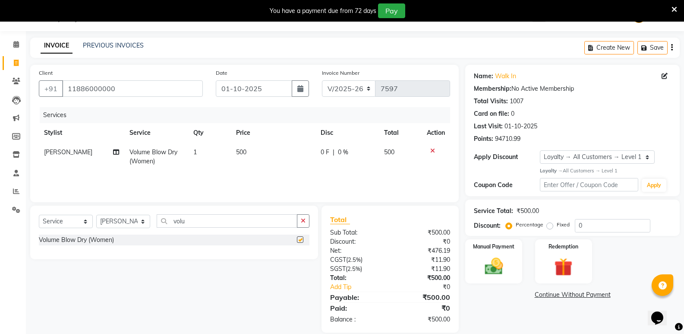
checkbox input "false"
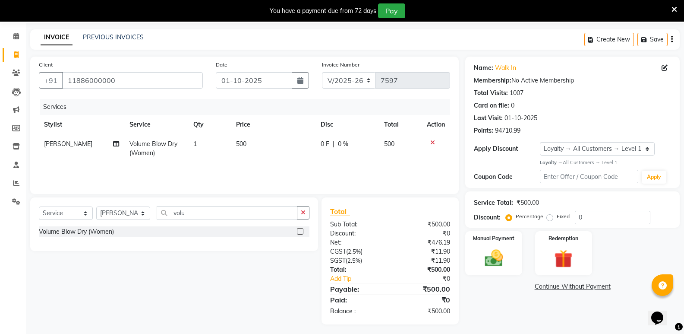
scroll to position [33, 0]
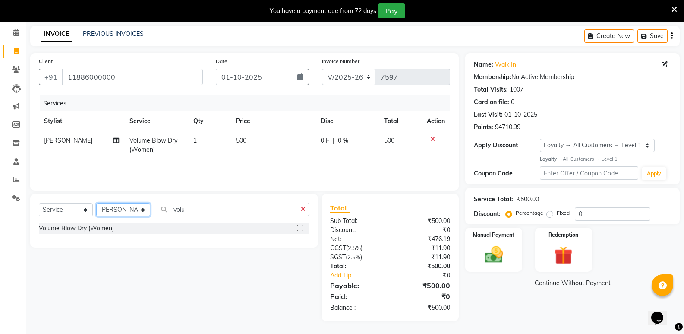
click at [118, 211] on select "Select Stylist Amir Hussain Ishwari Kiran Malik Mallu Manjunath Marmma Meraj Mo…" at bounding box center [123, 209] width 54 height 13
select select "50304"
click at [96, 203] on select "Select Stylist Amir Hussain Ishwari Kiran Malik Mallu Manjunath Marmma Meraj Mo…" at bounding box center [123, 209] width 54 height 13
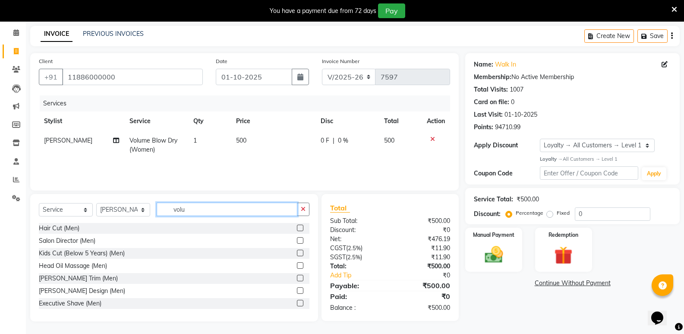
drag, startPoint x: 209, startPoint y: 212, endPoint x: 152, endPoint y: 210, distance: 57.9
click at [152, 210] on div "Select Service Product Membership Package Voucher Prepaid Gift Card Select Styl…" at bounding box center [174, 213] width 271 height 20
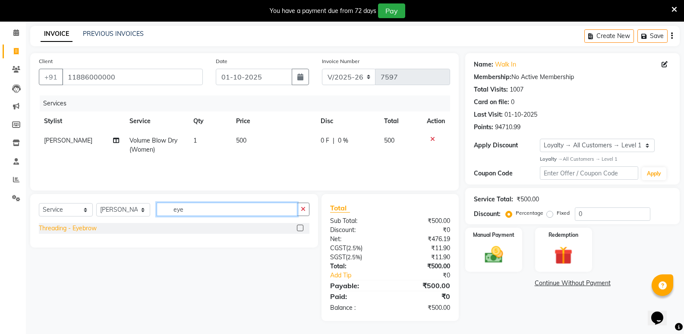
type input "eye"
click at [63, 228] on div "Threading - Eyebrow" at bounding box center [68, 228] width 58 height 9
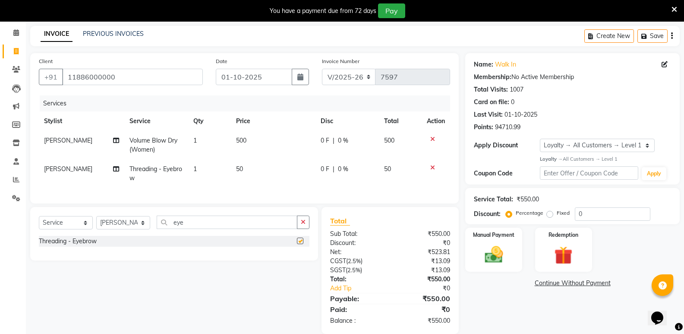
checkbox input "false"
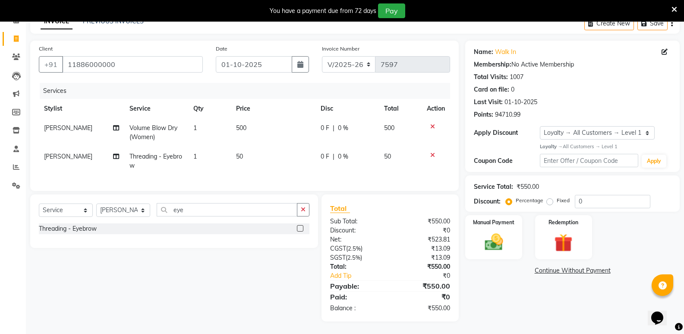
scroll to position [53, 0]
click at [488, 241] on img at bounding box center [493, 242] width 31 height 22
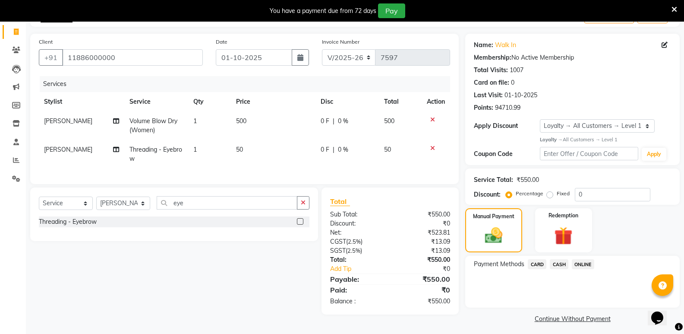
click at [554, 260] on span "CASH" at bounding box center [559, 264] width 19 height 10
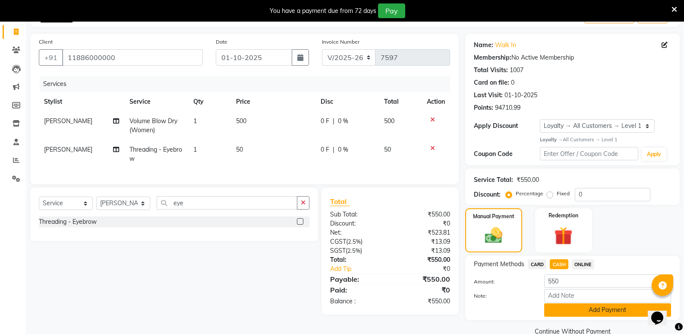
click at [567, 306] on button "Add Payment" at bounding box center [608, 309] width 127 height 13
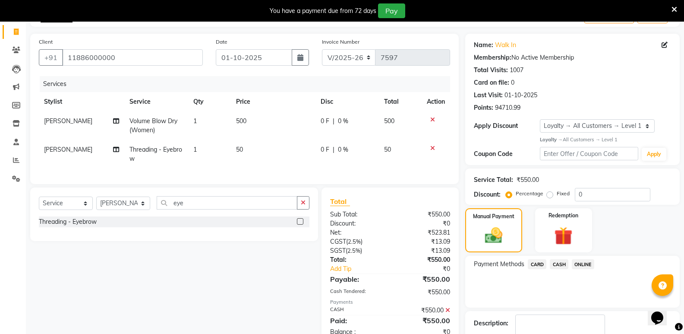
scroll to position [126, 0]
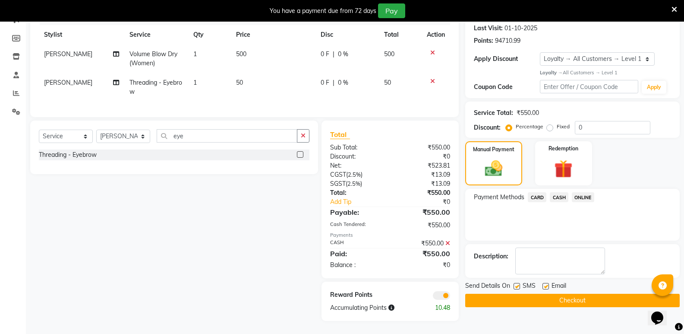
click at [526, 294] on button "Checkout" at bounding box center [573, 300] width 215 height 13
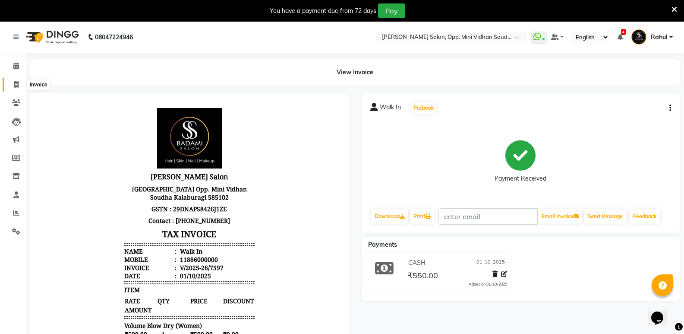
click at [17, 84] on icon at bounding box center [16, 84] width 5 height 6
select select "4533"
select select "service"
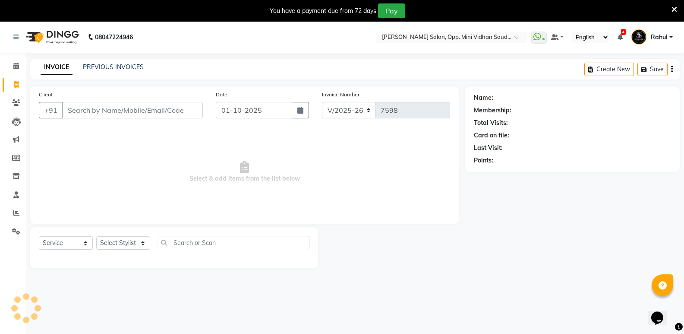
scroll to position [22, 0]
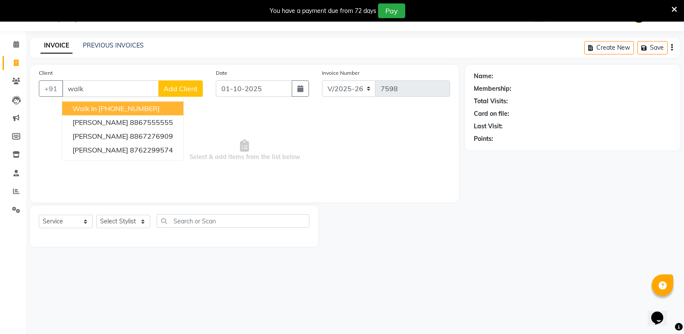
click at [134, 105] on ngb-highlight "+91 11886000000" at bounding box center [128, 108] width 61 height 9
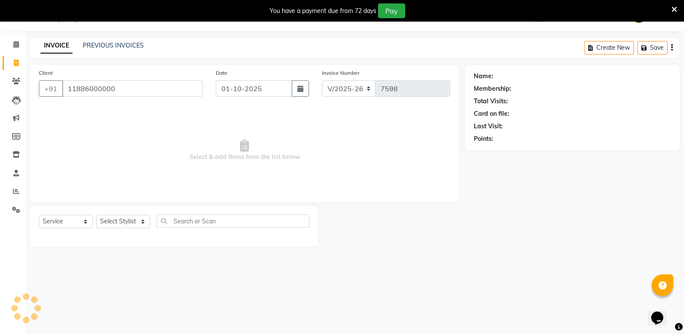
type input "11886000000"
select select "1: Object"
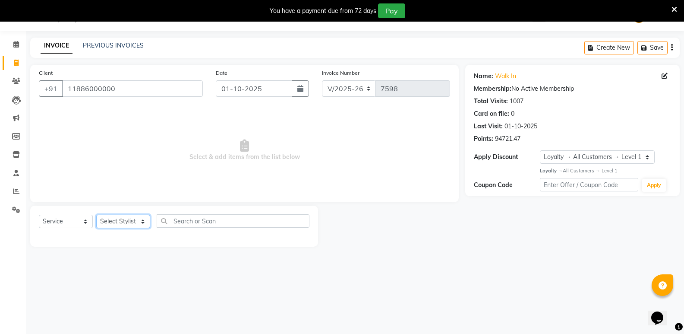
click at [117, 225] on select "Select Stylist Amir Hussain Ishwari Kiran Malik Mallu Manjunath Marmma Meraj Mo…" at bounding box center [123, 221] width 54 height 13
select select "25906"
click at [96, 215] on select "Select Stylist Amir Hussain Ishwari Kiran Malik Mallu Manjunath Marmma Meraj Mo…" at bounding box center [123, 221] width 54 height 13
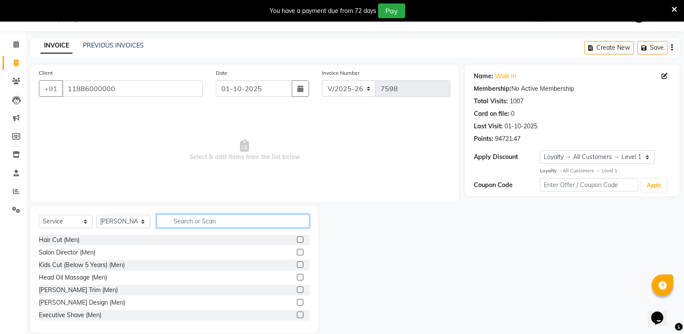
click at [242, 224] on input "text" at bounding box center [233, 220] width 153 height 13
click at [51, 237] on div "Hair Cut (Men)" at bounding box center [59, 239] width 41 height 9
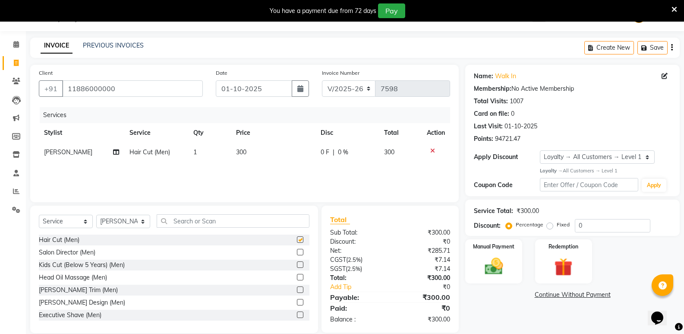
checkbox input "false"
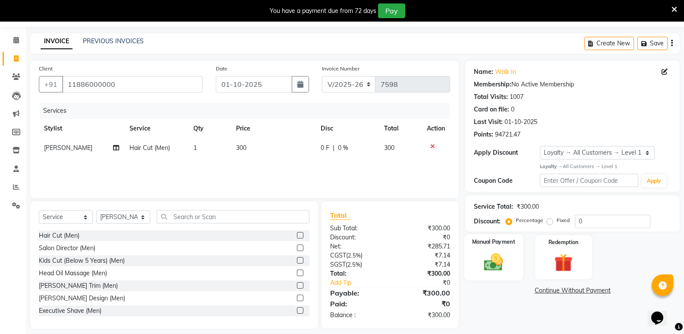
scroll to position [34, 0]
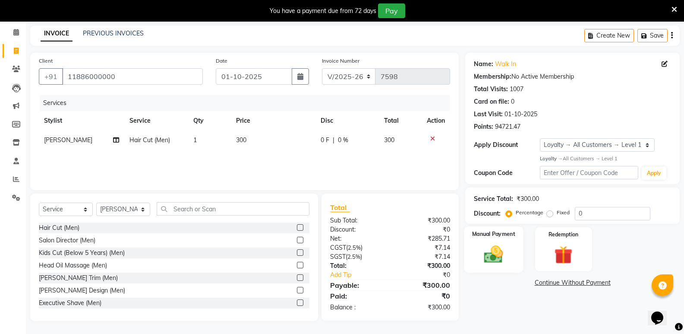
click at [488, 256] on img at bounding box center [493, 254] width 31 height 22
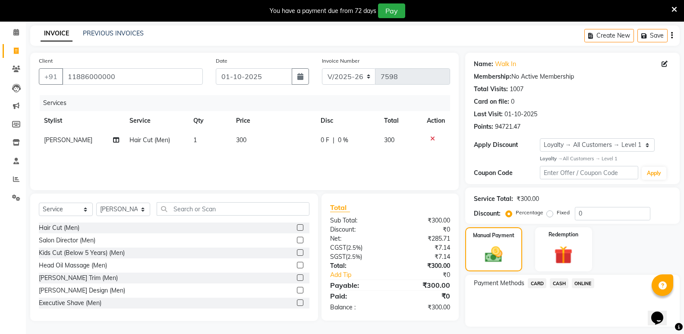
click at [559, 284] on span "CASH" at bounding box center [559, 283] width 19 height 10
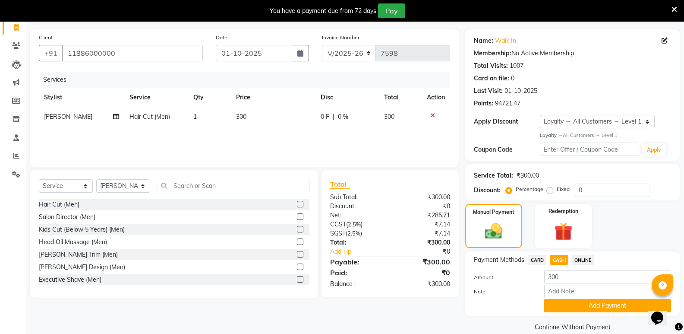
scroll to position [70, 0]
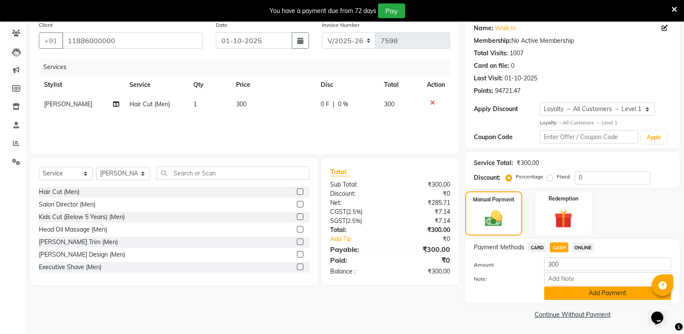
click at [576, 298] on button "Add Payment" at bounding box center [608, 292] width 127 height 13
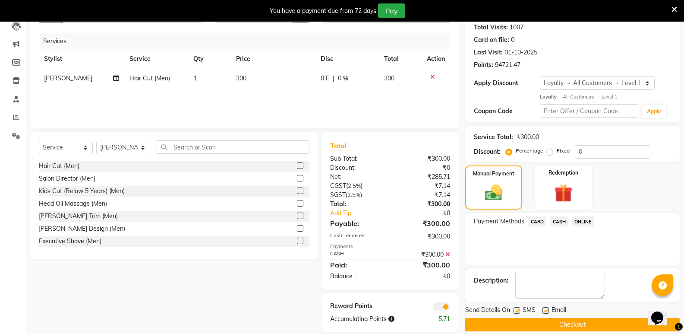
scroll to position [107, 0]
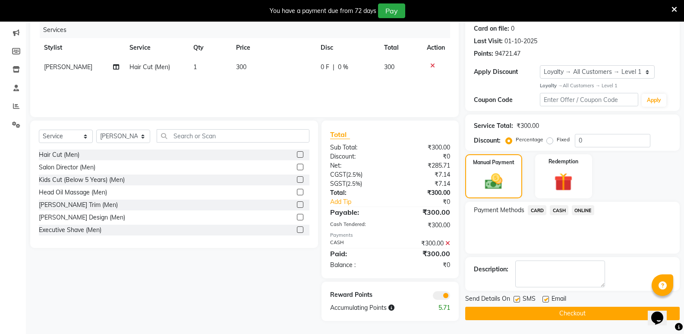
click at [579, 310] on button "Checkout" at bounding box center [573, 313] width 215 height 13
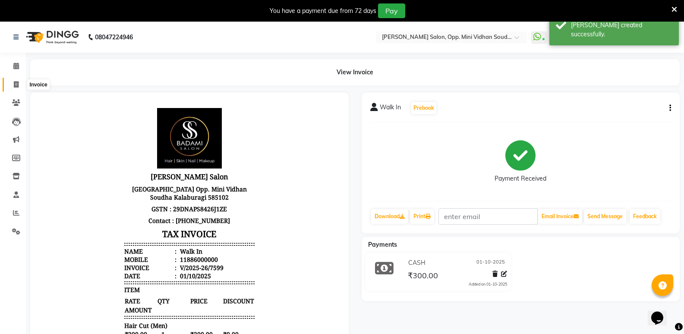
click at [21, 85] on span at bounding box center [16, 85] width 15 height 10
select select "4533"
select select "service"
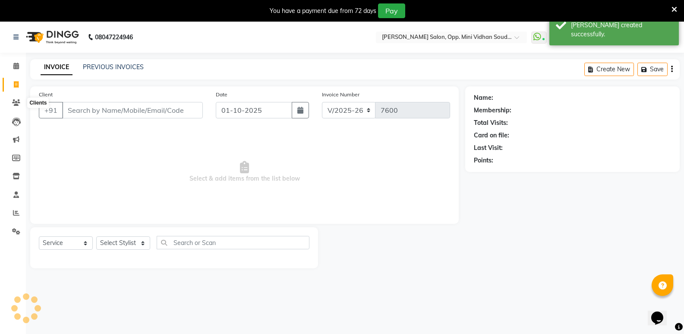
scroll to position [22, 0]
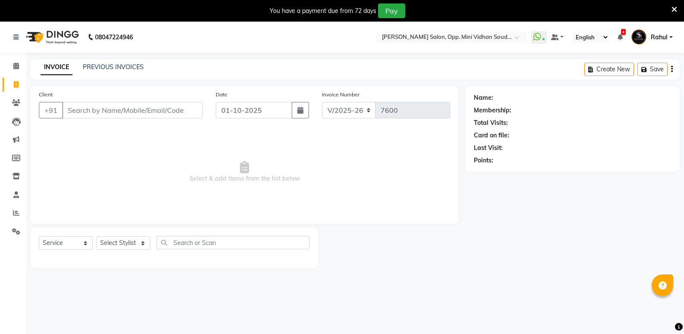
select select "4533"
select select "service"
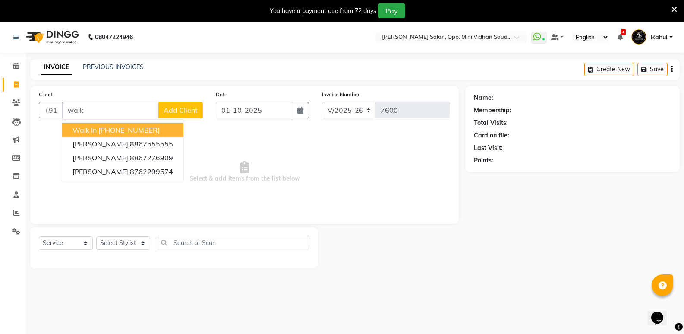
click at [142, 128] on ngb-highlight "+91 11886000000" at bounding box center [128, 130] width 61 height 9
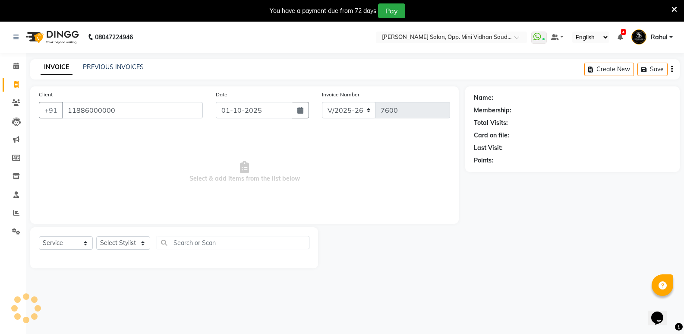
type input "11886000000"
select select "1: Object"
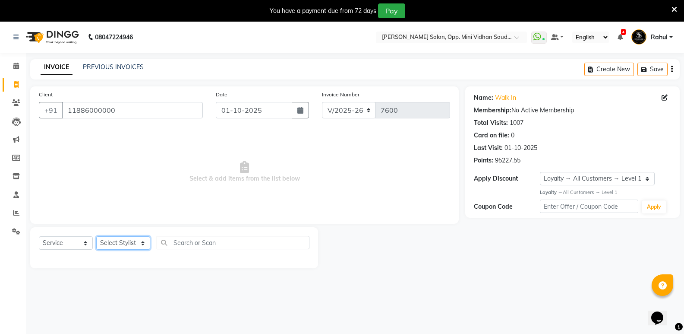
click at [130, 242] on select "Select Stylist Amir Hussain Ishwari Kiran Malik Mallu Manjunath Marmma Meraj Mo…" at bounding box center [123, 242] width 54 height 13
select select "28117"
click at [96, 236] on select "Select Stylist Amir Hussain Ishwari Kiran Malik Mallu Manjunath Marmma Meraj Mo…" at bounding box center [123, 242] width 54 height 13
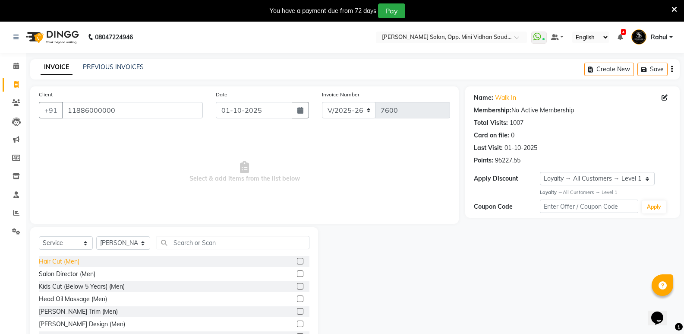
click at [49, 261] on div "Hair Cut (Men)" at bounding box center [59, 261] width 41 height 9
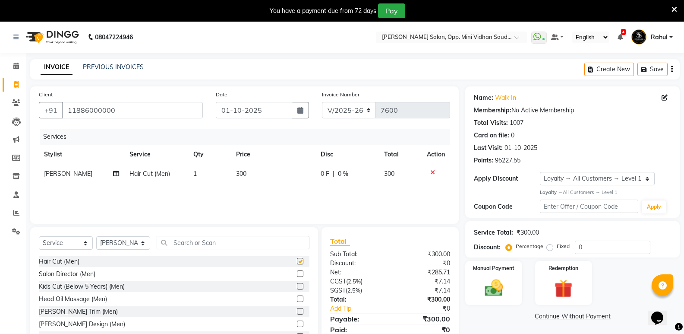
checkbox input "false"
click at [196, 244] on input "text" at bounding box center [233, 242] width 153 height 13
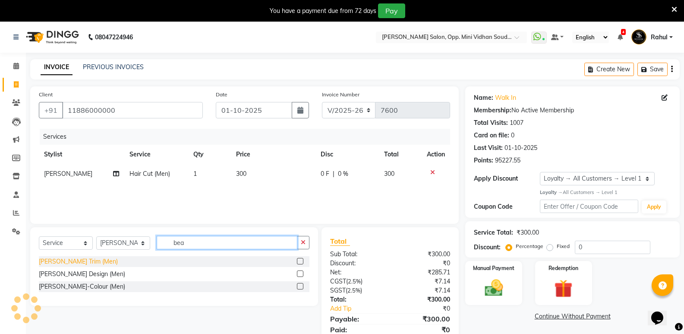
type input "bea"
click at [64, 260] on div "[PERSON_NAME] Trim (Men)" at bounding box center [78, 261] width 79 height 9
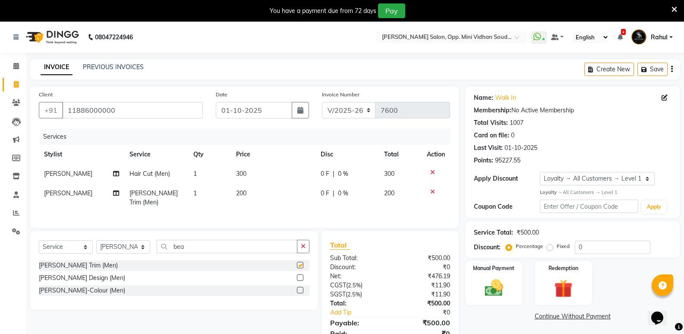
checkbox input "false"
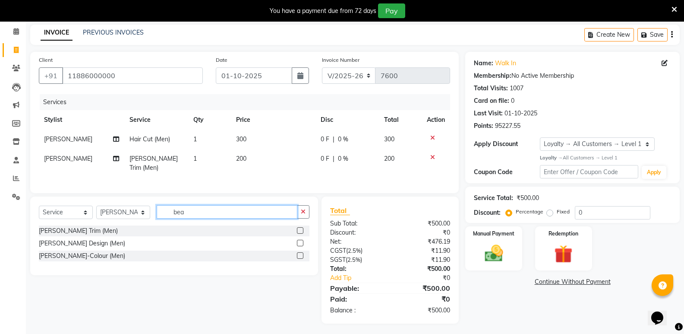
drag, startPoint x: 188, startPoint y: 215, endPoint x: 168, endPoint y: 225, distance: 22.6
click at [168, 225] on div "Select Service Product Membership Package Voucher Prepaid Gift Card Select Styl…" at bounding box center [174, 235] width 288 height 79
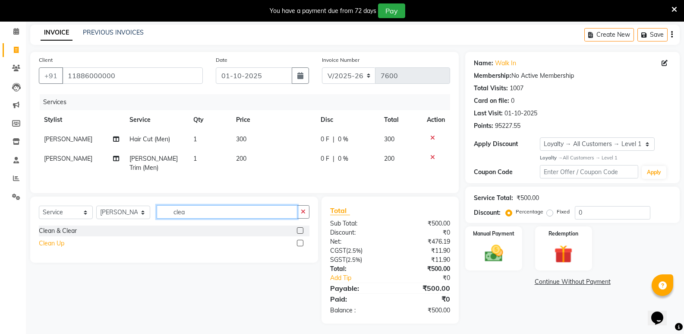
type input "clea"
click at [58, 241] on div "Clean Up" at bounding box center [51, 243] width 25 height 9
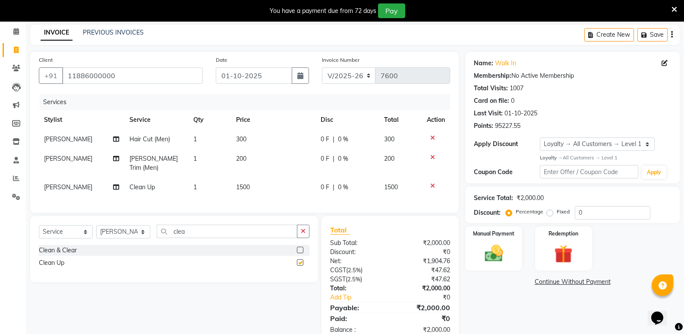
checkbox input "false"
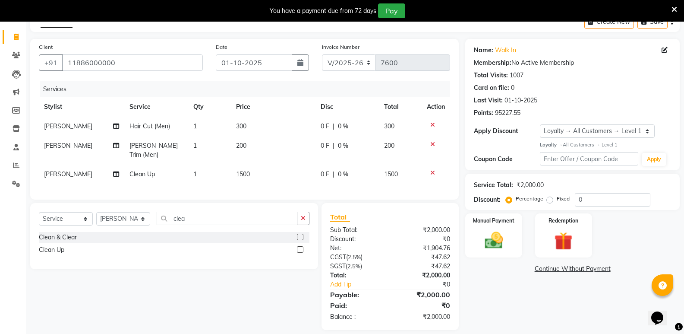
scroll to position [54, 0]
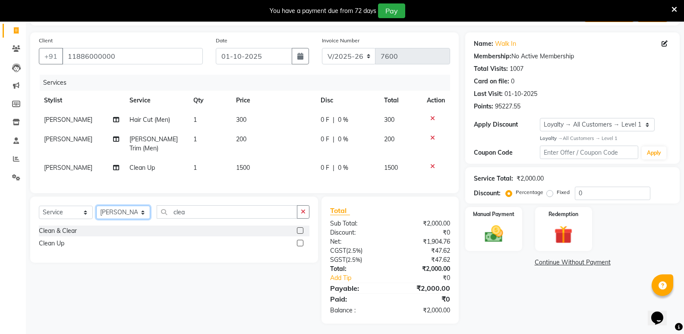
click at [112, 214] on select "Select Stylist Amir Hussain Ishwari Kiran Malik Mallu Manjunath Marmma Meraj Mo…" at bounding box center [123, 212] width 54 height 13
click at [96, 206] on select "Select Stylist Amir Hussain Ishwari Kiran Malik Mallu Manjunath Marmma Meraj Mo…" at bounding box center [123, 212] width 54 height 13
click at [129, 206] on select "Select Stylist Amir Hussain Ishwari Kiran Malik Mallu Manjunath Marmma Meraj Mo…" at bounding box center [123, 212] width 54 height 13
select select "43648"
click at [96, 206] on select "Select Stylist Amir Hussain Ishwari Kiran Malik Mallu Manjunath Marmma Meraj Mo…" at bounding box center [123, 212] width 54 height 13
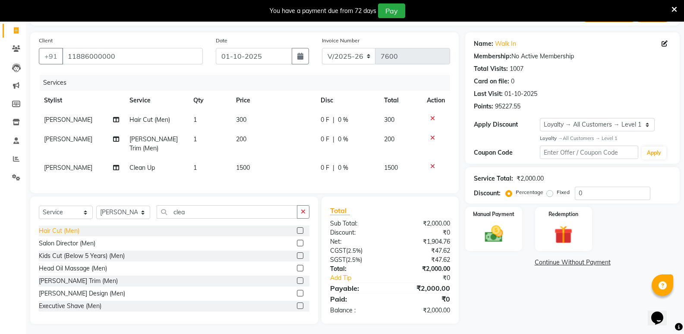
click at [55, 226] on div "Hair Cut (Men)" at bounding box center [59, 230] width 41 height 9
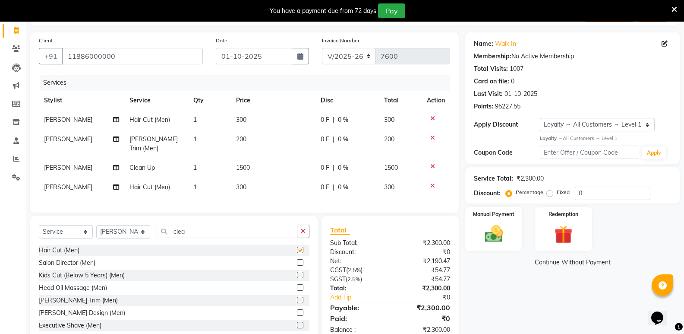
checkbox input "false"
drag, startPoint x: 199, startPoint y: 226, endPoint x: 170, endPoint y: 235, distance: 29.9
click at [170, 235] on div "Select Service Product Membership Package Voucher Prepaid Gift Card Select Styl…" at bounding box center [174, 235] width 271 height 20
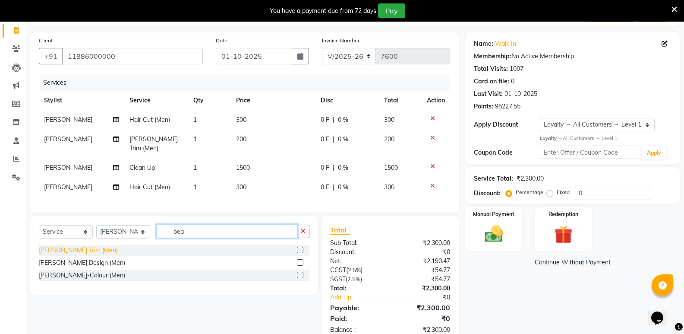
type input "bea"
click at [65, 246] on div "[PERSON_NAME] Trim (Men)" at bounding box center [78, 250] width 79 height 9
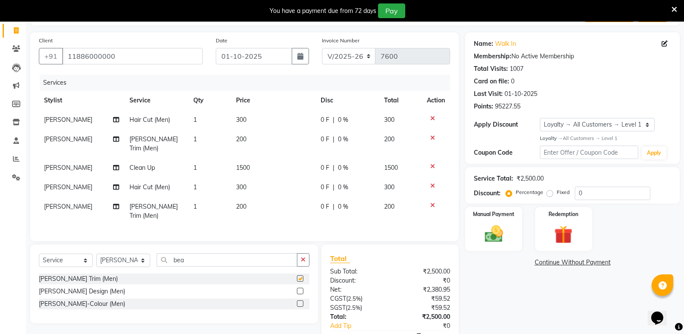
checkbox input "false"
drag, startPoint x: 212, startPoint y: 249, endPoint x: 126, endPoint y: 266, distance: 88.0
click at [126, 266] on div "Select Service Product Membership Package Voucher Prepaid Gift Card Select Styl…" at bounding box center [174, 283] width 288 height 79
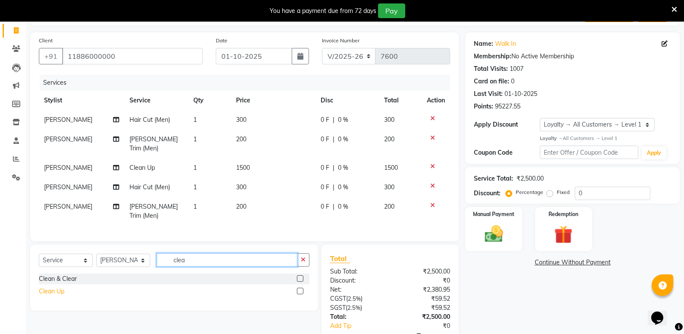
type input "clea"
click at [50, 287] on div "Clean Up" at bounding box center [51, 291] width 25 height 9
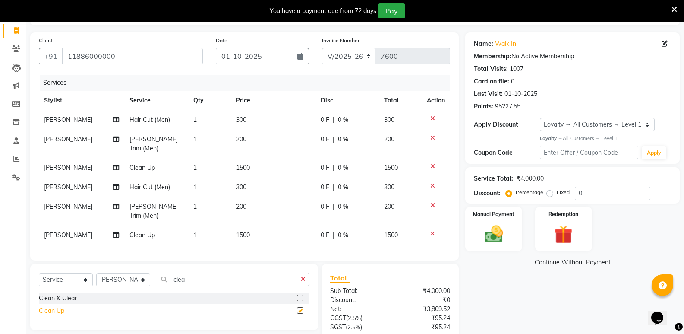
checkbox input "false"
drag, startPoint x: 202, startPoint y: 272, endPoint x: 166, endPoint y: 277, distance: 36.6
click at [166, 277] on div "Select Service Product Membership Package Voucher Prepaid Gift Card Select Styl…" at bounding box center [174, 282] width 271 height 20
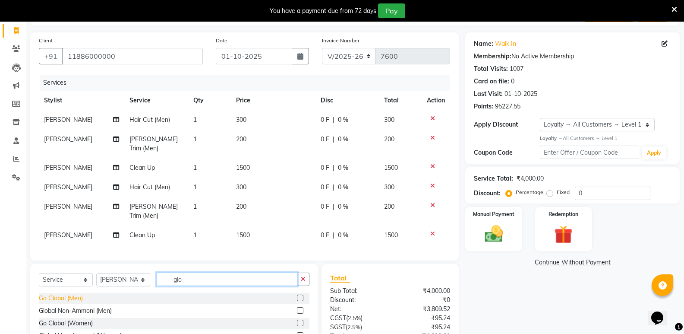
type input "glo"
click at [61, 294] on div "Go Global (Men)" at bounding box center [61, 298] width 44 height 9
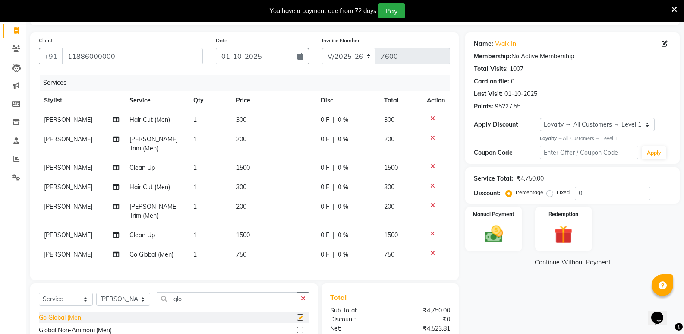
checkbox input "false"
click at [117, 292] on select "Select Stylist Amir Hussain Ishwari Kiran Malik Mallu Manjunath Marmma Meraj Mo…" at bounding box center [123, 298] width 54 height 13
select select "25904"
click at [96, 292] on select "Select Stylist Amir Hussain Ishwari Kiran Malik Mallu Manjunath Marmma Meraj Mo…" at bounding box center [123, 298] width 54 height 13
drag, startPoint x: 209, startPoint y: 287, endPoint x: 129, endPoint y: 300, distance: 81.4
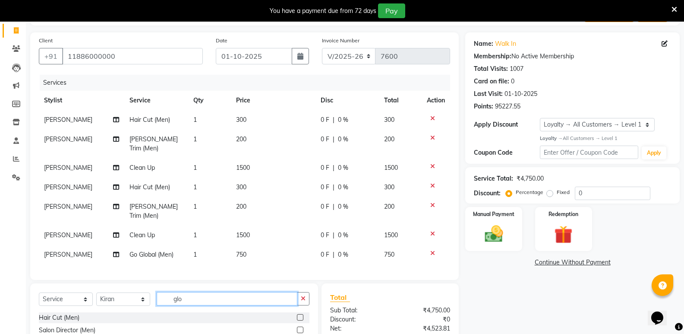
click at [129, 300] on div "Select Service Product Membership Package Voucher Prepaid Gift Card Select Styl…" at bounding box center [174, 302] width 271 height 20
type input "wom"
click at [66, 326] on div "Hair Cut (Women)" at bounding box center [64, 330] width 51 height 9
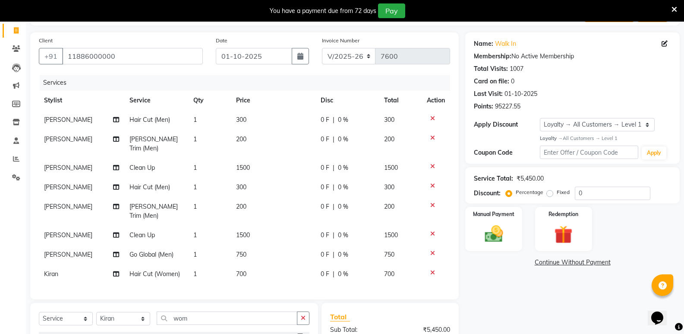
checkbox input "false"
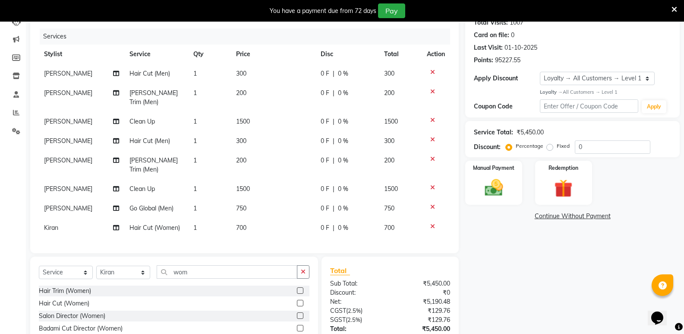
scroll to position [152, 0]
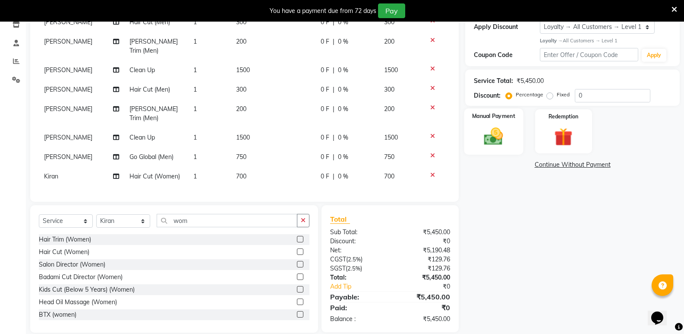
click at [492, 143] on img at bounding box center [493, 136] width 31 height 22
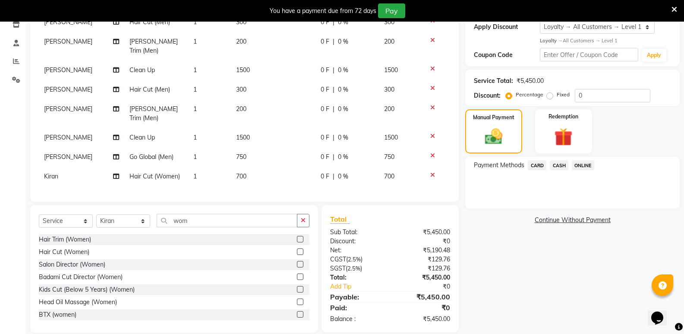
click at [580, 168] on span "ONLINE" at bounding box center [583, 165] width 22 height 10
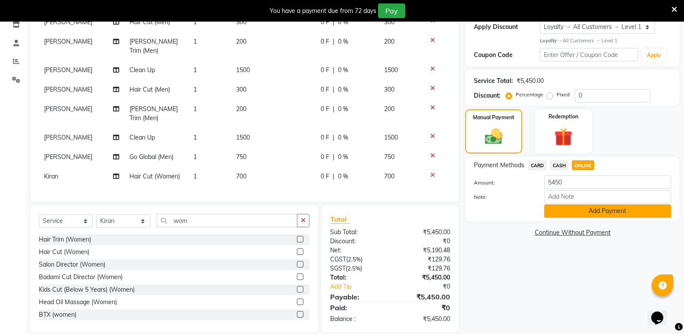
click at [556, 211] on button "Add Payment" at bounding box center [608, 210] width 127 height 13
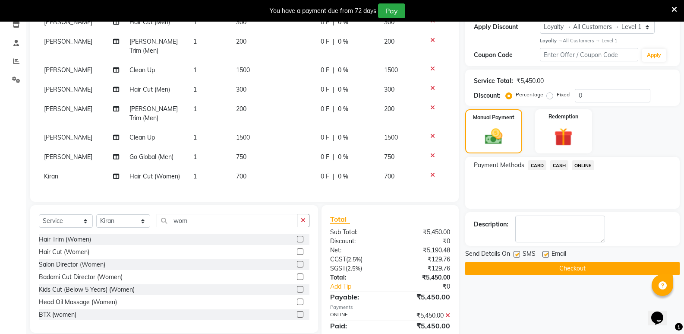
click at [514, 265] on button "Checkout" at bounding box center [573, 268] width 215 height 13
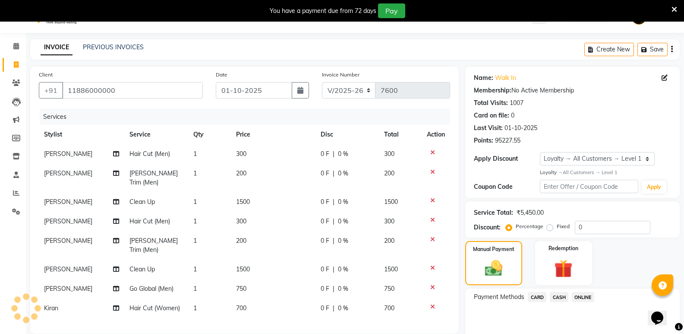
scroll to position [0, 0]
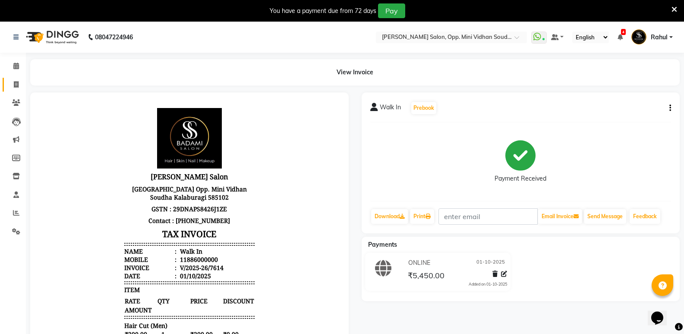
click at [8, 79] on link "Invoice" at bounding box center [13, 85] width 21 height 14
select select "4533"
select select "service"
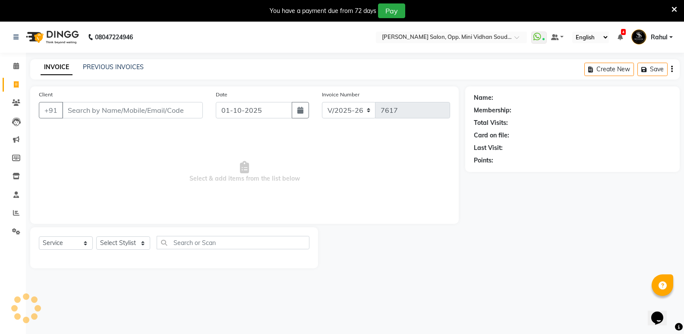
scroll to position [22, 0]
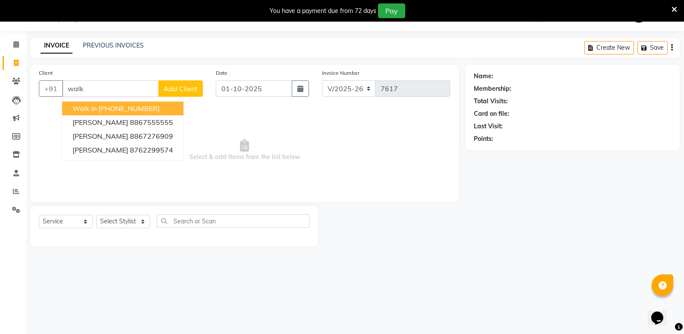
click at [145, 107] on ngb-highlight "+91 11886000000" at bounding box center [128, 108] width 61 height 9
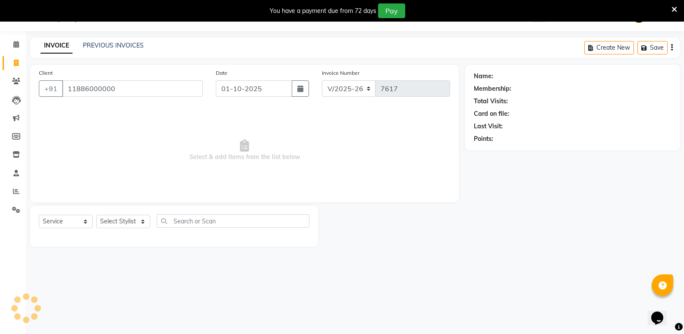
type input "11886000000"
click at [109, 223] on select "Select Stylist Amir Hussain Ishwari Kiran Malik Mallu Manjunath Marmma Meraj Mo…" at bounding box center [123, 221] width 54 height 13
select select "1: Object"
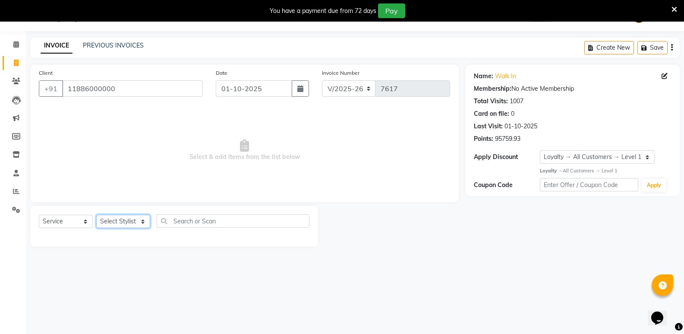
select select "63628"
click at [96, 215] on select "Select Stylist Amir Hussain Ishwari Kiran Malik Mallu Manjunath Marmma Meraj Mo…" at bounding box center [123, 221] width 54 height 13
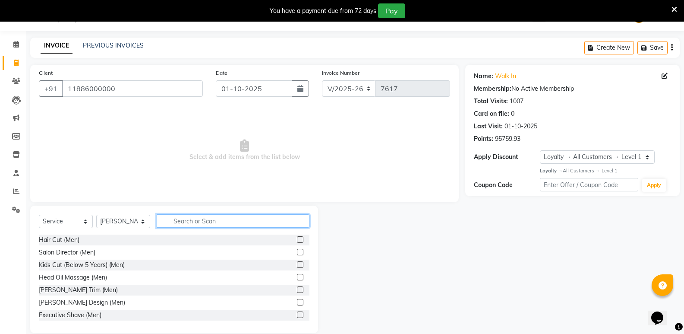
click at [191, 222] on input "text" at bounding box center [233, 220] width 153 height 13
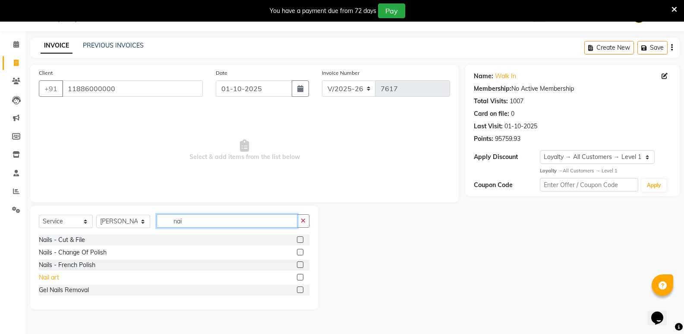
type input "nai"
click at [45, 277] on div "Nail art" at bounding box center [49, 277] width 20 height 9
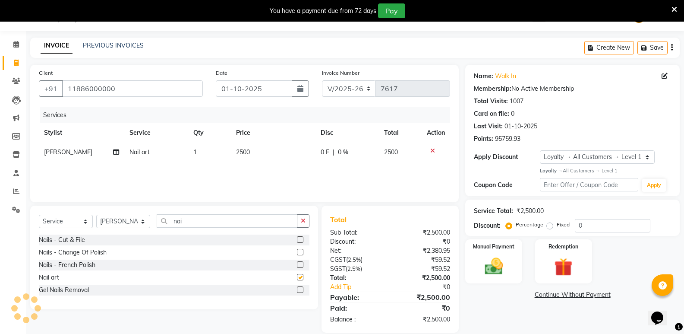
checkbox input "false"
click at [243, 152] on span "2500" at bounding box center [243, 152] width 14 height 8
select select "63628"
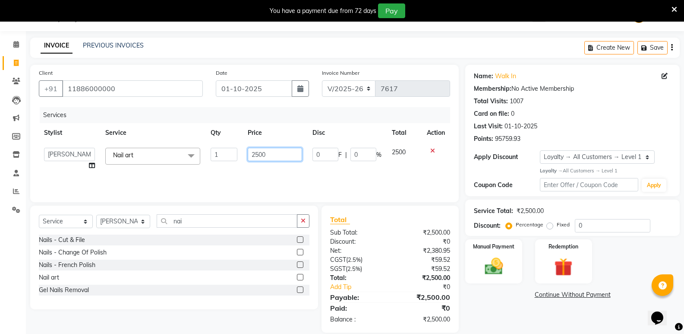
click at [259, 161] on input "2500" at bounding box center [275, 154] width 54 height 13
type input "4000"
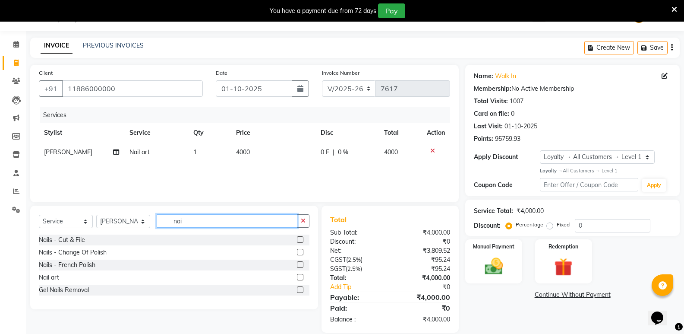
drag, startPoint x: 187, startPoint y: 225, endPoint x: 159, endPoint y: 233, distance: 29.2
click at [159, 233] on div "Select Service Product Membership Package Voucher Prepaid Gift Card Select Styl…" at bounding box center [174, 224] width 271 height 20
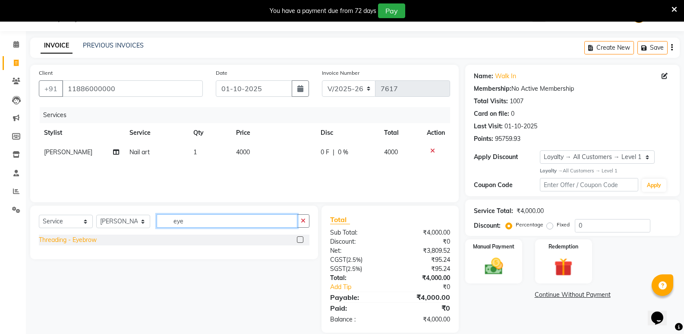
type input "eye"
click at [78, 243] on div "Threading - Eyebrow" at bounding box center [68, 239] width 58 height 9
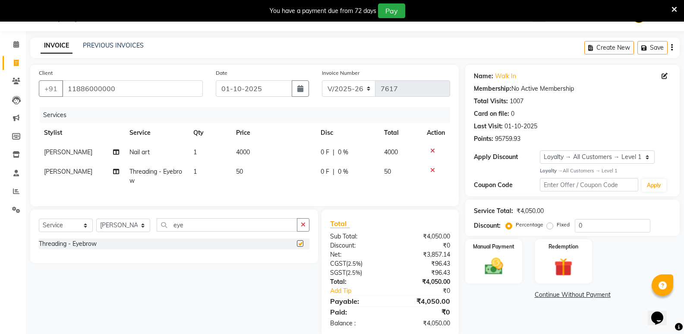
checkbox input "false"
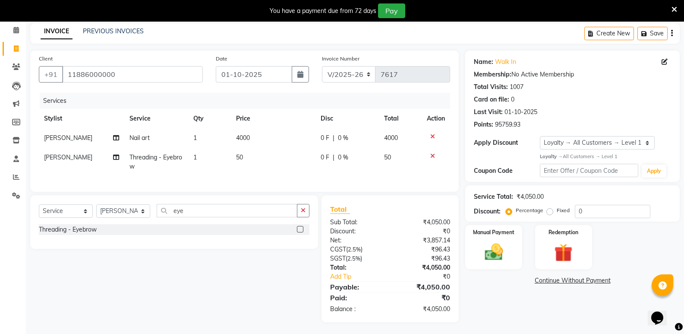
scroll to position [44, 0]
click at [507, 240] on img at bounding box center [493, 251] width 31 height 22
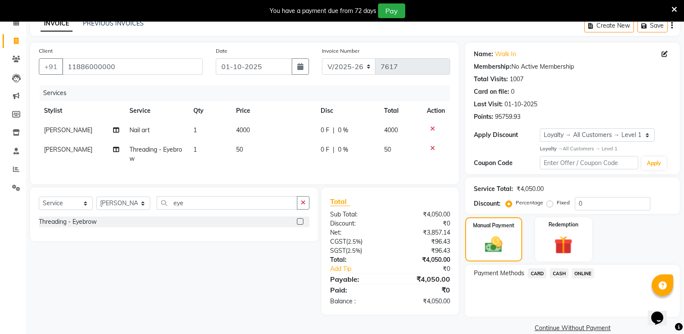
click at [561, 271] on span "CASH" at bounding box center [559, 273] width 19 height 10
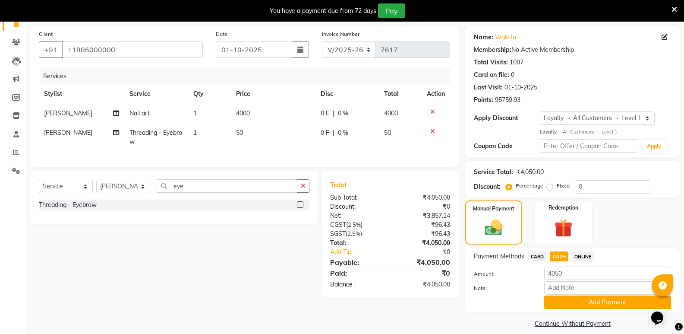
scroll to position [70, 0]
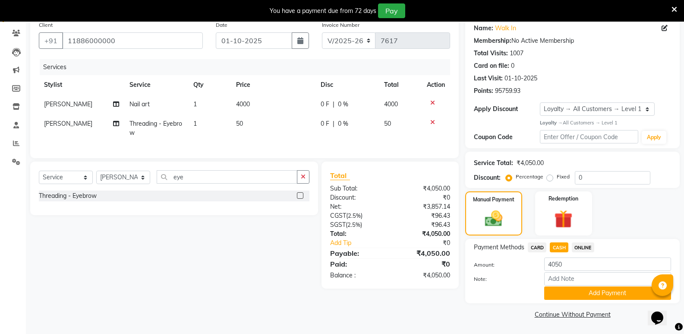
click at [583, 247] on span "ONLINE" at bounding box center [583, 247] width 22 height 10
drag, startPoint x: 575, startPoint y: 291, endPoint x: 567, endPoint y: 289, distance: 7.7
click at [569, 291] on button "Add Payment" at bounding box center [608, 292] width 127 height 13
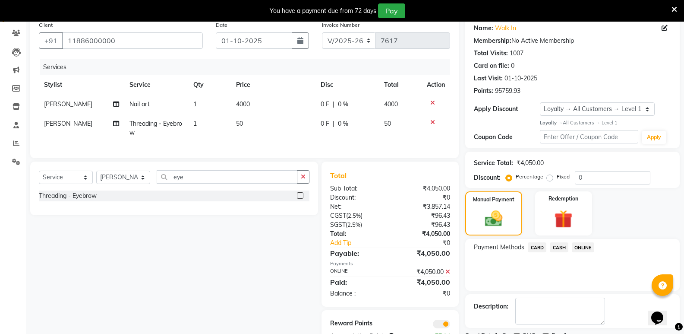
scroll to position [106, 0]
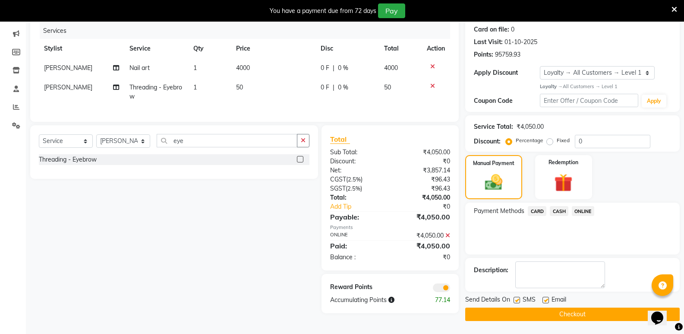
click at [569, 312] on button "Checkout" at bounding box center [573, 313] width 215 height 13
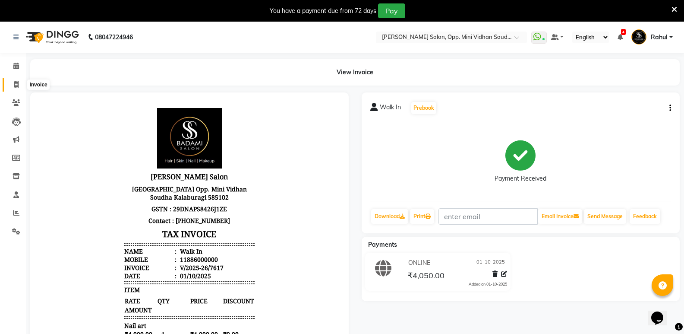
click at [20, 85] on span at bounding box center [16, 85] width 15 height 10
select select "service"
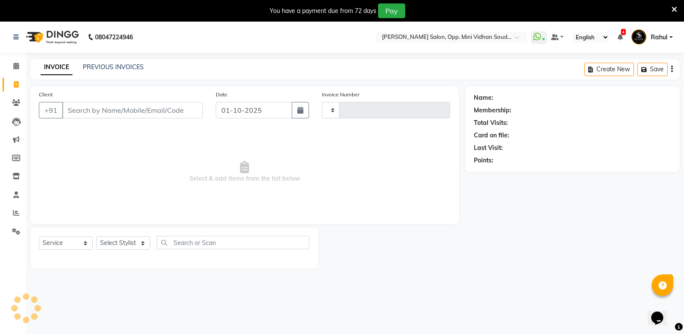
scroll to position [22, 0]
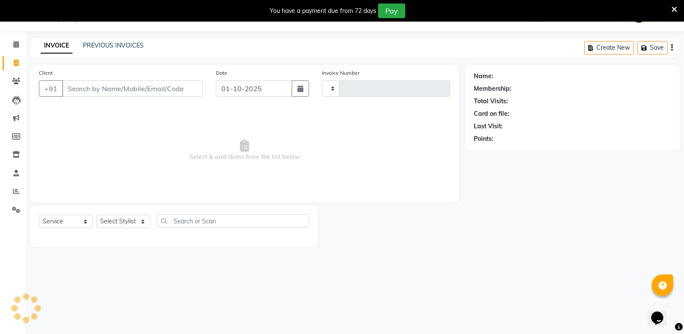
type input "7618"
select select "4533"
click at [19, 45] on icon at bounding box center [16, 44] width 6 height 6
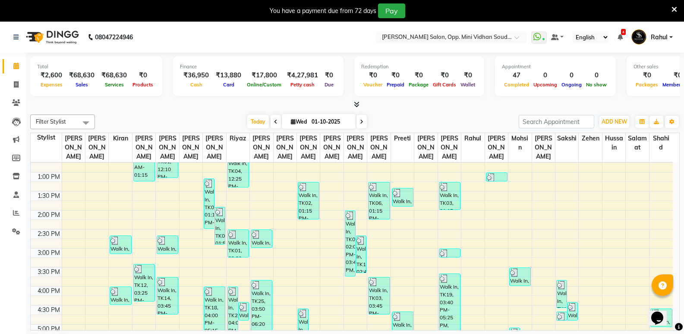
scroll to position [51, 0]
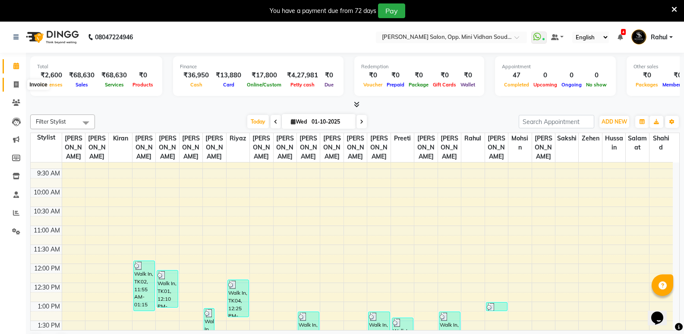
click at [10, 82] on span at bounding box center [16, 85] width 15 height 10
select select "4533"
select select "service"
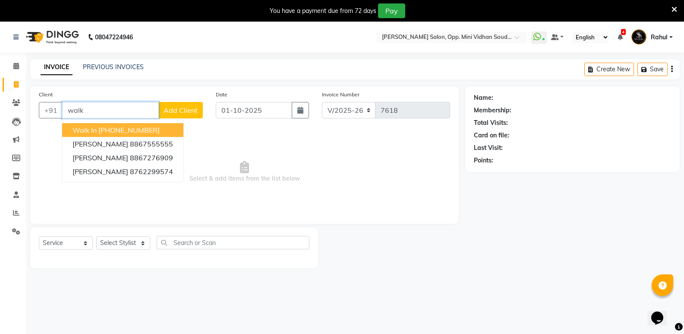
click at [92, 129] on span "Walk In" at bounding box center [85, 130] width 24 height 9
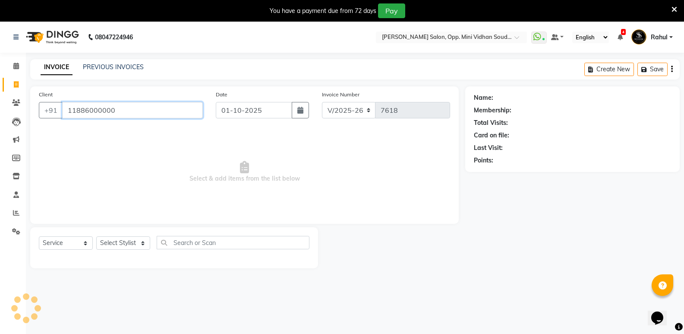
type input "11886000000"
select select "1: Object"
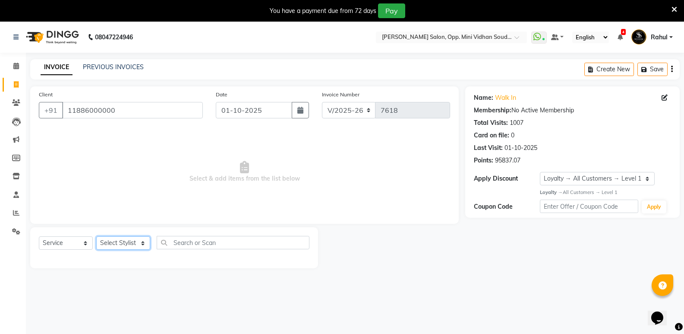
click at [130, 246] on select "Select Stylist Amir Hussain Ishwari Kiran Malik Mallu Manjunath Marmma Meraj Mo…" at bounding box center [123, 242] width 54 height 13
select select "43648"
click at [96, 236] on select "Select Stylist Amir Hussain Ishwari Kiran Malik Mallu Manjunath Marmma Meraj Mo…" at bounding box center [123, 242] width 54 height 13
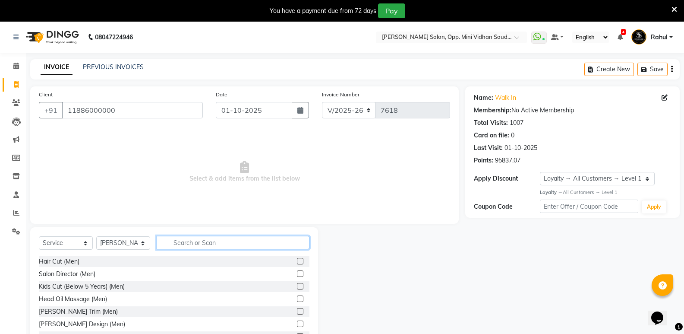
click at [181, 242] on input "text" at bounding box center [233, 242] width 153 height 13
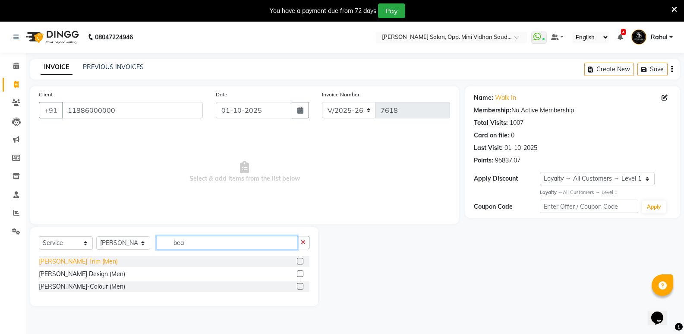
type input "bea"
click at [79, 258] on div "[PERSON_NAME] Trim (Men)" at bounding box center [78, 261] width 79 height 9
checkbox input "false"
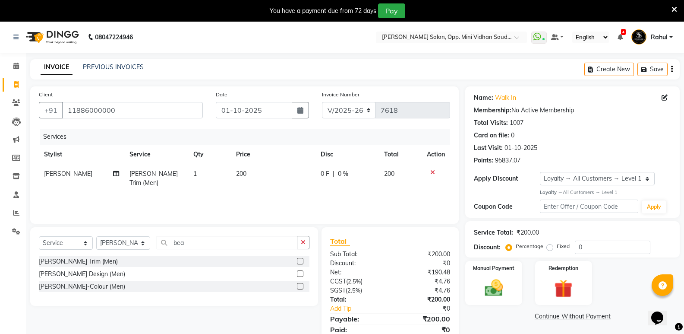
scroll to position [33, 0]
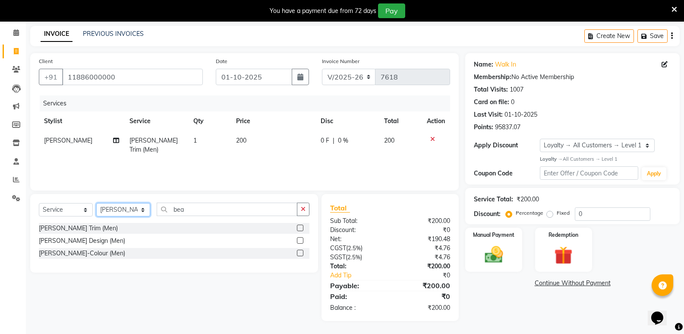
click at [111, 214] on select "Select Stylist Amir Hussain Ishwari Kiran Malik Mallu Manjunath Marmma Meraj Mo…" at bounding box center [123, 209] width 54 height 13
select select "25909"
click at [96, 203] on select "Select Stylist Amir Hussain Ishwari Kiran Malik Mallu Manjunath Marmma Meraj Mo…" at bounding box center [123, 209] width 54 height 13
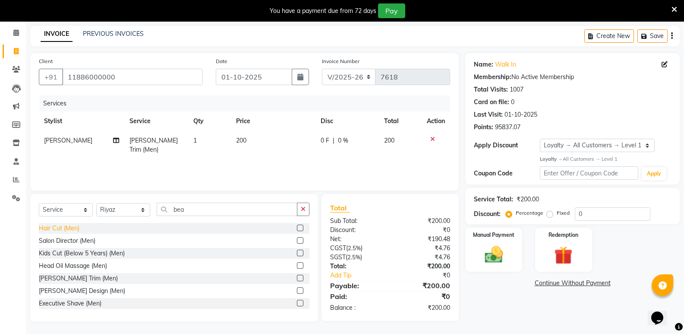
click at [70, 227] on div "Hair Cut (Men)" at bounding box center [59, 228] width 41 height 9
checkbox input "false"
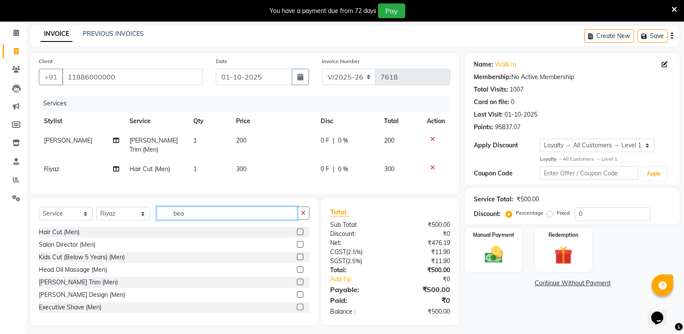
click at [197, 212] on input "bea" at bounding box center [227, 212] width 141 height 13
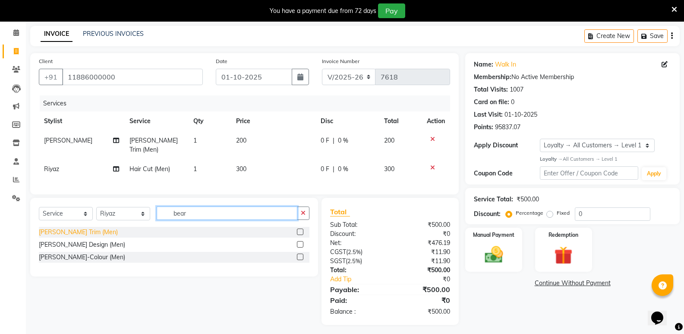
type input "bear"
click at [63, 230] on div "[PERSON_NAME] Trim (Men)" at bounding box center [78, 232] width 79 height 9
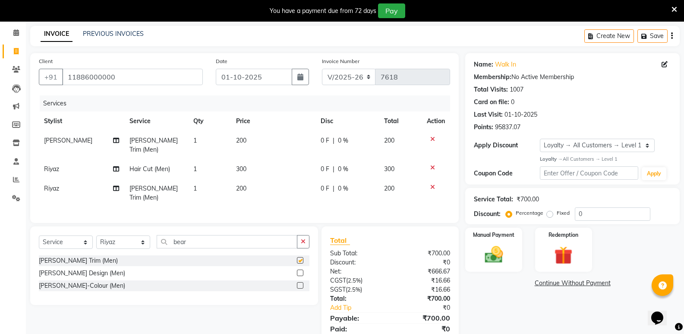
checkbox input "false"
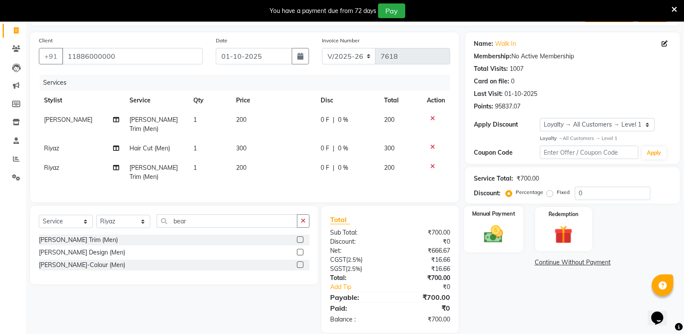
click at [489, 233] on img at bounding box center [493, 234] width 31 height 22
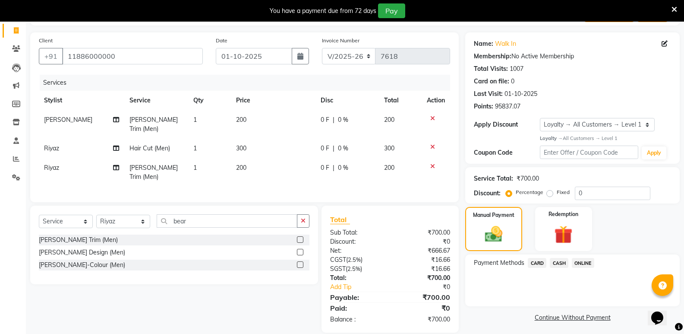
click at [552, 261] on span "CASH" at bounding box center [559, 263] width 19 height 10
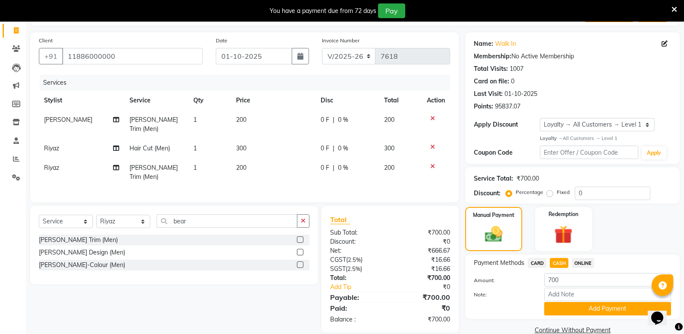
scroll to position [70, 0]
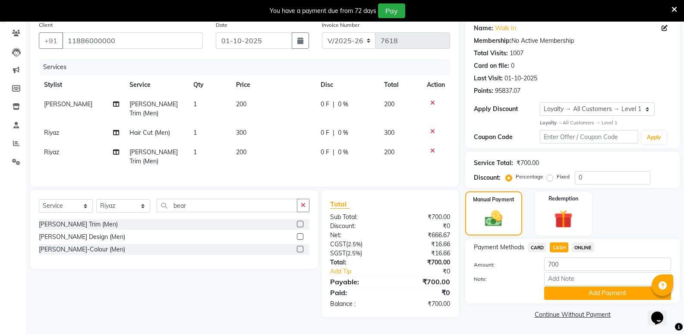
click at [562, 290] on button "Add Payment" at bounding box center [608, 292] width 127 height 13
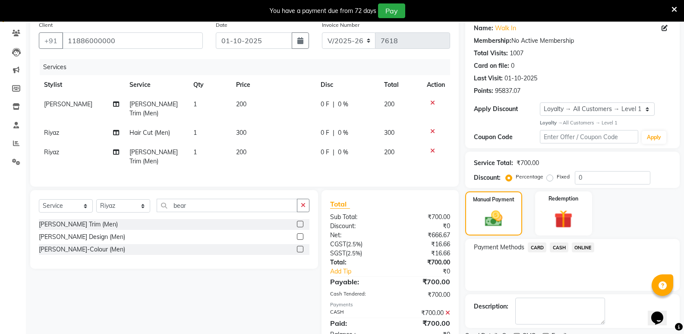
scroll to position [127, 0]
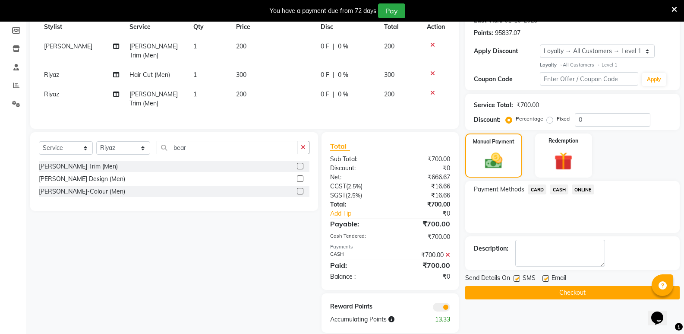
click at [513, 295] on button "Checkout" at bounding box center [573, 292] width 215 height 13
